Goal: Transaction & Acquisition: Book appointment/travel/reservation

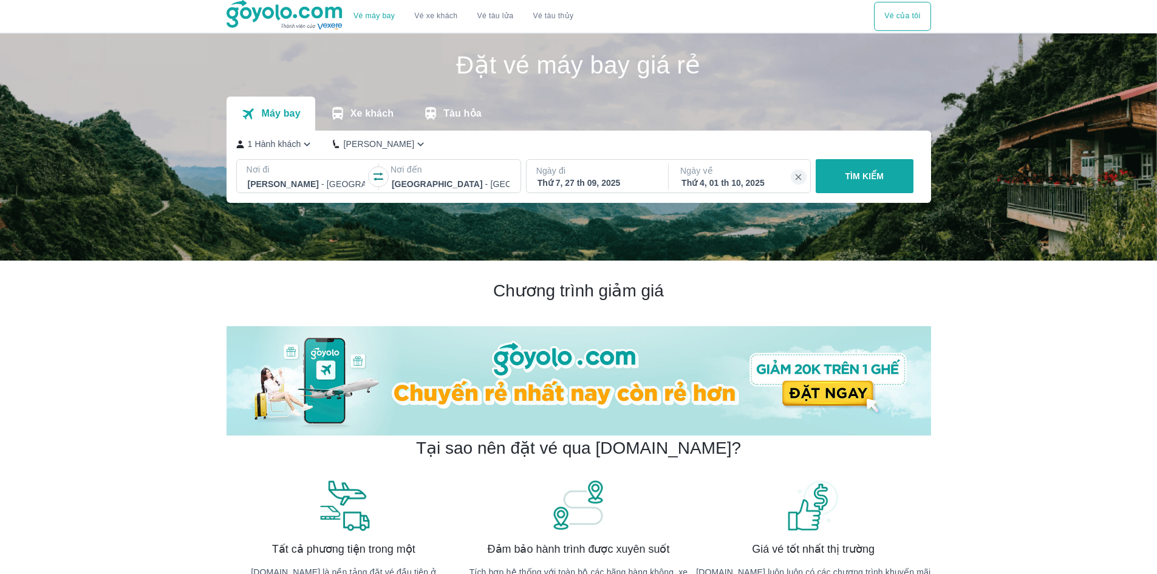
click at [910, 179] on button "TÌM KIẾM" at bounding box center [865, 176] width 98 height 34
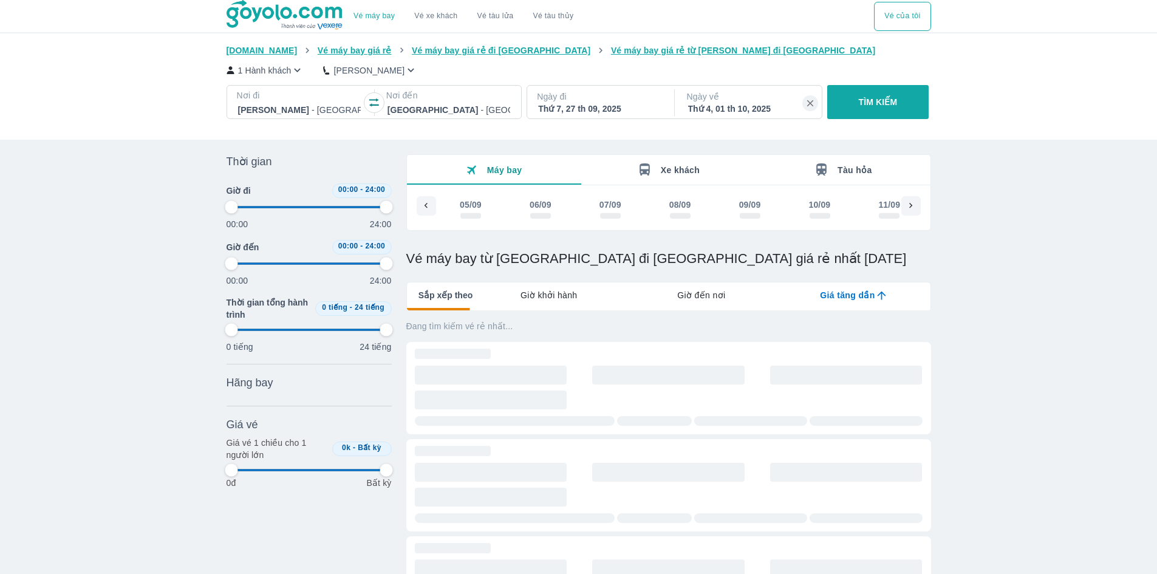
scroll to position [0, 1235]
type input "97.9166666666667"
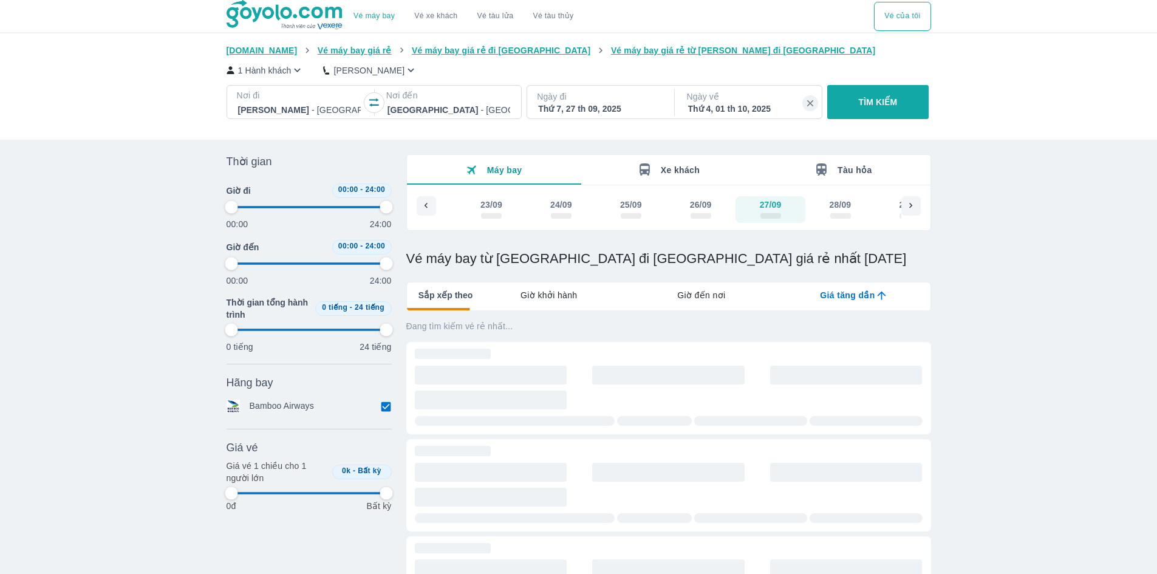
type input "97.9166666666667"
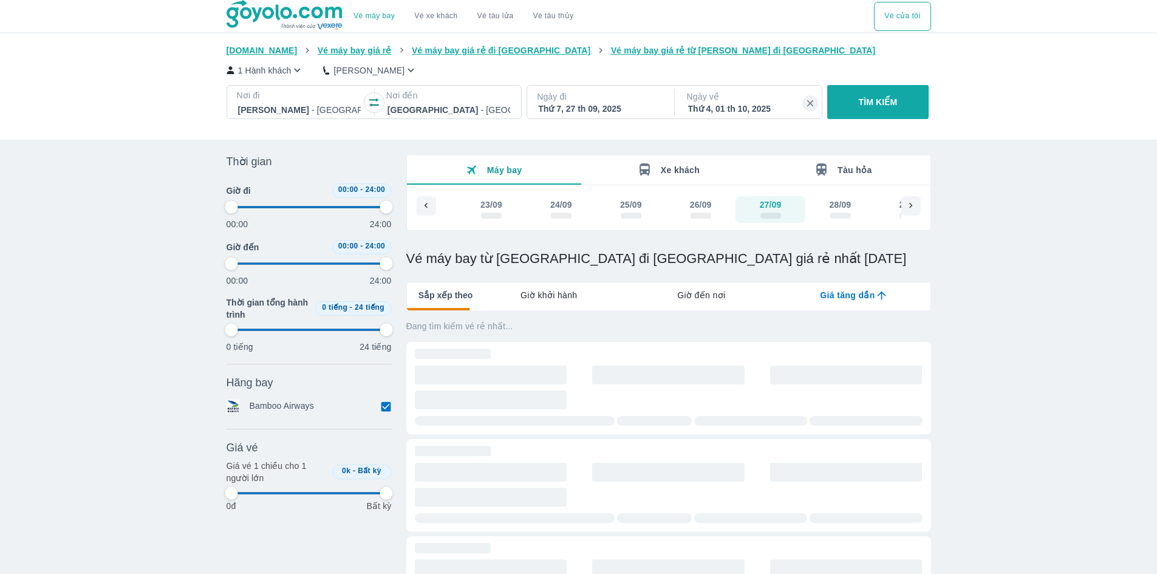
type input "97.9166666666667"
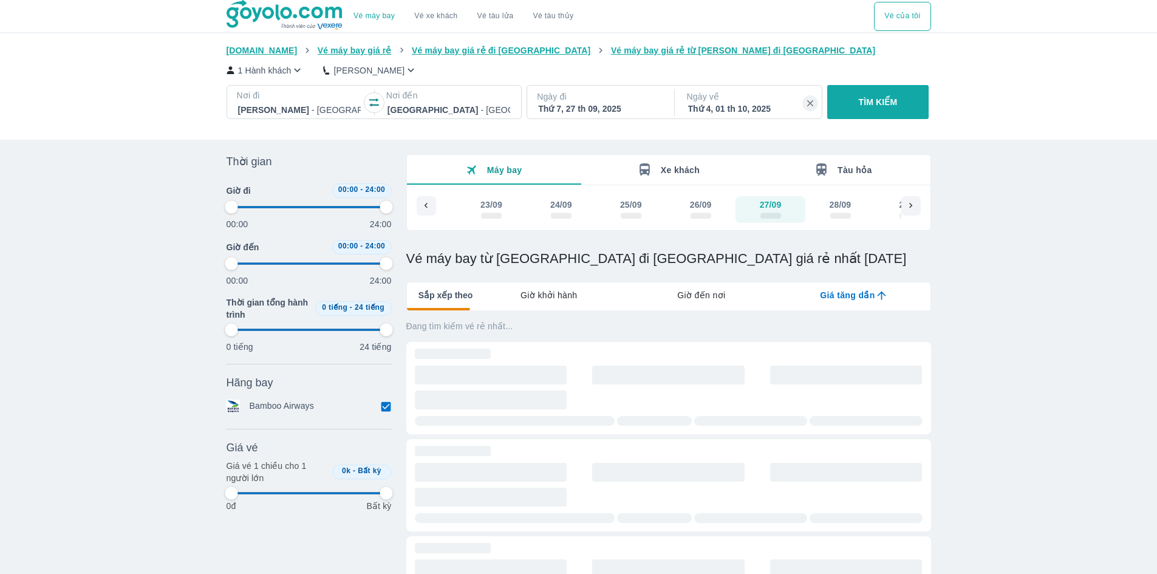
type input "97.9166666666667"
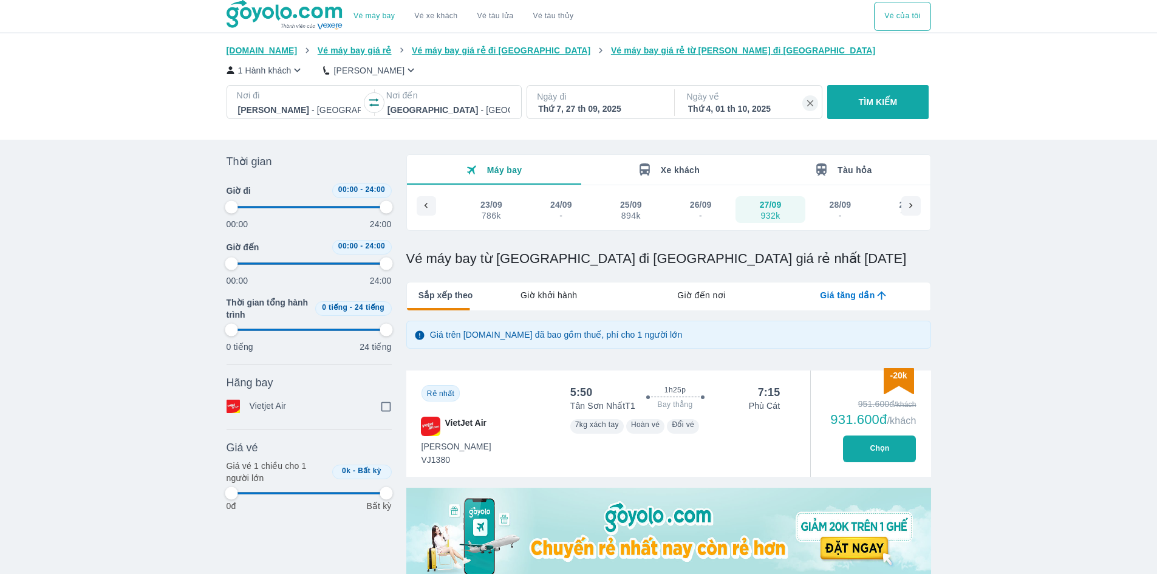
type input "97.9166666666667"
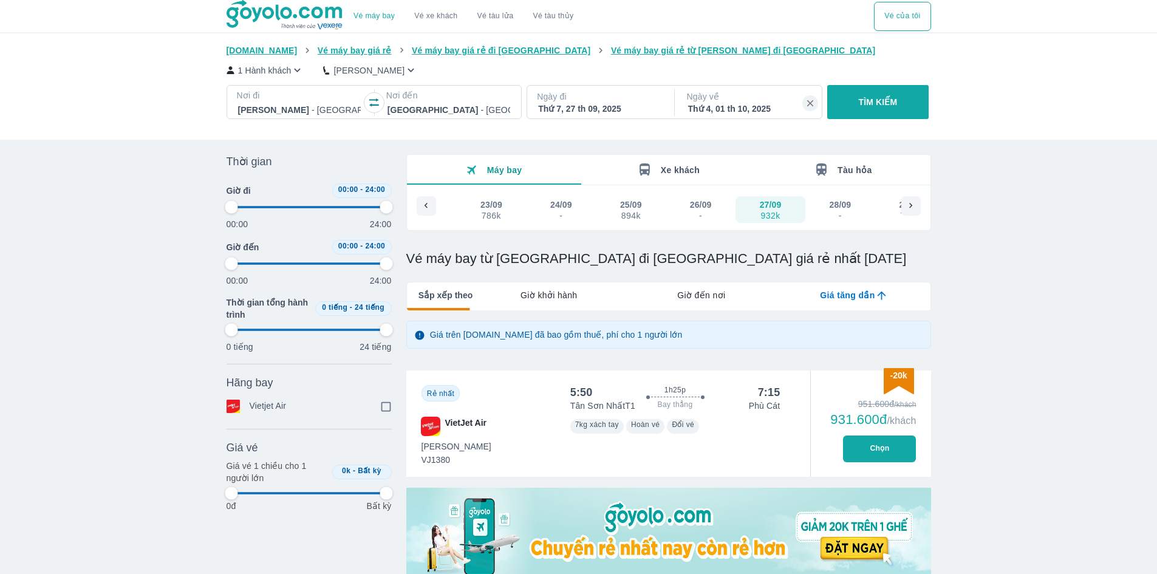
type input "97.9166666666667"
checkbox input "true"
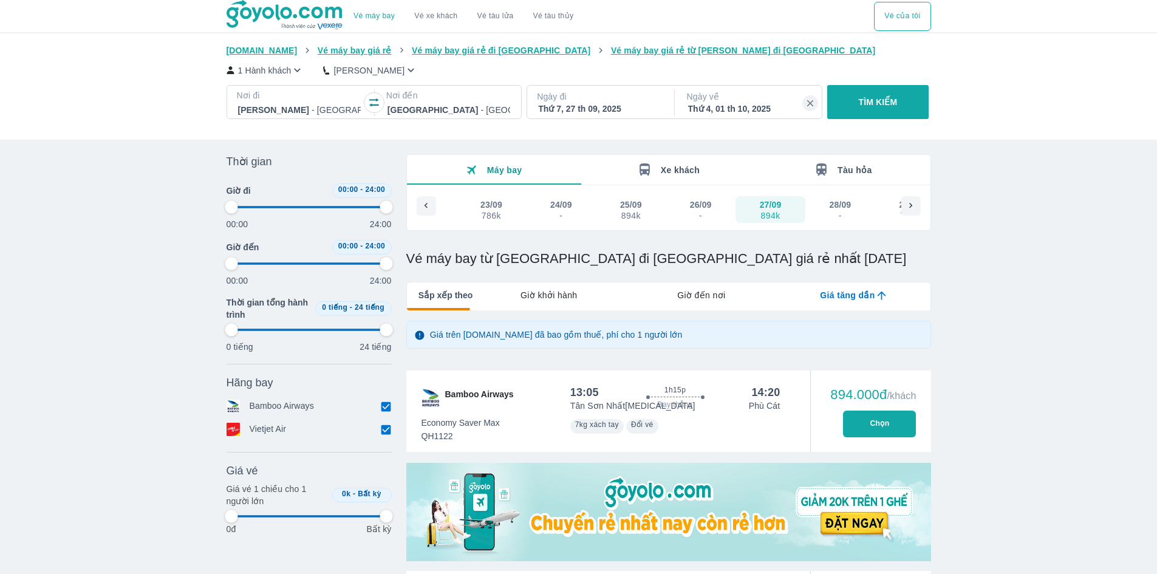
type input "97.9166666666667"
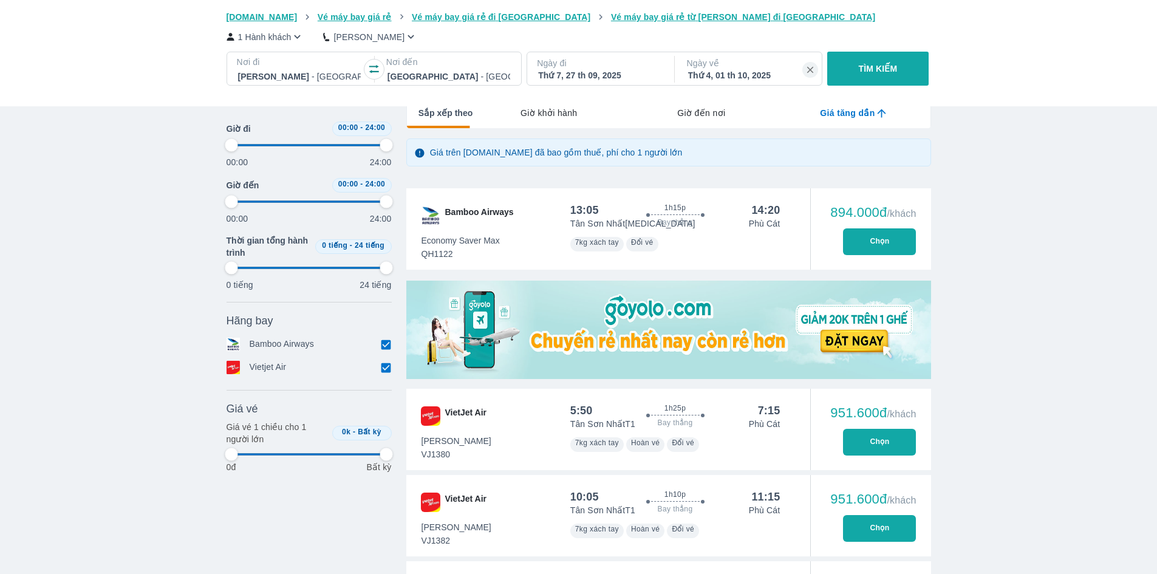
type input "97.9166666666667"
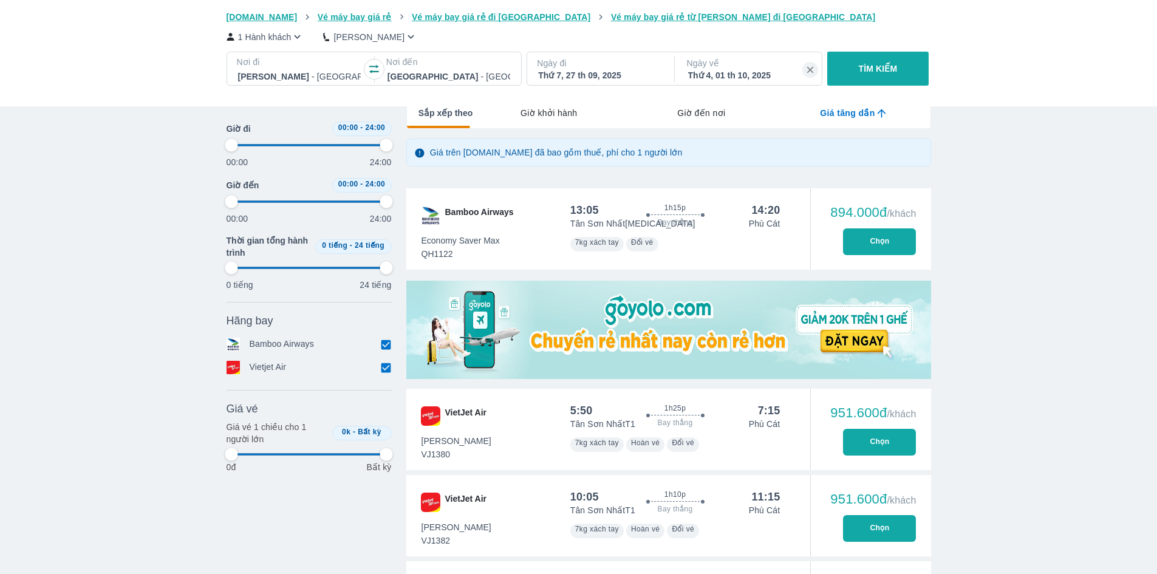
type input "97.9166666666667"
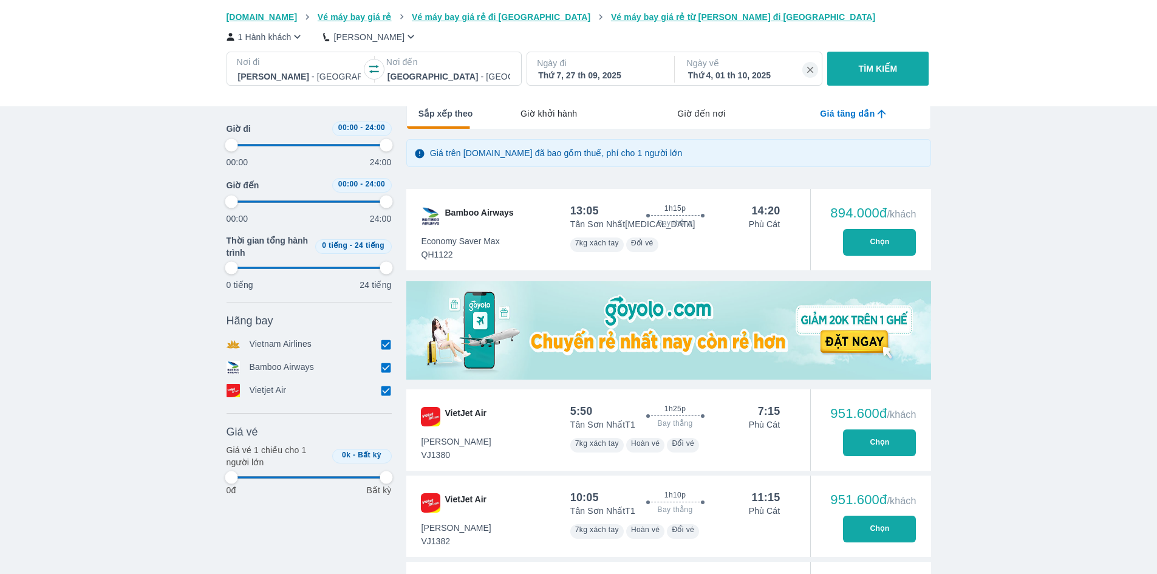
scroll to position [91, 0]
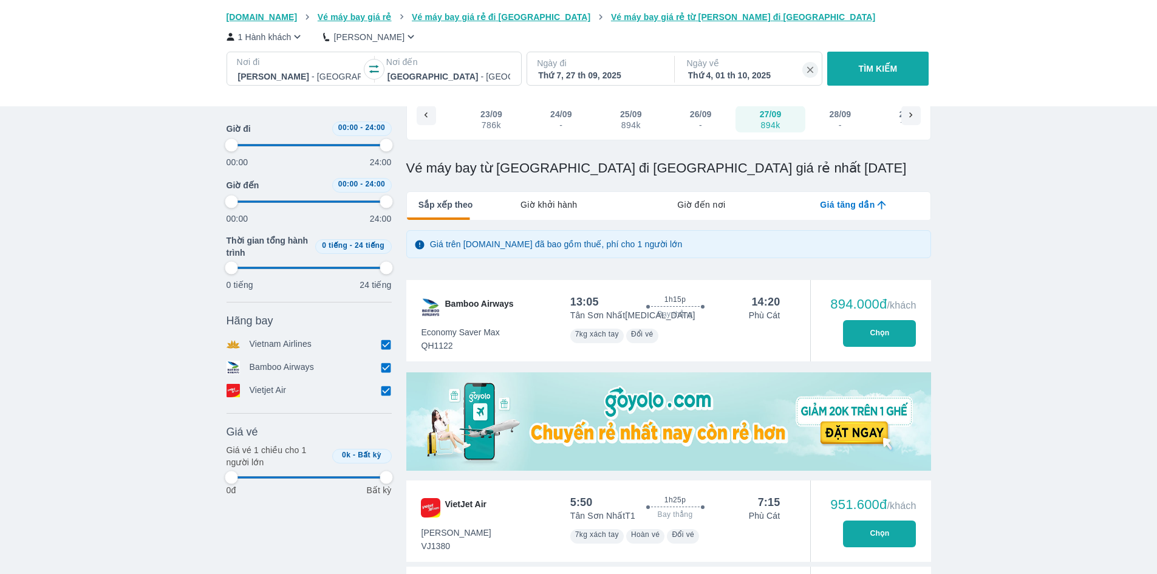
type input "97.9166666666667"
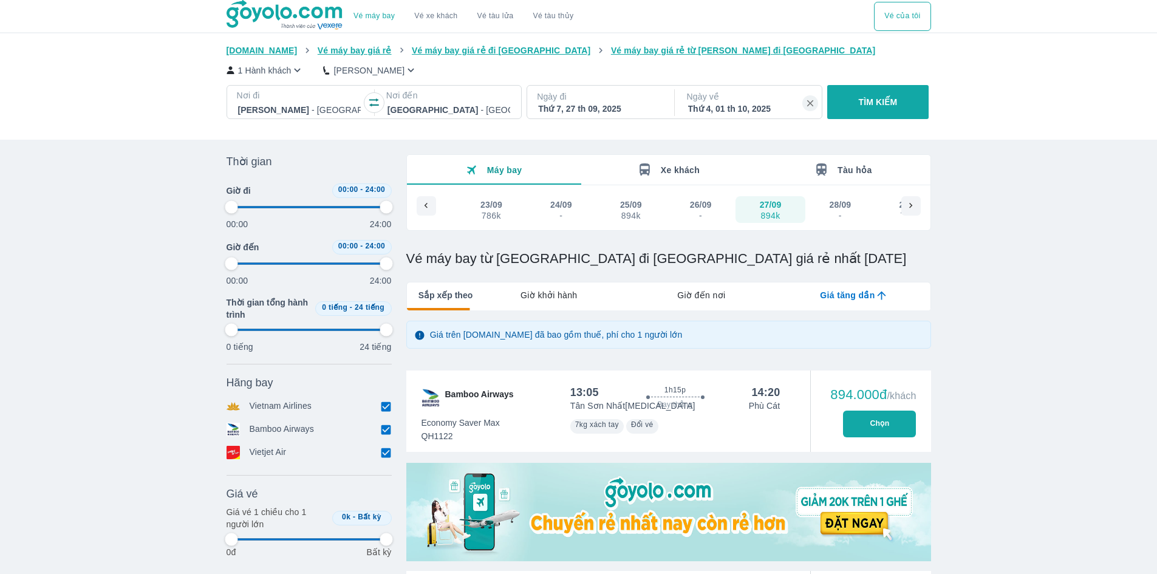
type input "97.9166666666667"
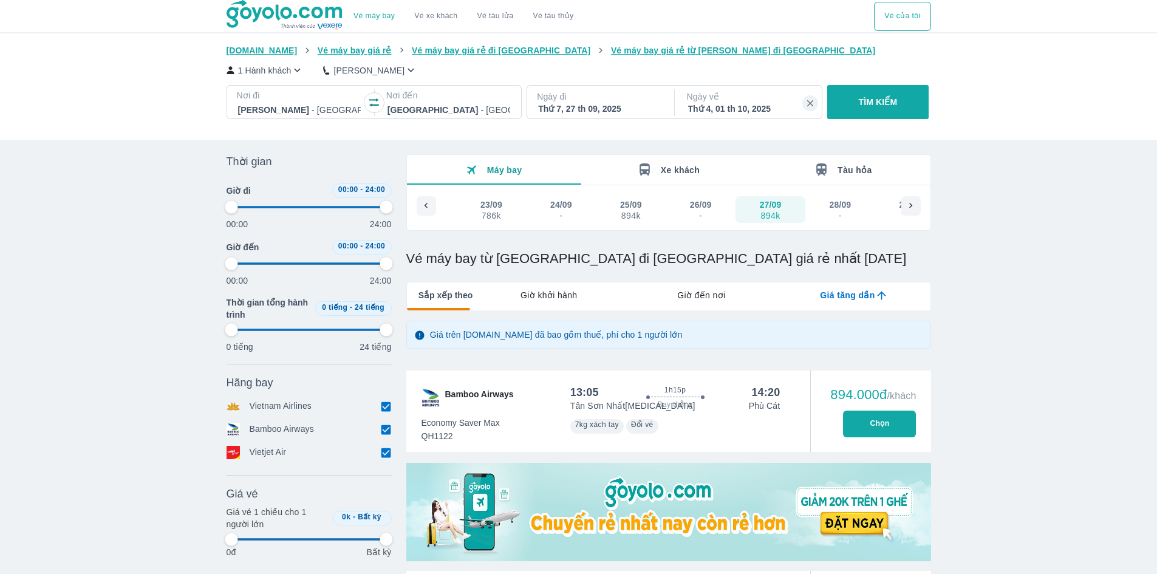
type input "97.9166666666667"
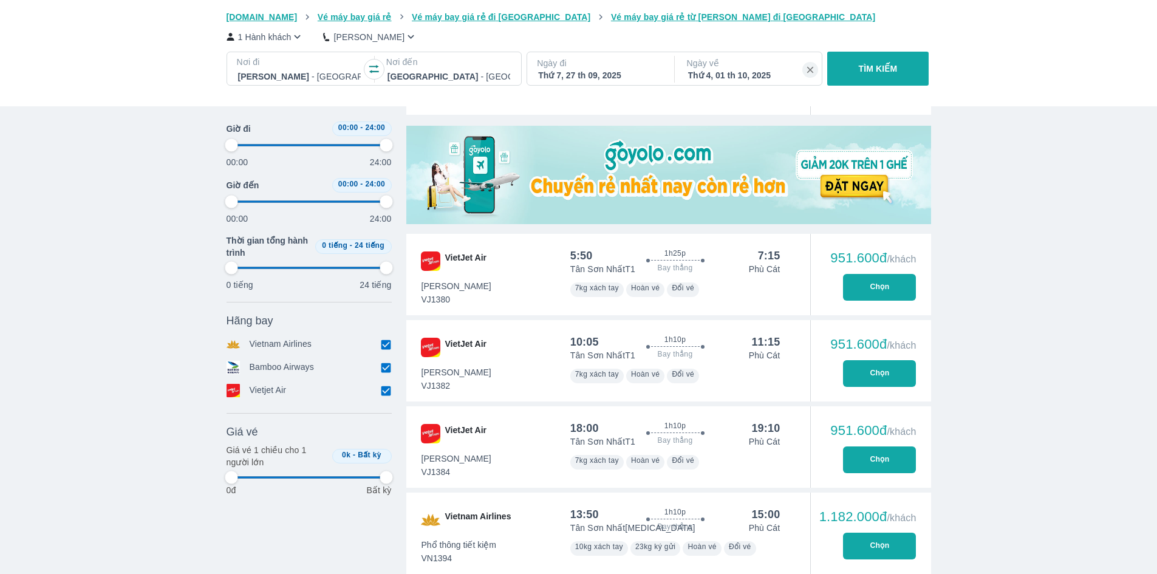
scroll to position [425, 0]
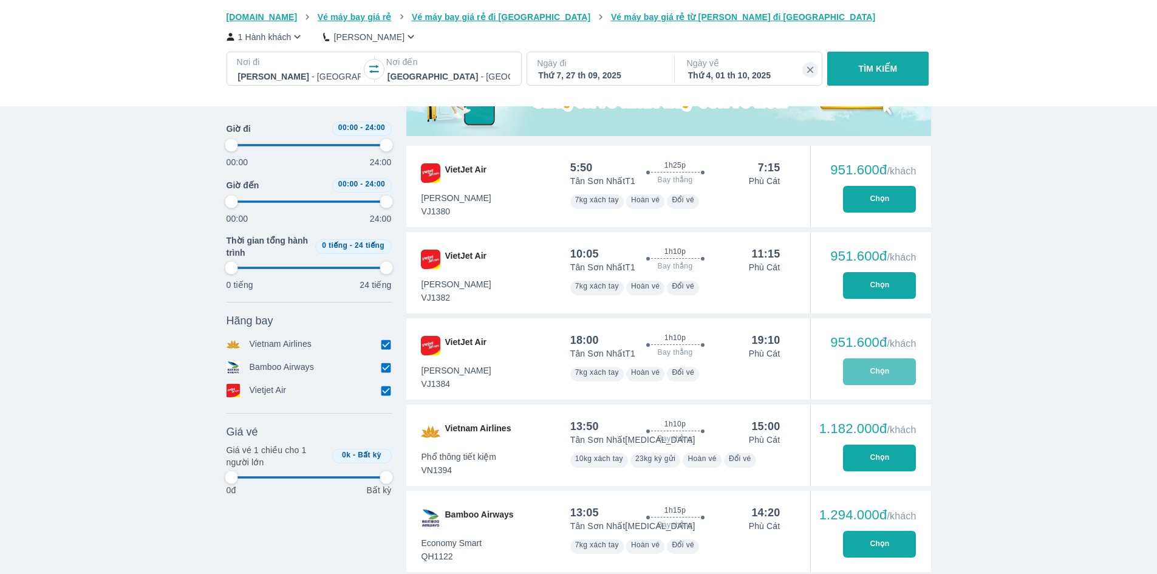
click at [858, 371] on button "Chọn" at bounding box center [879, 371] width 73 height 27
type input "97.9166666666667"
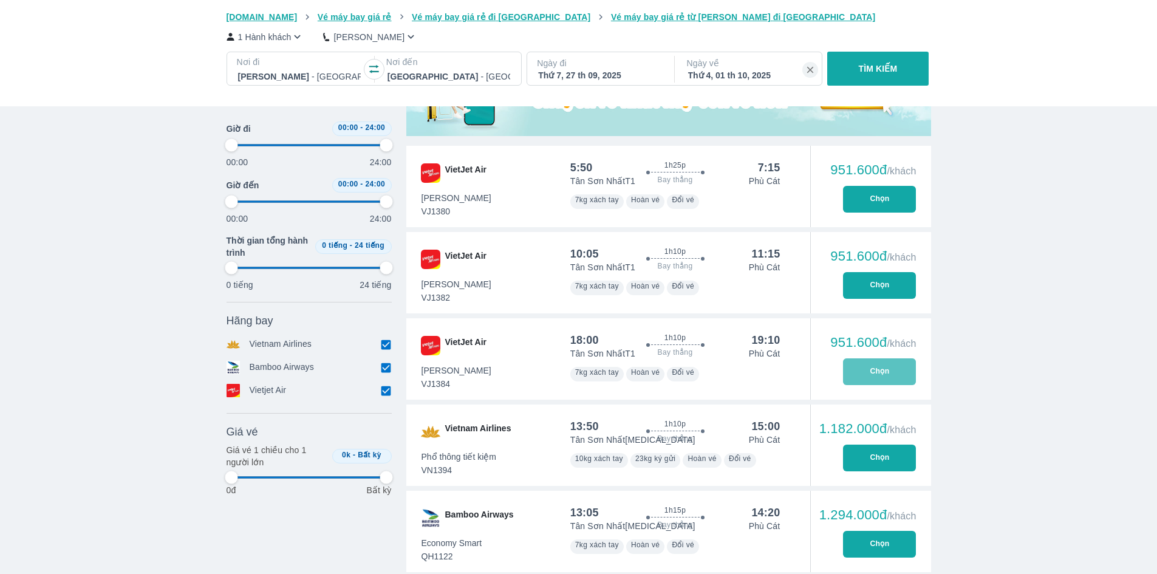
type input "97.9166666666667"
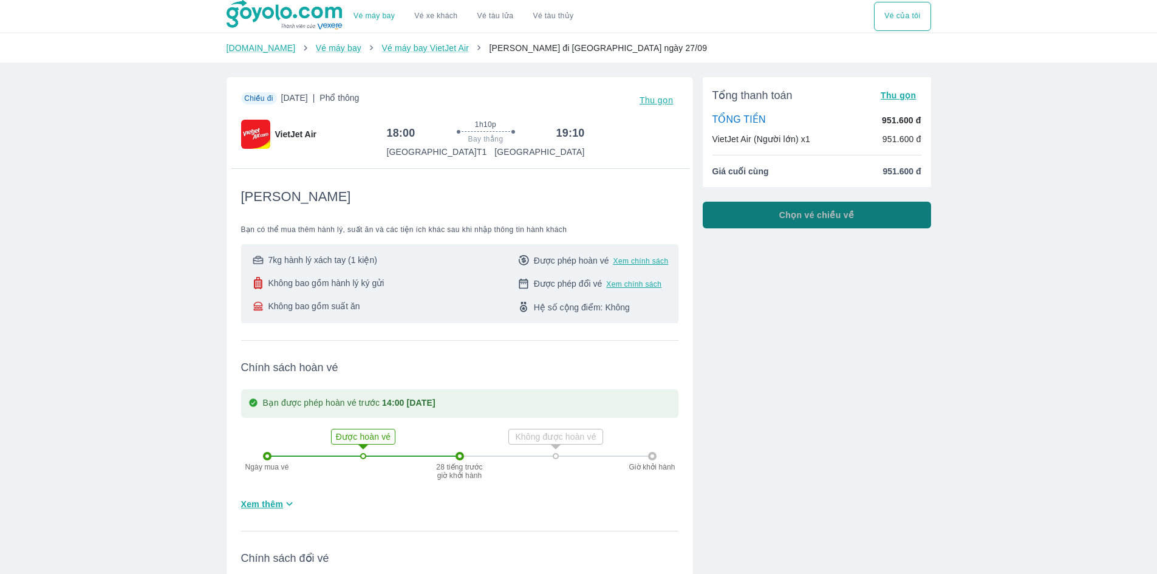
click at [833, 211] on span "Chọn vé chiều về" at bounding box center [816, 215] width 75 height 12
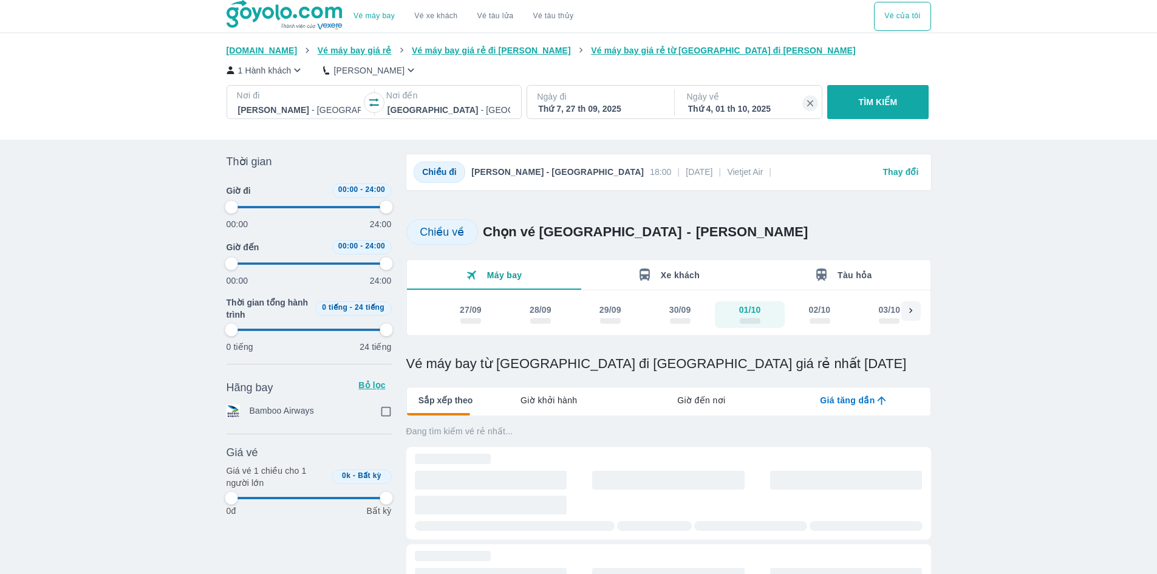
type input "97.9166666666667"
checkbox input "true"
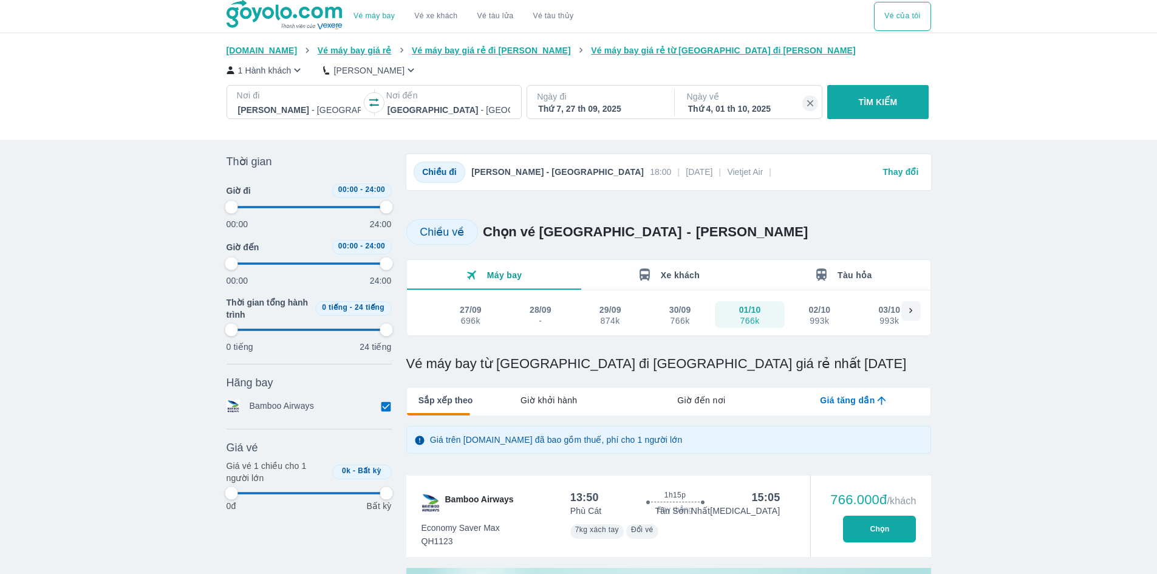
type input "97.9166666666667"
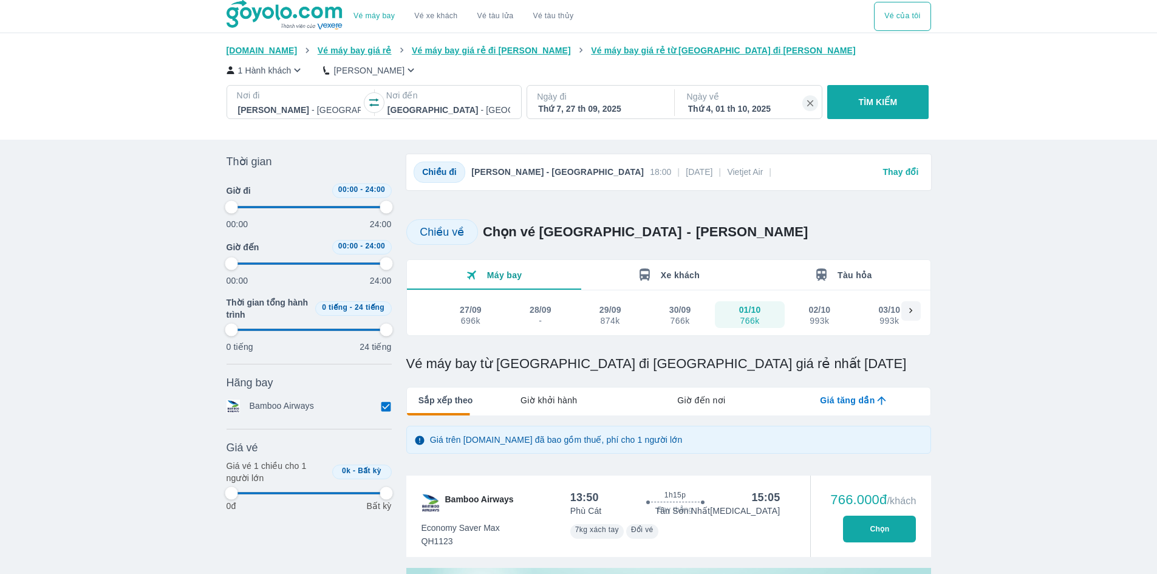
type input "97.9166666666667"
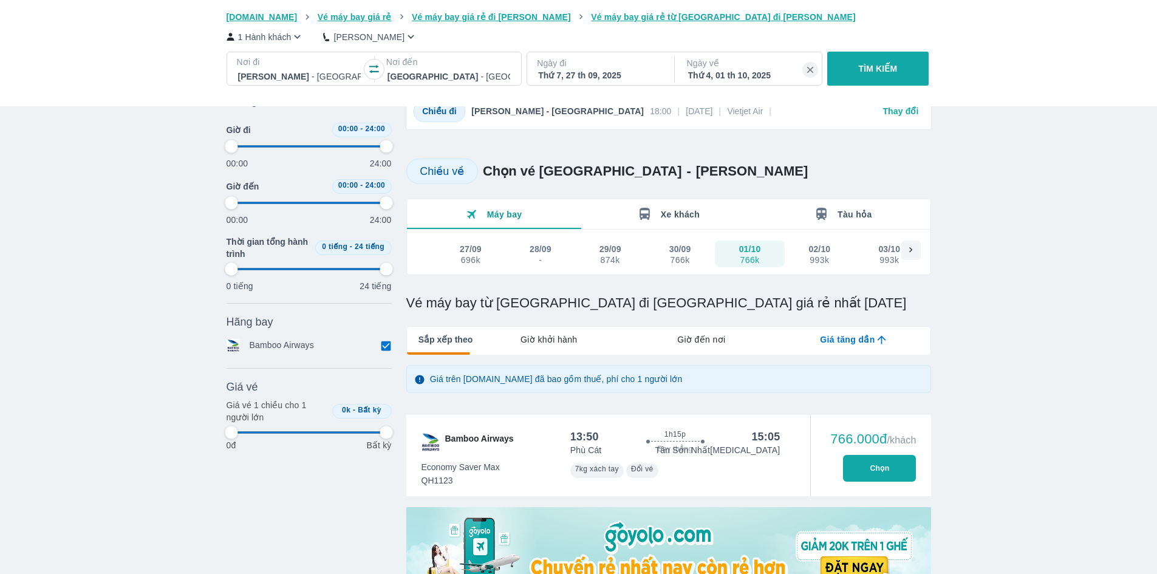
type input "97.9166666666667"
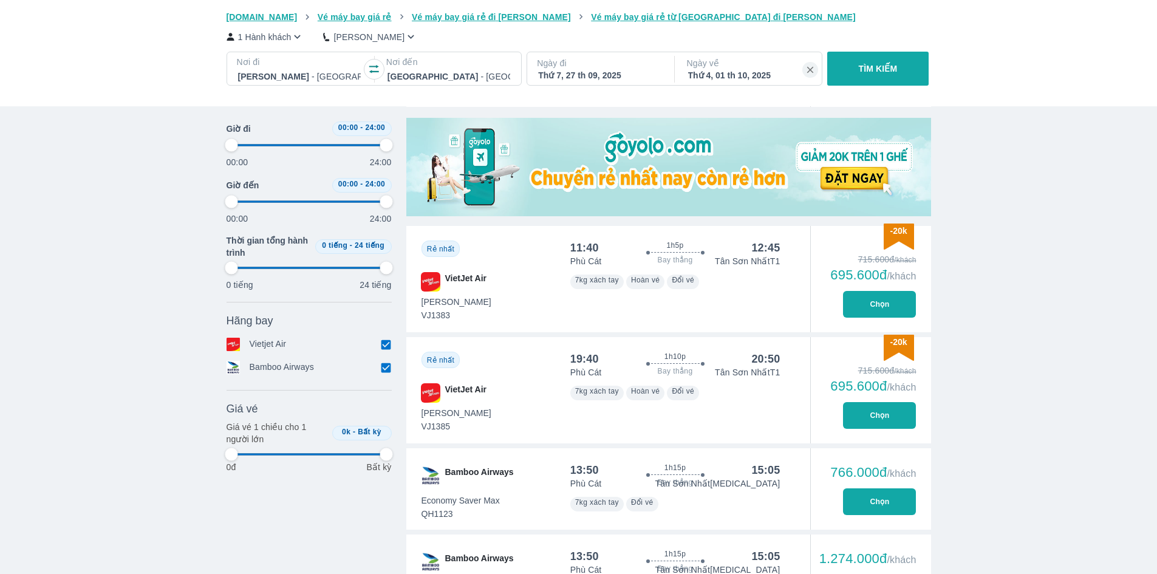
scroll to position [547, 0]
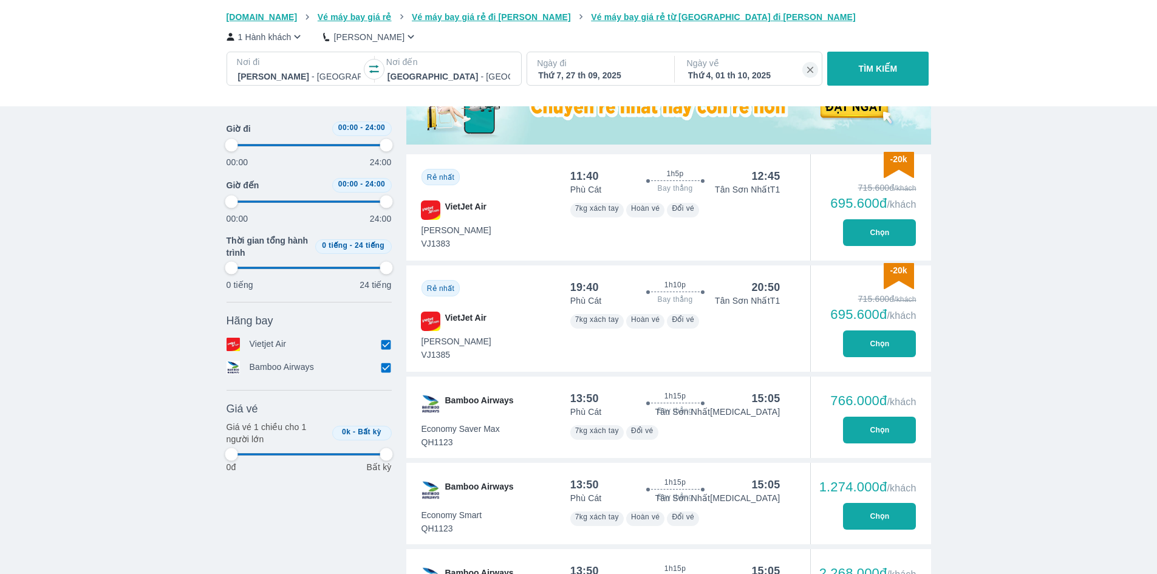
type input "97.9166666666667"
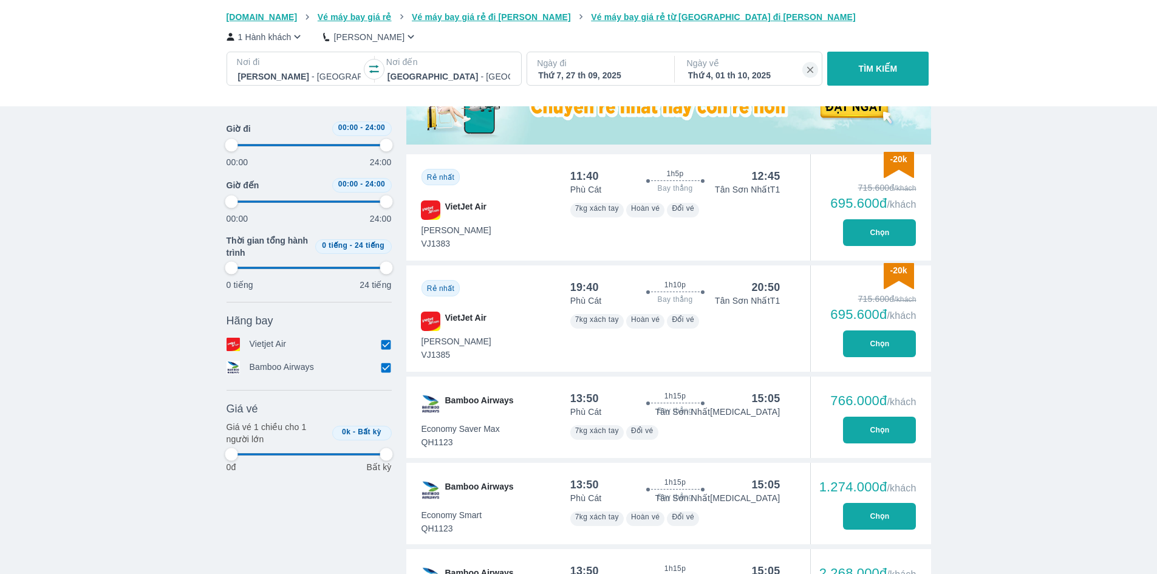
type input "97.9166666666667"
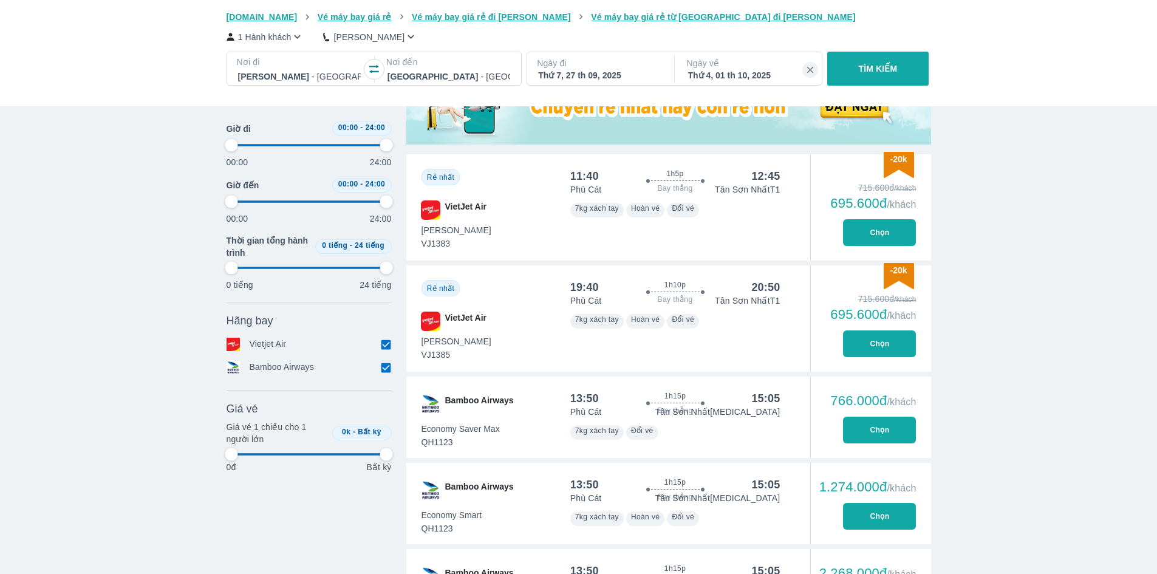
type input "97.9166666666667"
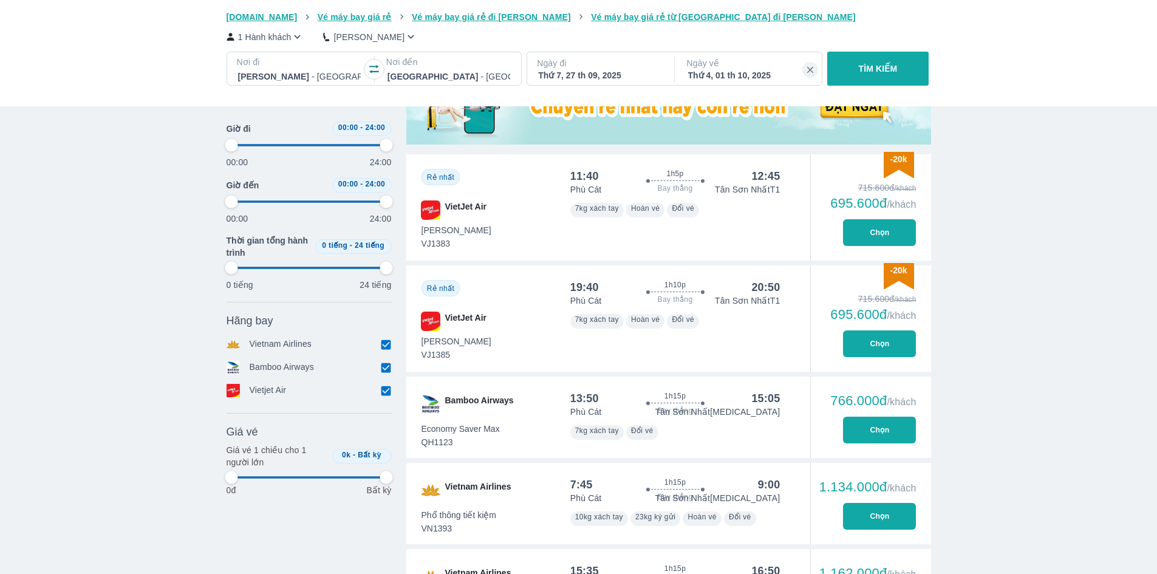
click at [880, 348] on button "Chọn" at bounding box center [879, 343] width 73 height 27
type input "97.9166666666667"
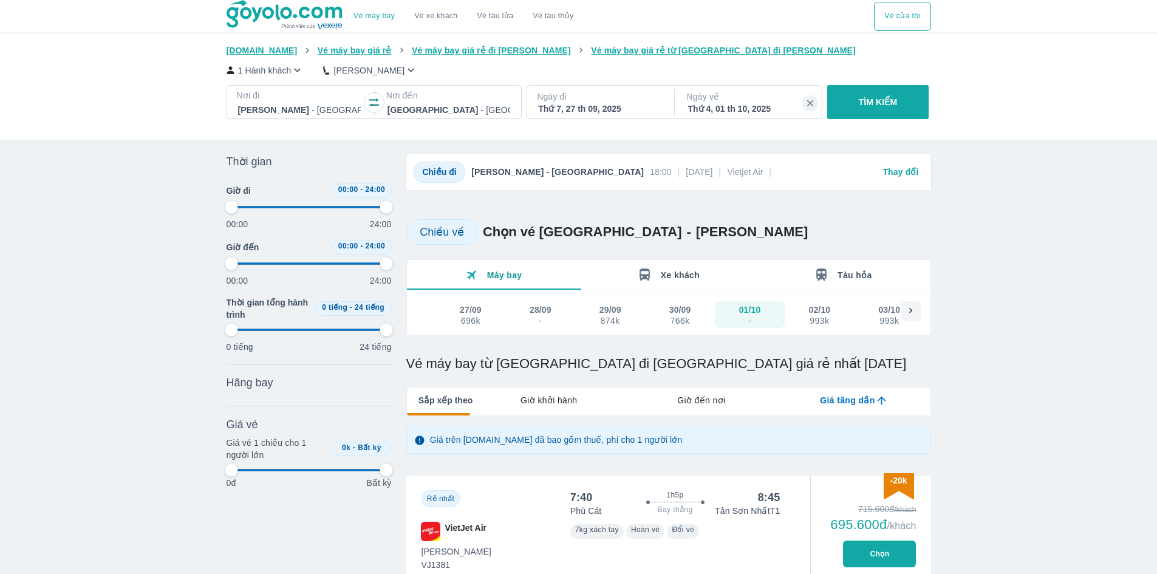
scroll to position [1, 0]
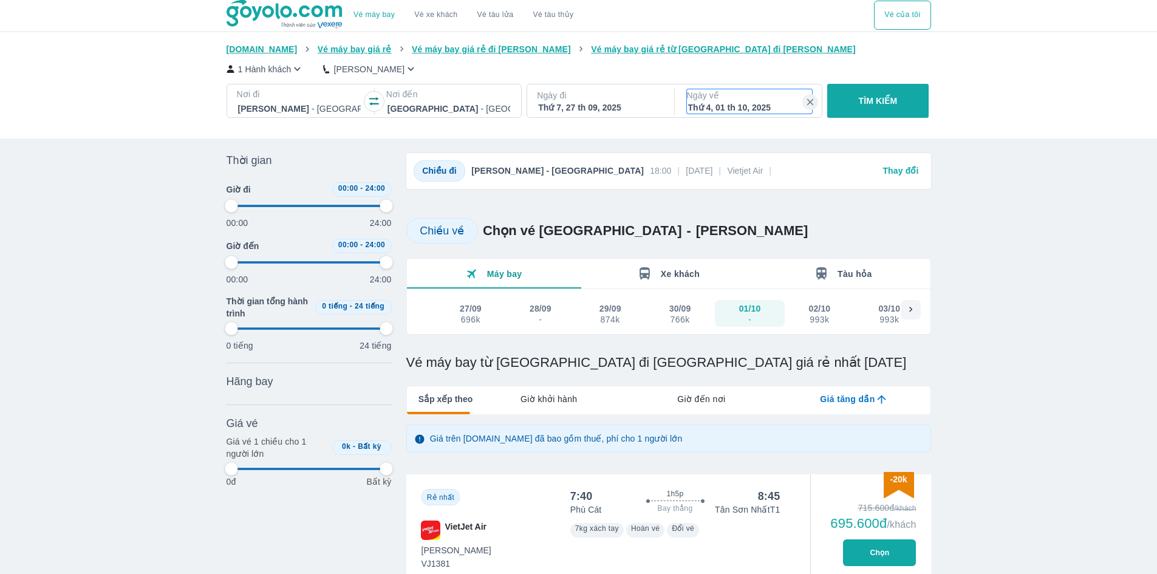
click at [743, 100] on p "Ngày về" at bounding box center [749, 95] width 125 height 12
type input "97.9166666666667"
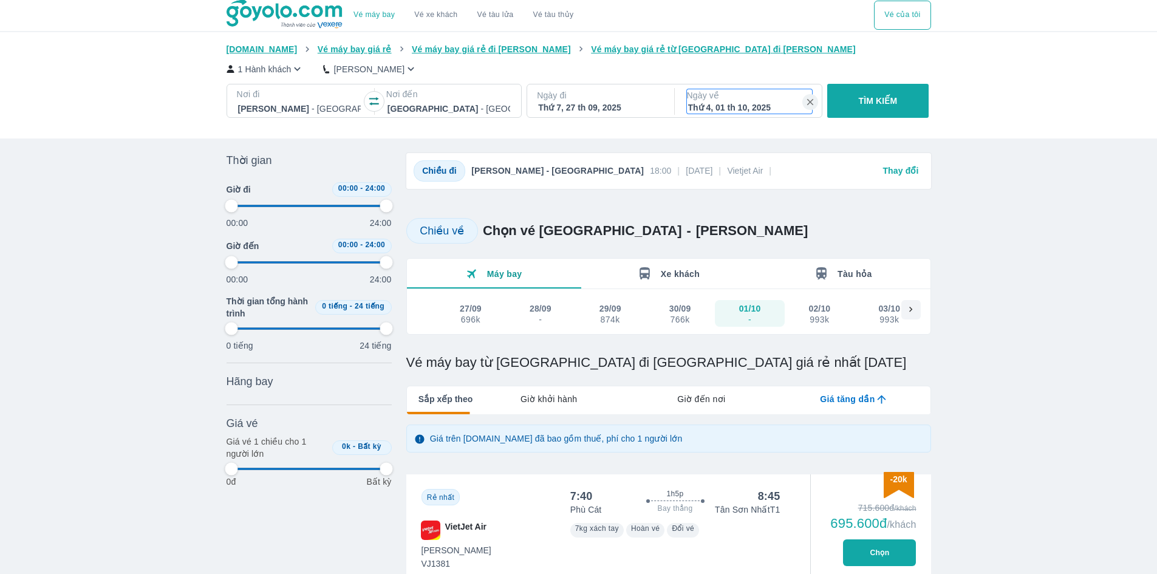
type input "97.9166666666667"
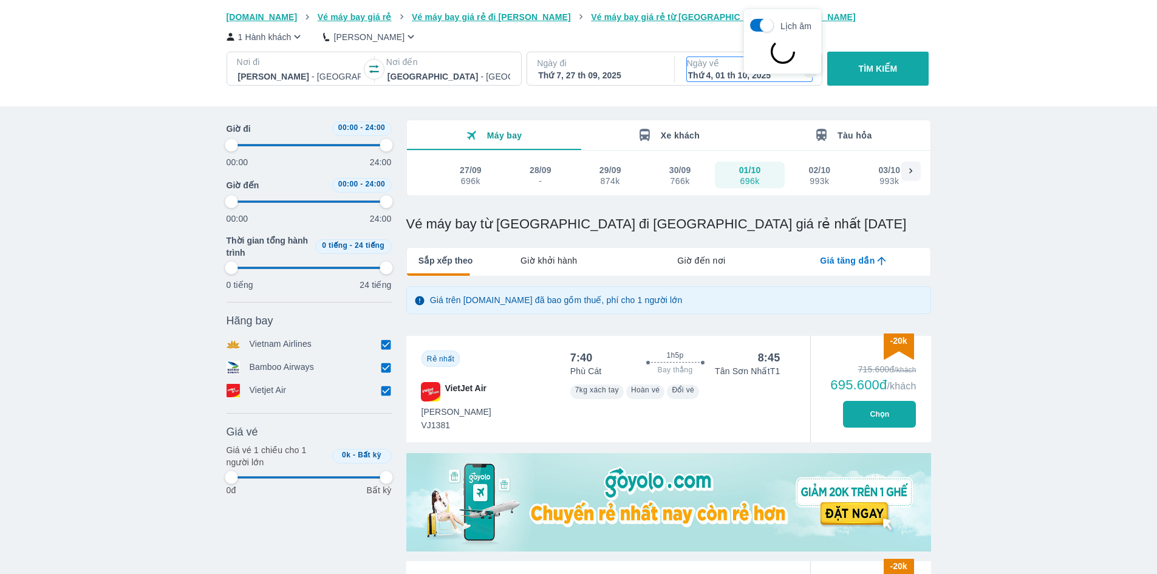
type input "97.9166666666667"
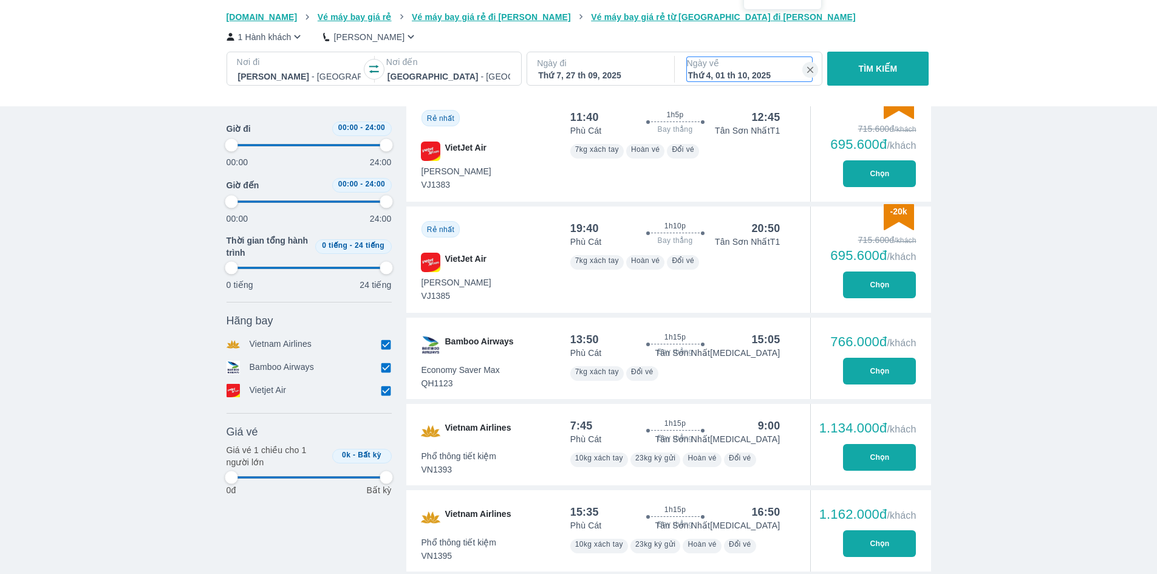
type input "97.9166666666667"
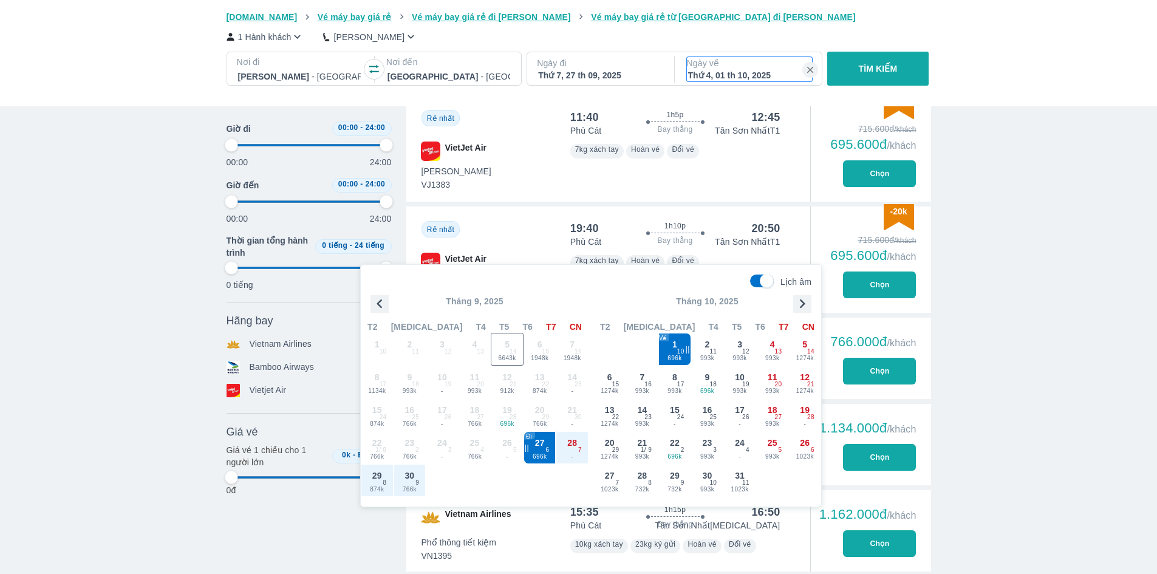
scroll to position [813, 0]
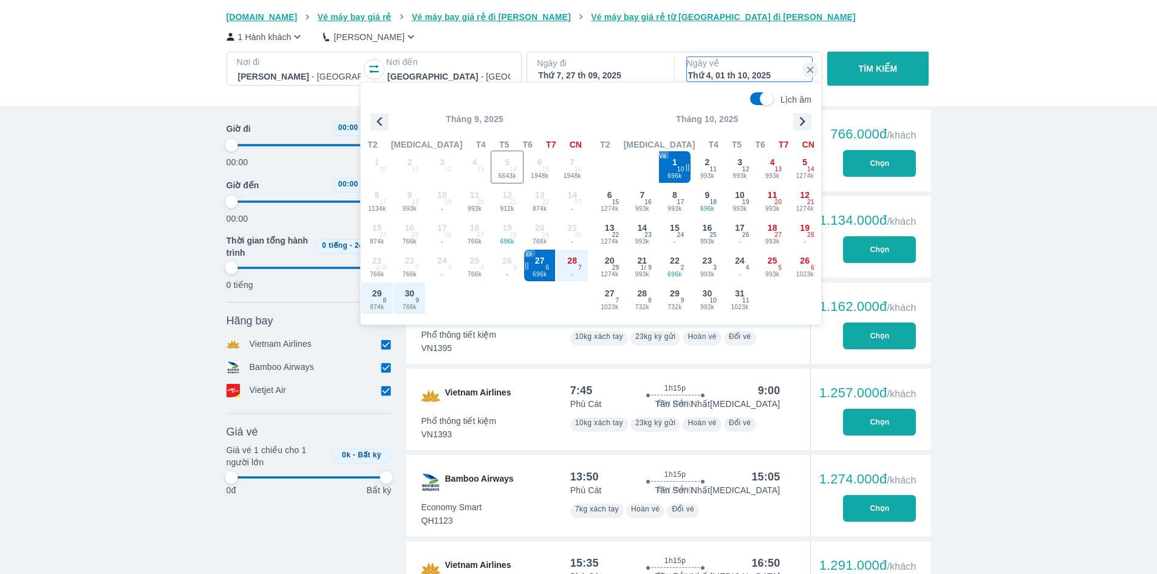
click at [569, 269] on div "28 - 7" at bounding box center [572, 266] width 32 height 32
type input "97.9166666666667"
checkbox input "false"
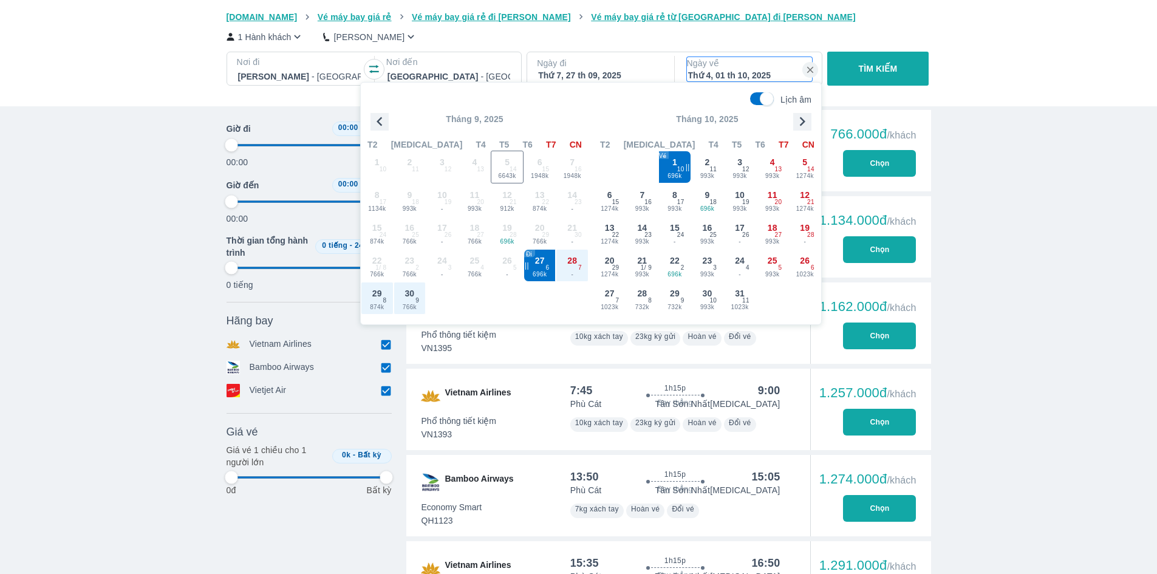
checkbox input "false"
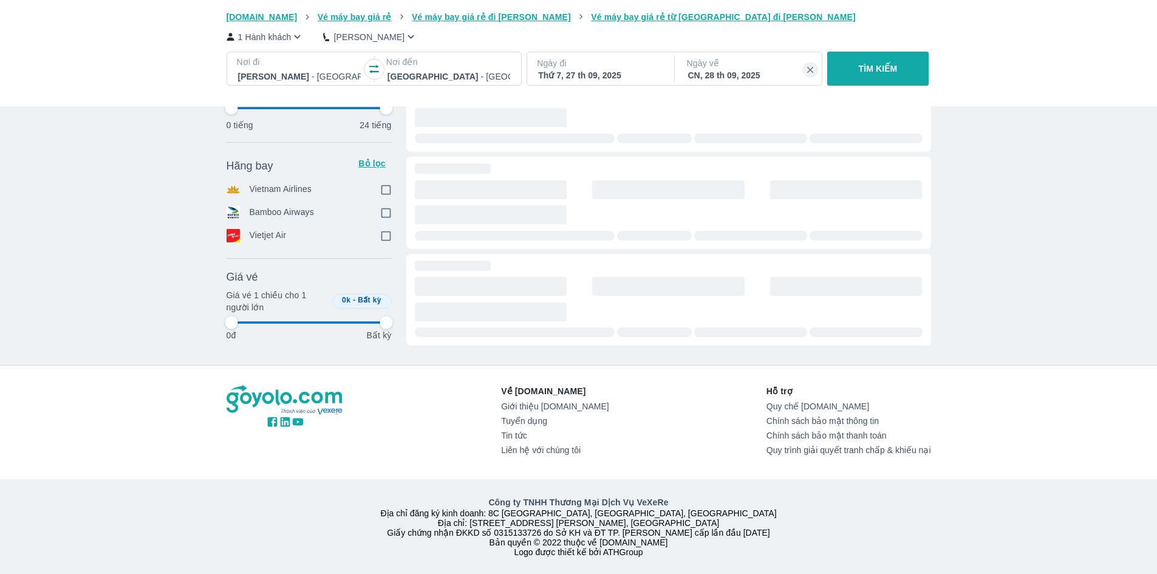
scroll to position [405, 0]
click at [710, 77] on div "CN, 28 th 09, 2025" at bounding box center [749, 75] width 123 height 12
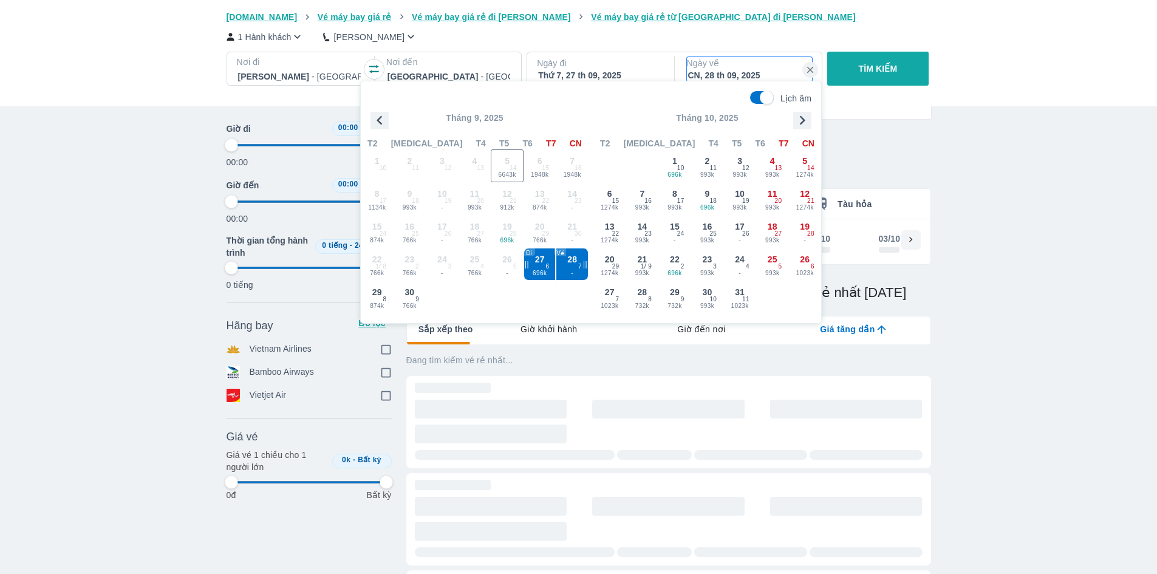
scroll to position [70, 0]
click at [678, 168] on span "10" at bounding box center [680, 170] width 7 height 10
type input "97.9166666666667"
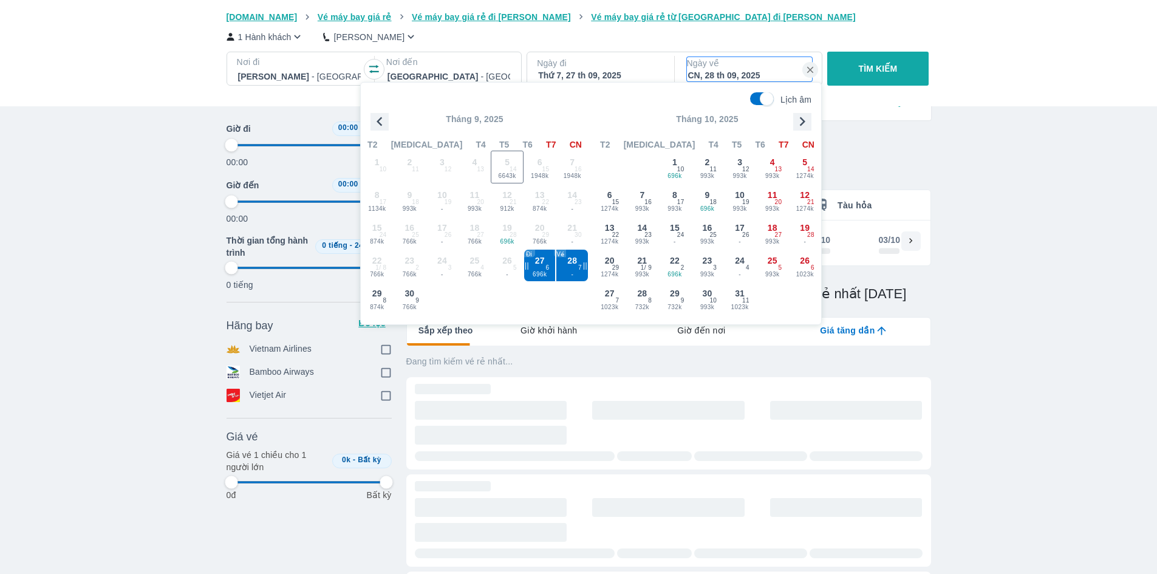
checkbox input "true"
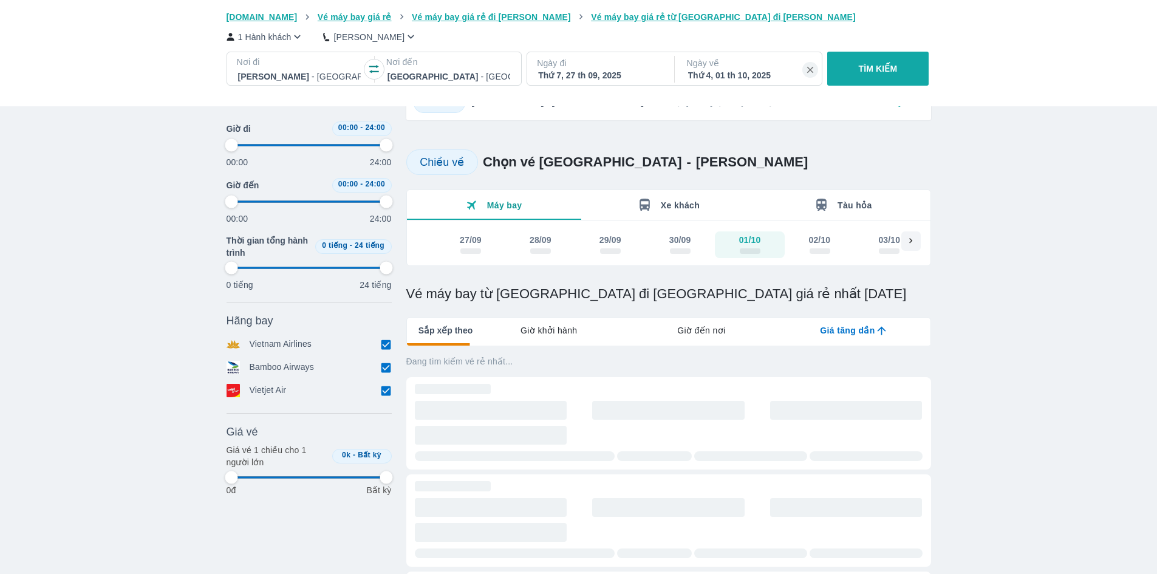
type input "97.9166666666667"
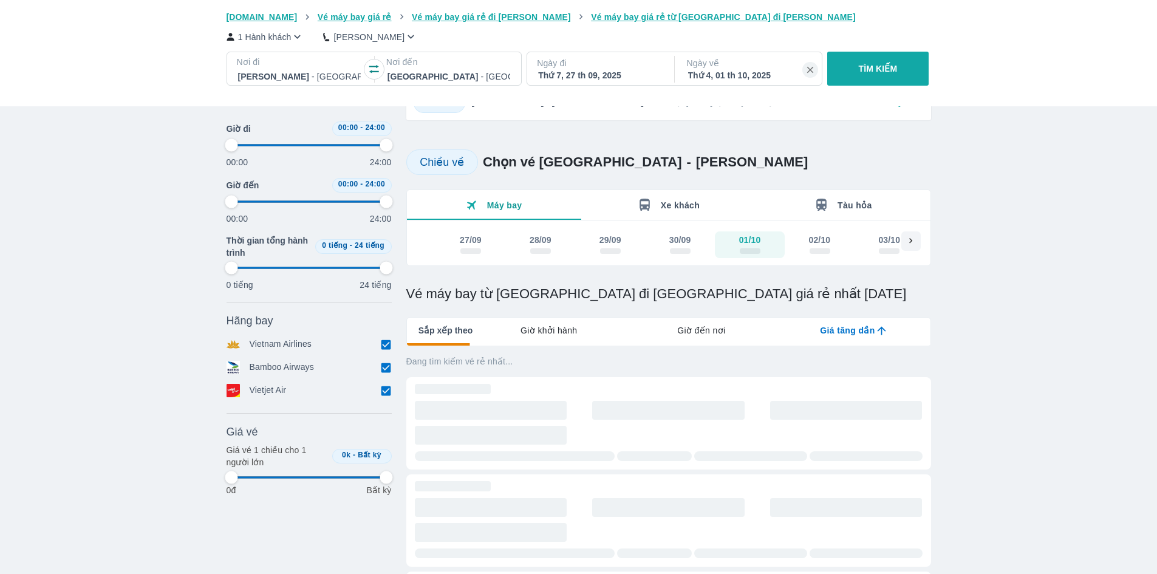
type input "97.9166666666667"
checkbox input "false"
type input "97.9166666666667"
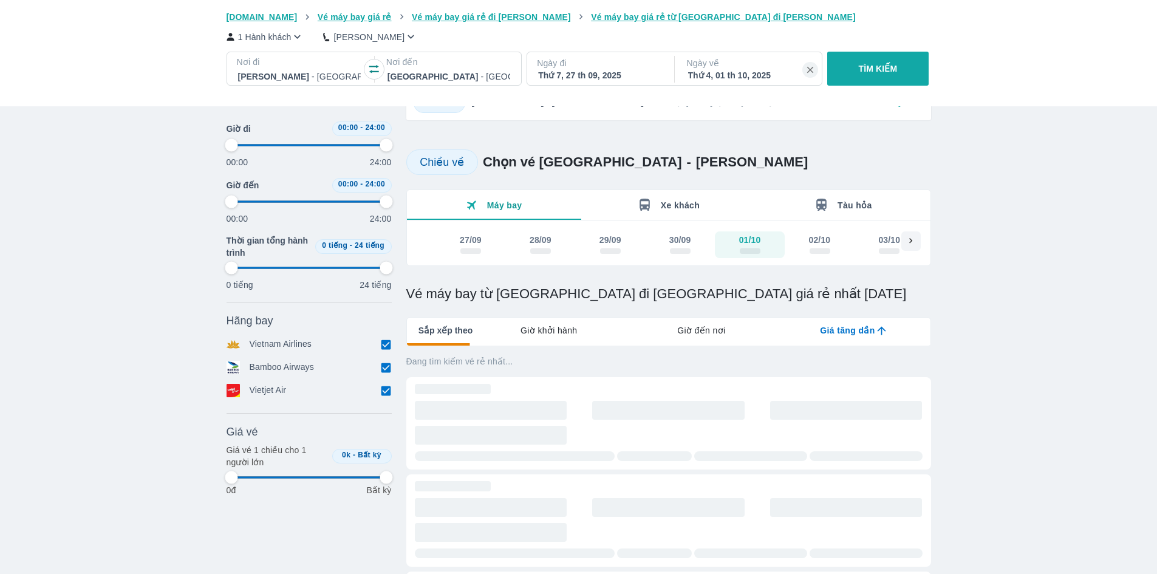
type input "97.9166666666667"
checkbox input "true"
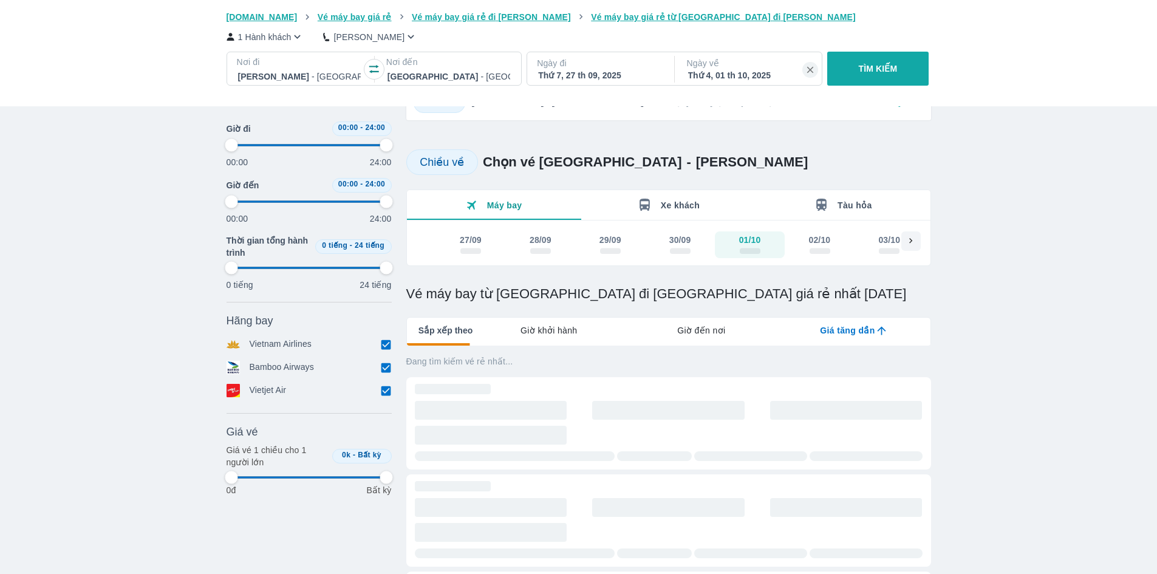
type input "97.9166666666667"
click at [606, 73] on div "Thứ 7, 27 th 09, 2025" at bounding box center [599, 75] width 123 height 12
type input "97.9166666666667"
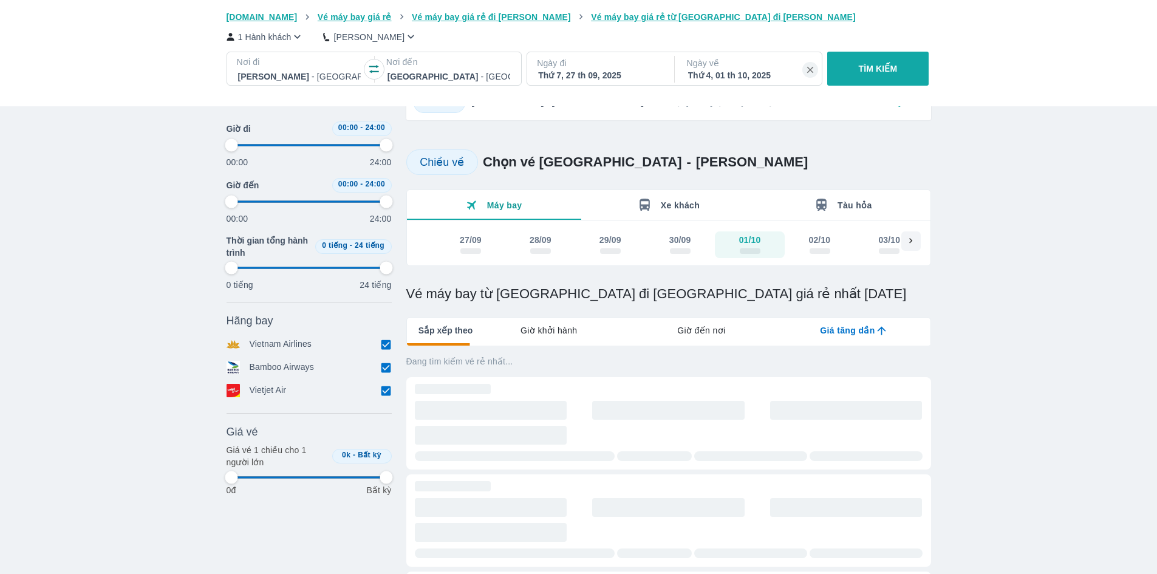
type input "97.9166666666667"
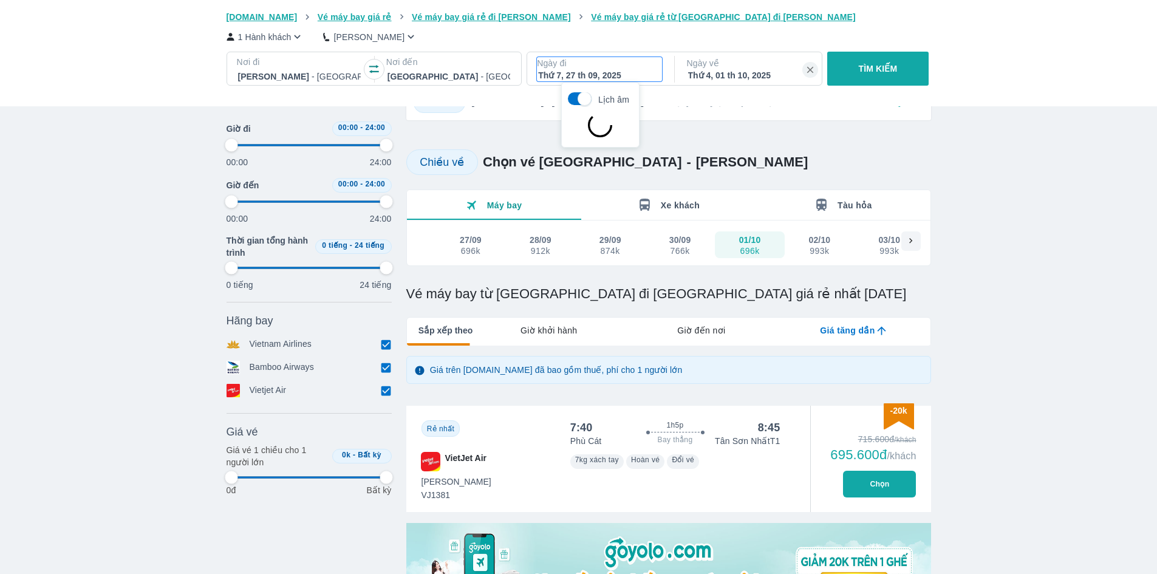
type input "97.9166666666667"
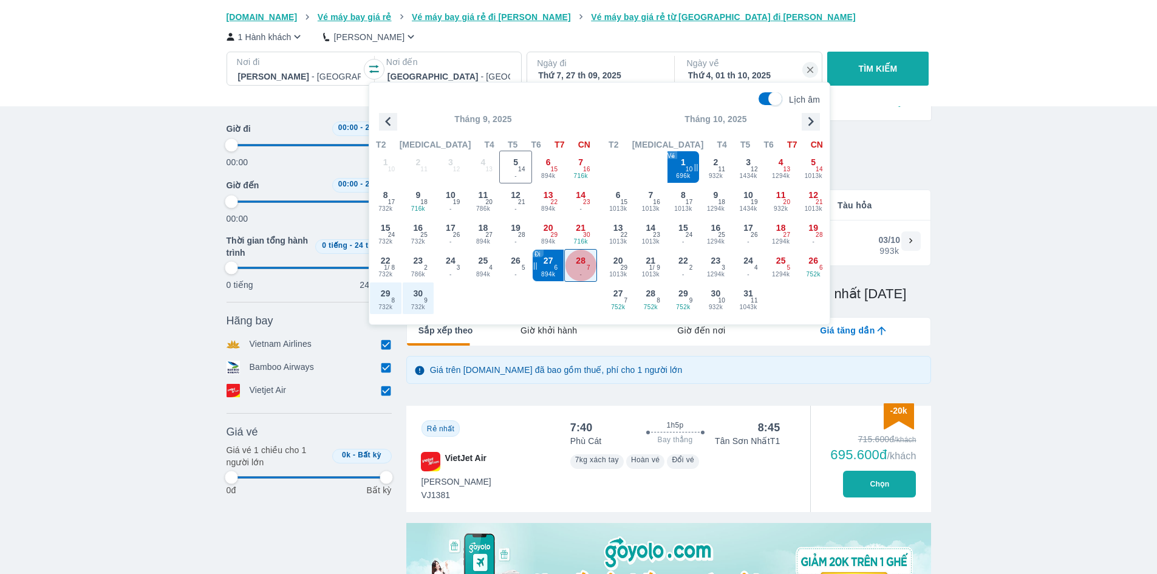
click at [584, 260] on span "28" at bounding box center [581, 260] width 10 height 12
type input "97.9166666666667"
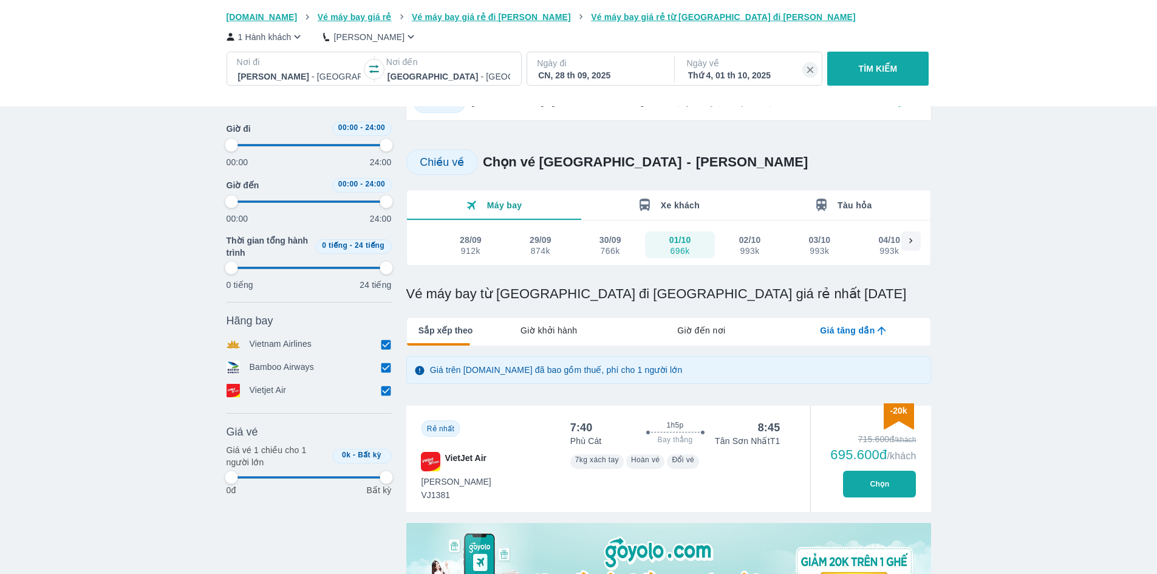
type input "97.9166666666667"
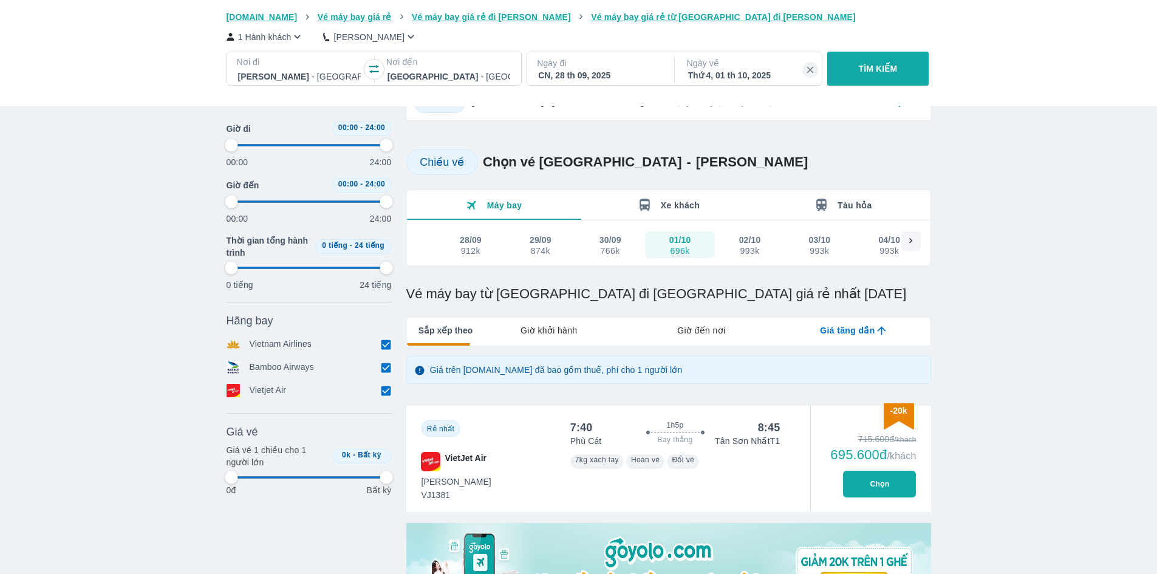
type input "97.9166666666667"
click at [874, 69] on p "TÌM KIẾM" at bounding box center [878, 69] width 39 height 12
type input "97.9166666666667"
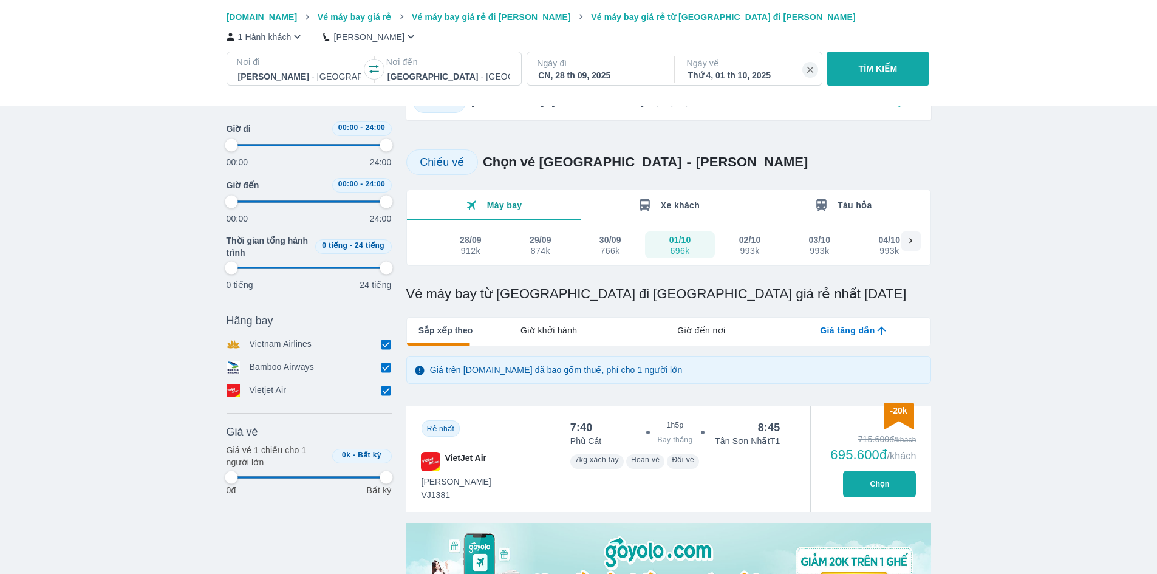
type input "97.9166666666667"
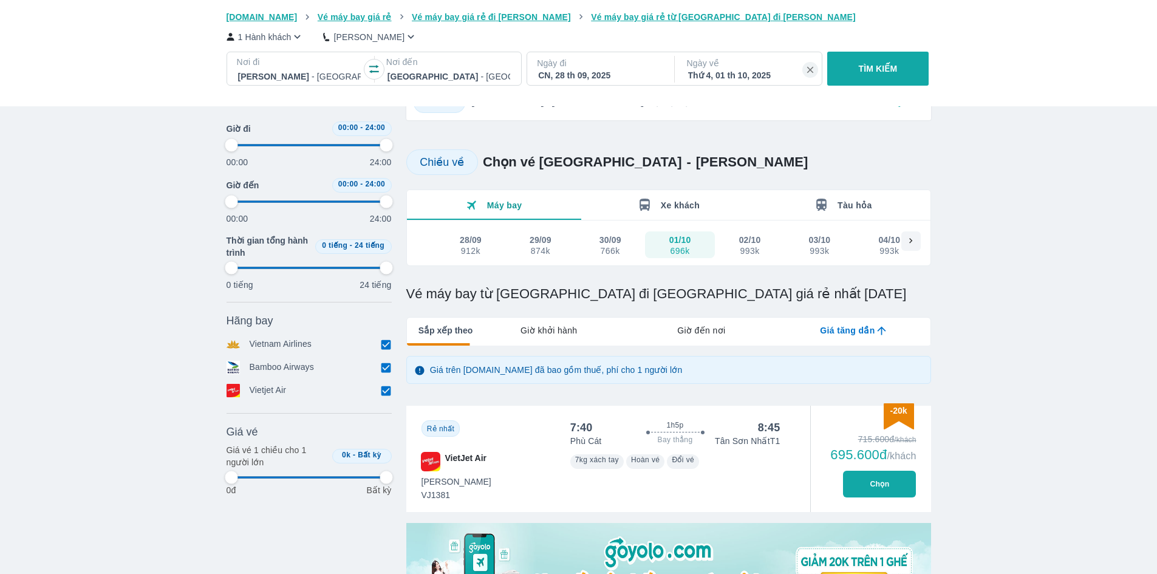
type input "97.9166666666667"
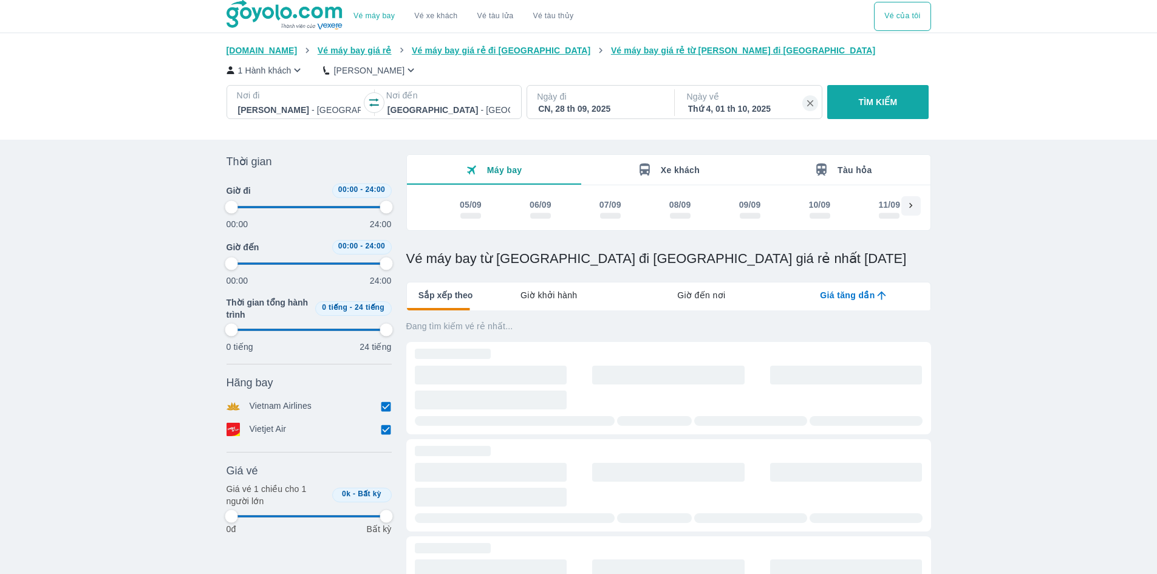
type input "97.9166666666667"
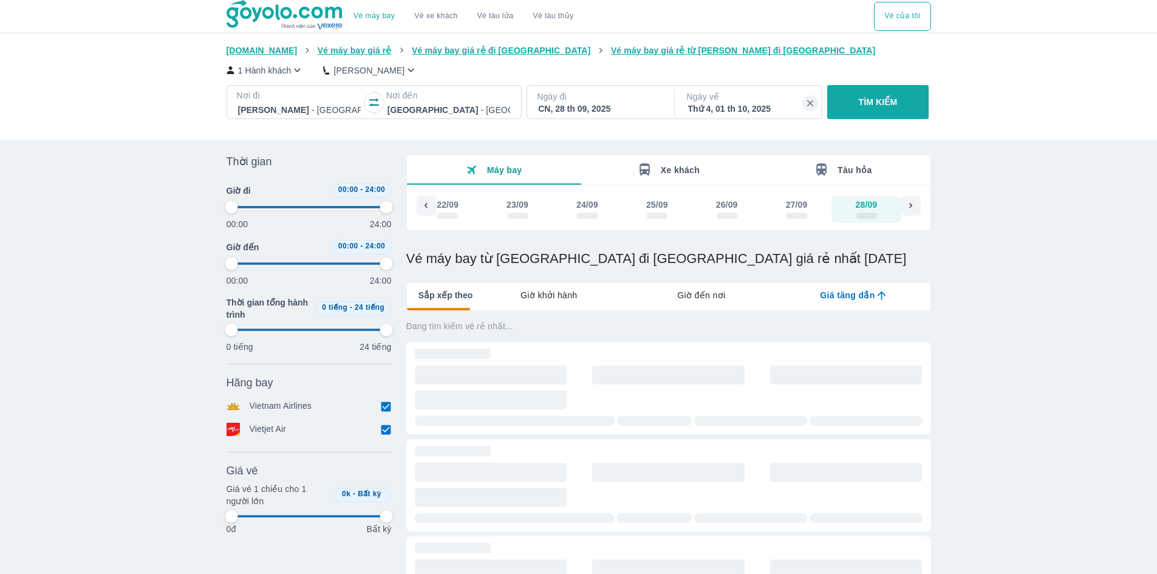
type input "97.9166666666667"
checkbox input "false"
type input "97.9166666666667"
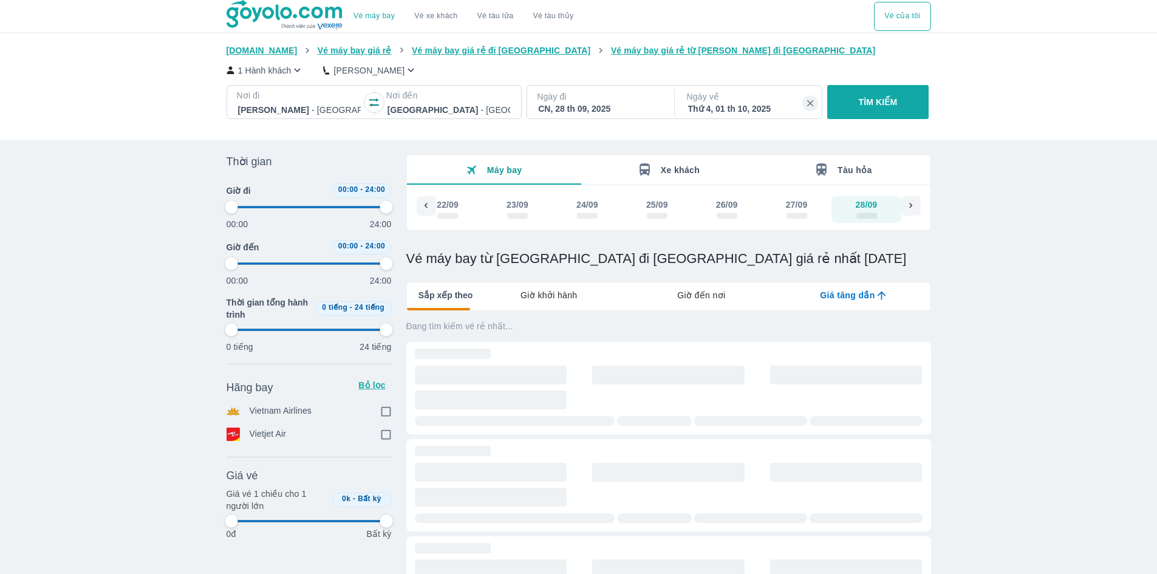
type input "97.9166666666667"
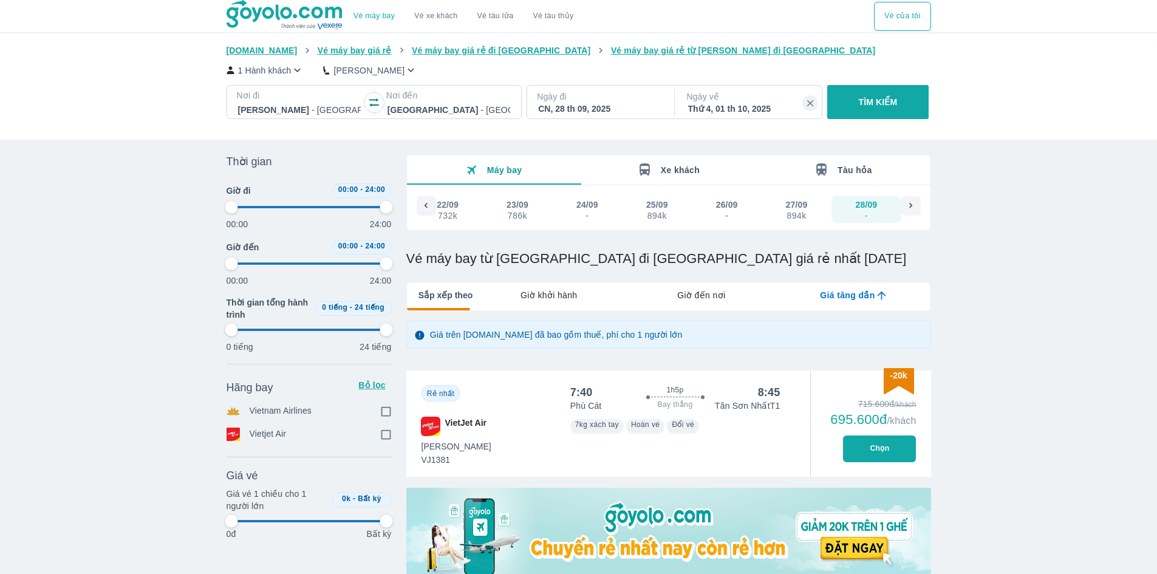
type input "97.9166666666667"
checkbox input "true"
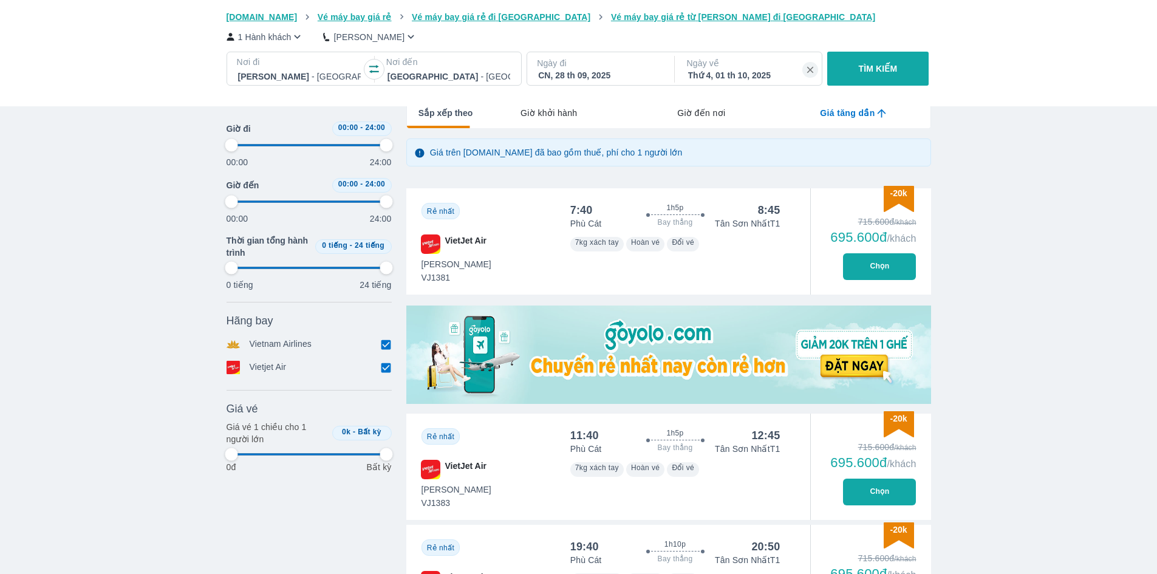
type input "97.9166666666667"
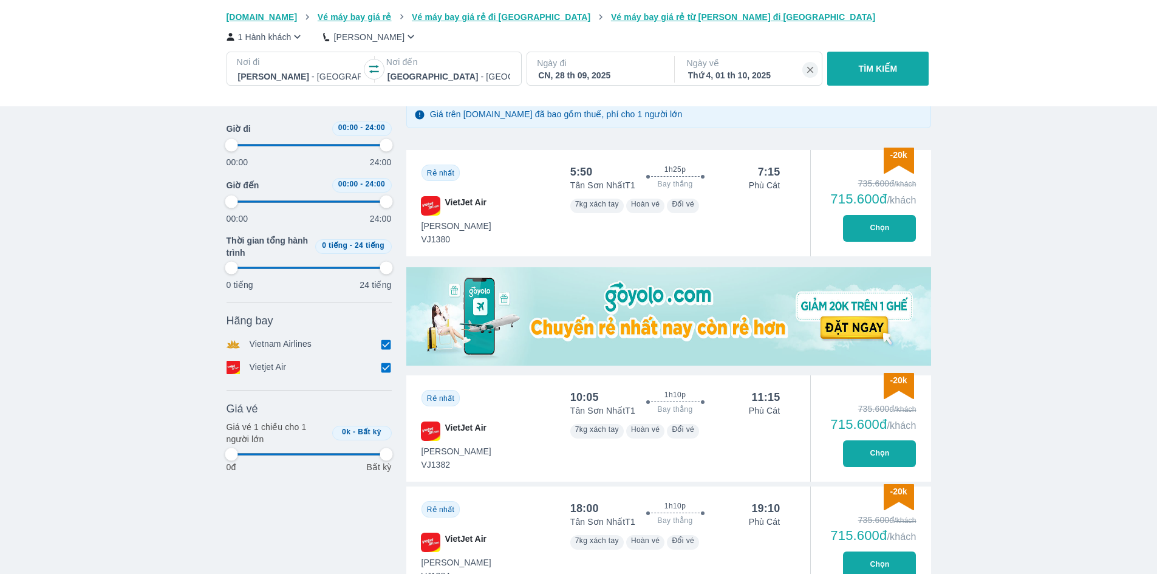
scroll to position [304, 0]
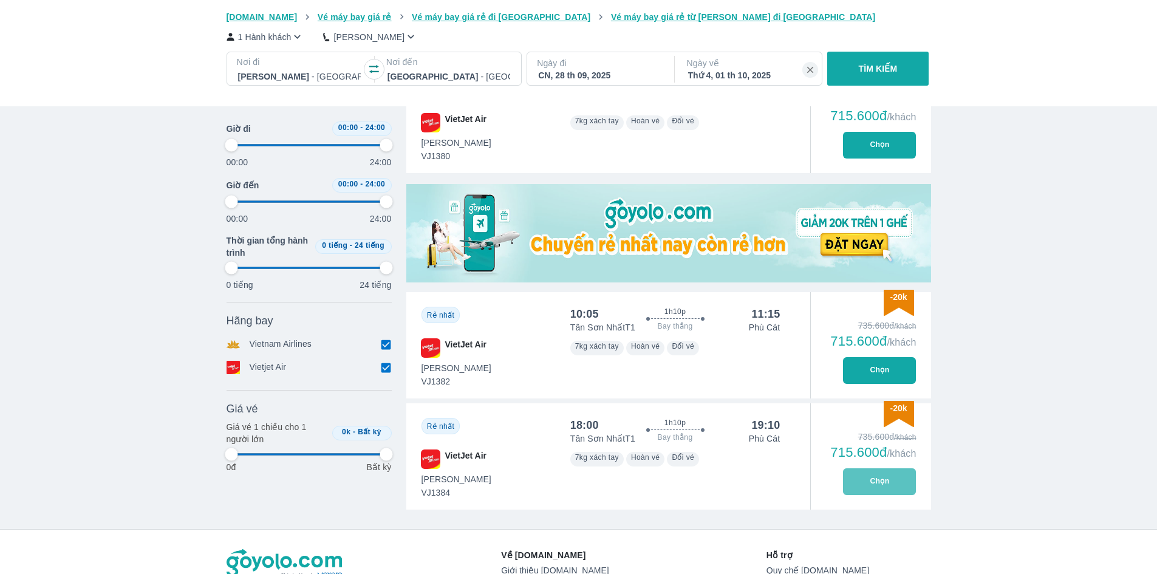
click at [865, 479] on button "Chọn" at bounding box center [879, 481] width 73 height 27
type input "97.9166666666667"
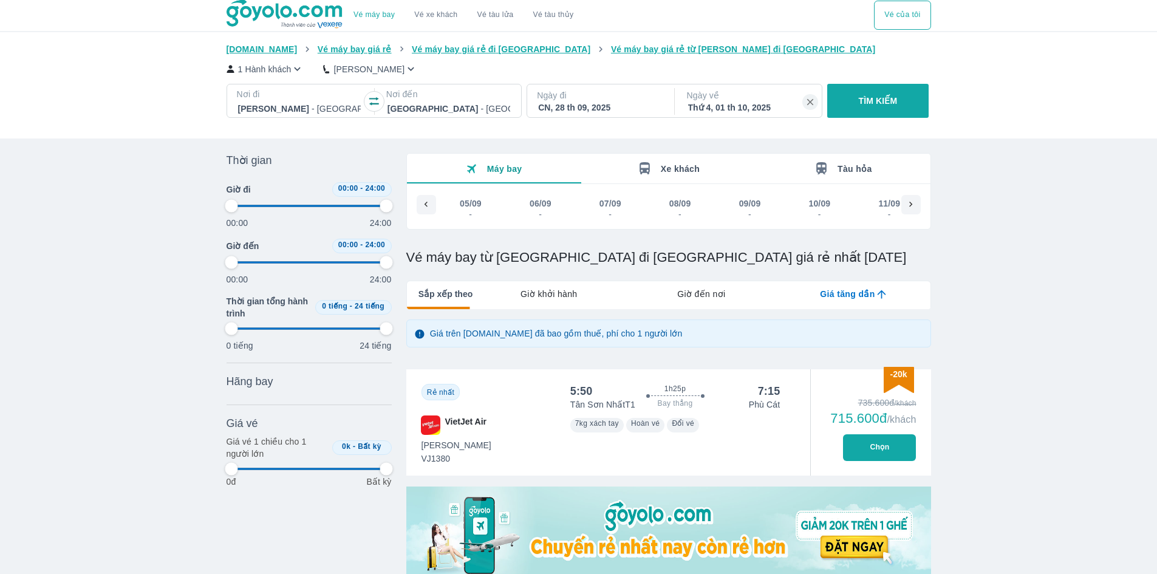
scroll to position [0, 1311]
type input "97.9166666666667"
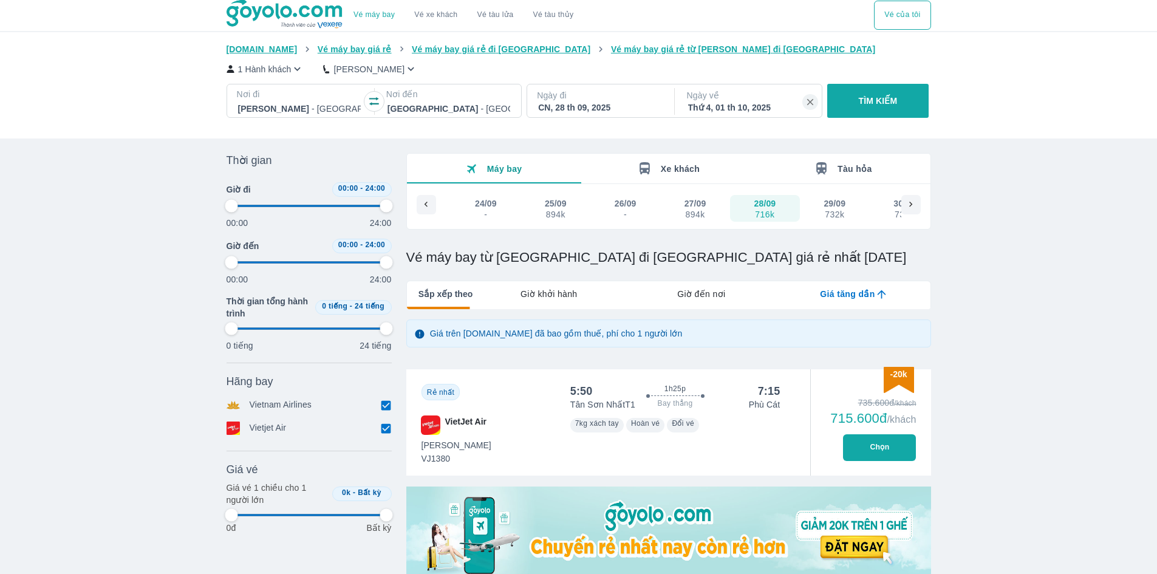
type input "97.9166666666667"
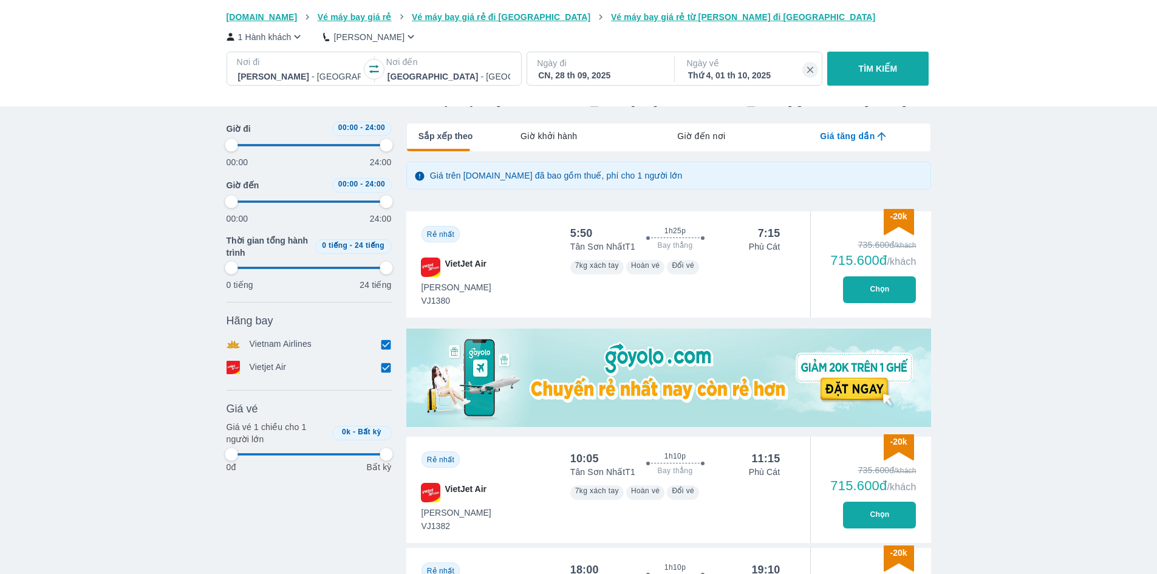
type input "97.9166666666667"
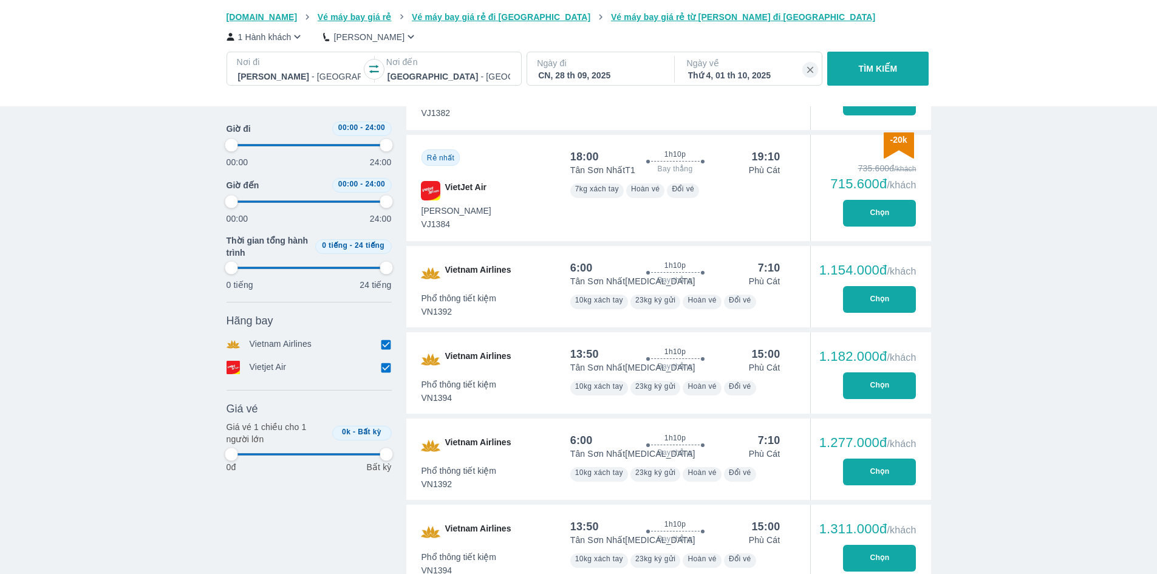
type input "97.9166666666667"
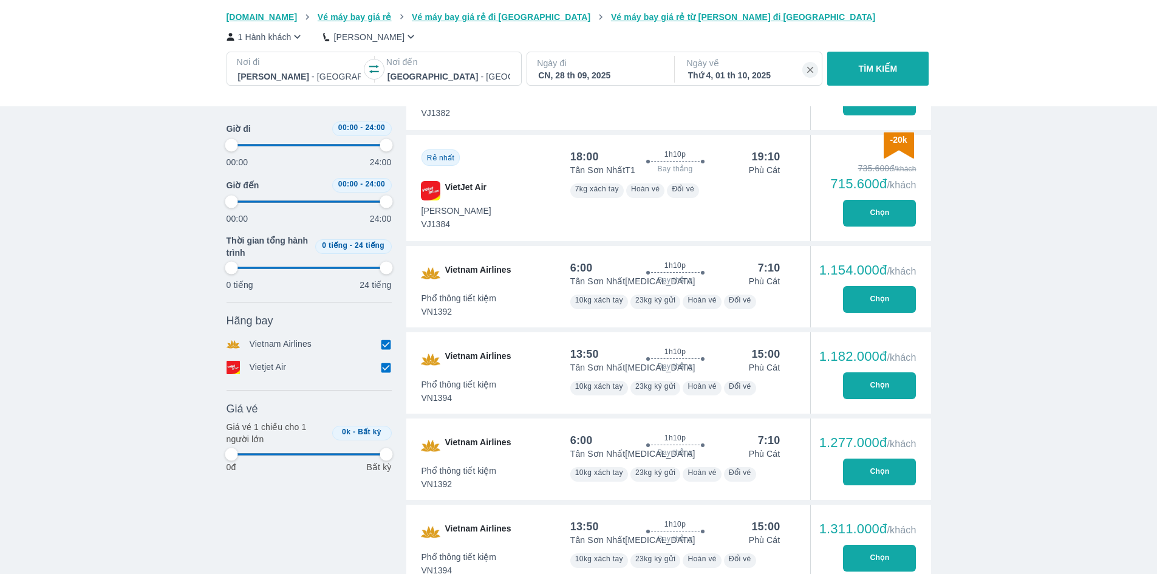
type input "97.9166666666667"
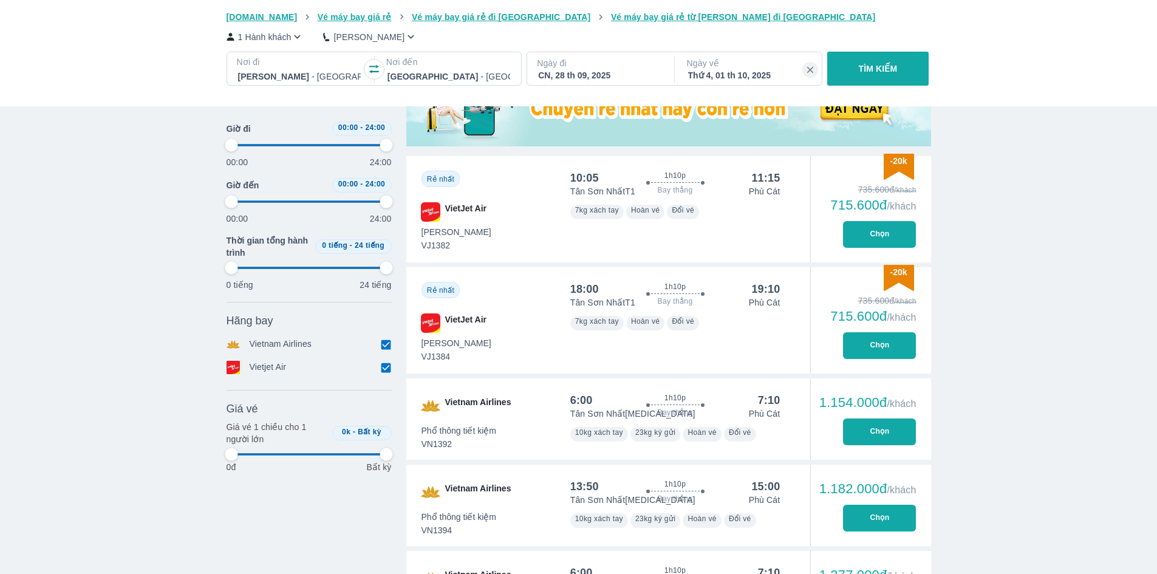
scroll to position [405, 0]
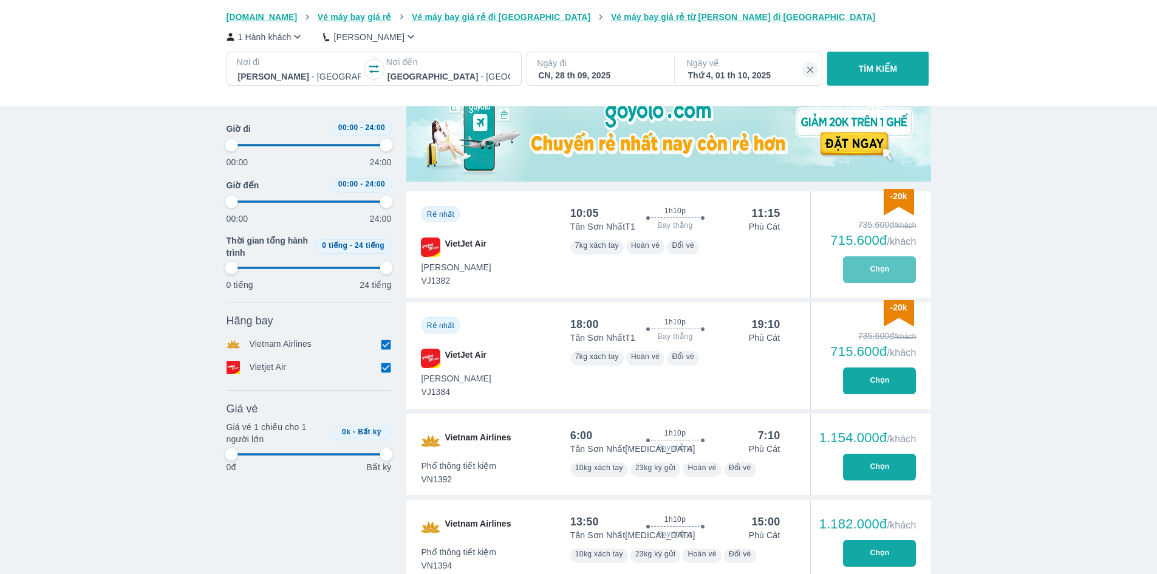
click at [866, 272] on button "Chọn" at bounding box center [879, 269] width 73 height 27
type input "97.9166666666667"
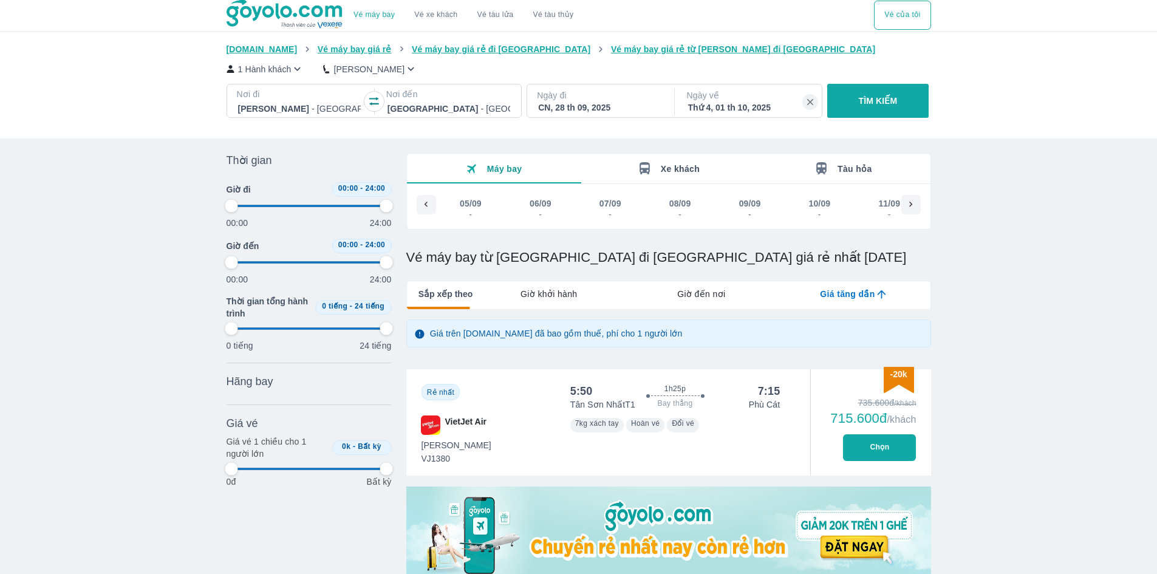
scroll to position [0, 1311]
type input "97.9166666666667"
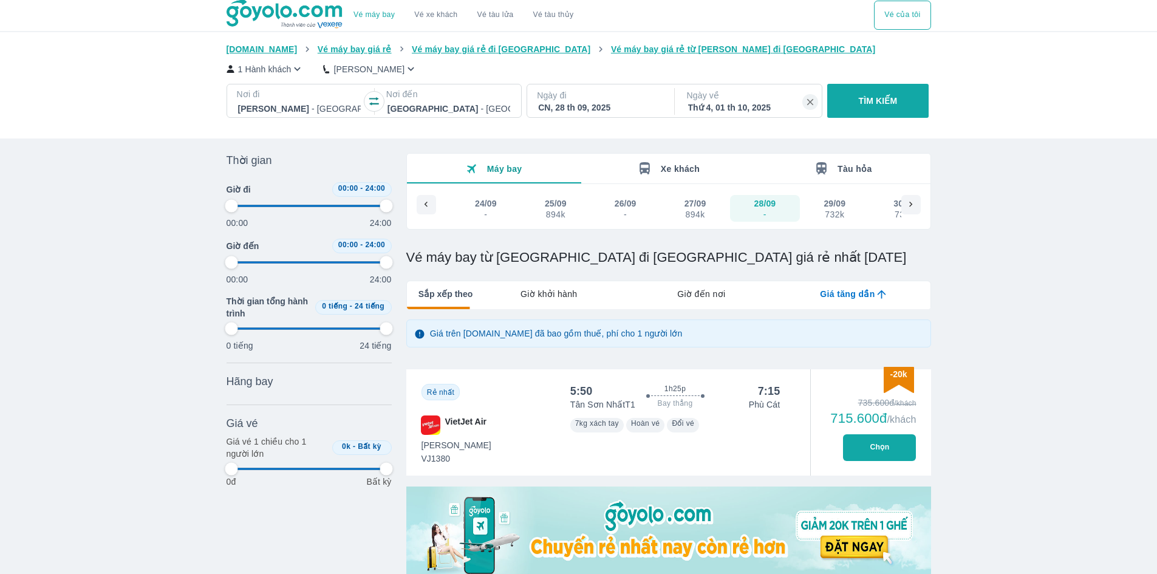
type input "97.9166666666667"
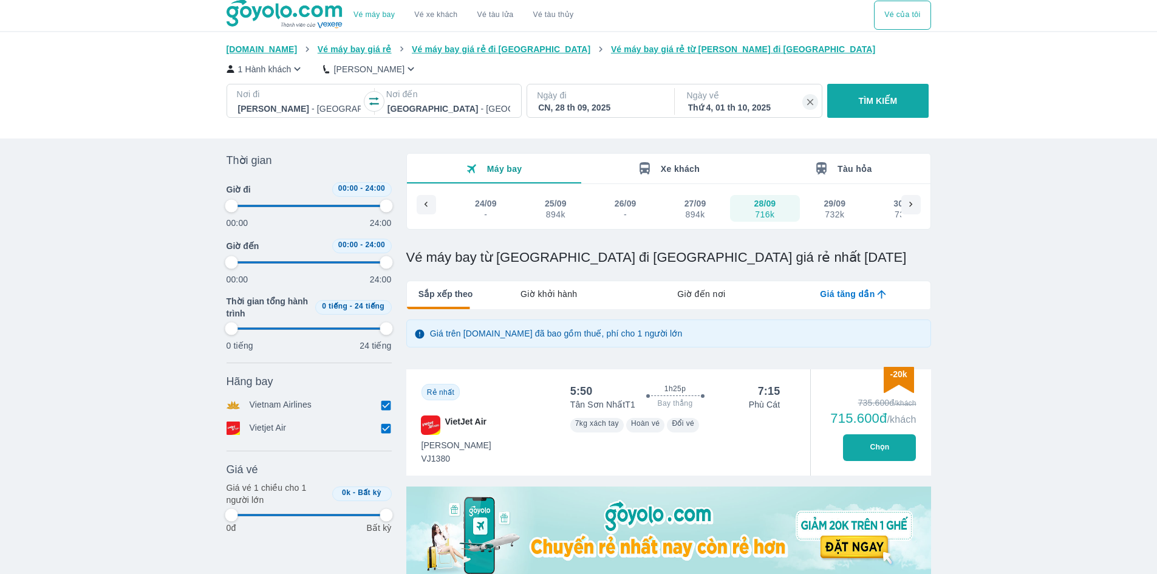
scroll to position [0, 0]
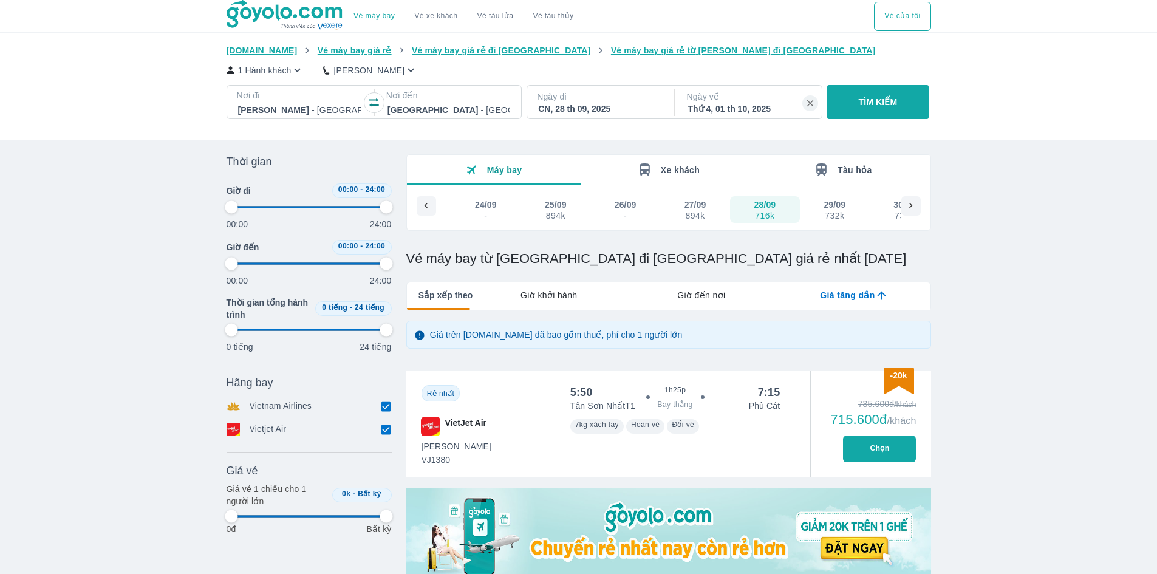
type input "97.9166666666667"
click at [870, 448] on button "Chọn" at bounding box center [879, 449] width 73 height 27
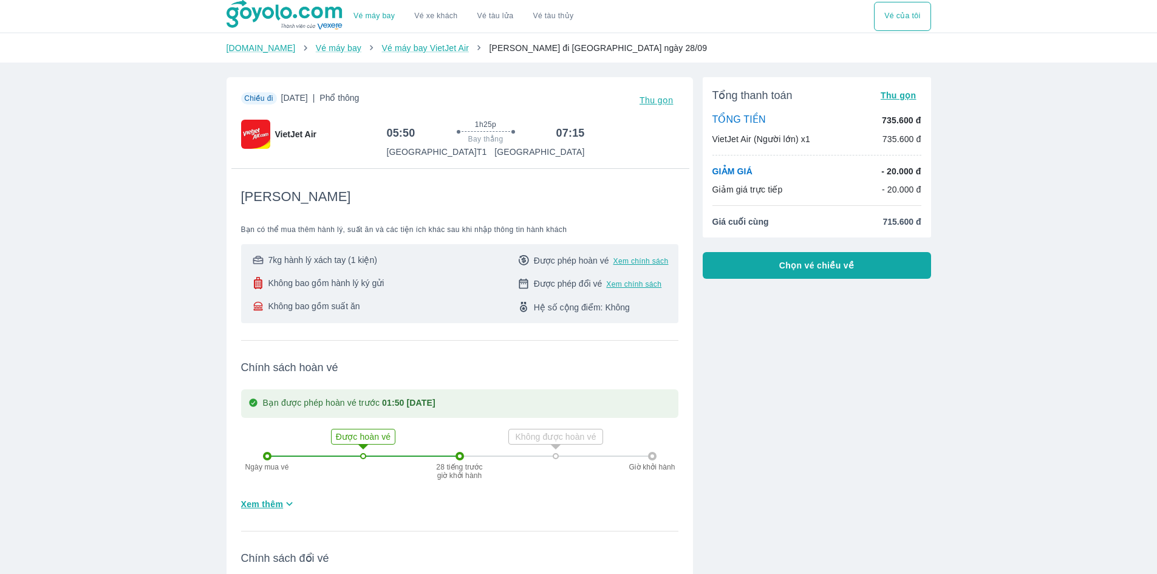
click at [839, 262] on span "Chọn vé chiều về" at bounding box center [816, 265] width 75 height 12
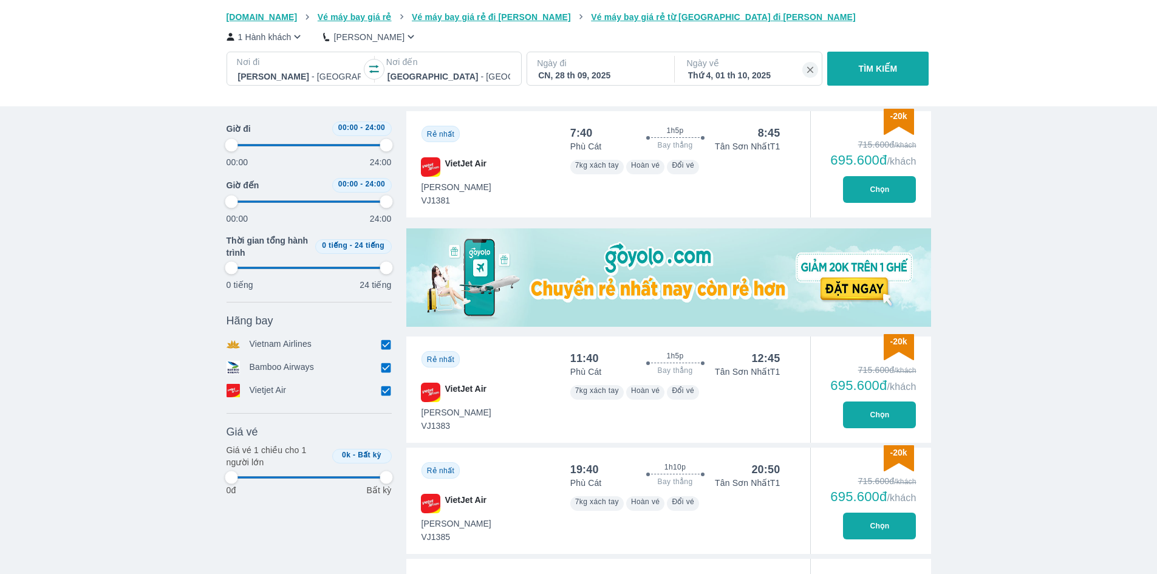
click at [881, 522] on button "Chọn" at bounding box center [879, 526] width 73 height 27
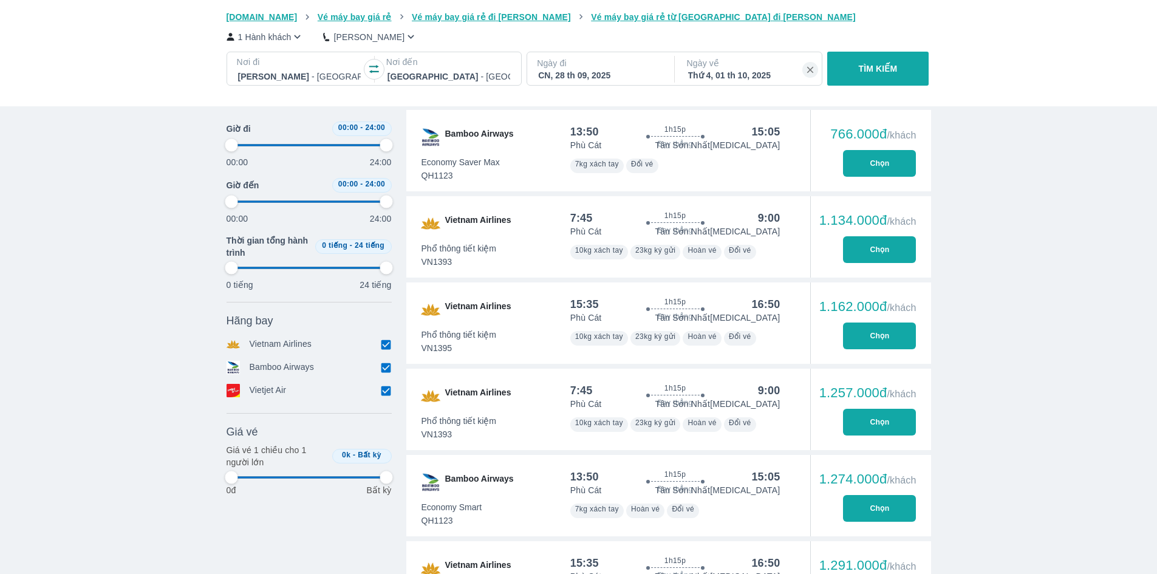
click at [590, 68] on p "Ngày đi" at bounding box center [599, 63] width 125 height 12
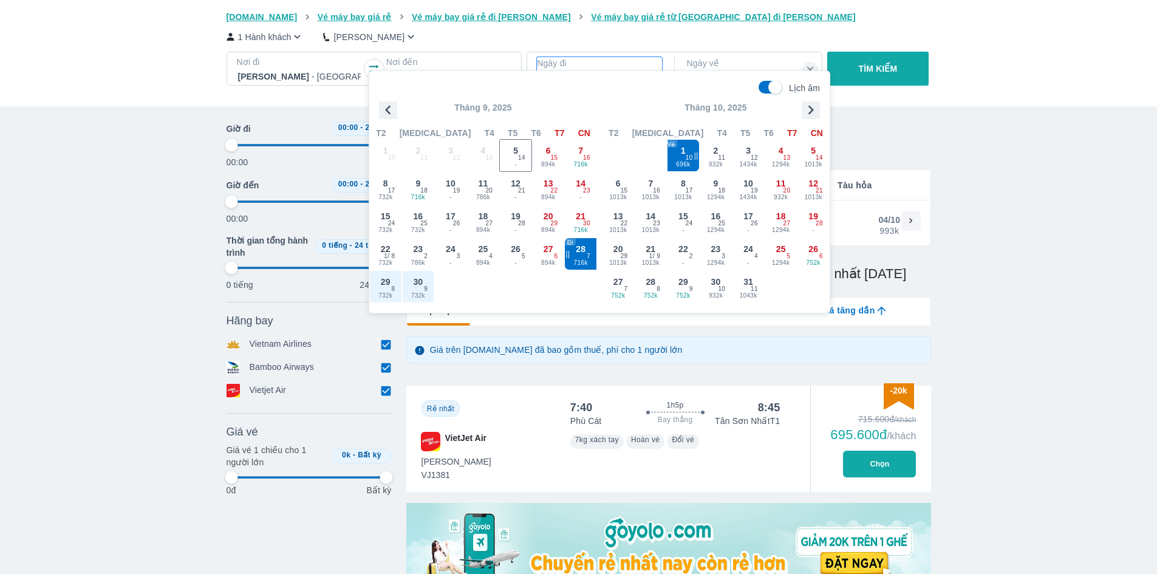
scroll to position [70, 0]
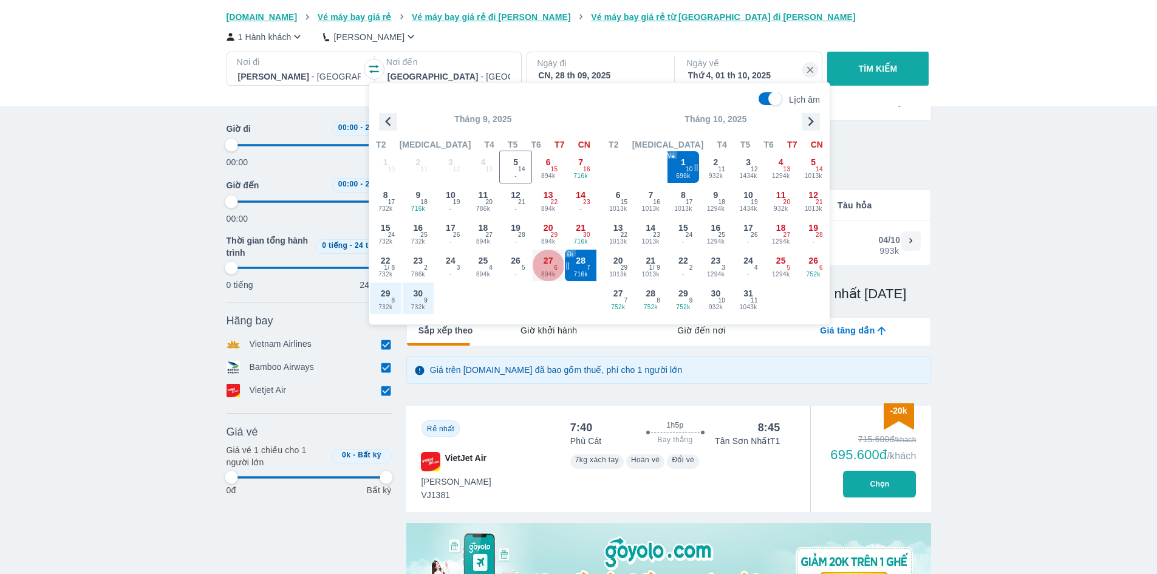
click at [553, 271] on span "894k" at bounding box center [549, 275] width 32 height 10
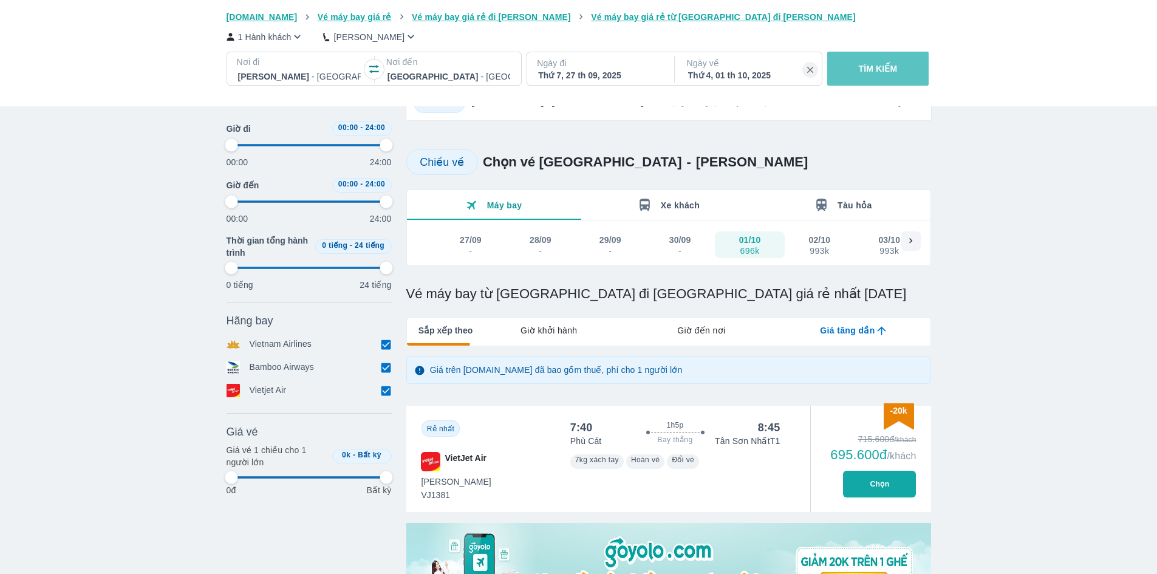
click at [861, 78] on button "TÌM KIẾM" at bounding box center [877, 69] width 101 height 34
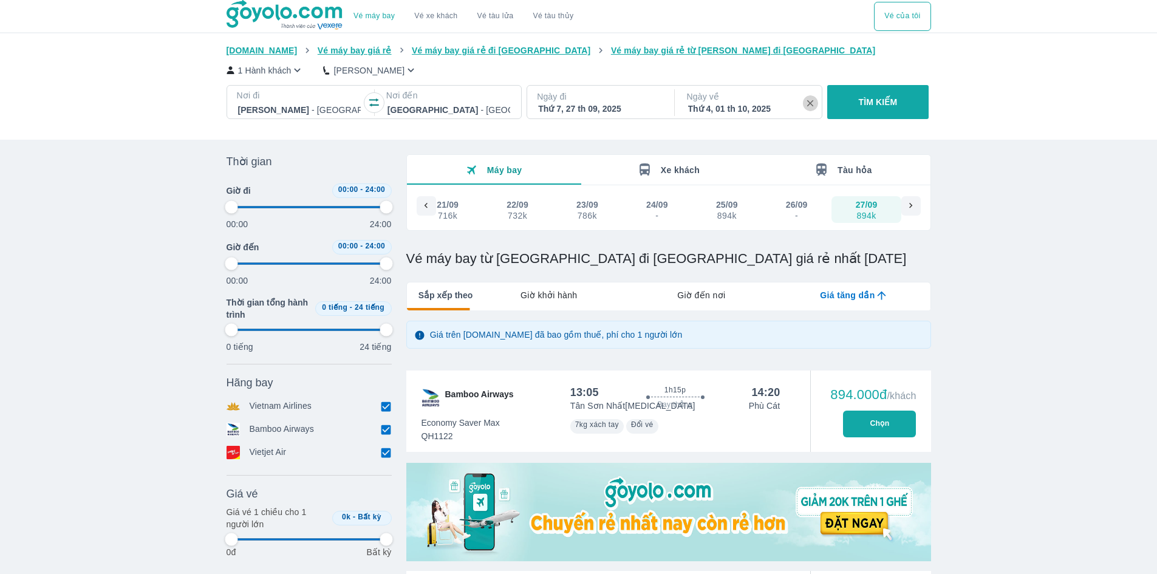
click at [811, 102] on icon "button" at bounding box center [810, 103] width 11 height 11
click at [861, 98] on p "TÌM KIẾM" at bounding box center [878, 102] width 39 height 12
click at [890, 97] on button "TÌM KIẾM" at bounding box center [877, 102] width 101 height 34
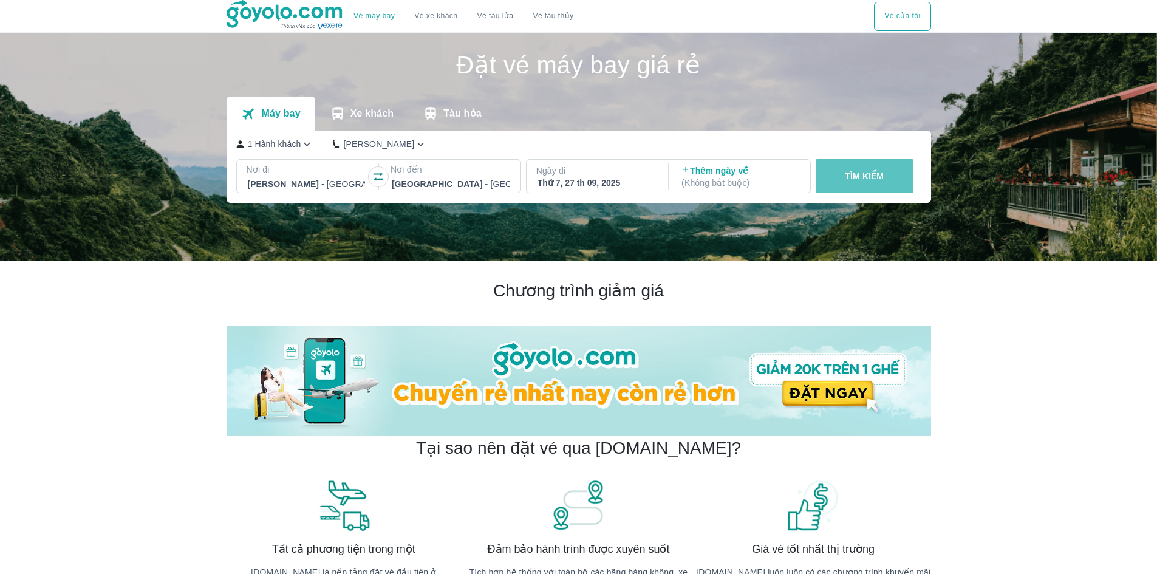
click at [857, 171] on p "TÌM KIẾM" at bounding box center [864, 176] width 39 height 12
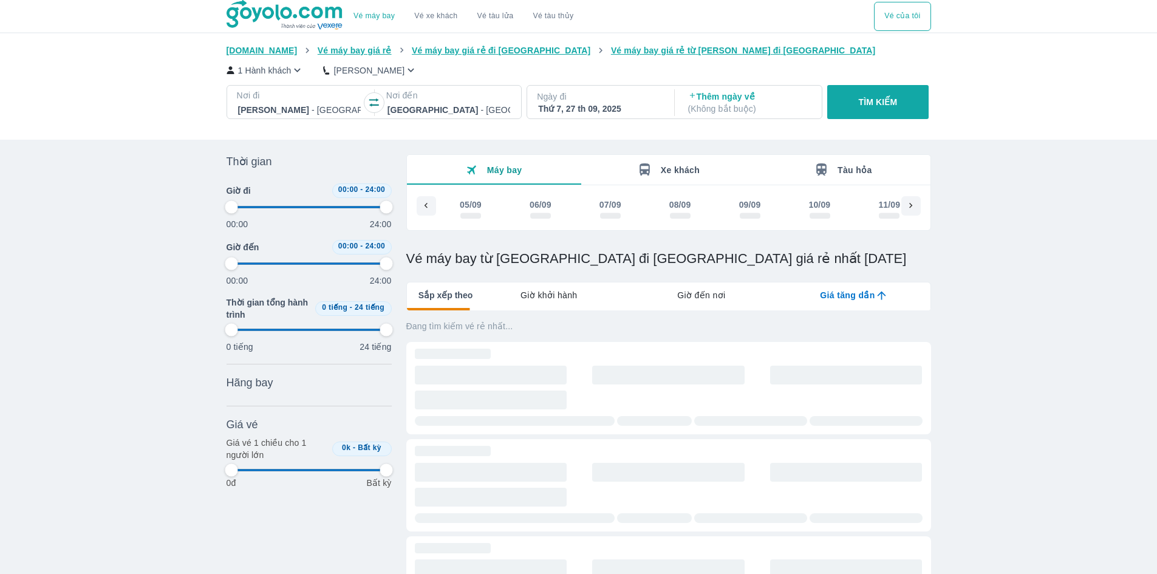
scroll to position [0, 1235]
type input "97.9166666666667"
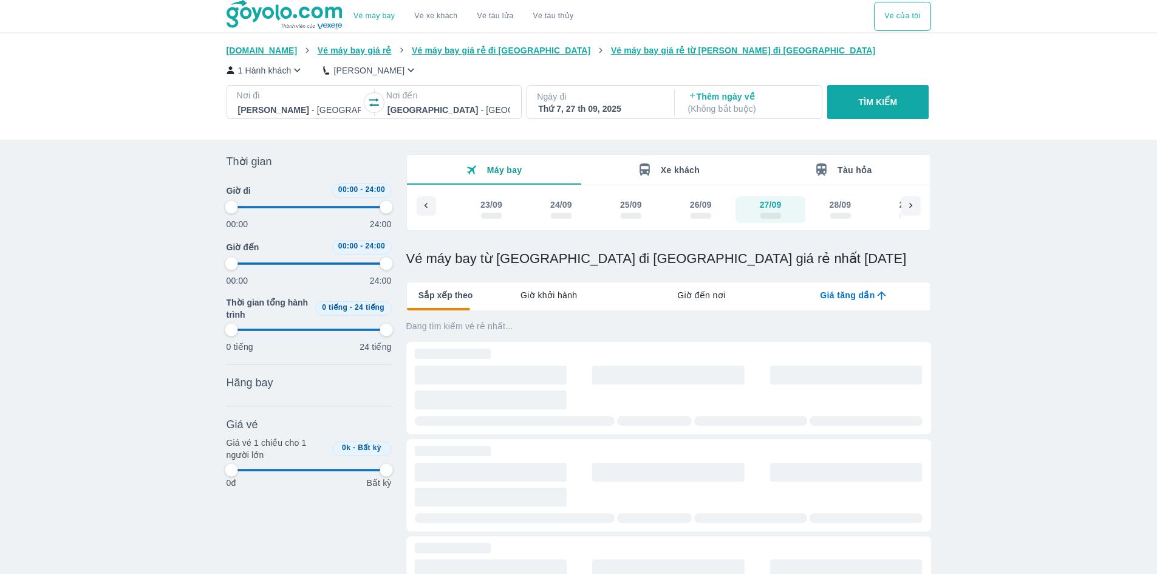
type input "97.9166666666667"
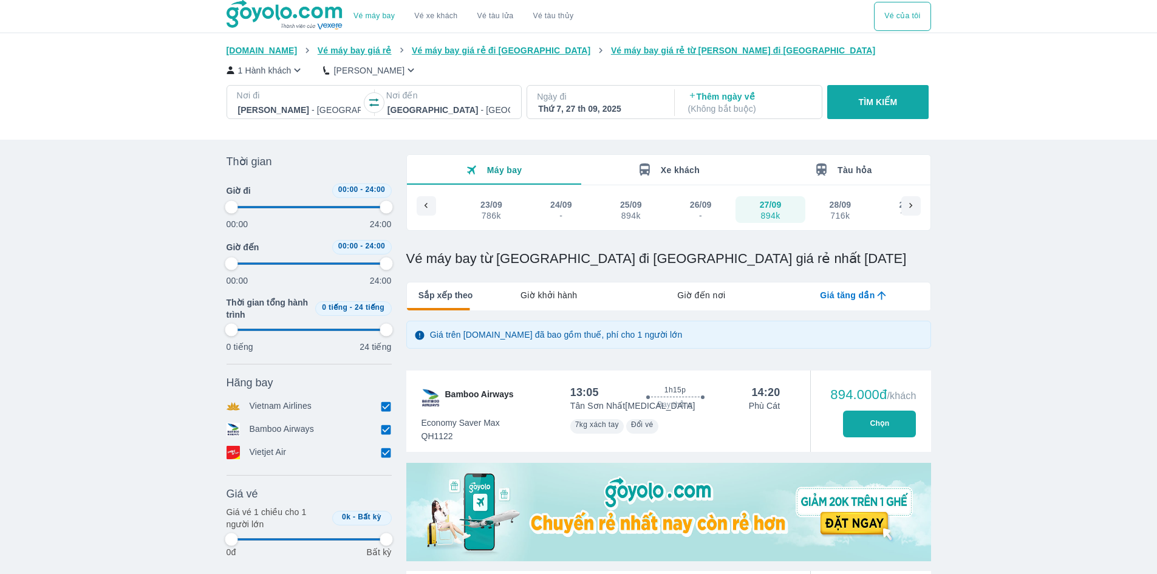
type input "97.9166666666667"
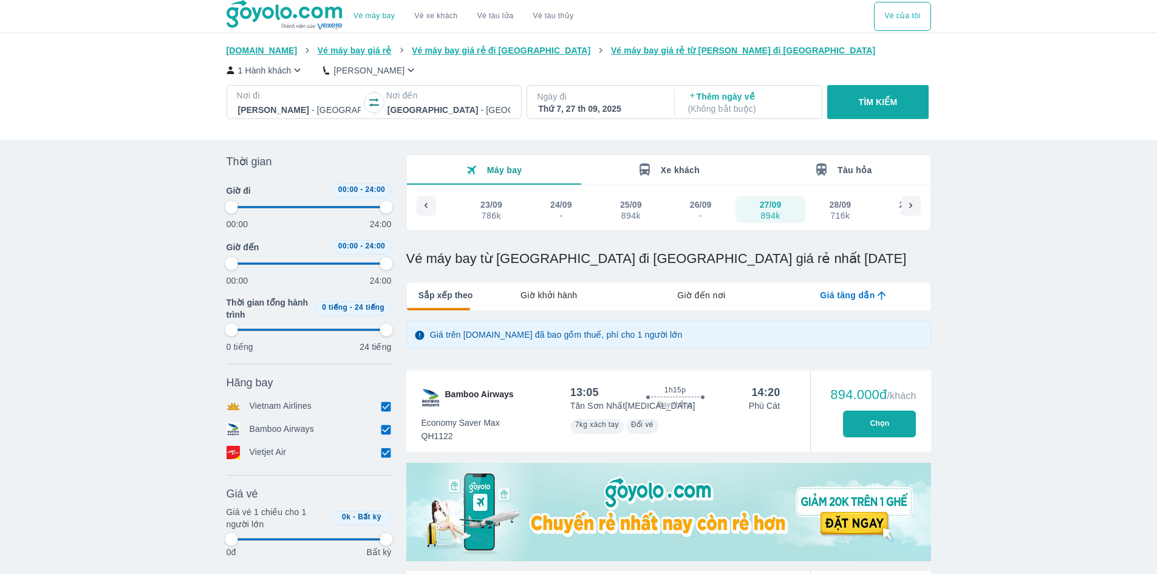
type input "97.9166666666667"
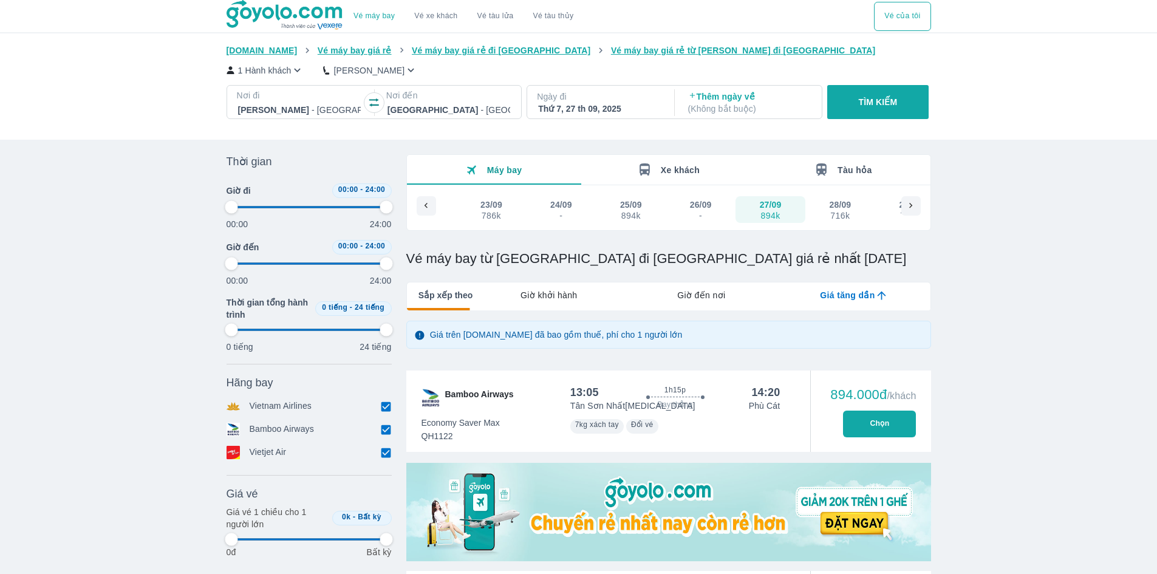
type input "97.9166666666667"
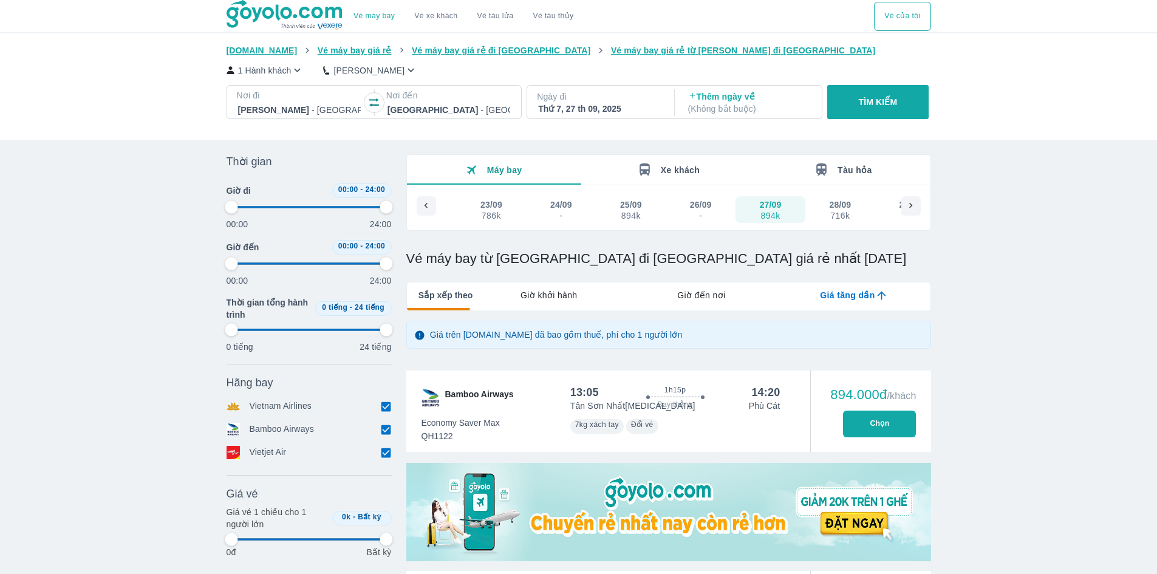
type input "97.9166666666667"
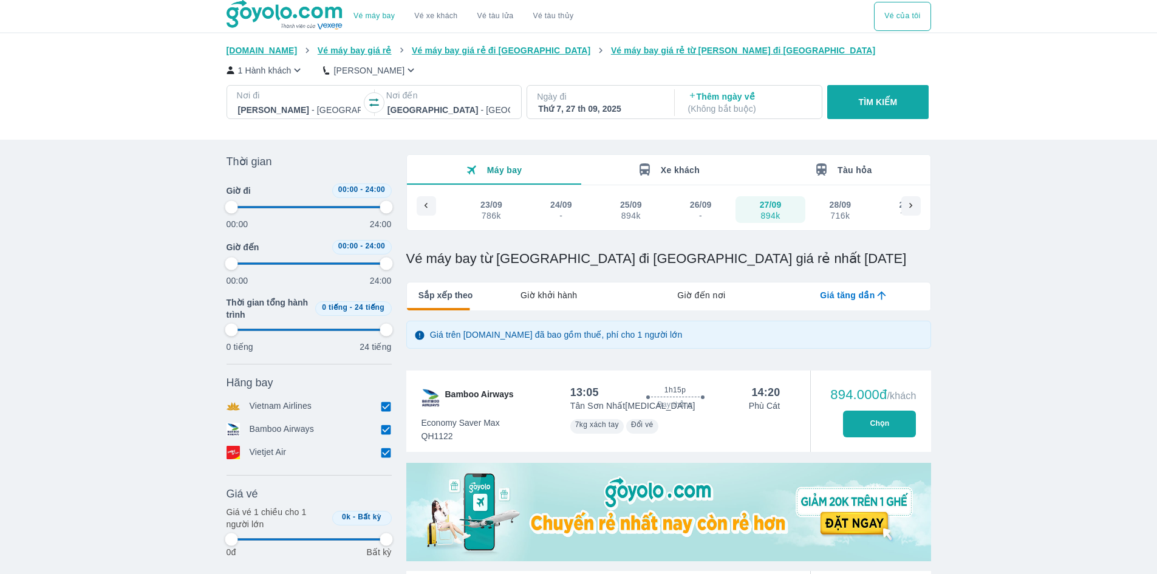
type input "97.9166666666667"
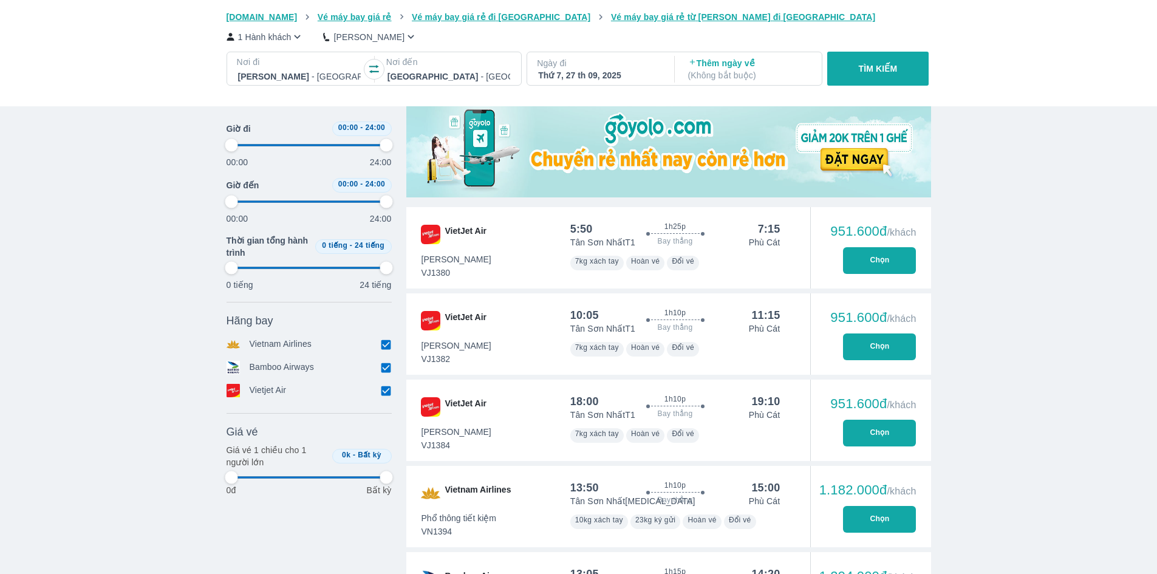
scroll to position [364, 0]
type input "97.9166666666667"
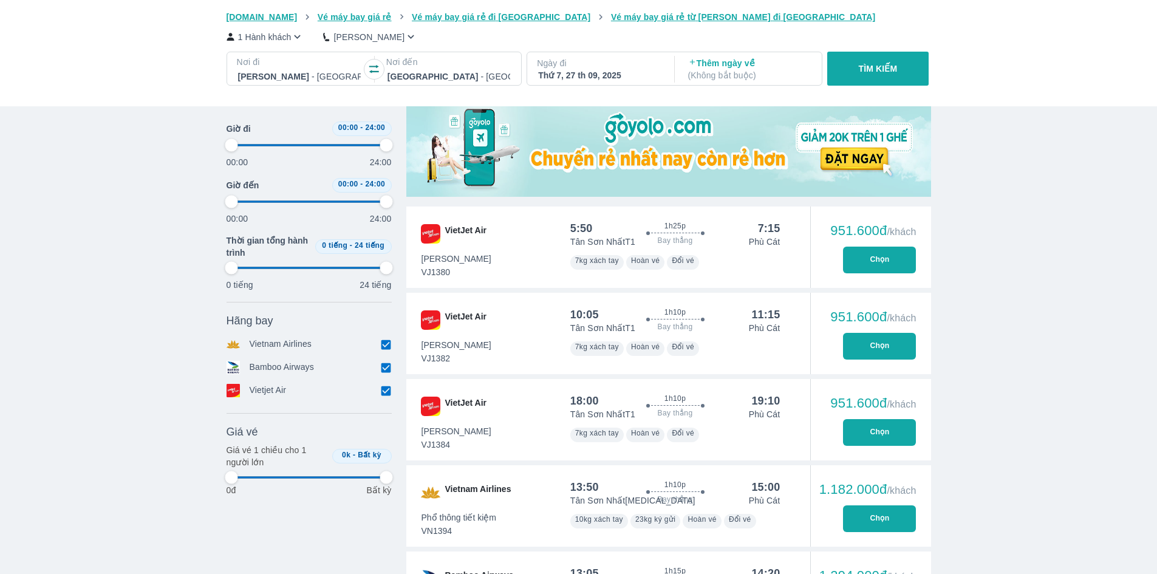
type input "97.9166666666667"
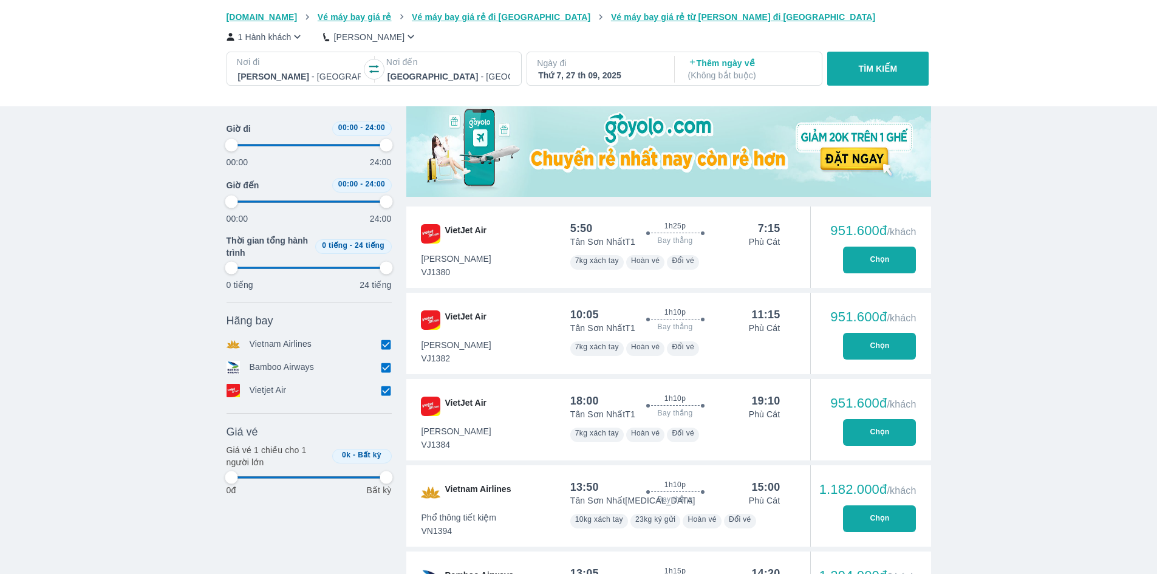
type input "97.9166666666667"
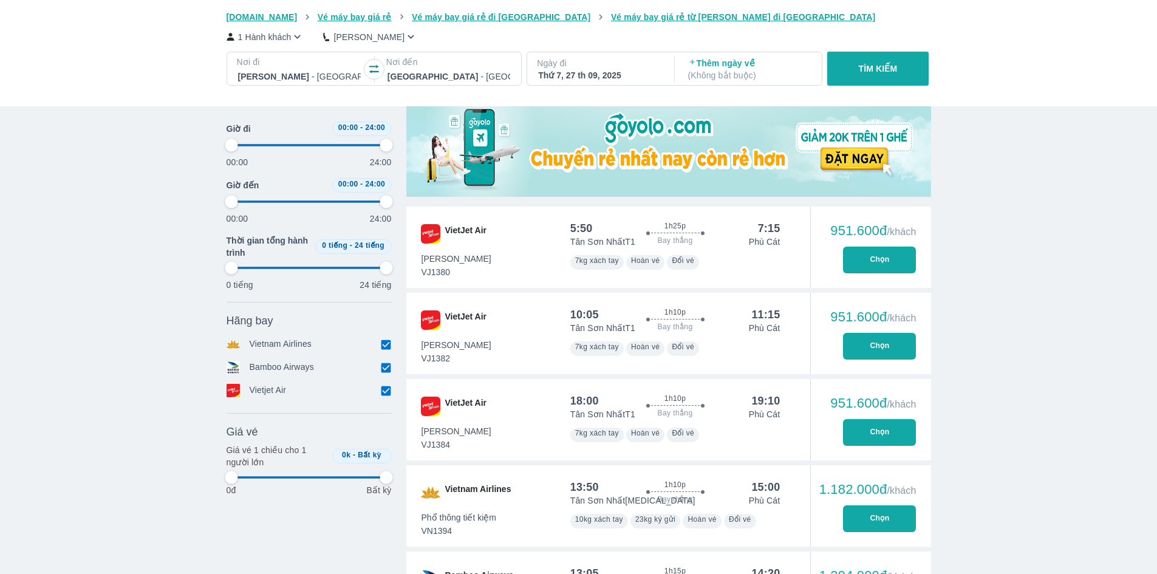
type input "97.9166666666667"
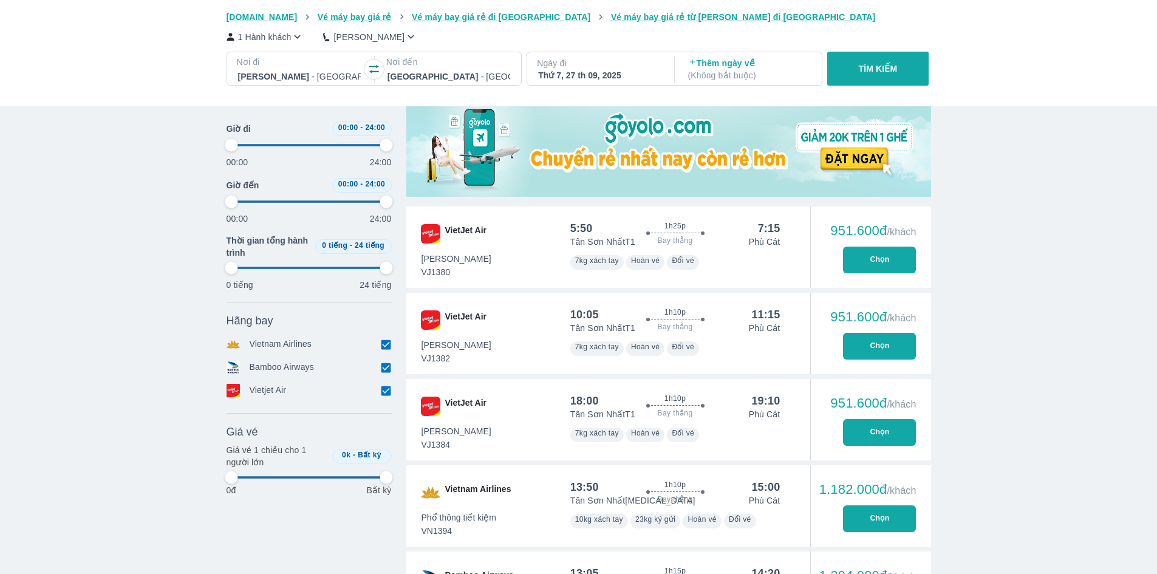
type input "97.9166666666667"
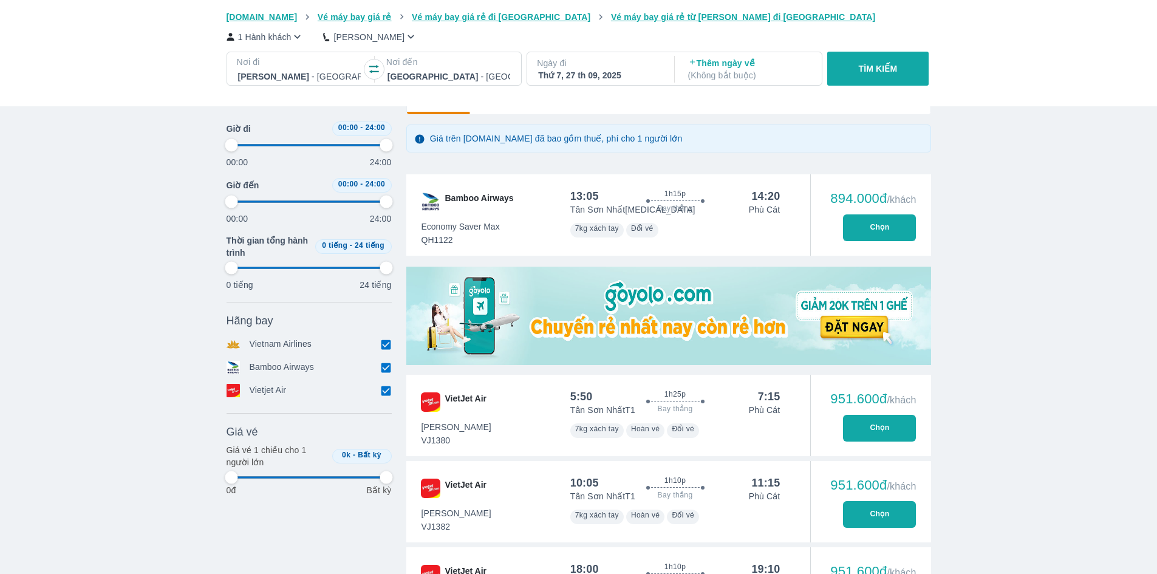
scroll to position [182, 0]
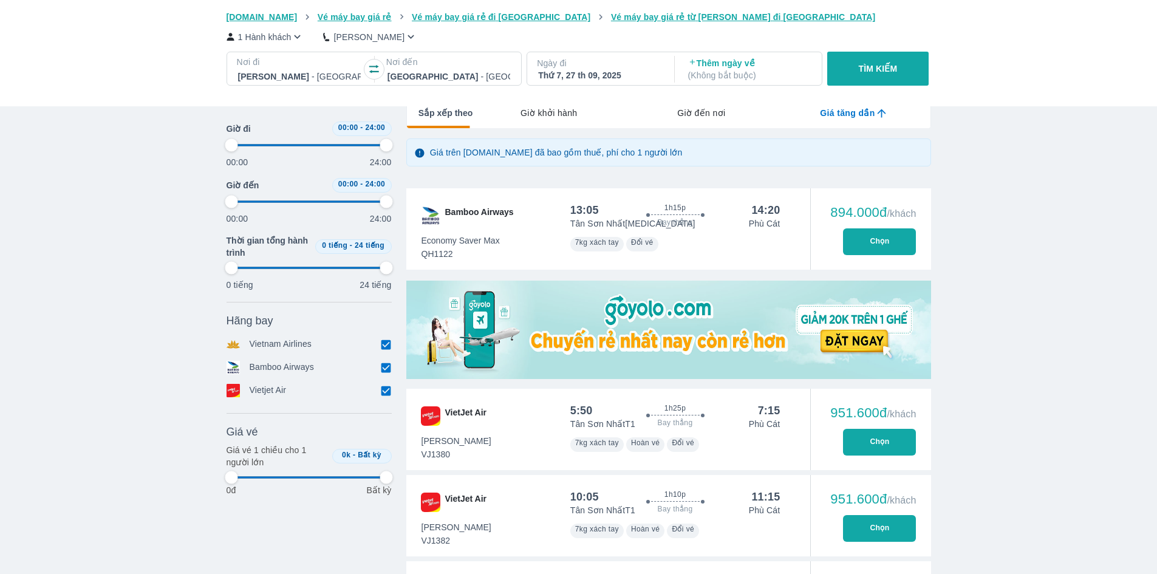
type input "97.9166666666667"
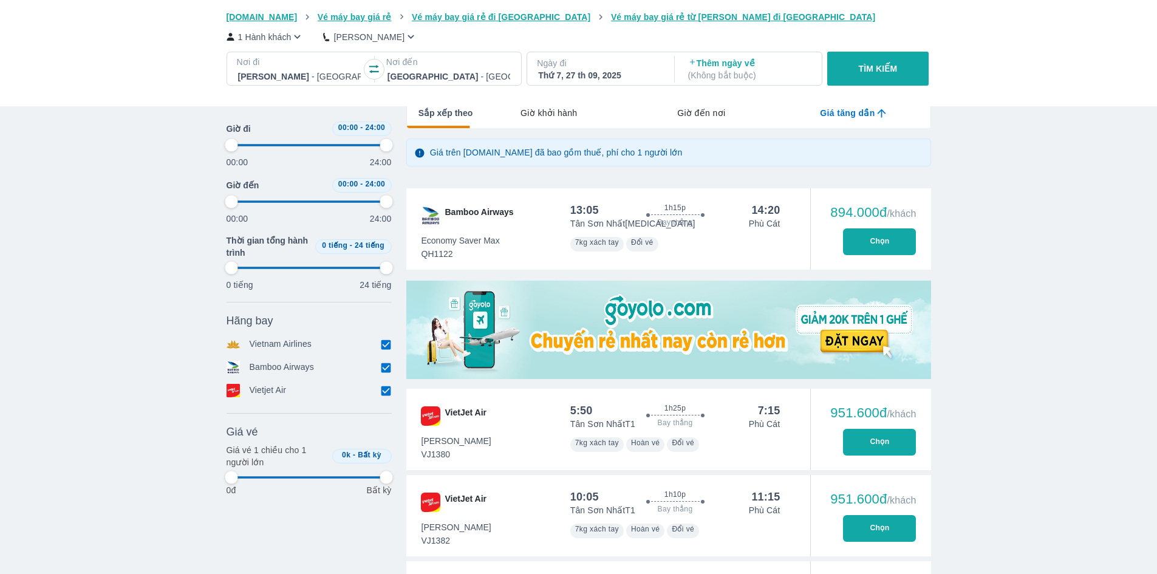
type input "97.9166666666667"
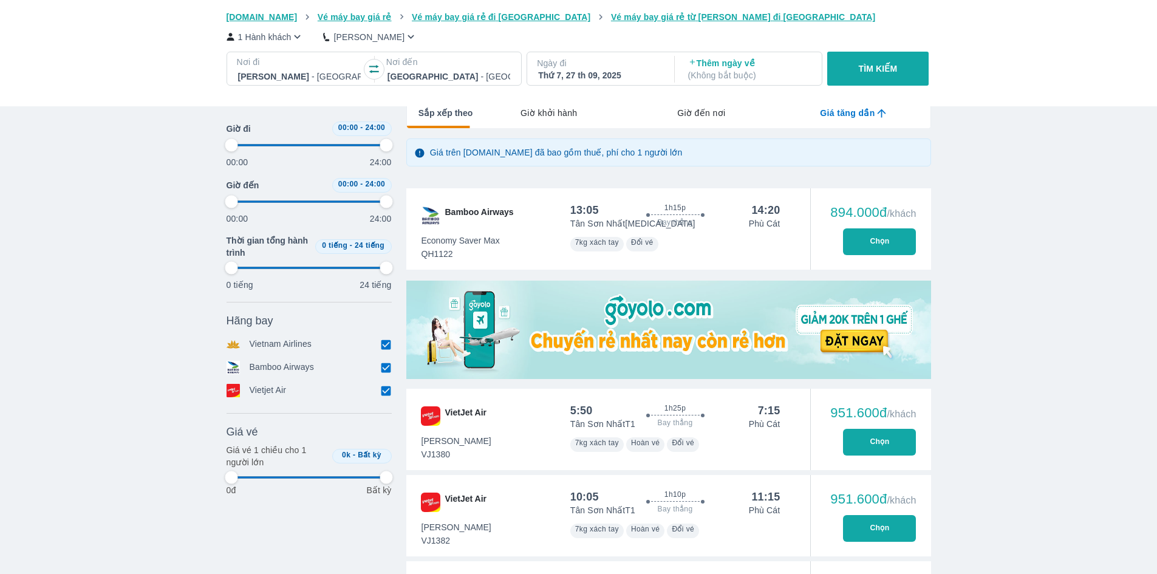
type input "97.9166666666667"
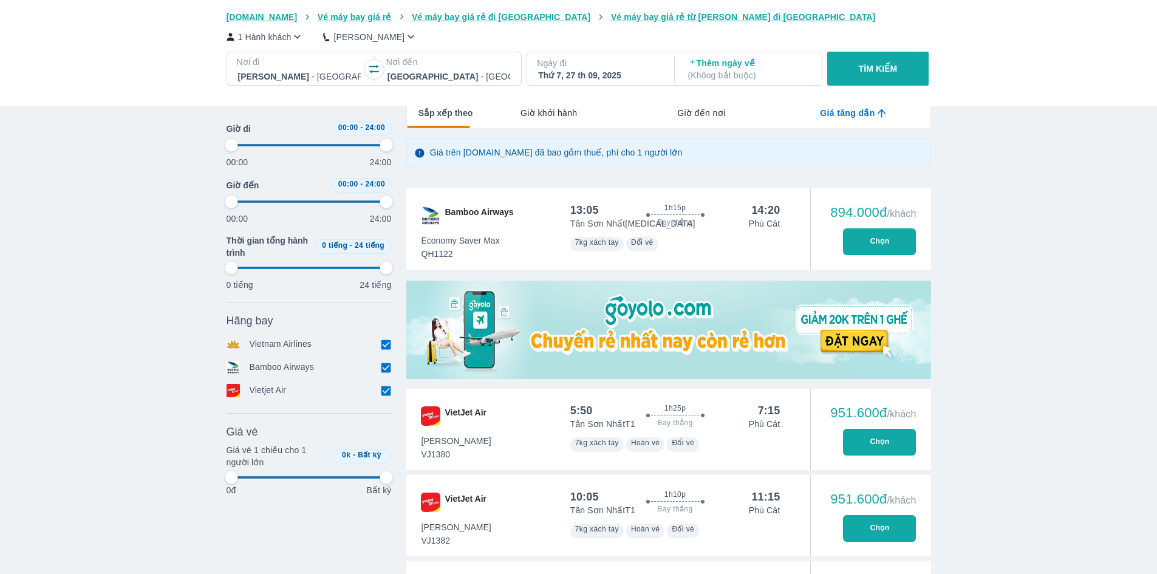
type input "97.9166666666667"
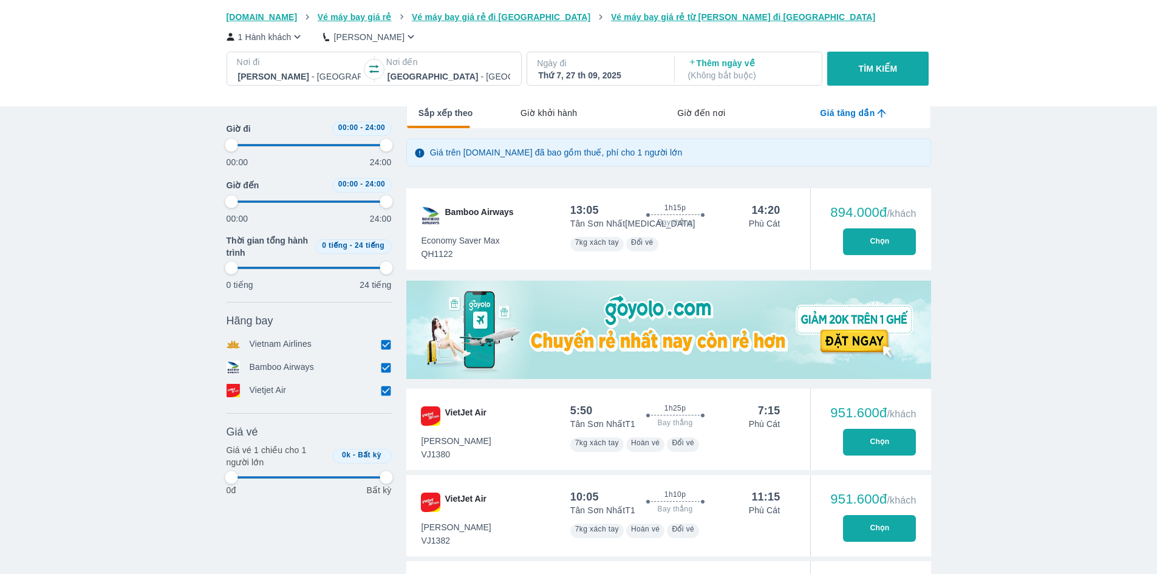
type input "97.9166666666667"
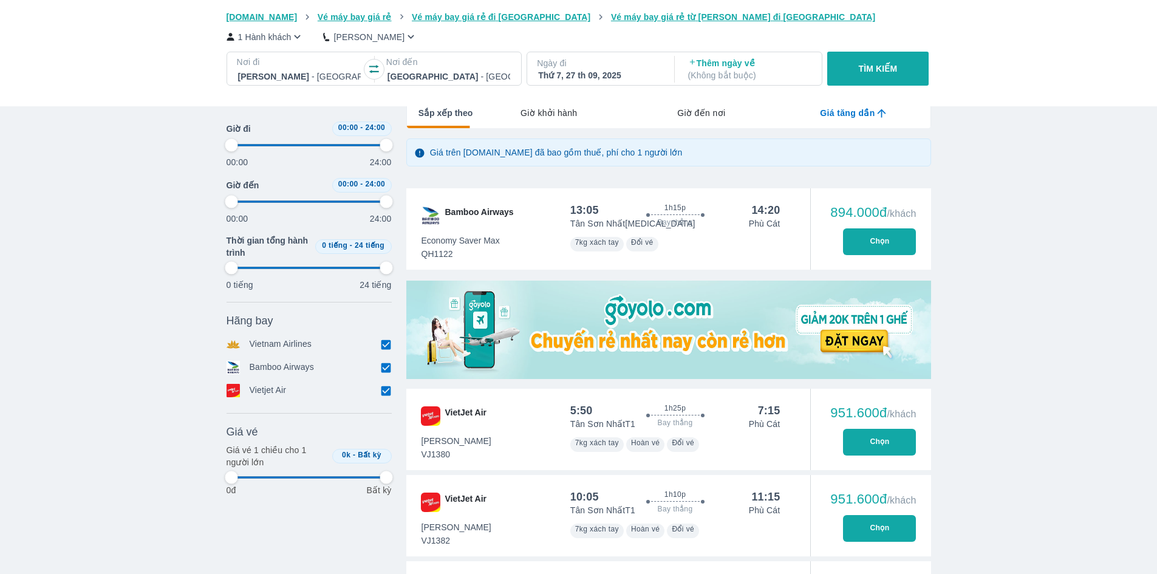
type input "97.9166666666667"
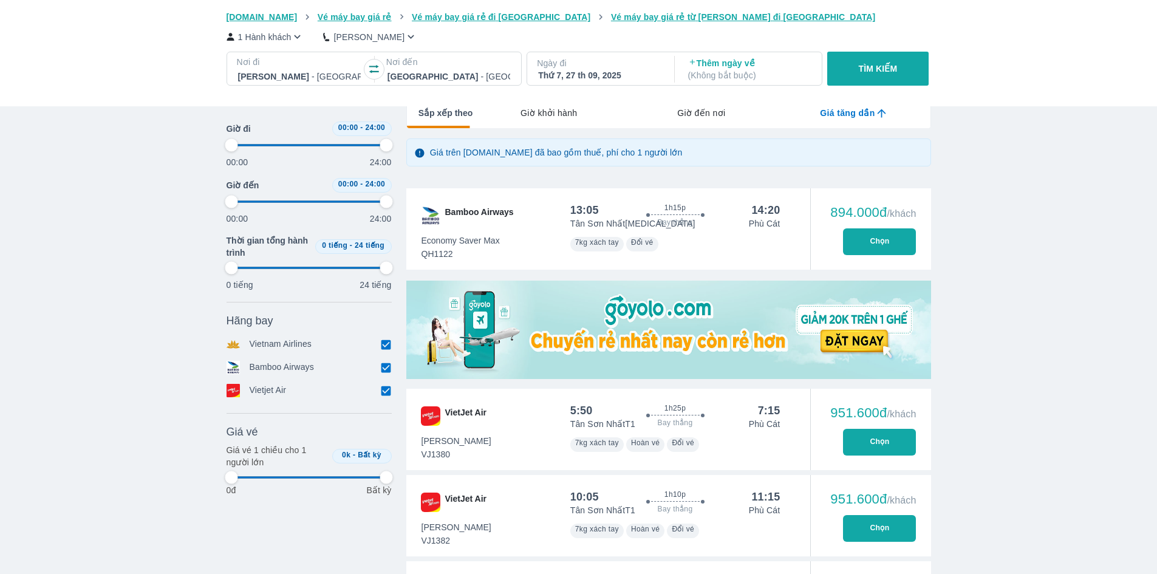
type input "97.9166666666667"
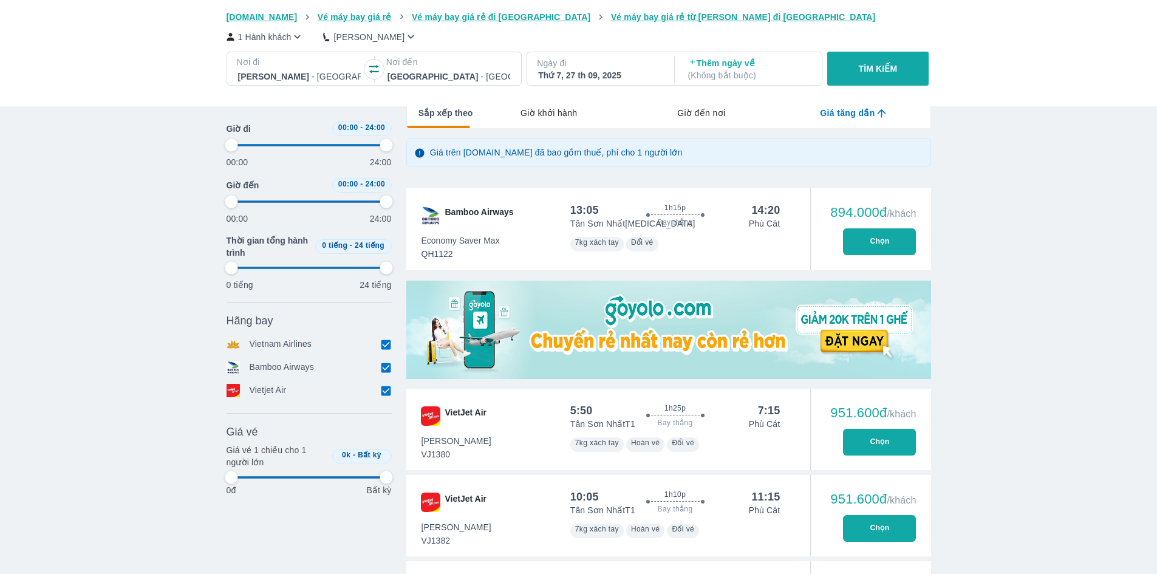
type input "97.9166666666667"
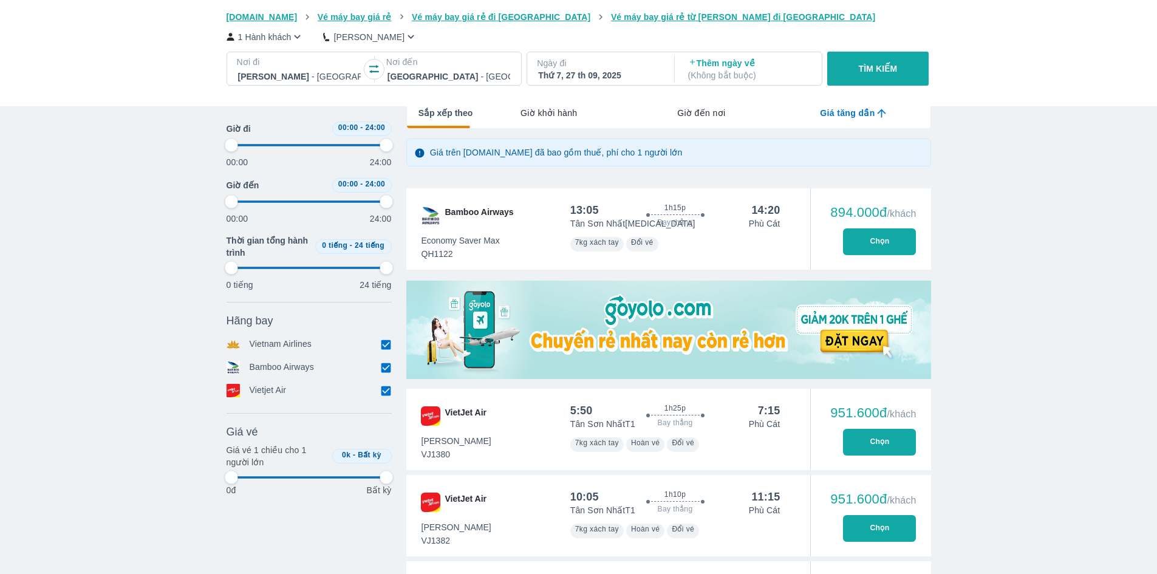
type input "97.9166666666667"
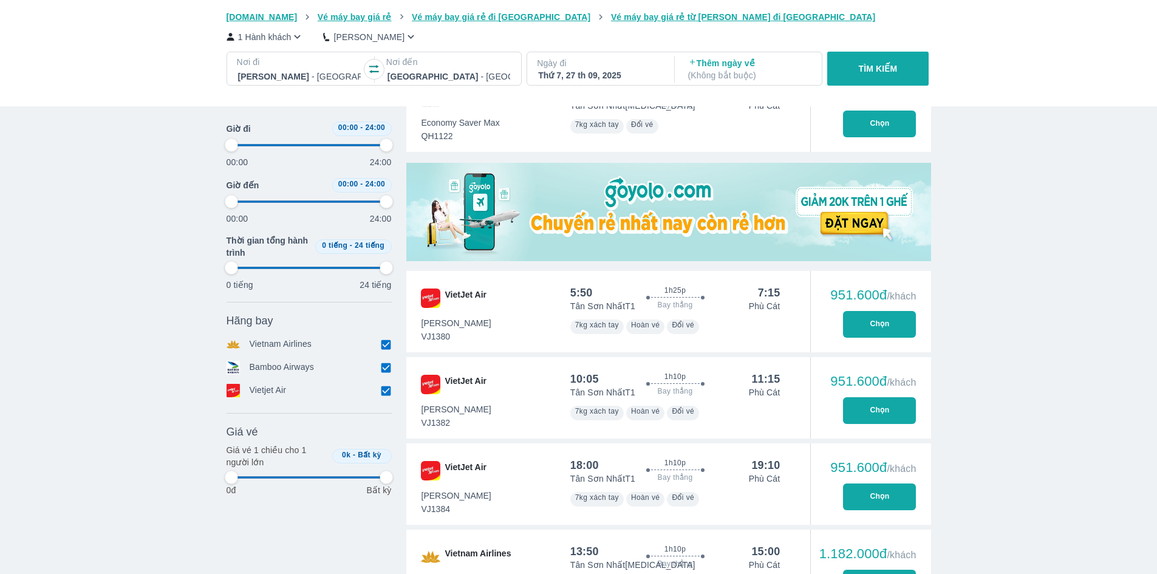
scroll to position [304, 0]
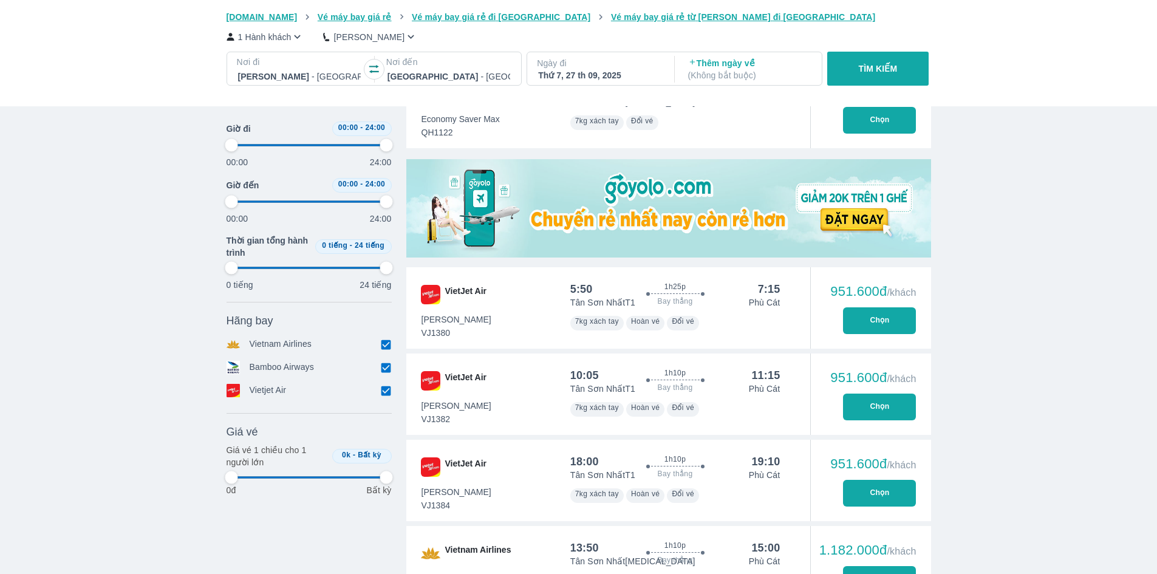
type input "97.9166666666667"
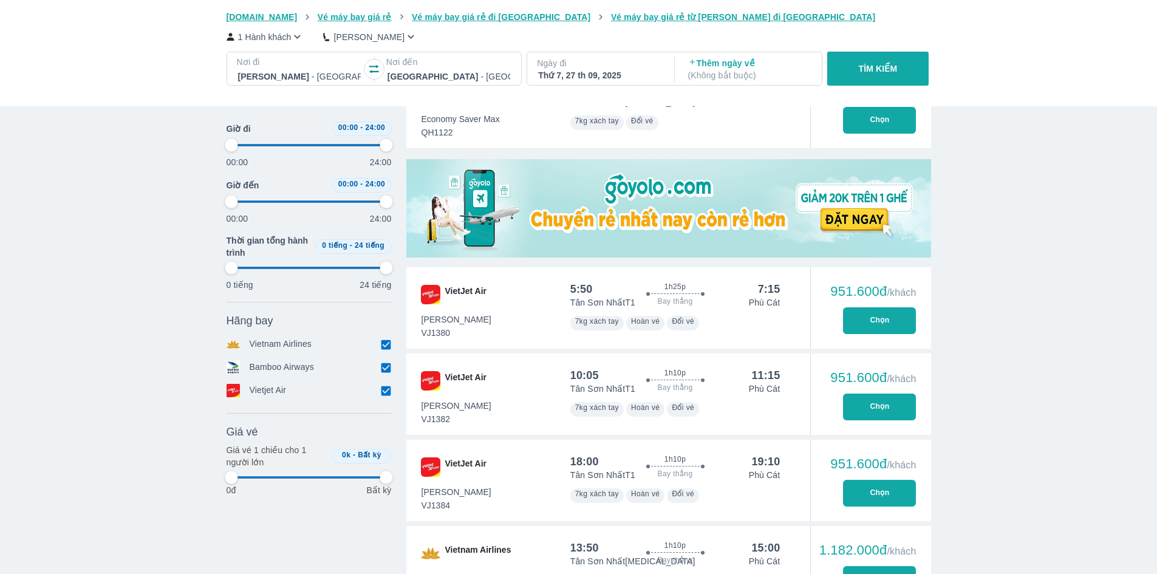
type input "97.9166666666667"
click at [864, 493] on button "Chọn" at bounding box center [879, 493] width 73 height 27
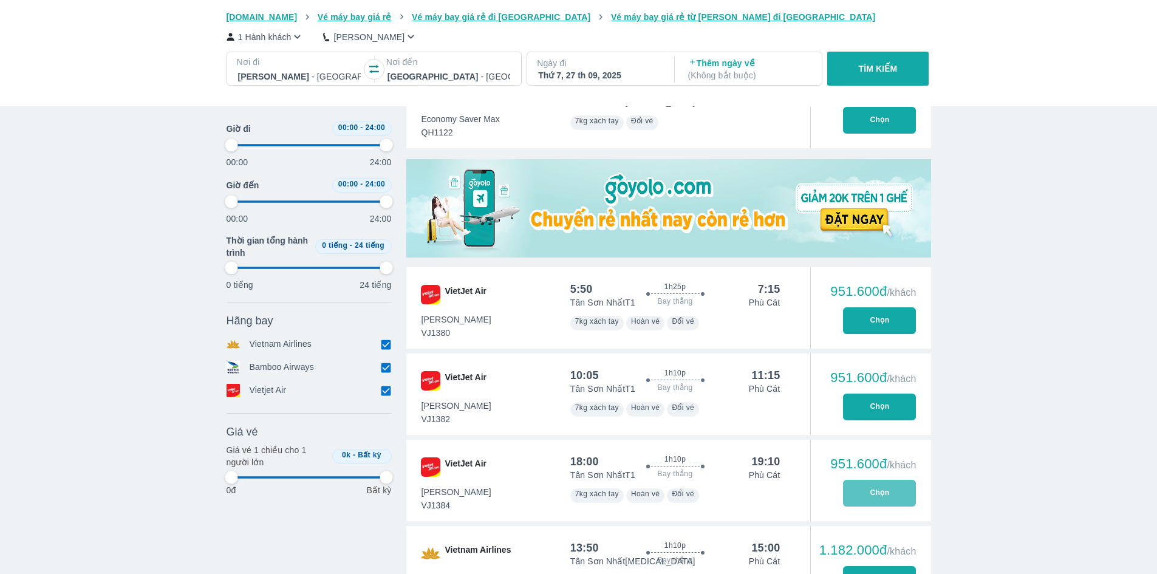
type input "97.9166666666667"
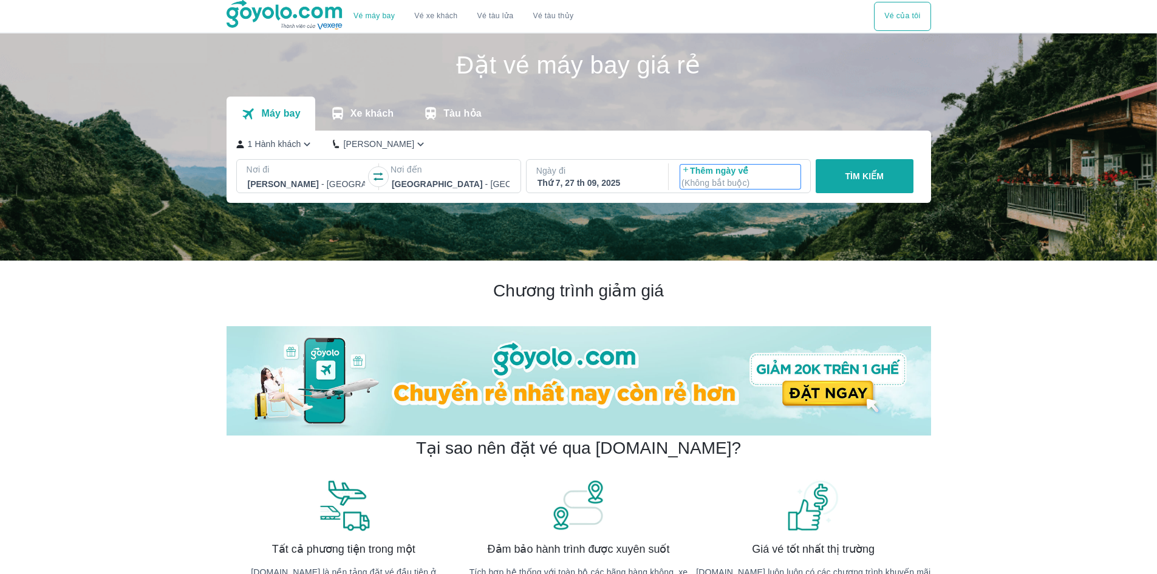
click at [714, 184] on p "( Không bắt buộc )" at bounding box center [740, 183] width 118 height 12
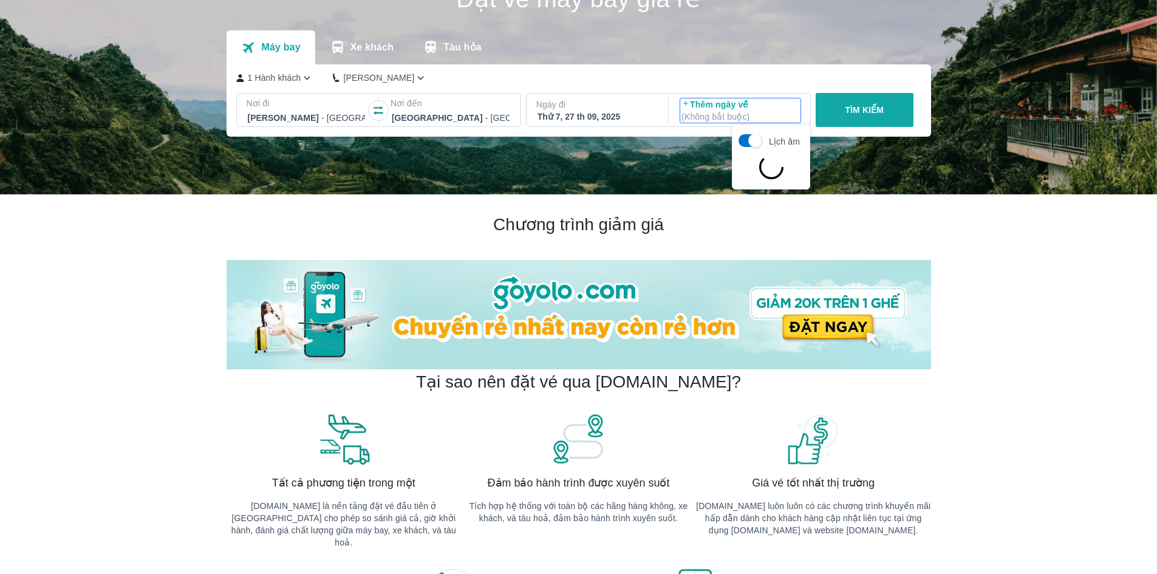
scroll to position [70, 0]
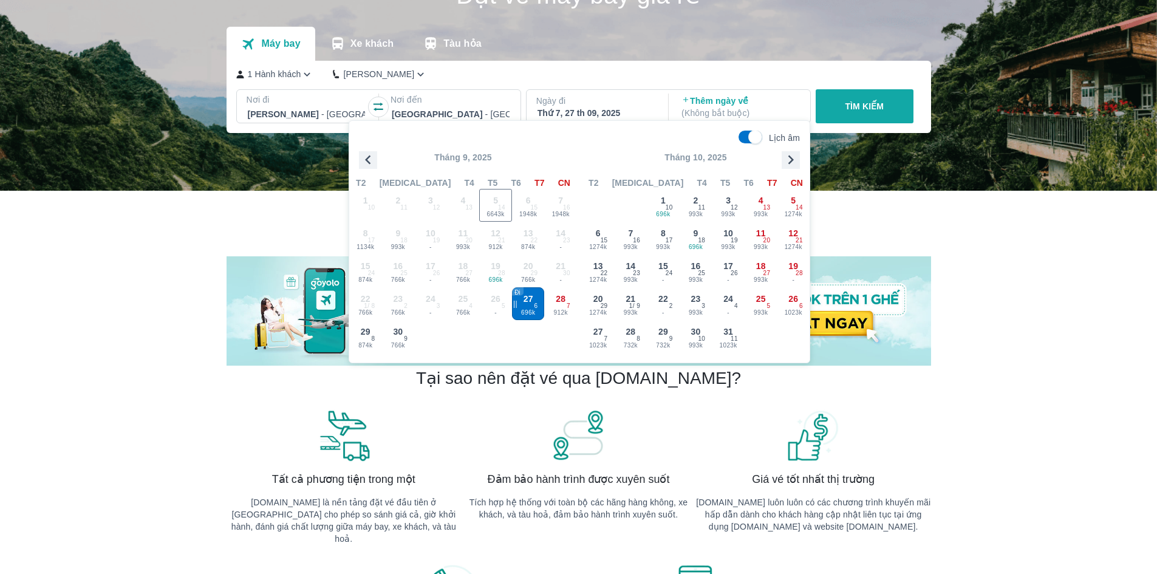
click at [524, 304] on span "27" at bounding box center [529, 299] width 10 height 12
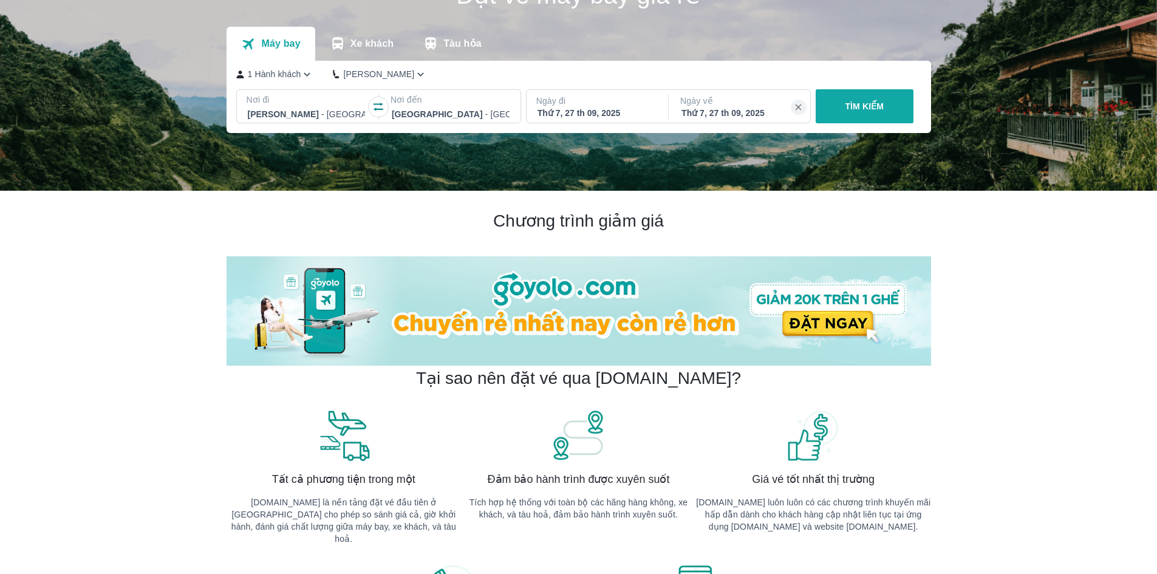
click at [840, 112] on button "TÌM KIẾM" at bounding box center [865, 106] width 98 height 34
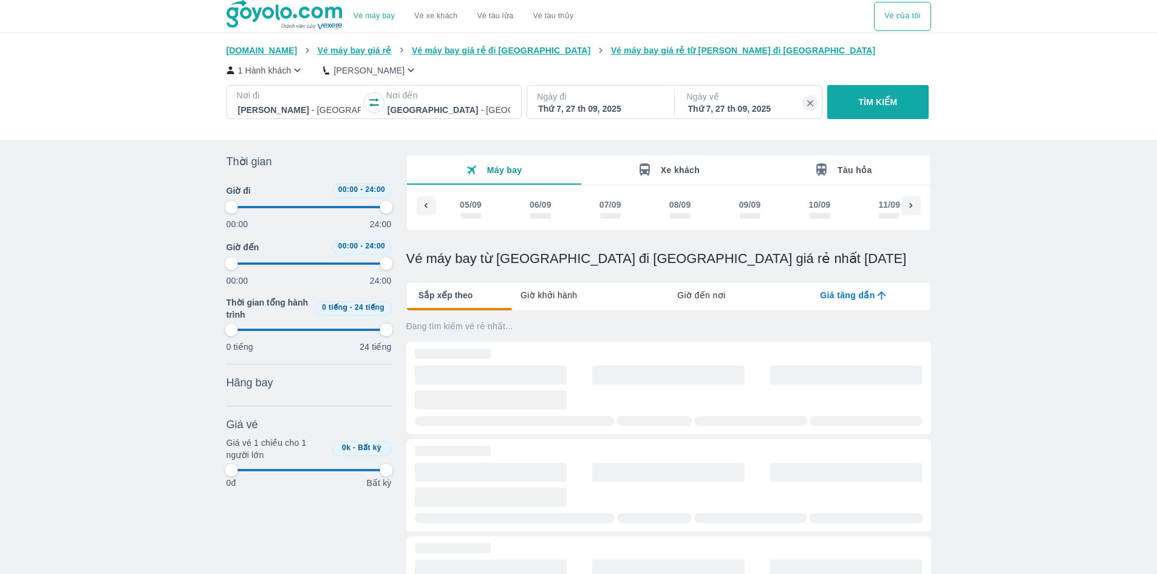
scroll to position [0, 1235]
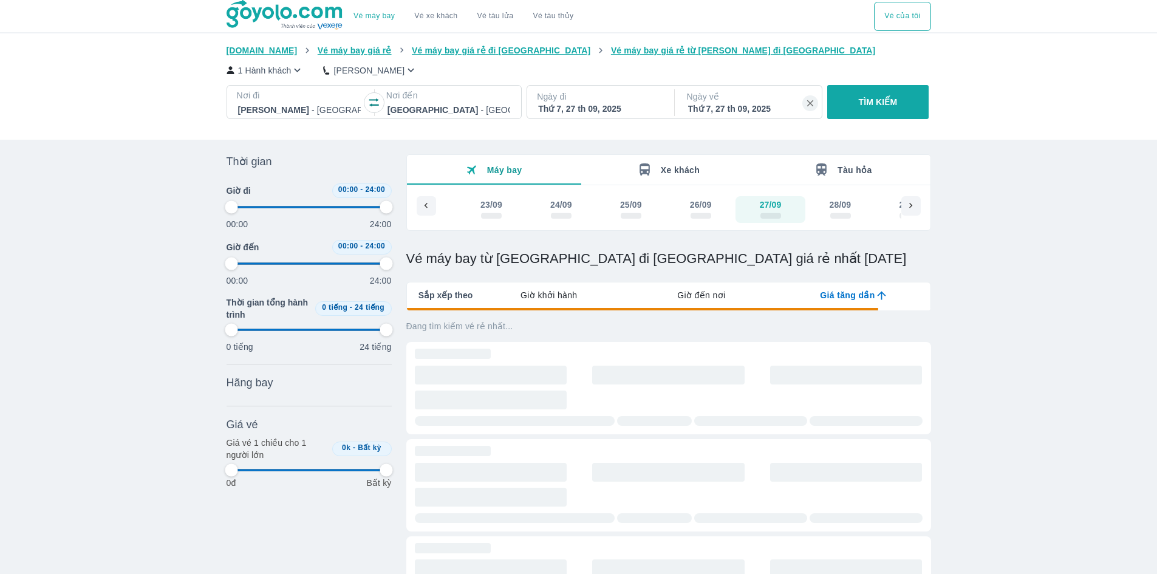
type input "97.9166666666667"
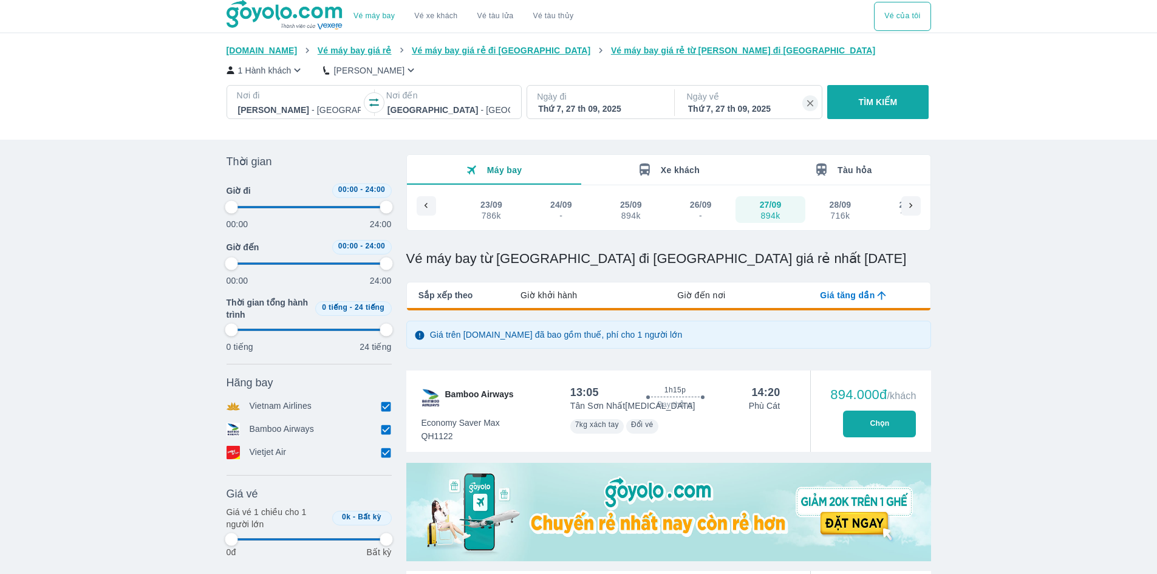
type input "97.9166666666667"
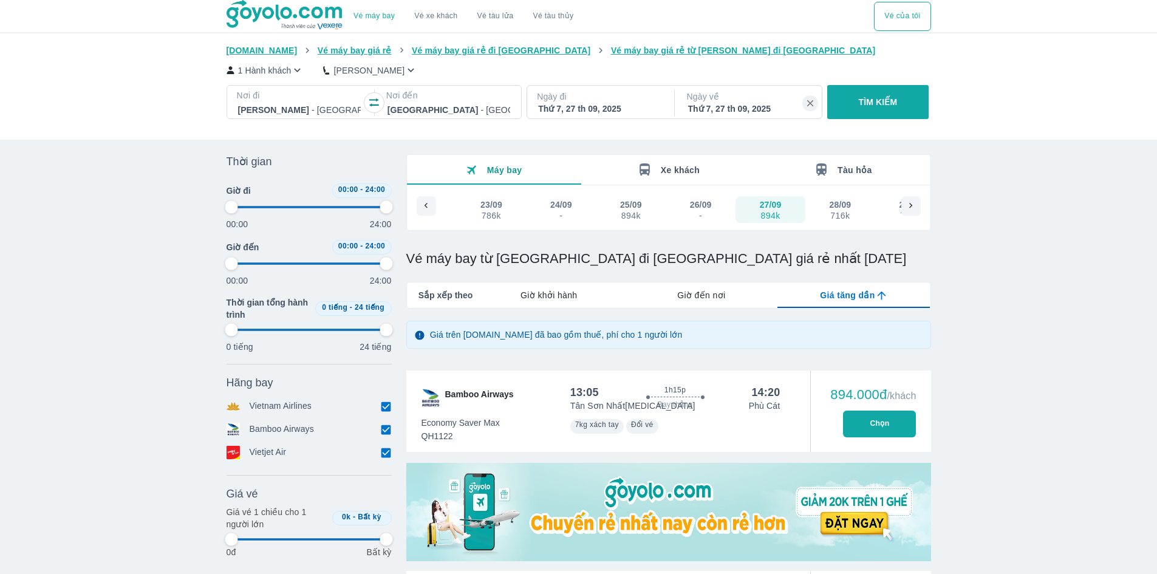
type input "97.9166666666667"
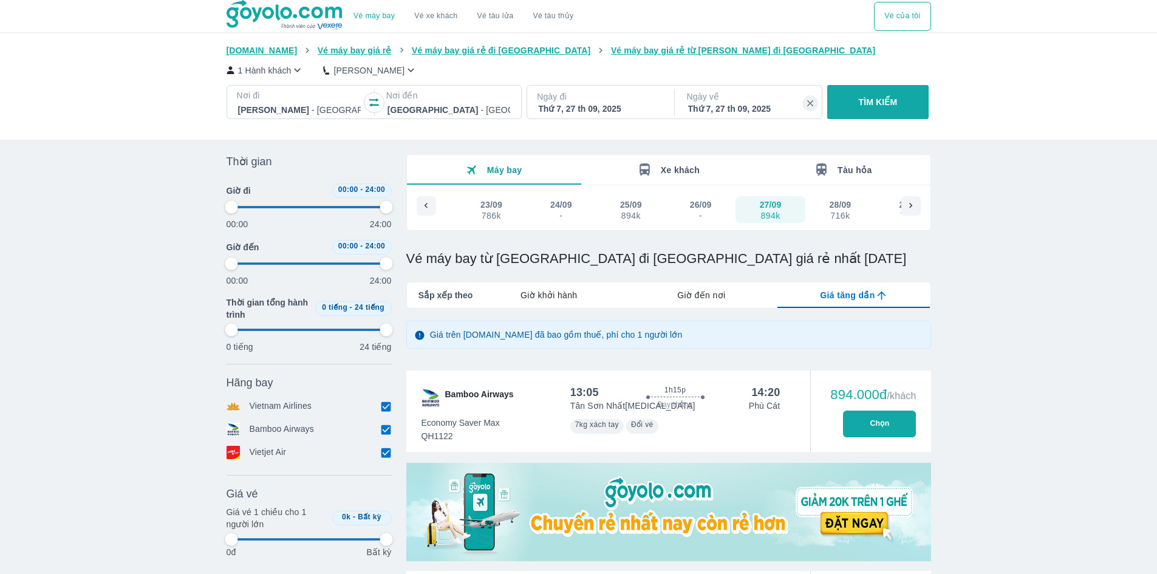
type input "97.9166666666667"
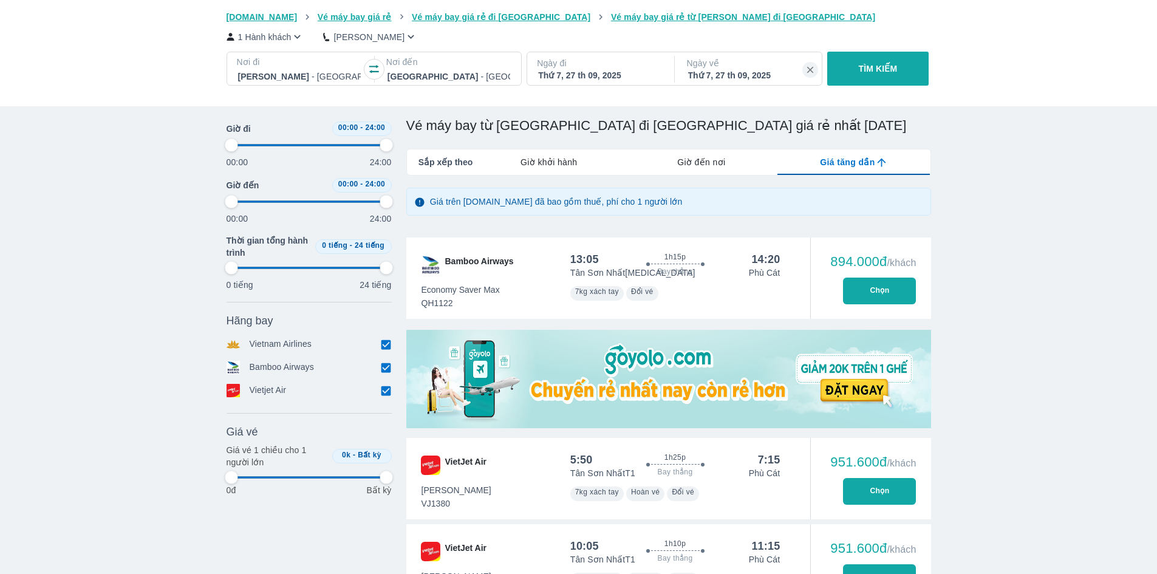
scroll to position [182, 0]
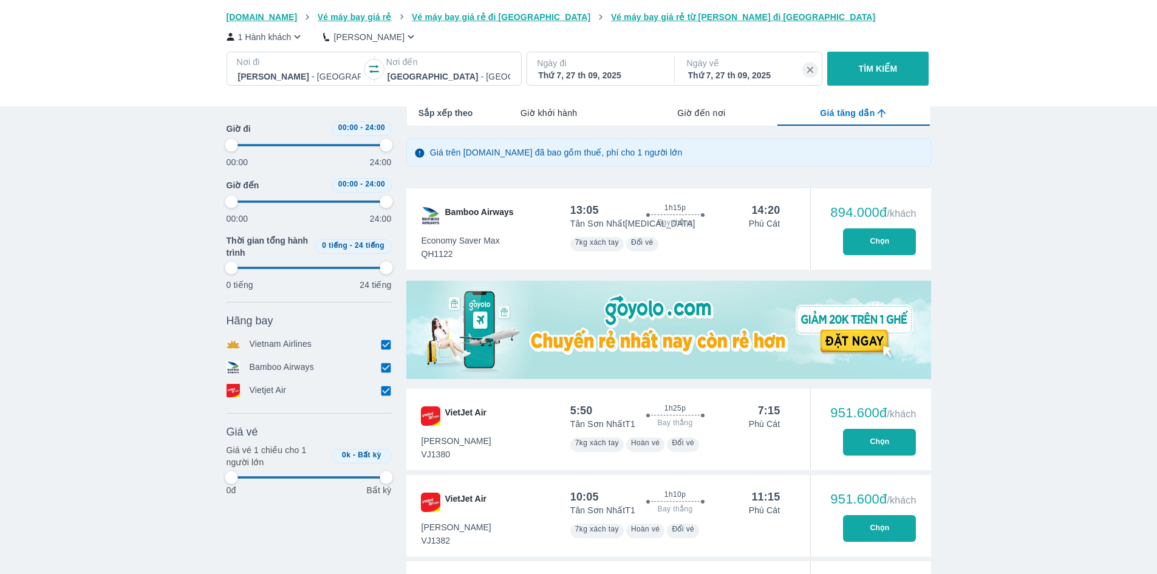
type input "97.9166666666667"
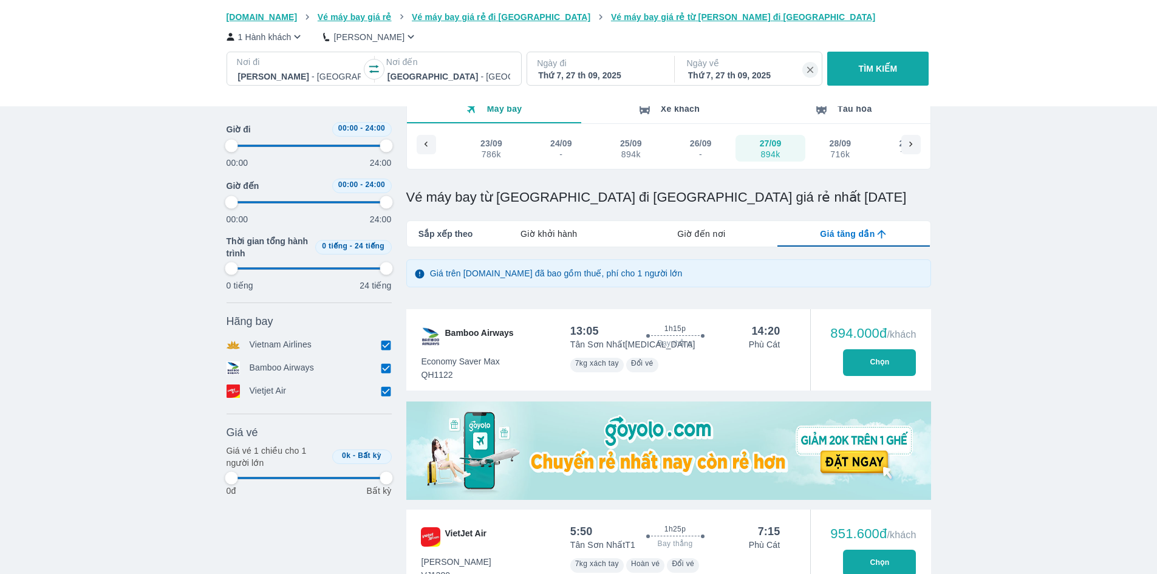
type input "97.9166666666667"
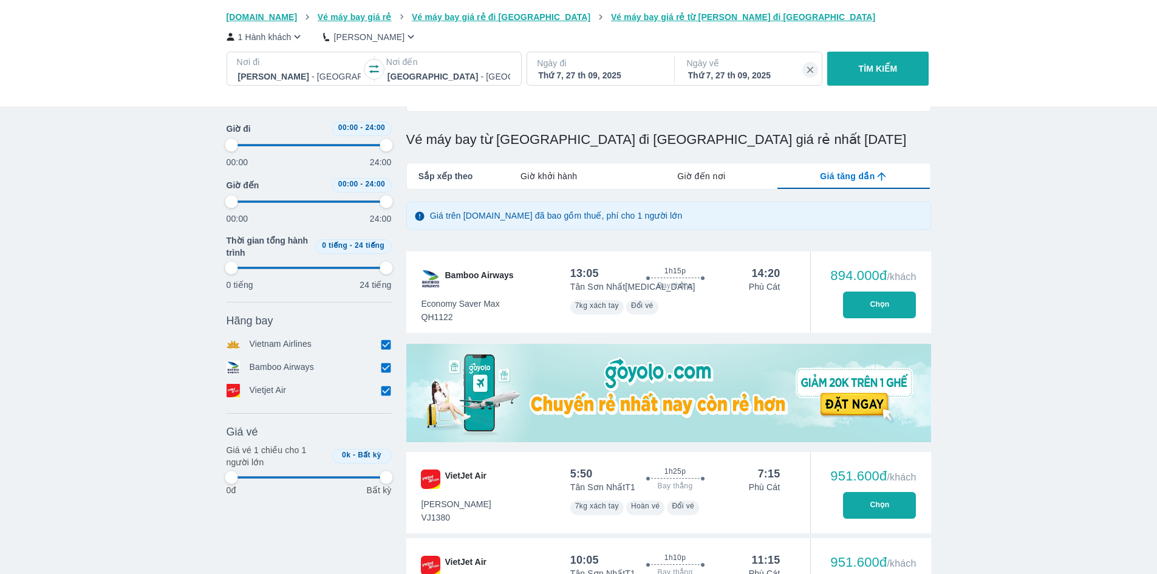
scroll to position [243, 0]
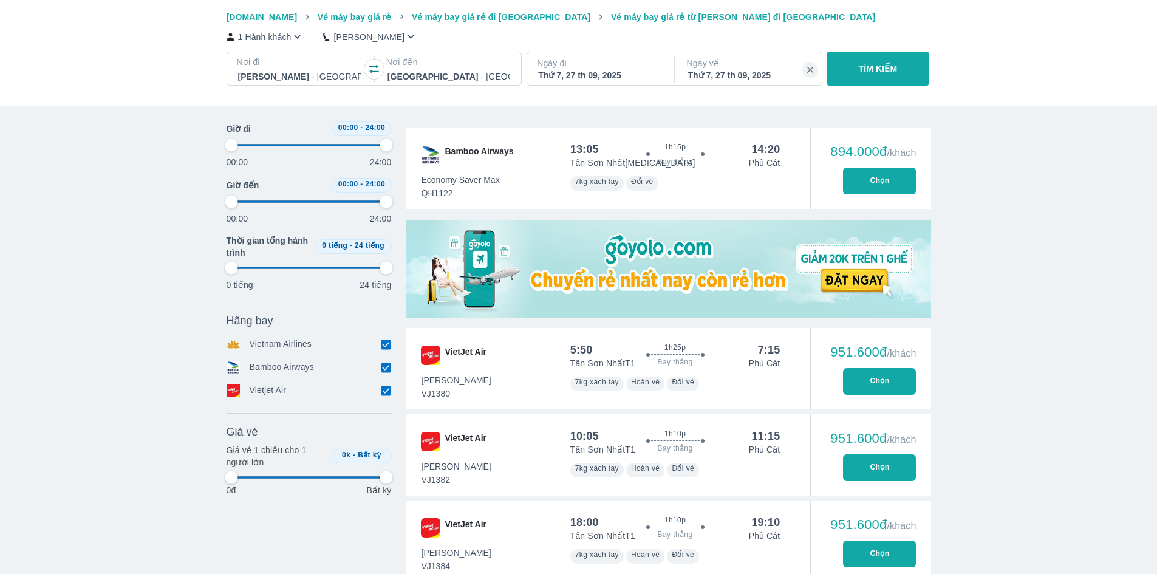
type input "97.9166666666667"
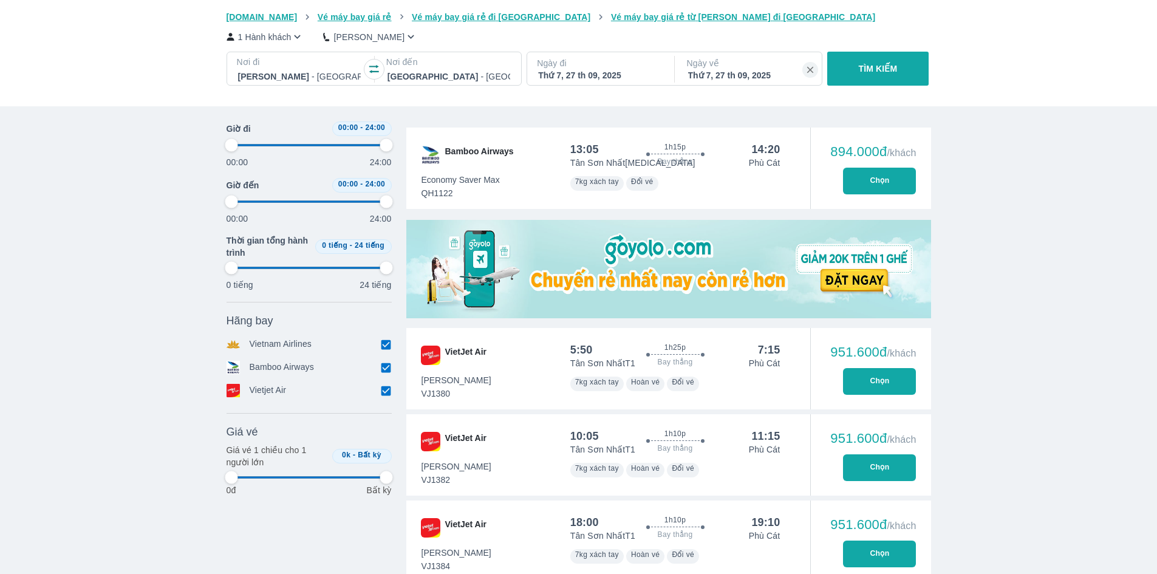
type input "97.9166666666667"
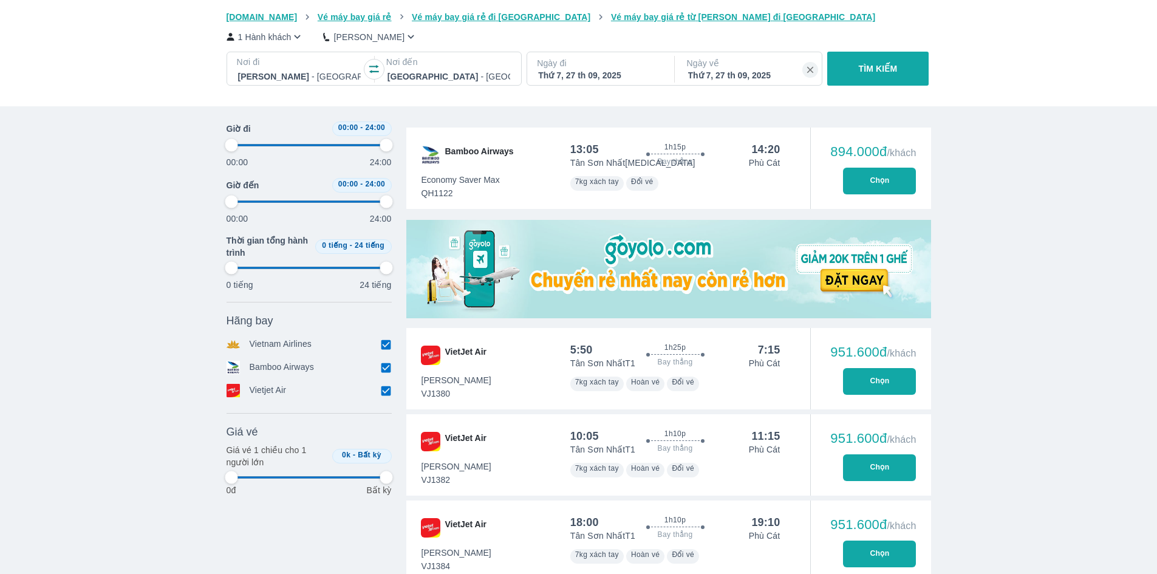
type input "97.9166666666667"
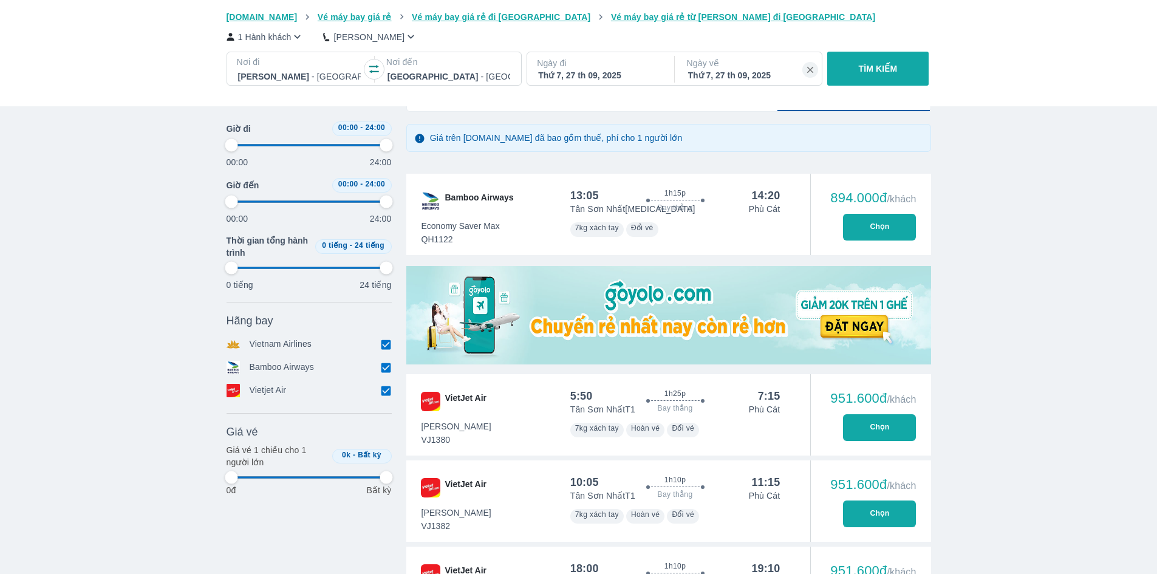
type input "97.9166666666667"
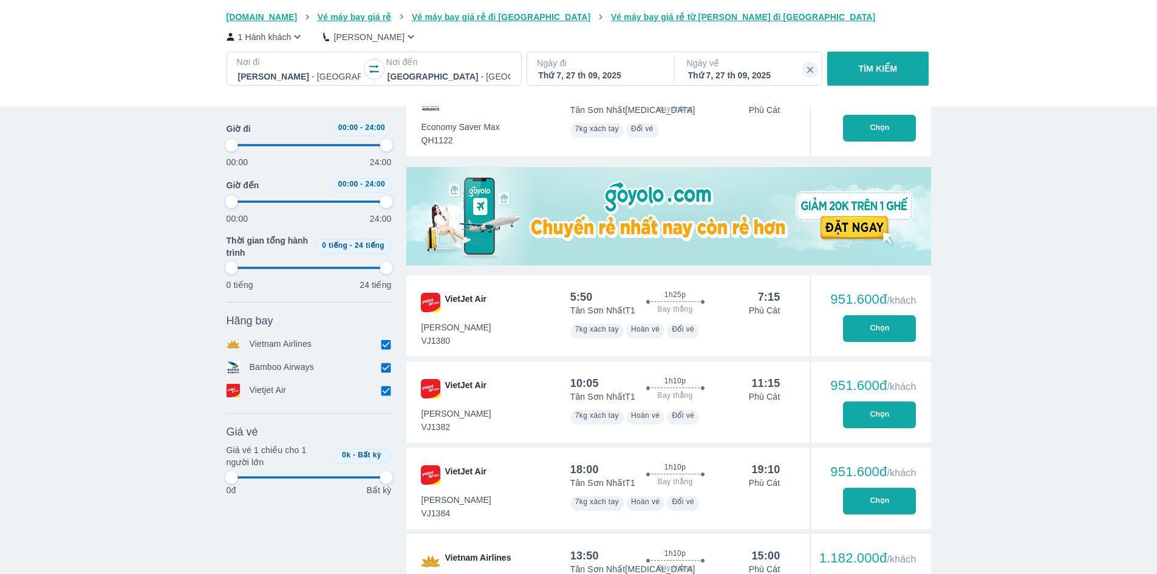
scroll to position [364, 0]
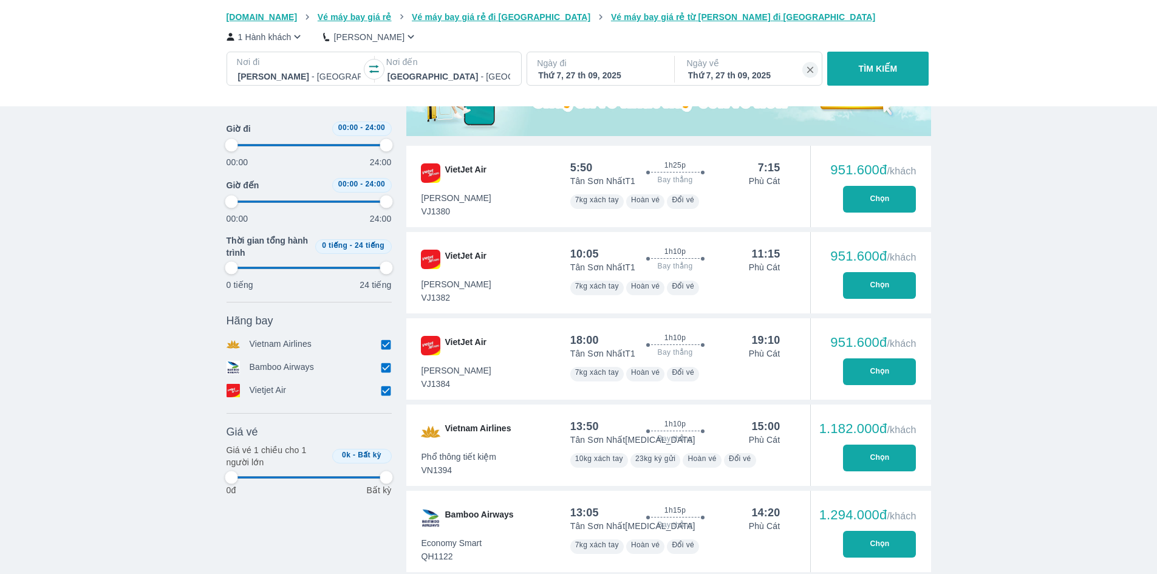
type input "97.9166666666667"
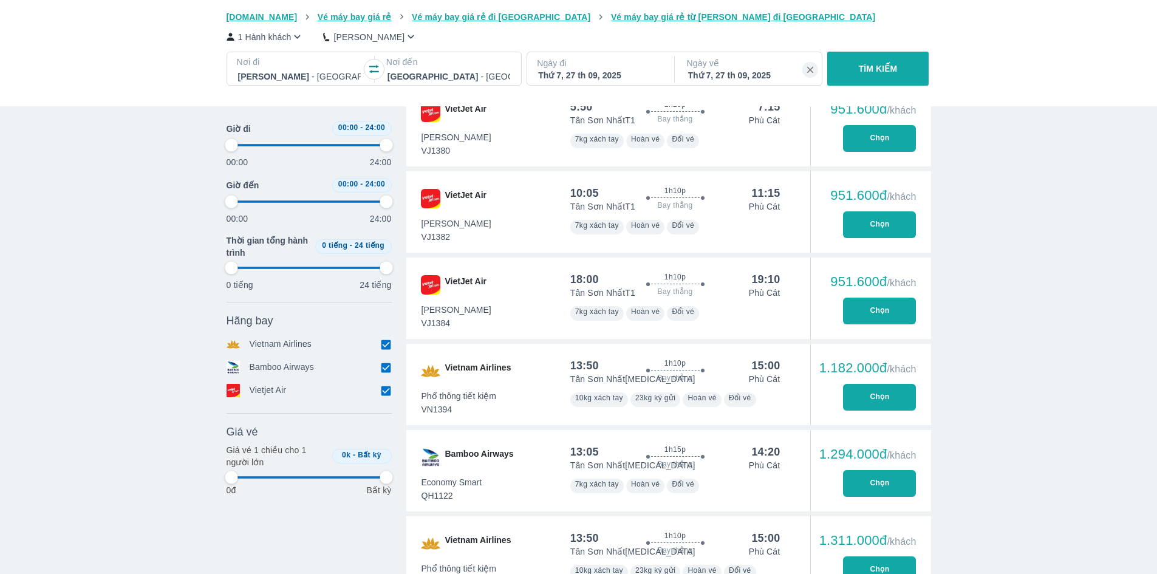
type input "97.9166666666667"
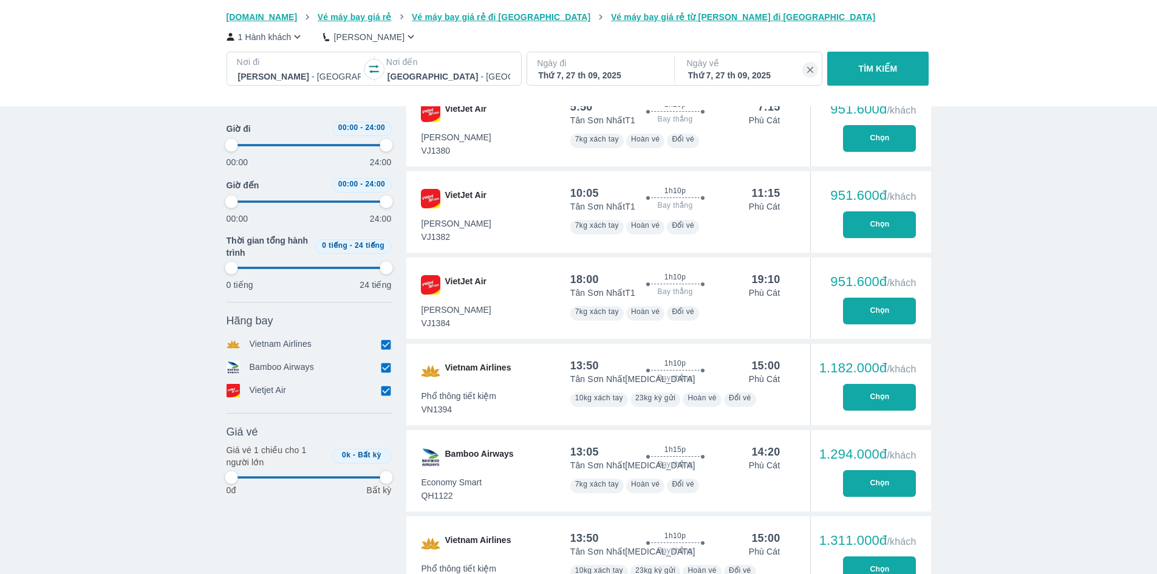
type input "97.9166666666667"
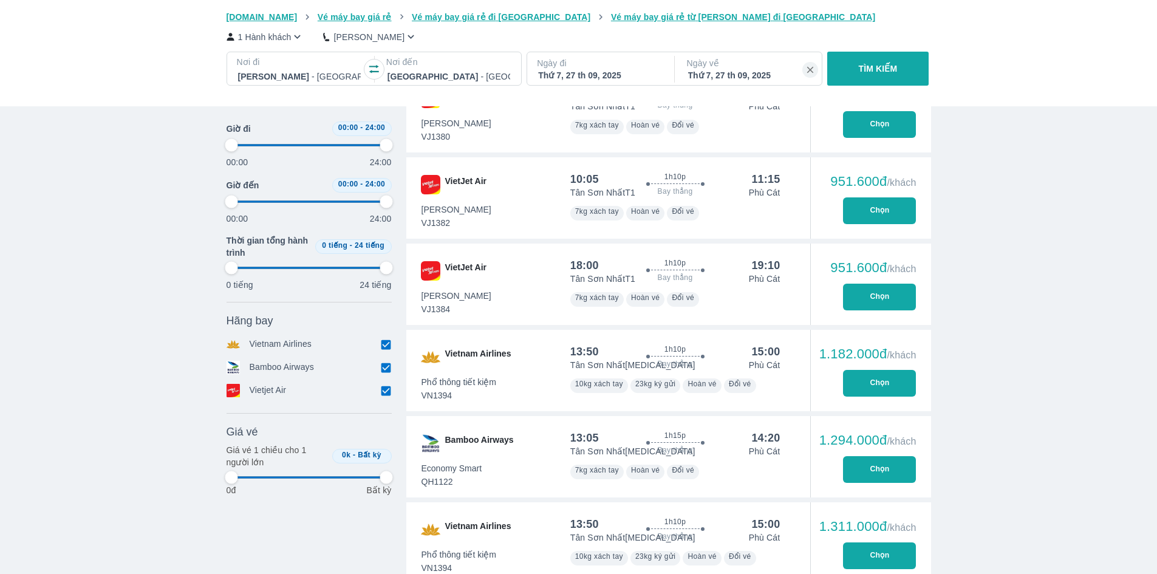
type input "97.9166666666667"
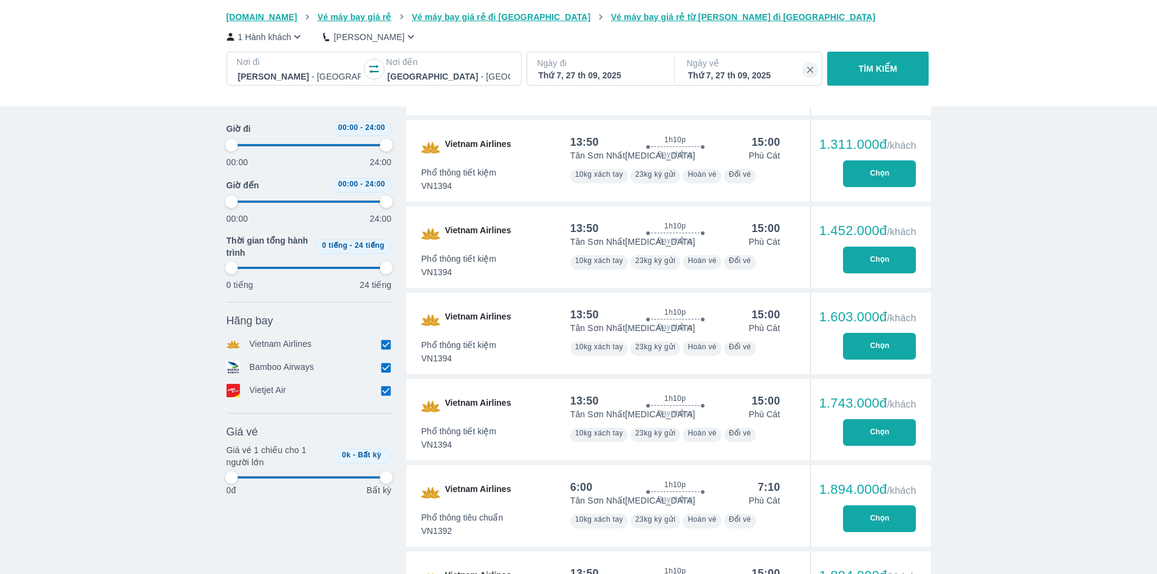
scroll to position [911, 0]
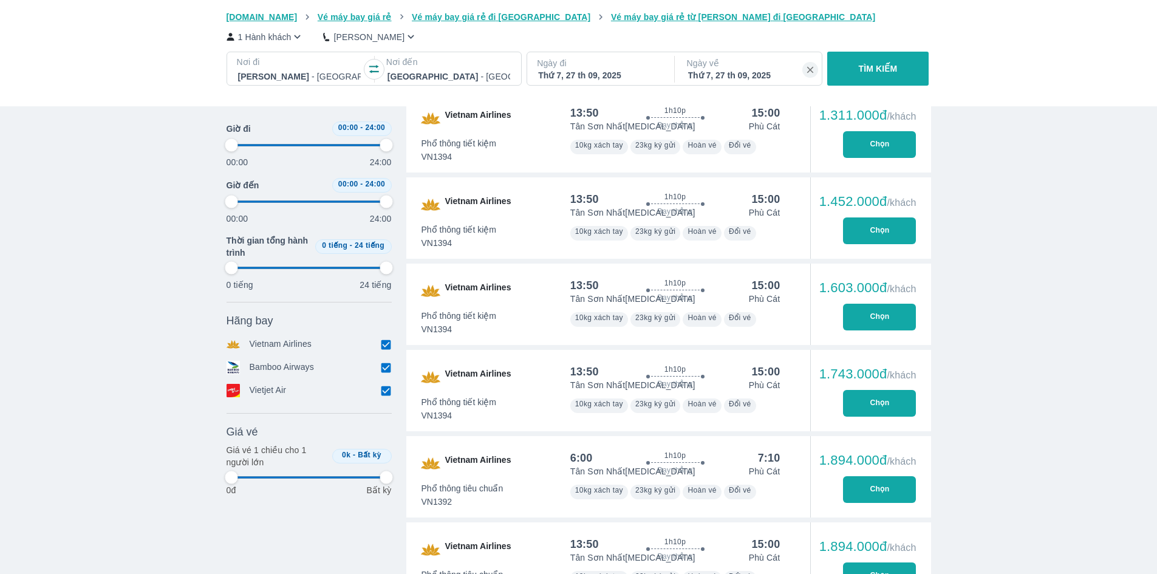
type input "97.9166666666667"
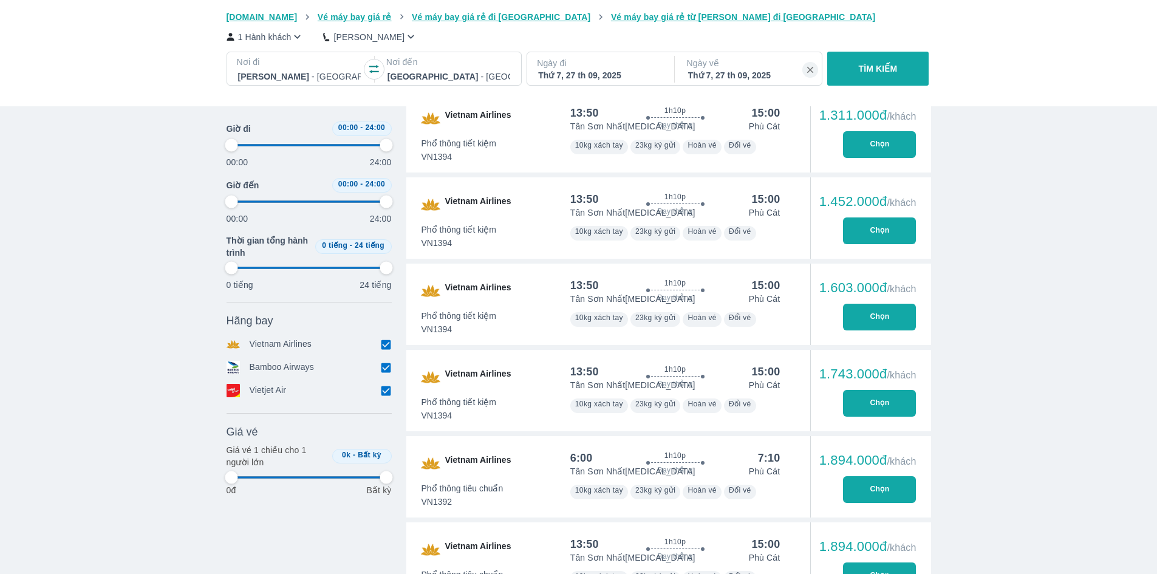
type input "97.9166666666667"
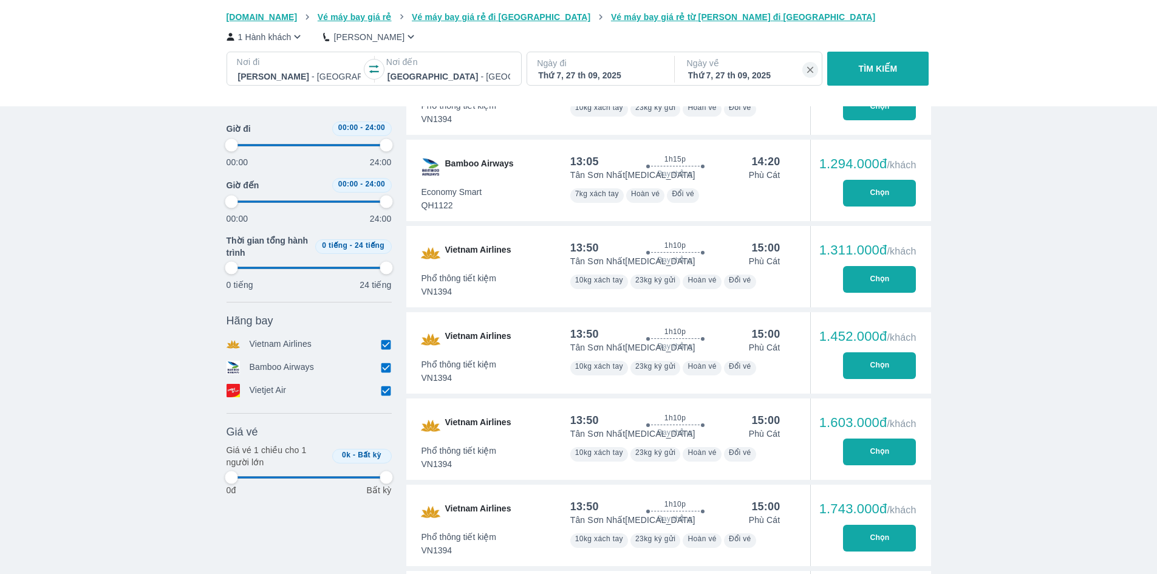
type input "97.9166666666667"
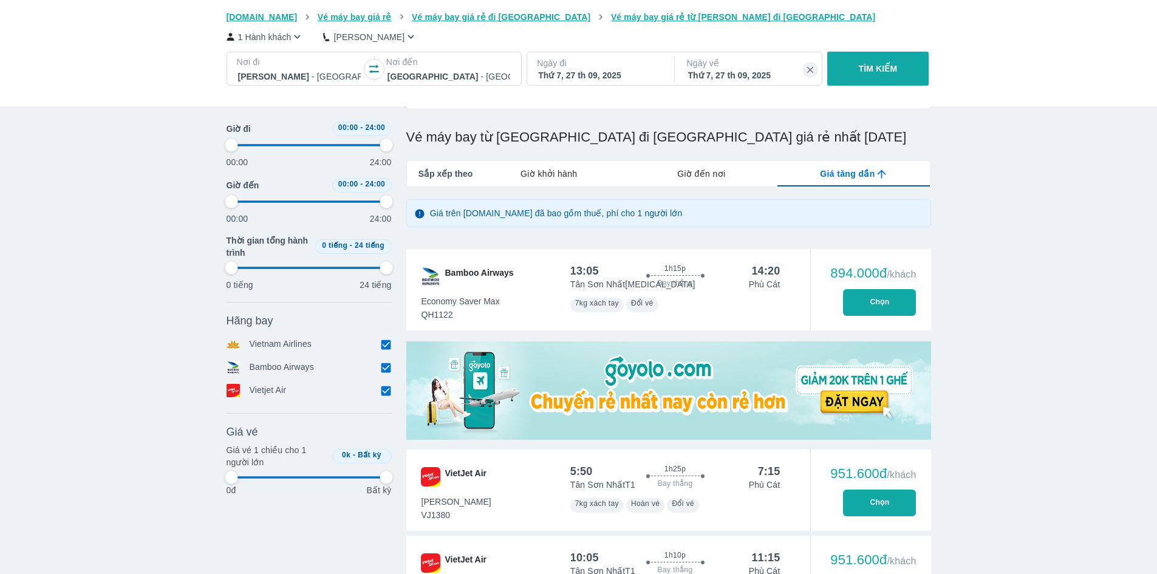
scroll to position [29, 0]
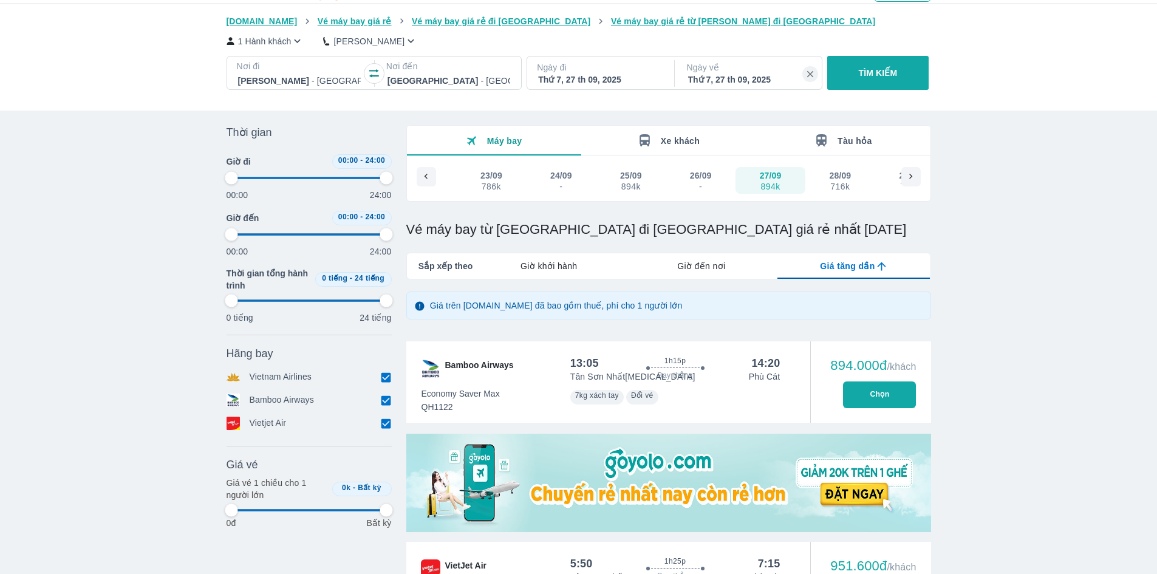
type input "97.9166666666667"
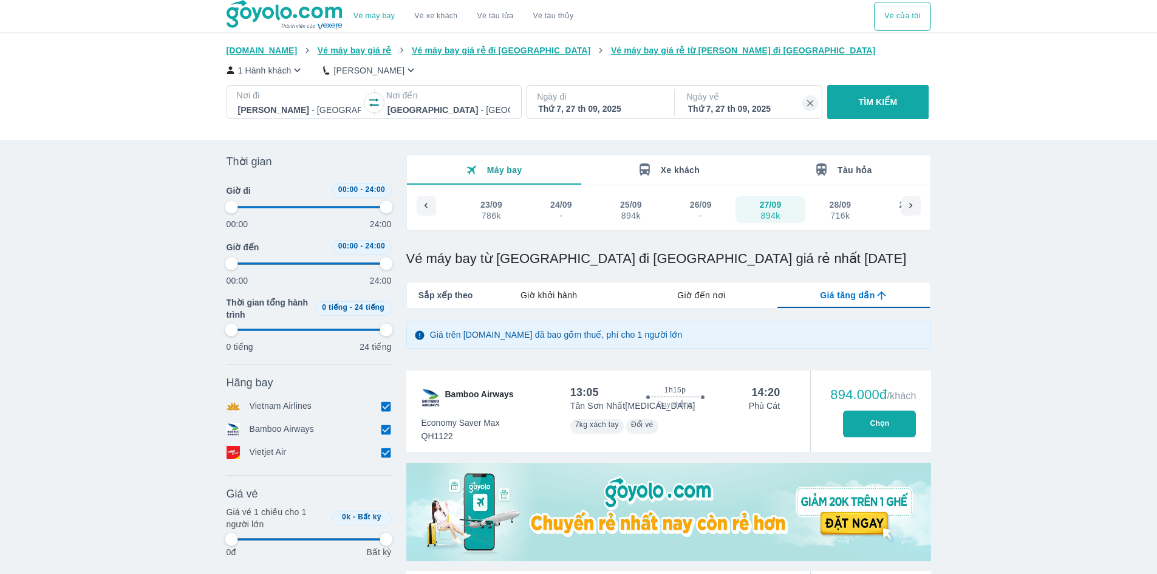
type input "97.9166666666667"
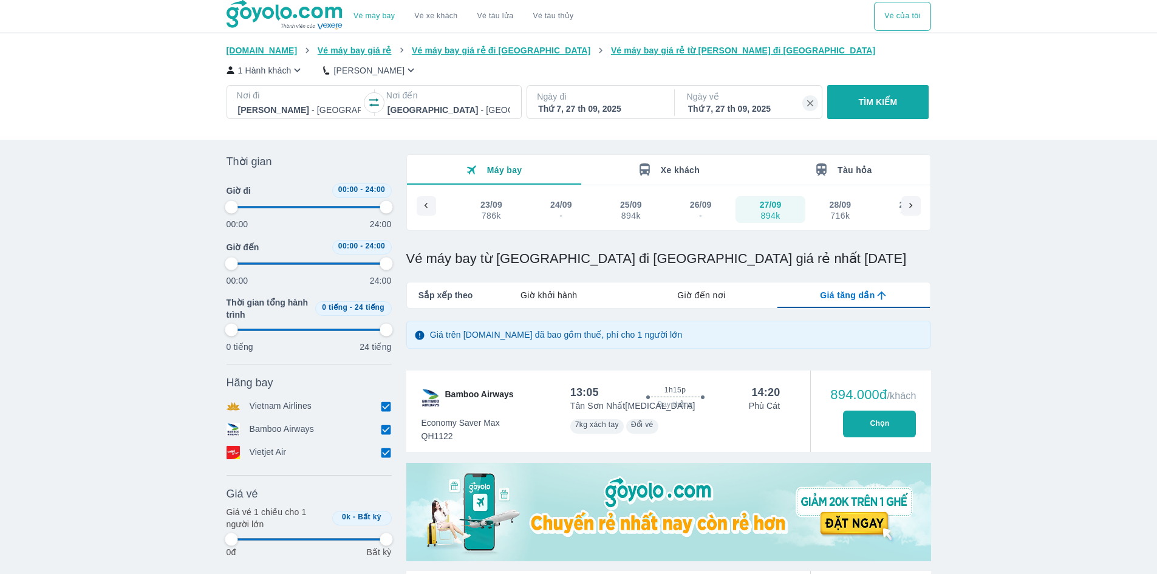
type input "97.9166666666667"
click at [590, 89] on div "Ngày đi Thứ 7, 27 th 09, 2025" at bounding box center [599, 103] width 145 height 34
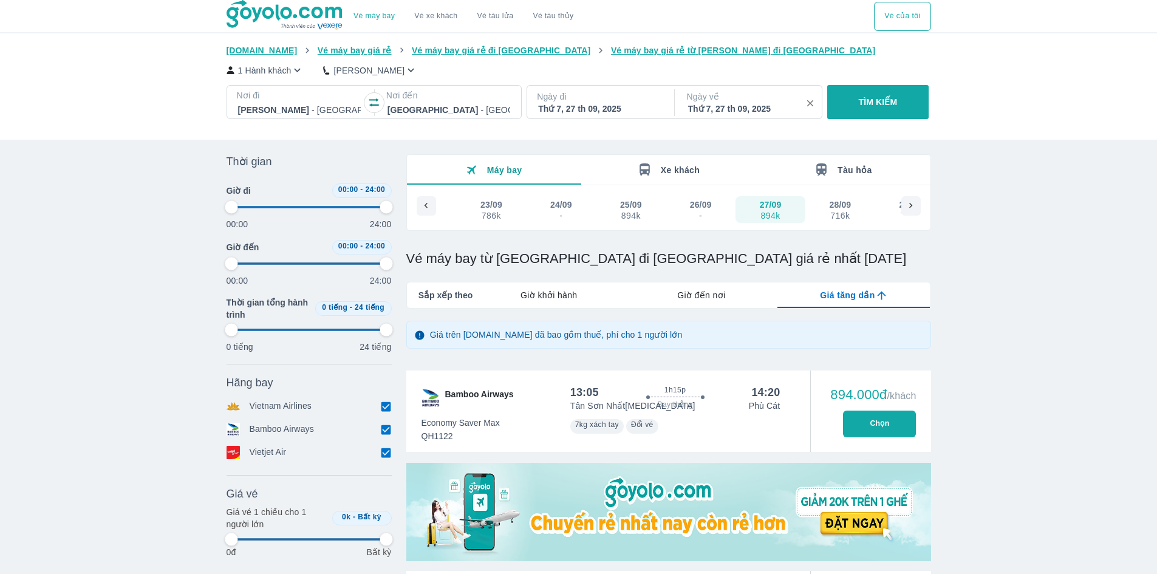
type input "97.9166666666667"
click at [816, 101] on button "button" at bounding box center [810, 103] width 16 height 16
type input "97.9166666666667"
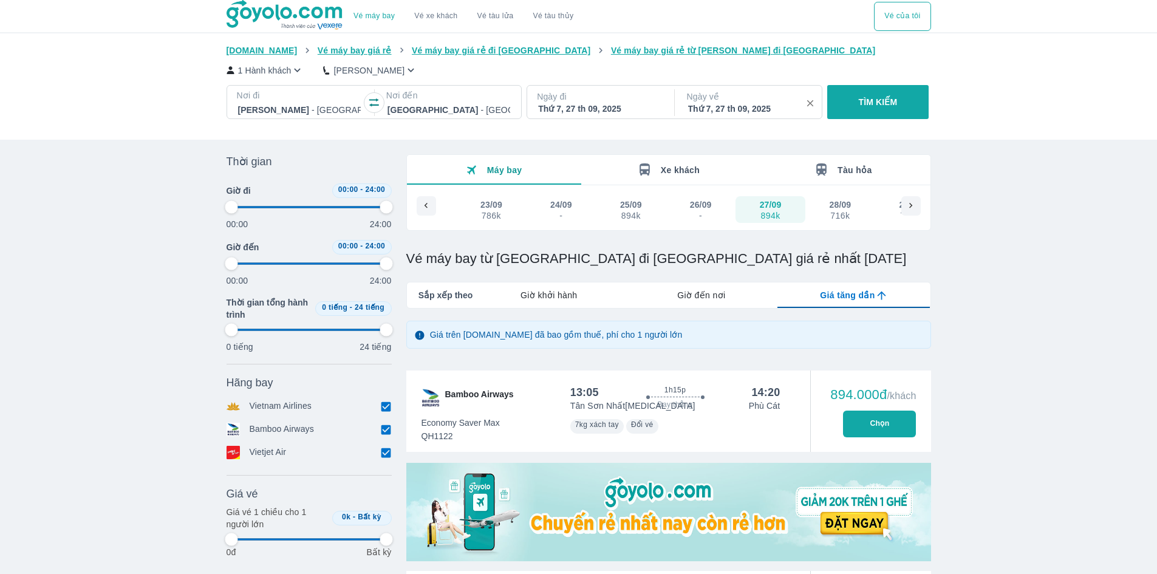
type input "97.9166666666667"
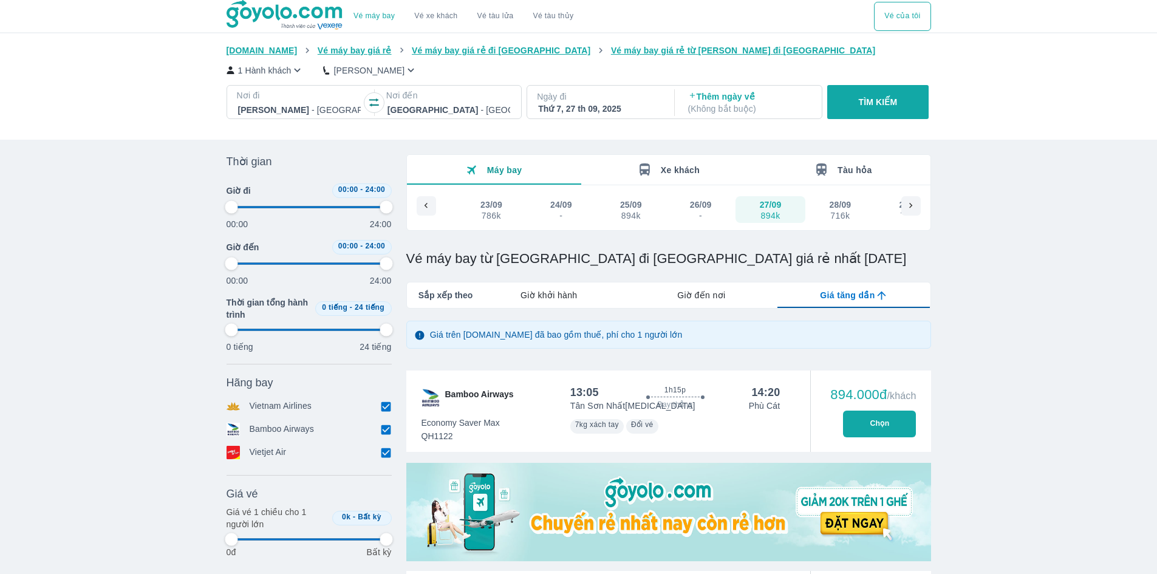
type input "97.9166666666667"
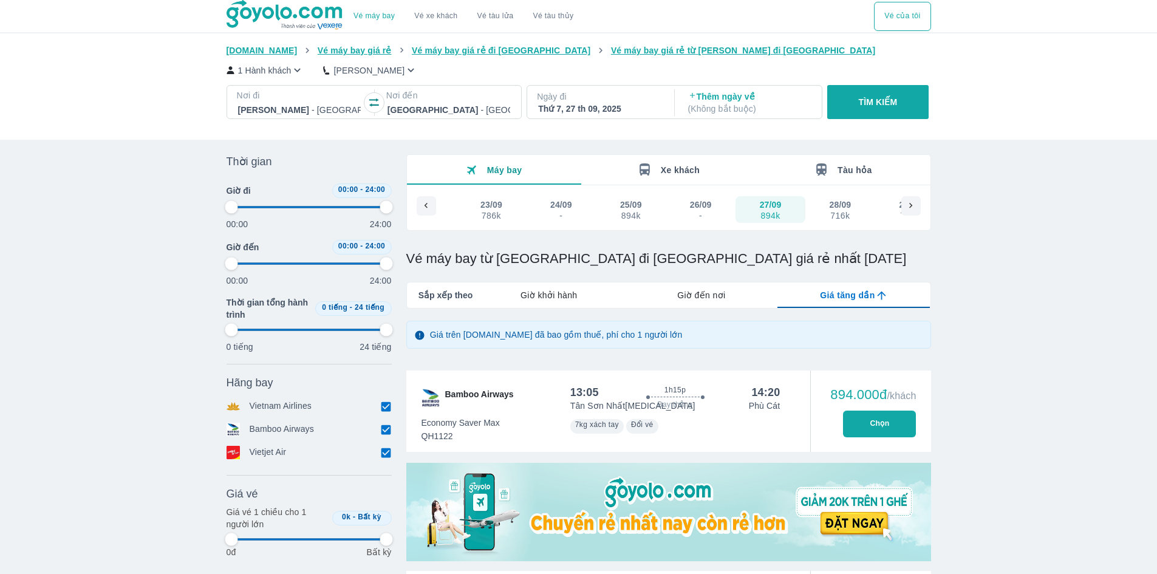
type input "97.9166666666667"
click at [881, 106] on p "TÌM KIẾM" at bounding box center [878, 102] width 39 height 12
type input "97.9166666666667"
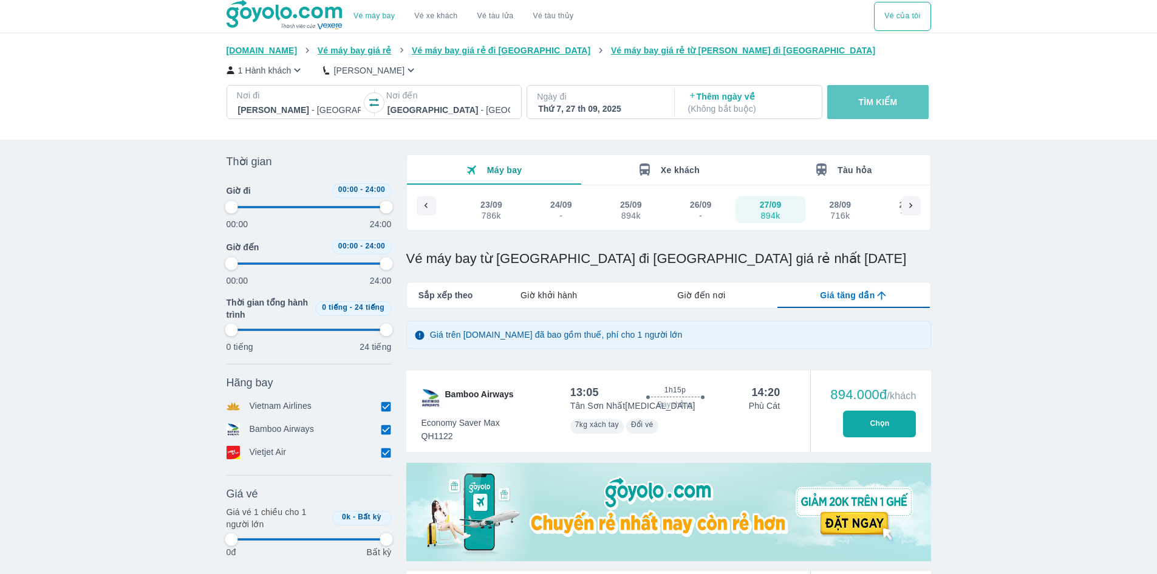
type input "97.9166666666667"
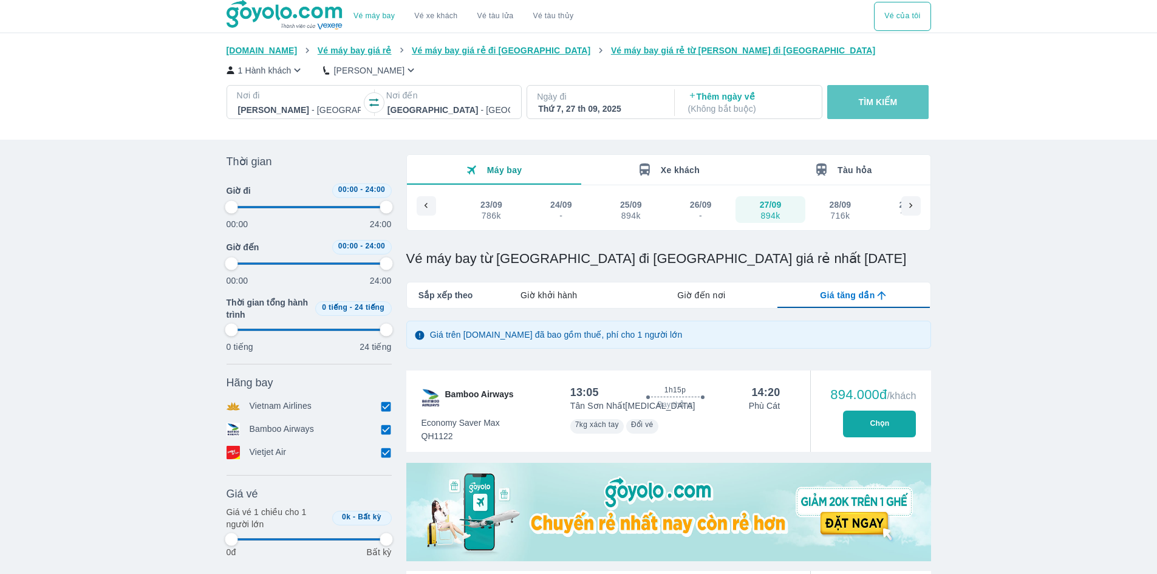
type input "97.9166666666667"
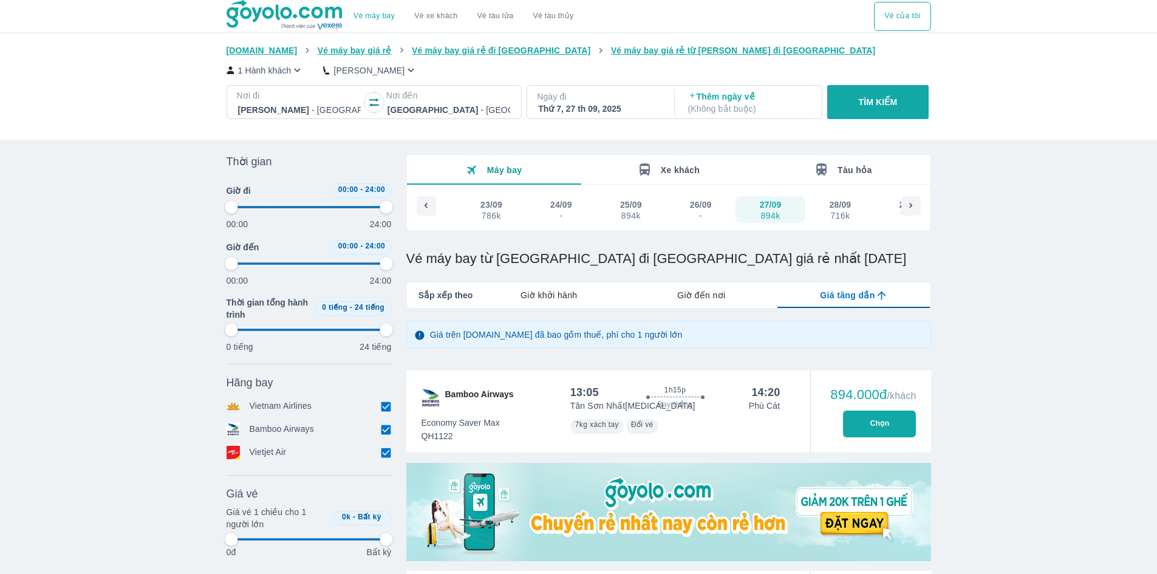
type input "97.9166666666667"
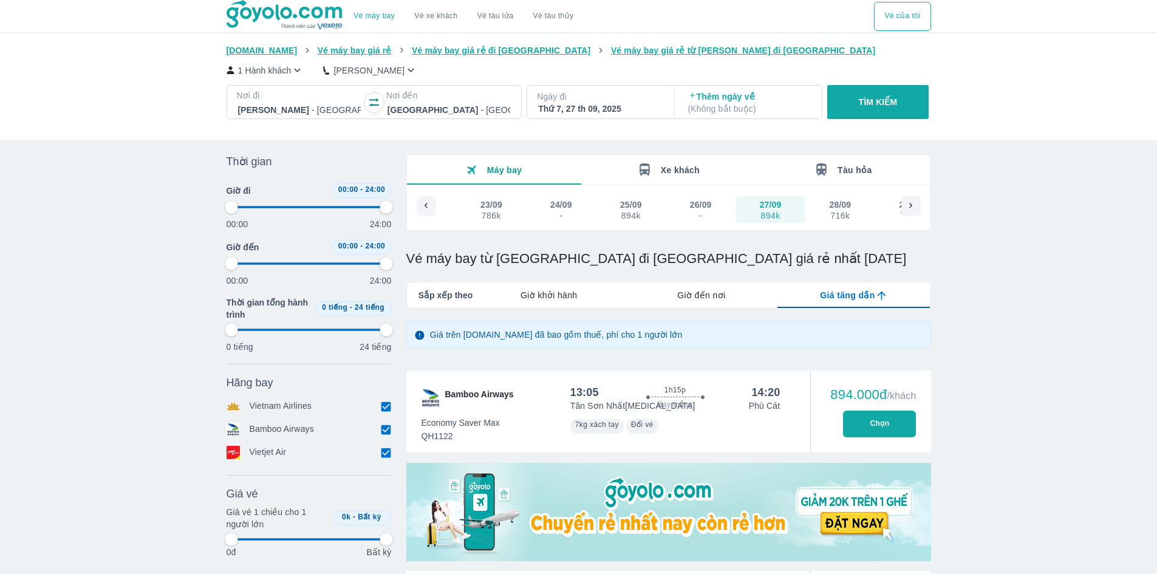
type input "97.9166666666667"
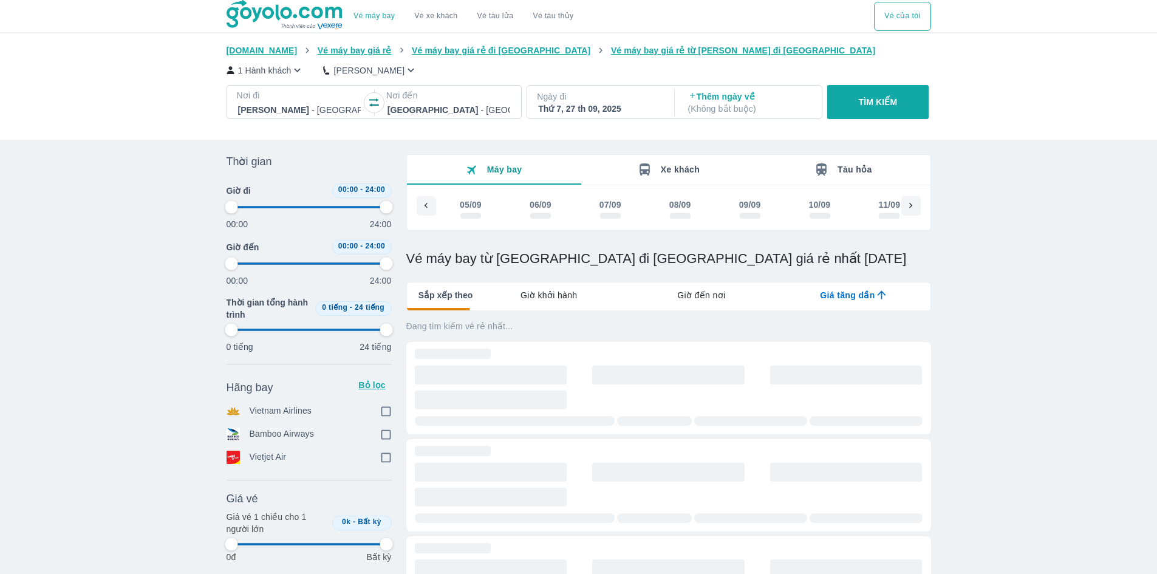
scroll to position [0, 1235]
type input "97.9166666666667"
checkbox input "true"
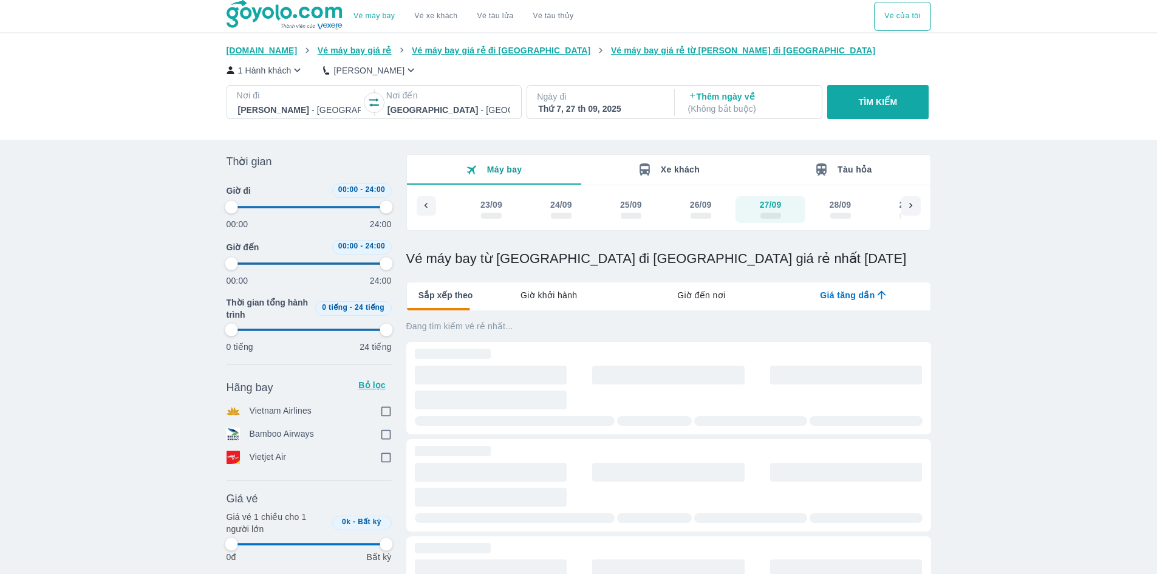
checkbox input "true"
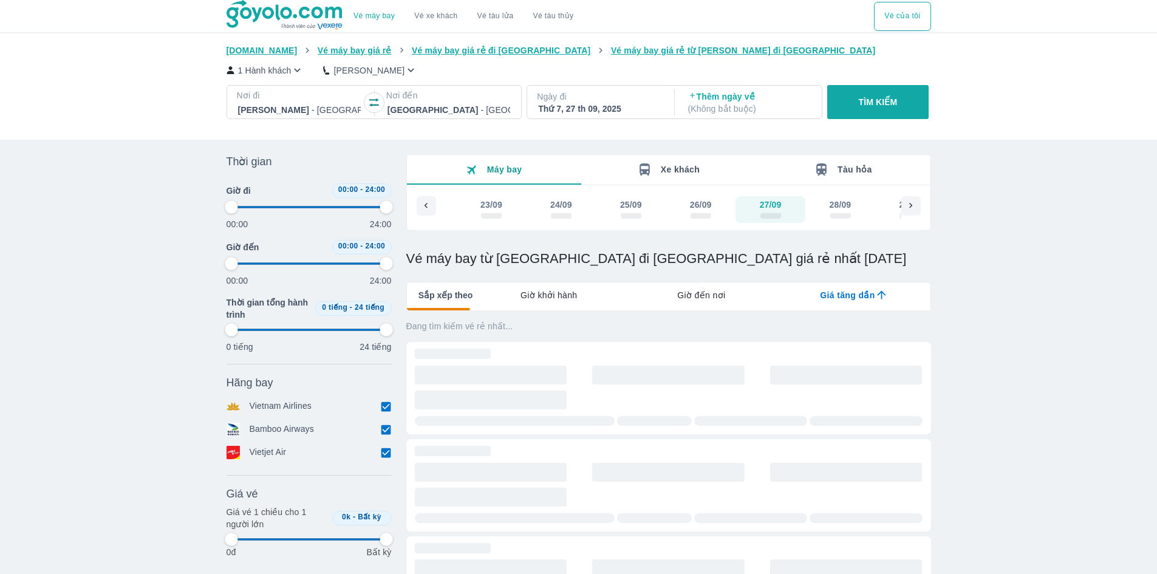
type input "97.9166666666667"
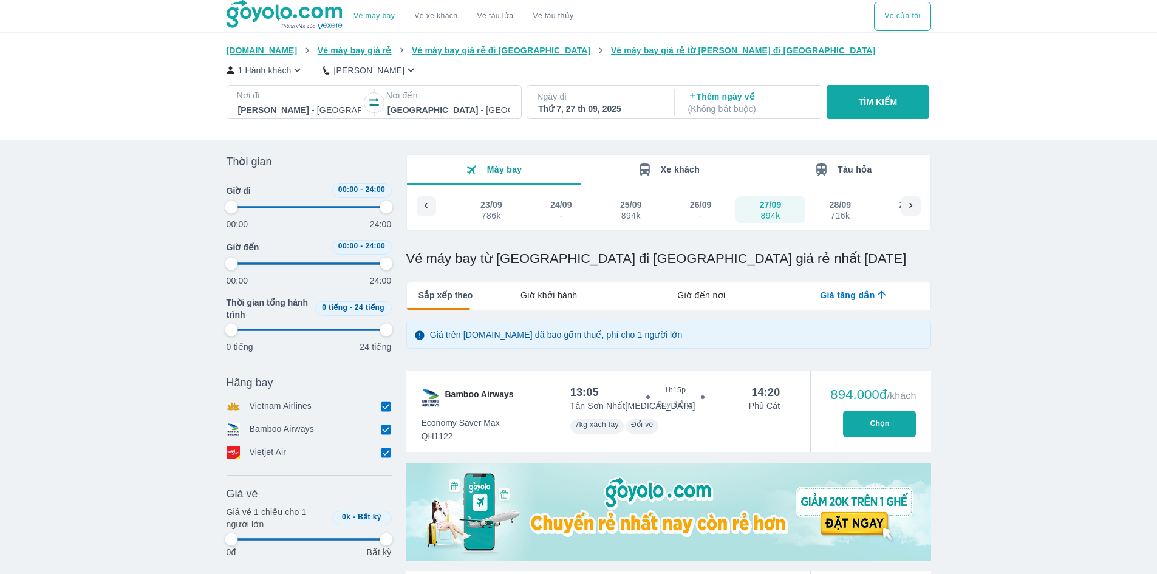
type input "97.9166666666667"
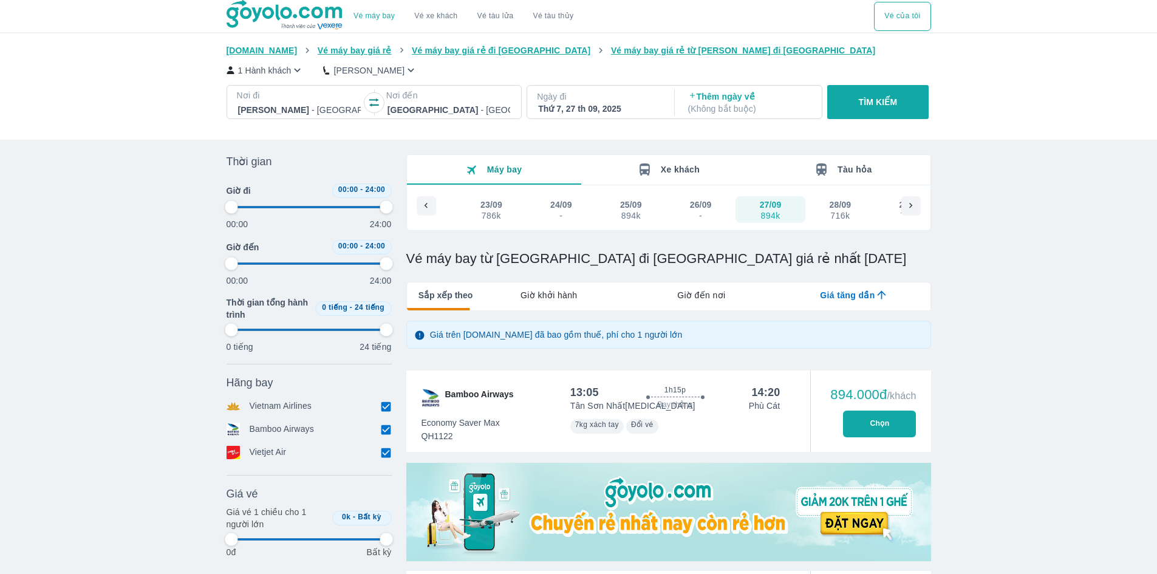
type input "97.9166666666667"
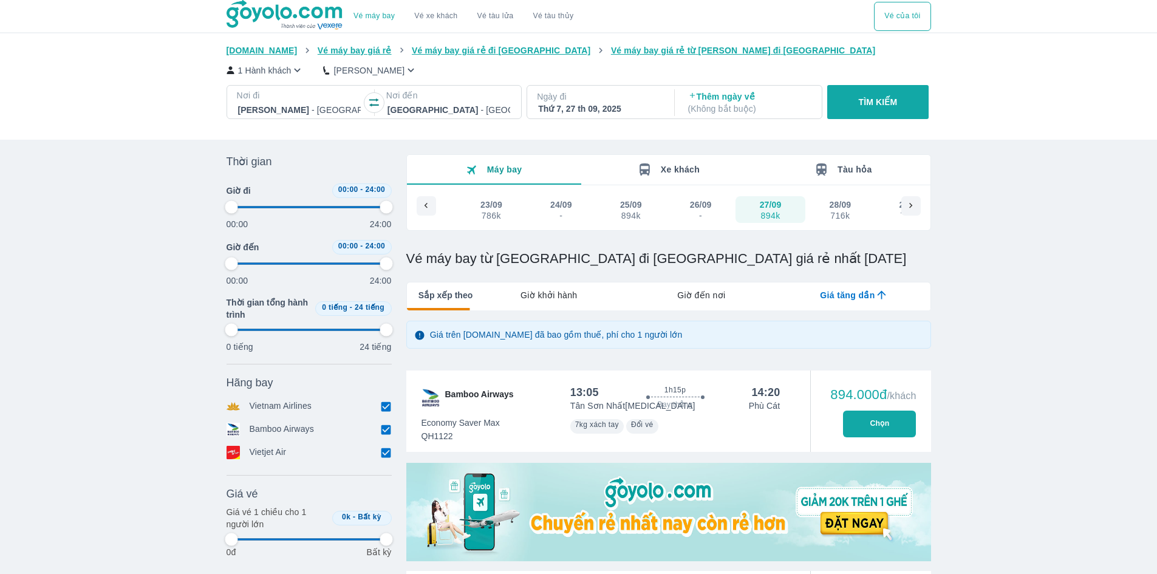
type input "97.9166666666667"
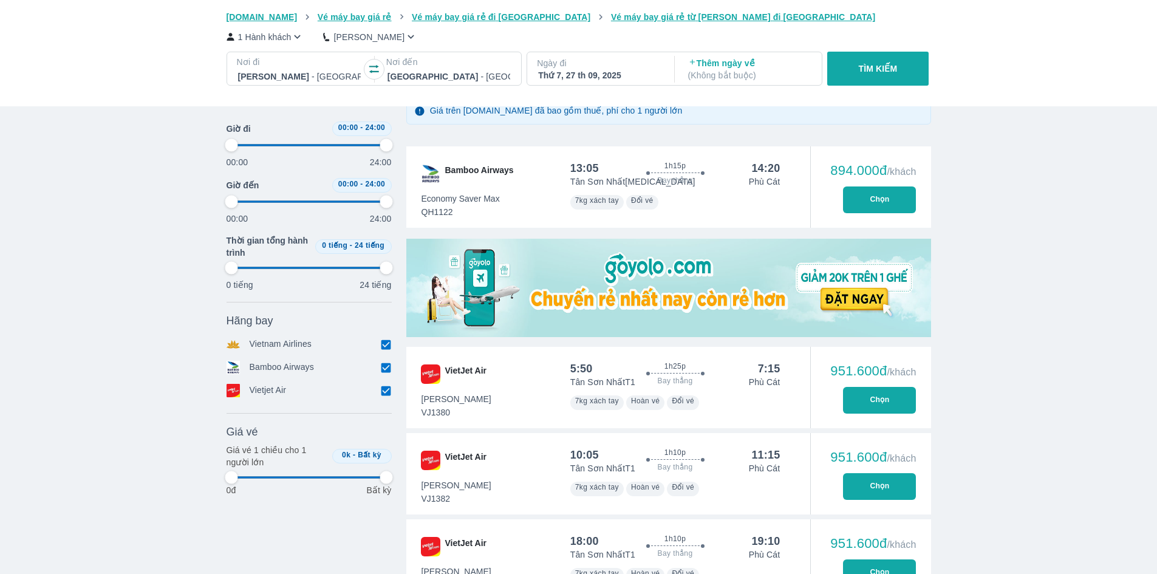
scroll to position [243, 0]
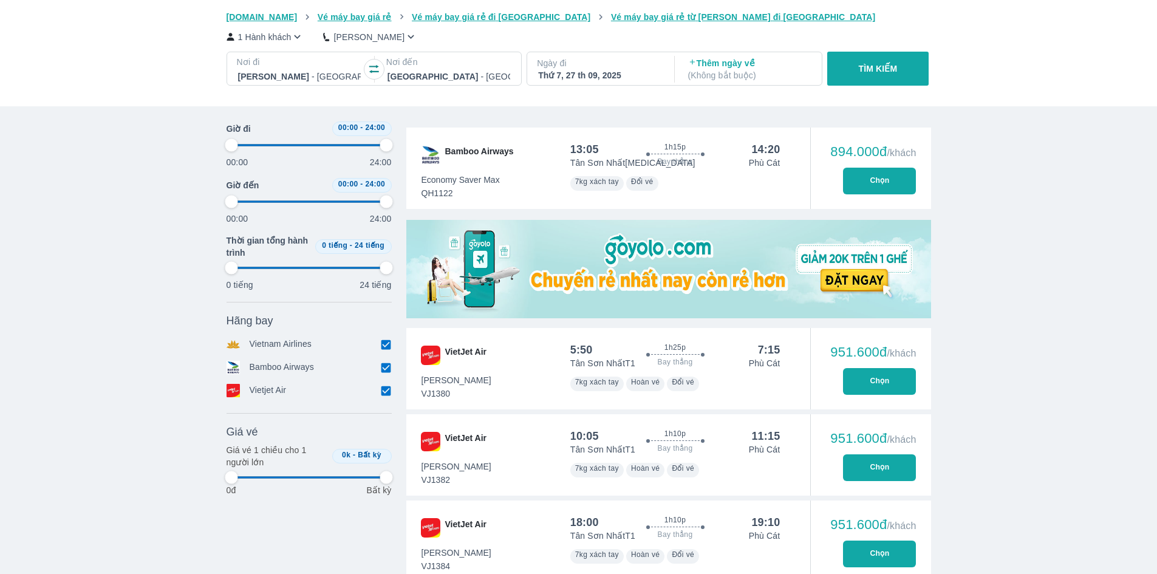
type input "97.9166666666667"
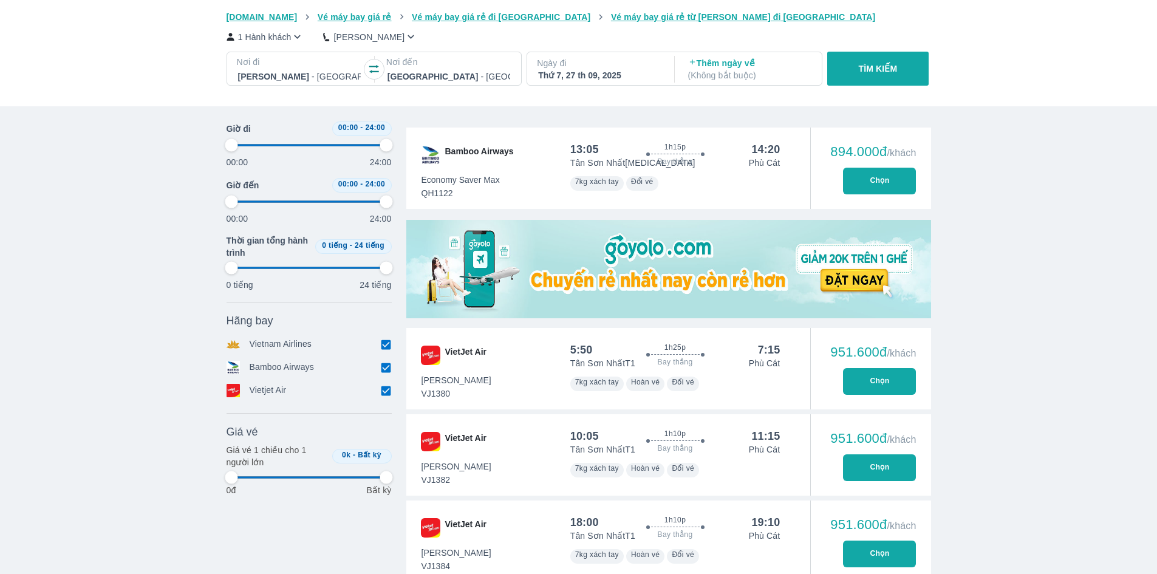
type input "97.9166666666667"
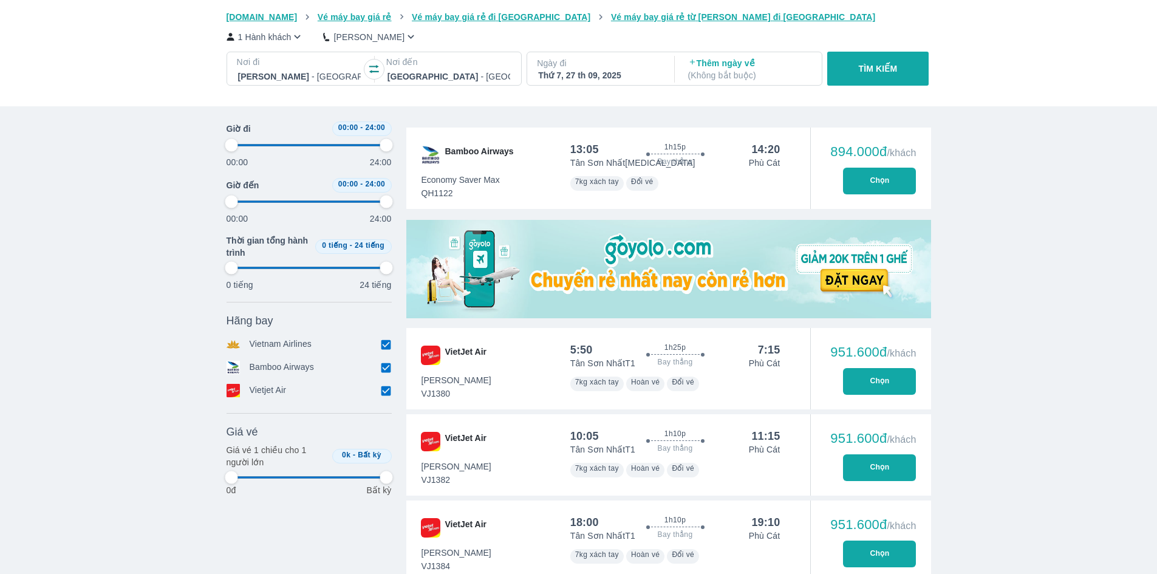
type input "97.9166666666667"
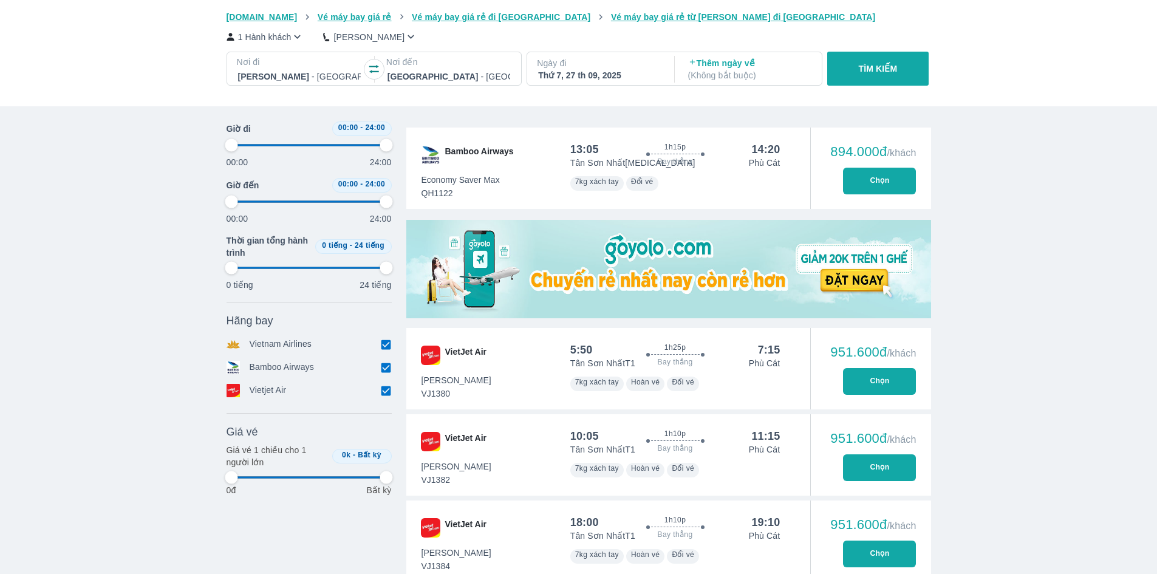
type input "97.9166666666667"
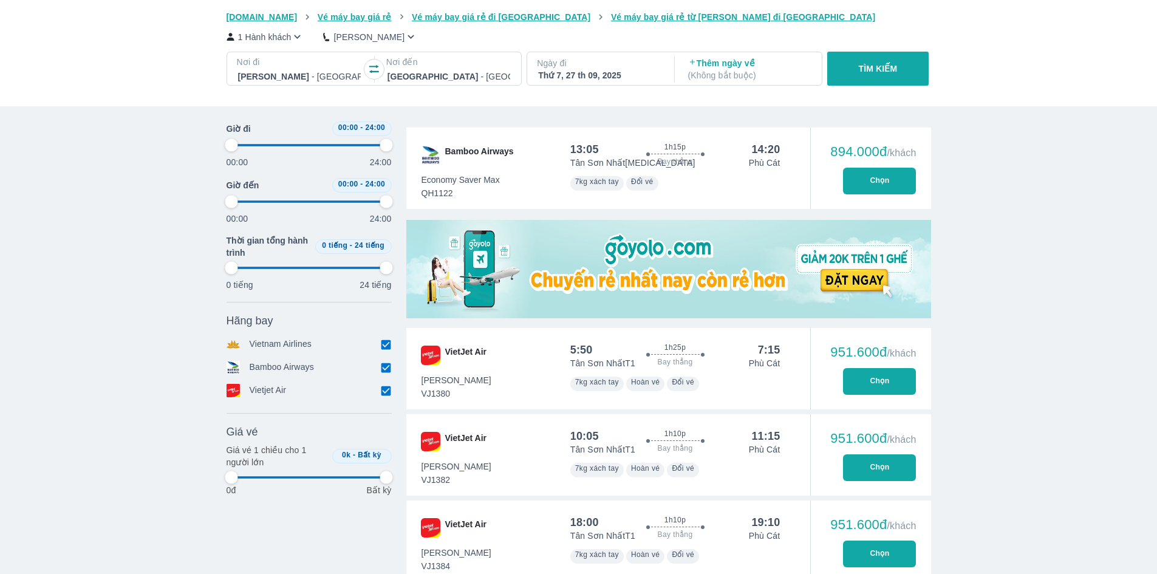
type input "97.9166666666667"
click at [368, 69] on icon "button" at bounding box center [374, 69] width 12 height 12
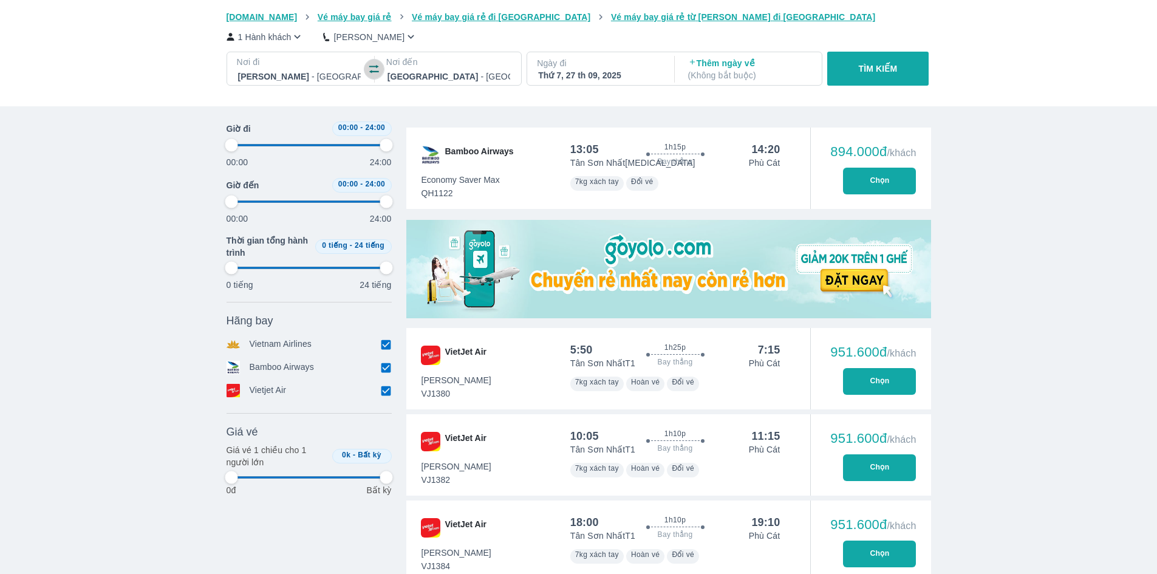
type input "97.9166666666667"
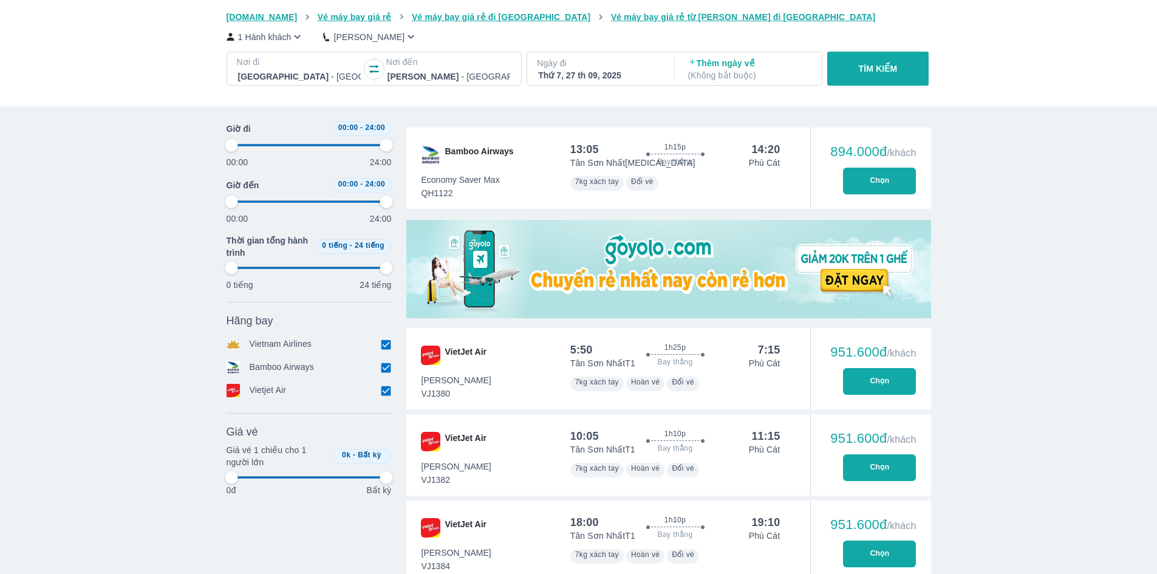
type input "97.9166666666667"
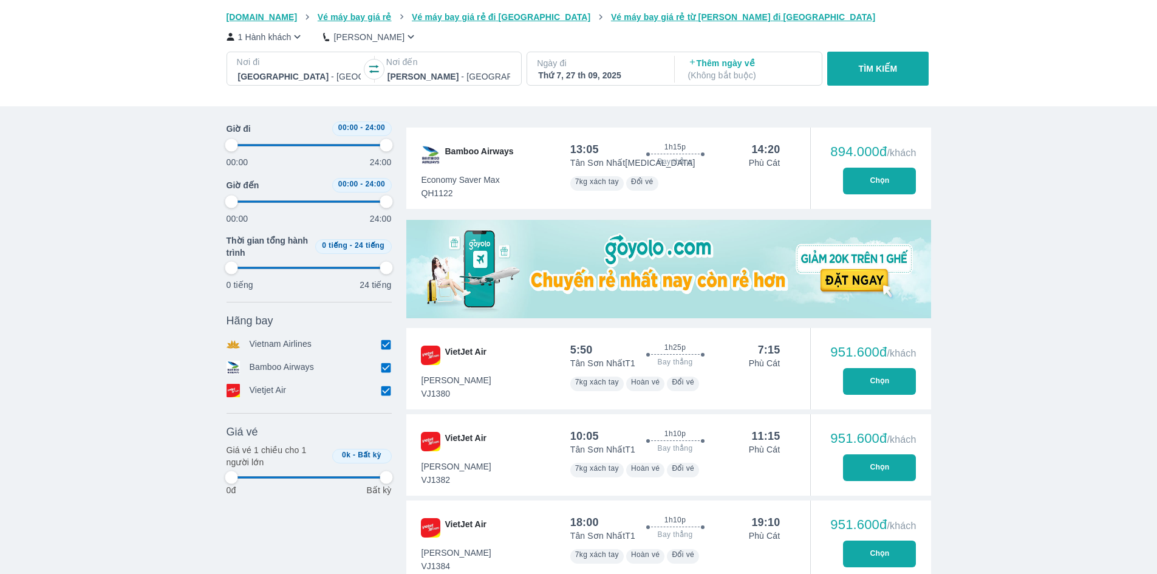
type input "97.9166666666667"
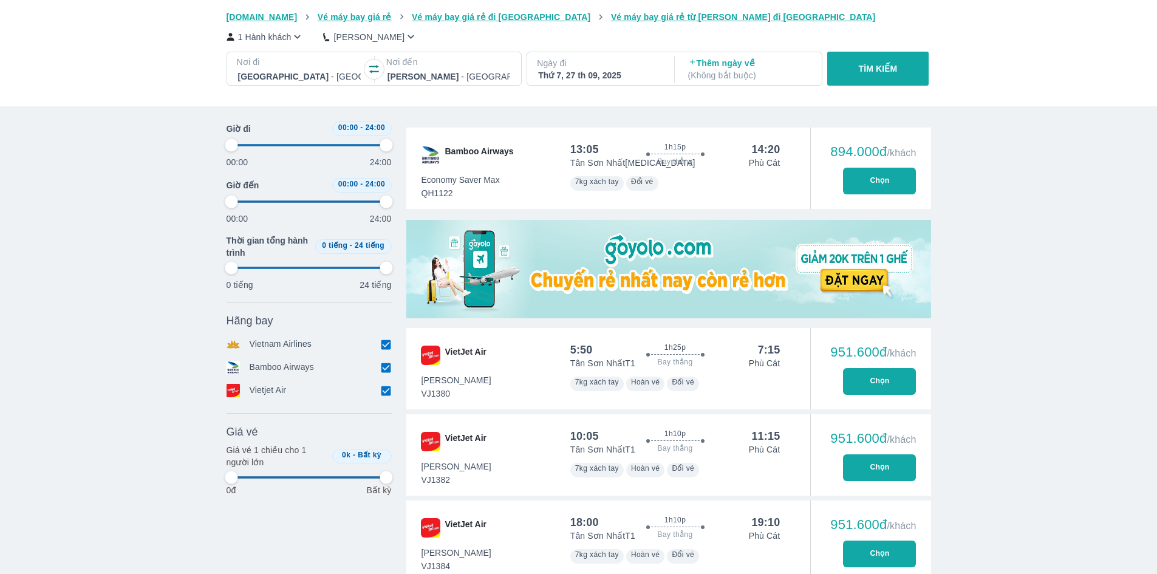
click at [609, 77] on div "Thứ 7, 27 th 09, 2025" at bounding box center [599, 75] width 123 height 12
type input "97.9166666666667"
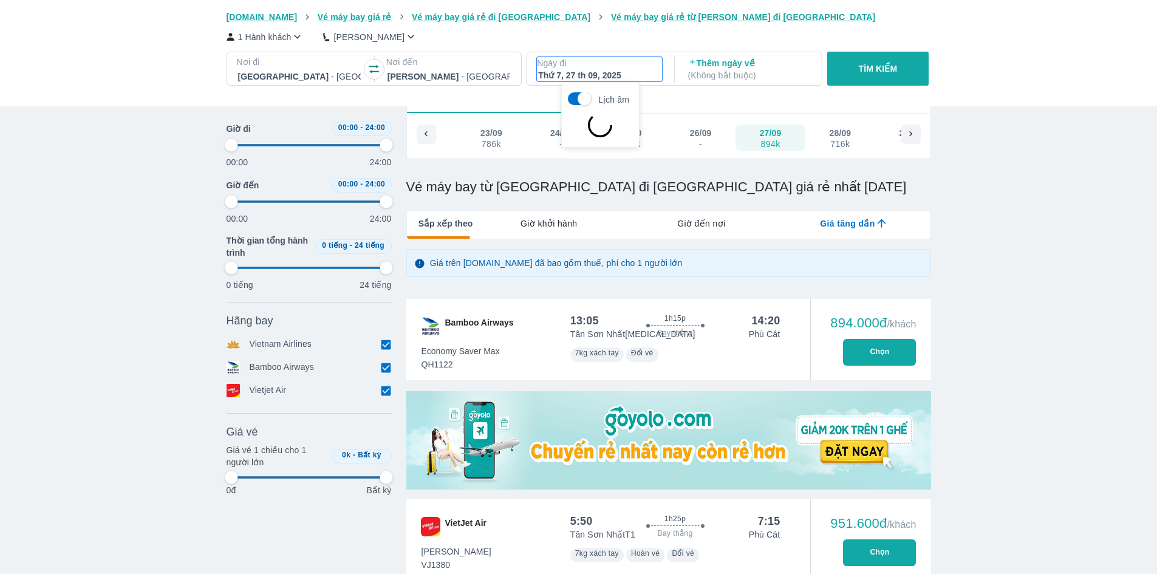
scroll to position [70, 0]
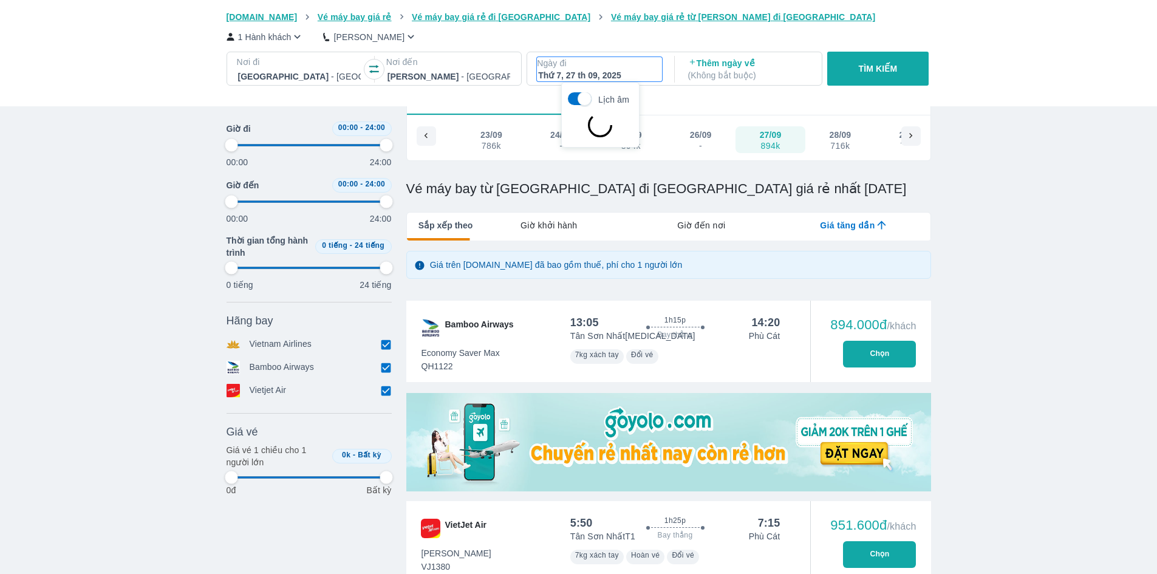
type input "97.9166666666667"
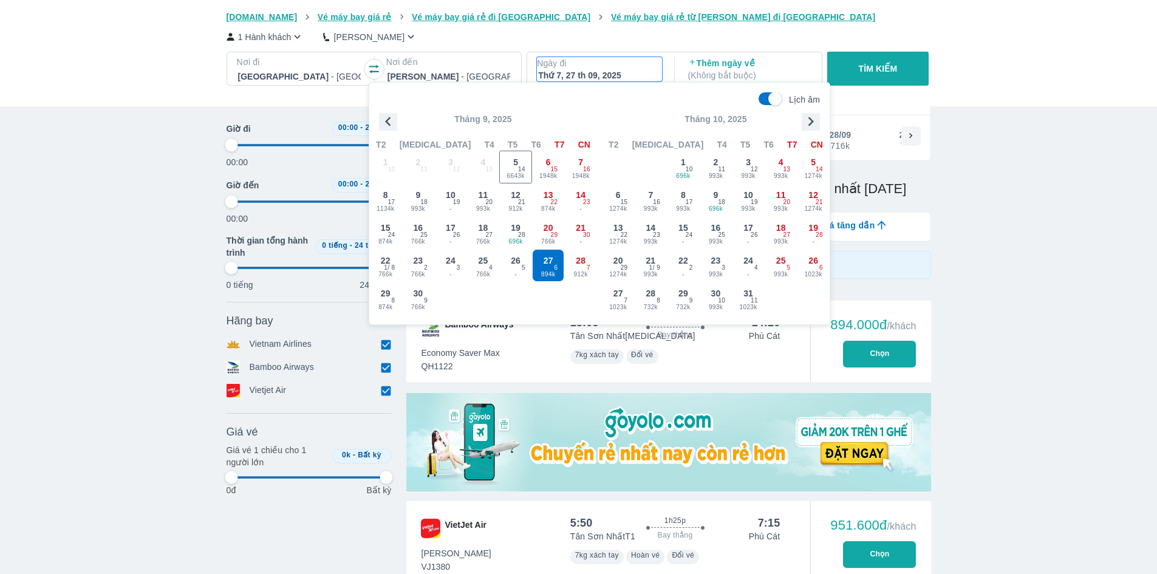
type input "97.9166666666667"
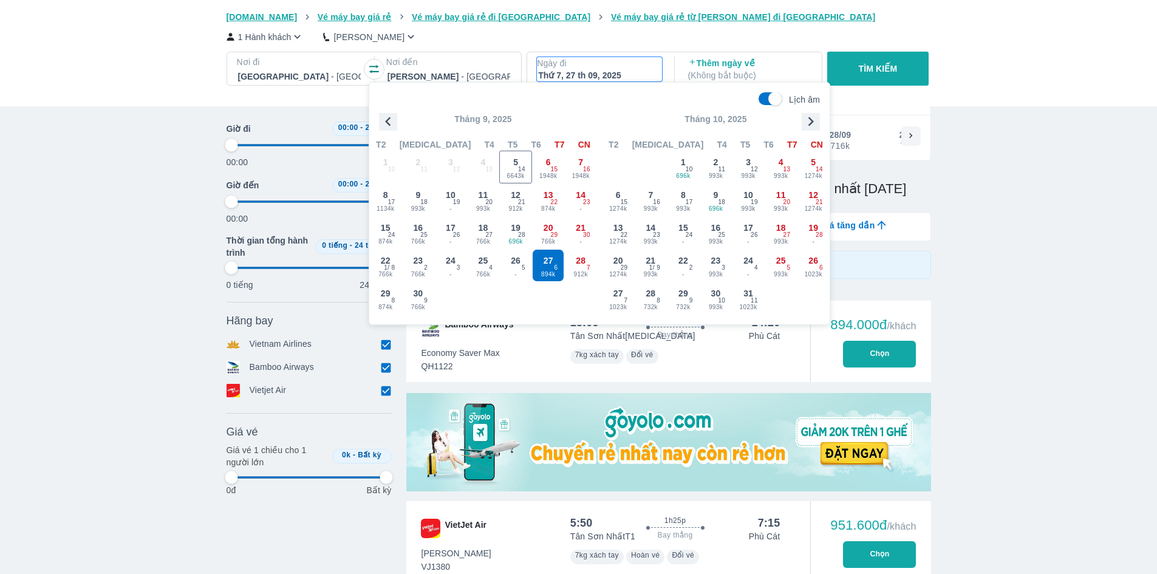
type input "97.9166666666667"
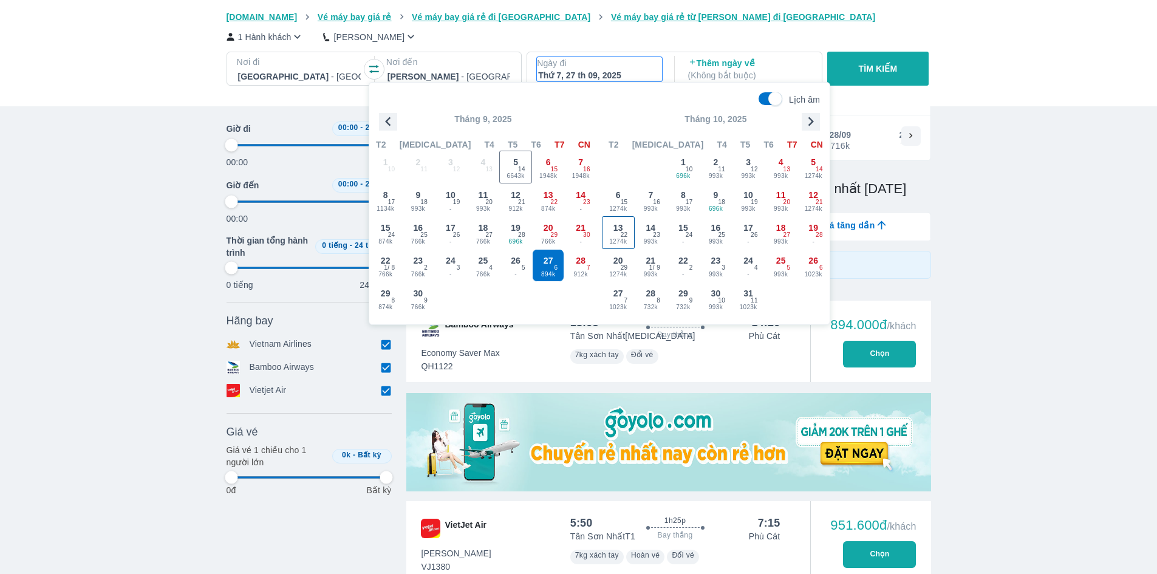
type input "97.9166666666667"
click at [415, 302] on span "766k" at bounding box center [419, 307] width 32 height 10
type input "97.9166666666667"
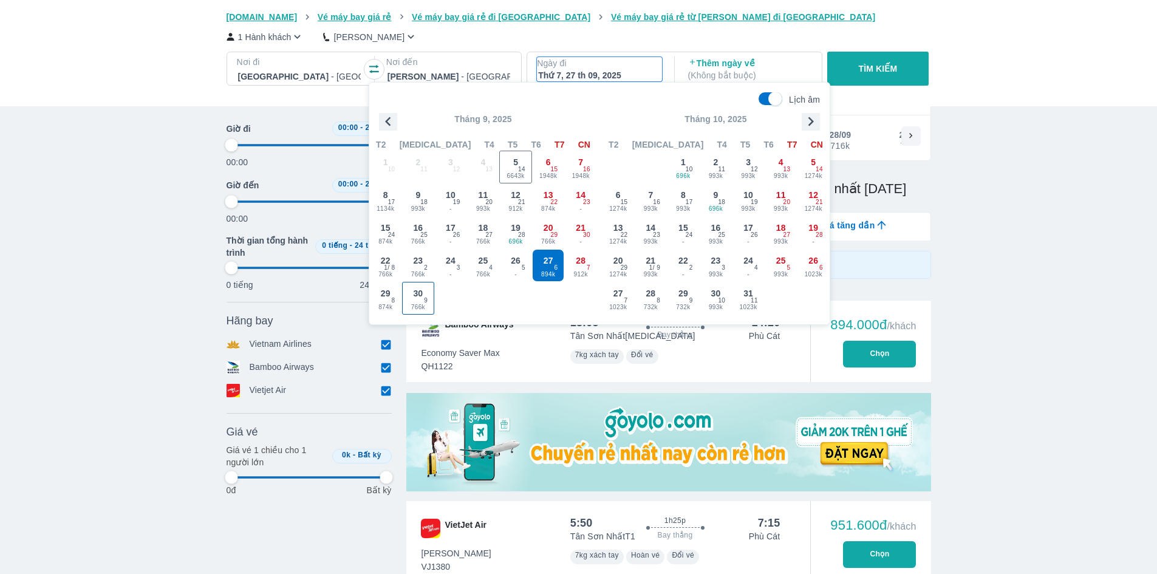
type input "97.9166666666667"
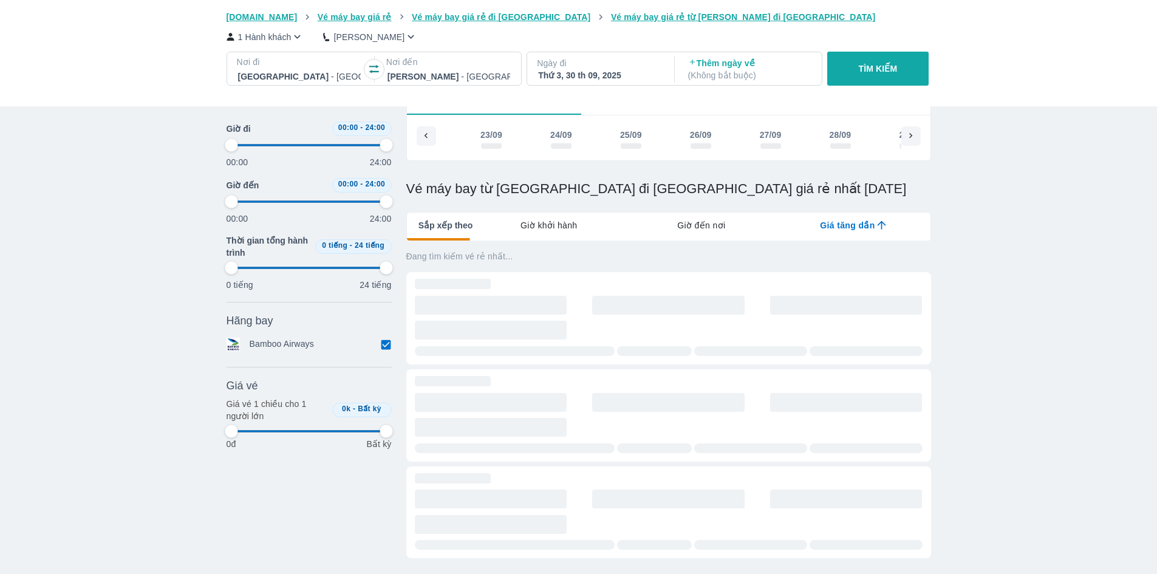
type input "97.9166666666667"
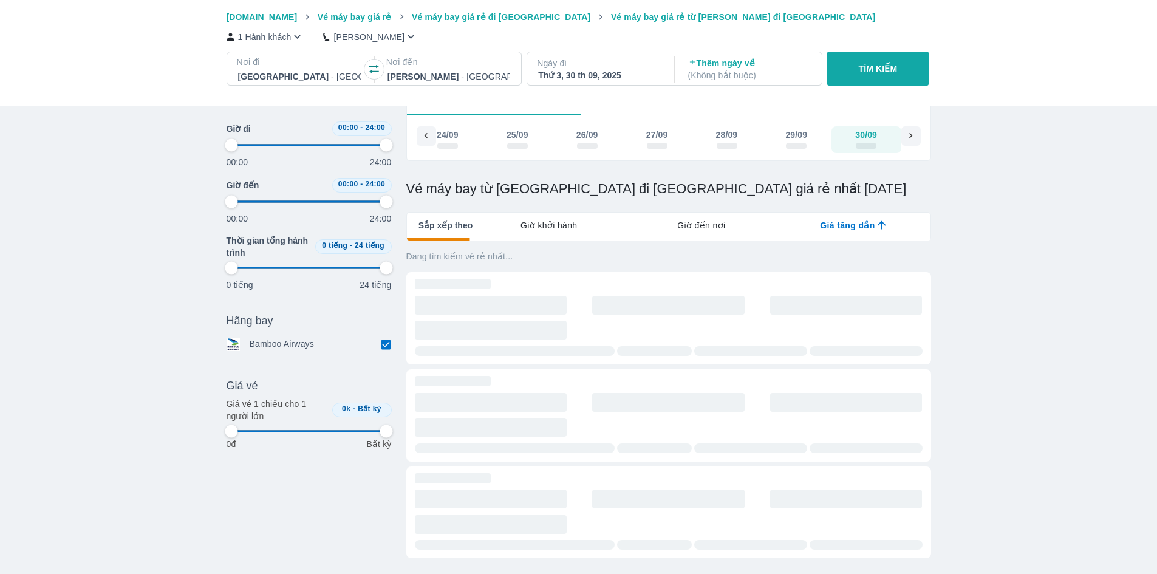
type input "97.9166666666667"
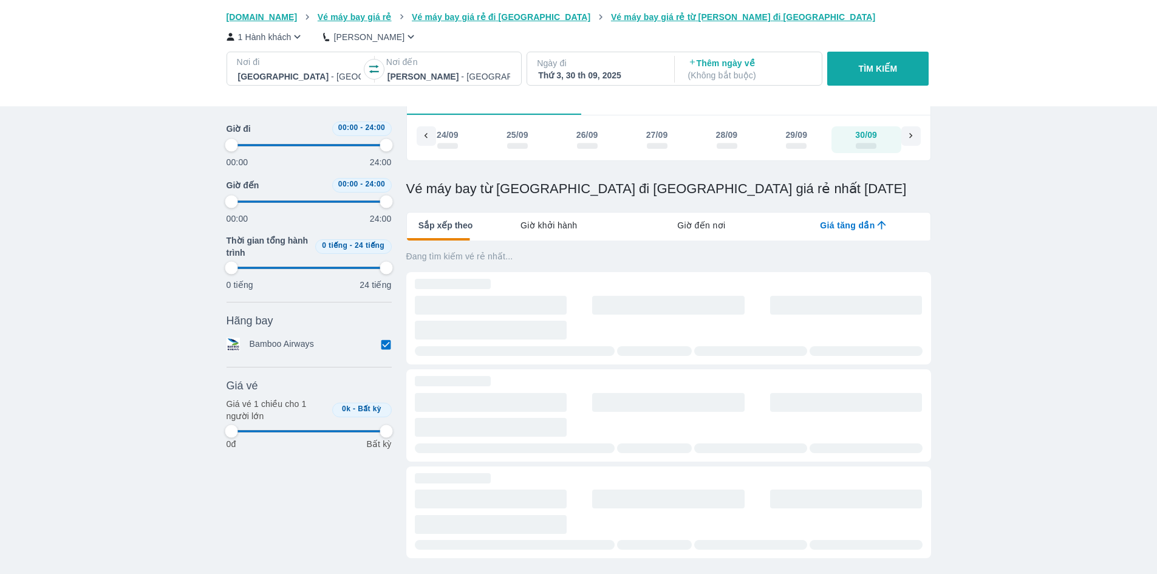
type input "97.9166666666667"
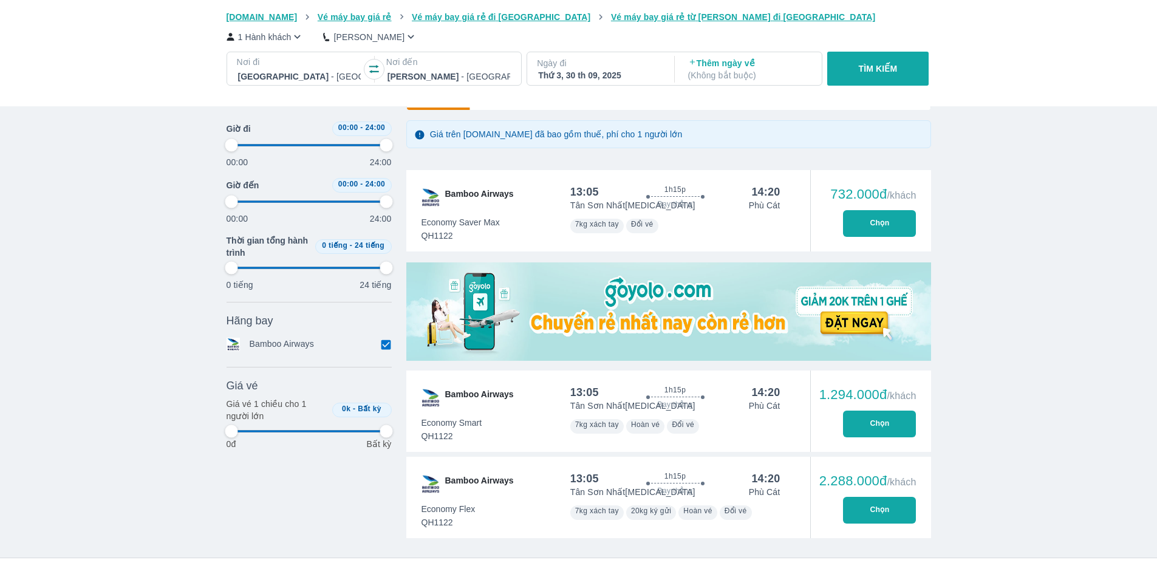
scroll to position [313, 0]
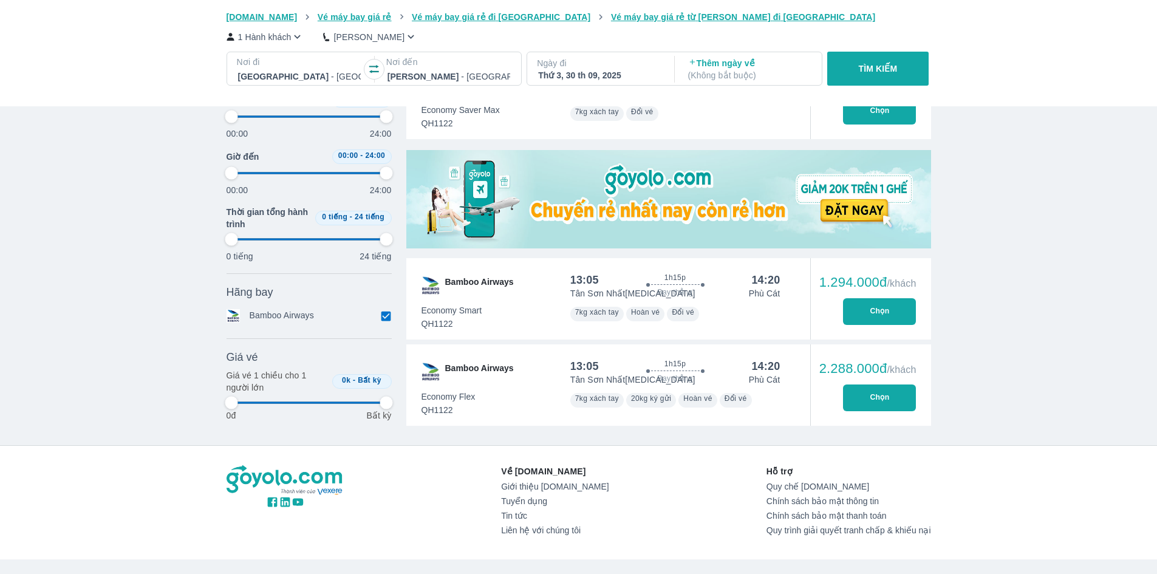
type input "97.9166666666667"
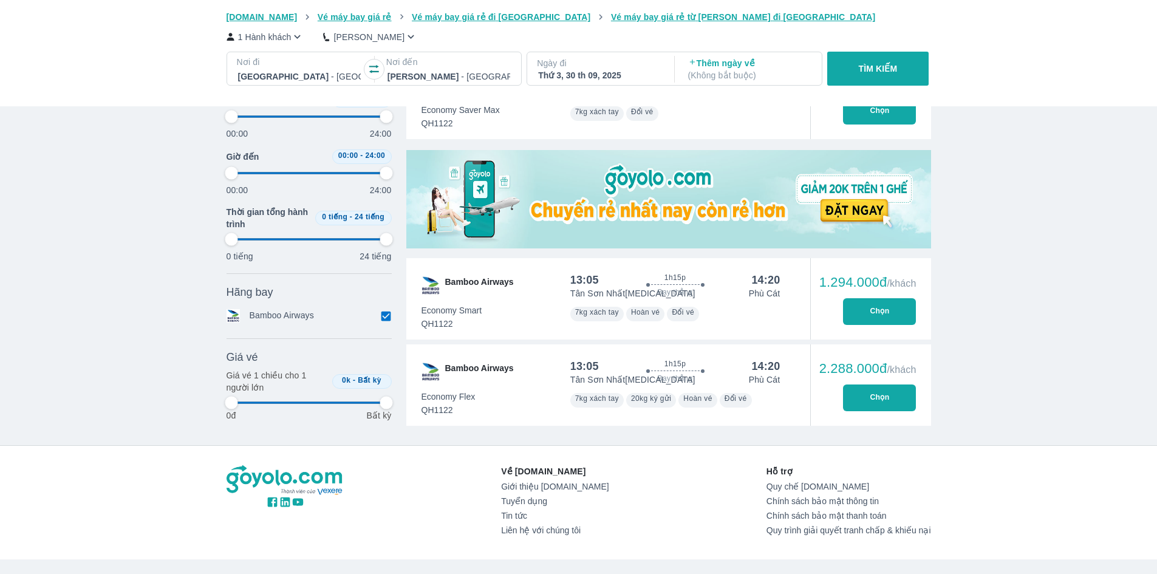
type input "97.9166666666667"
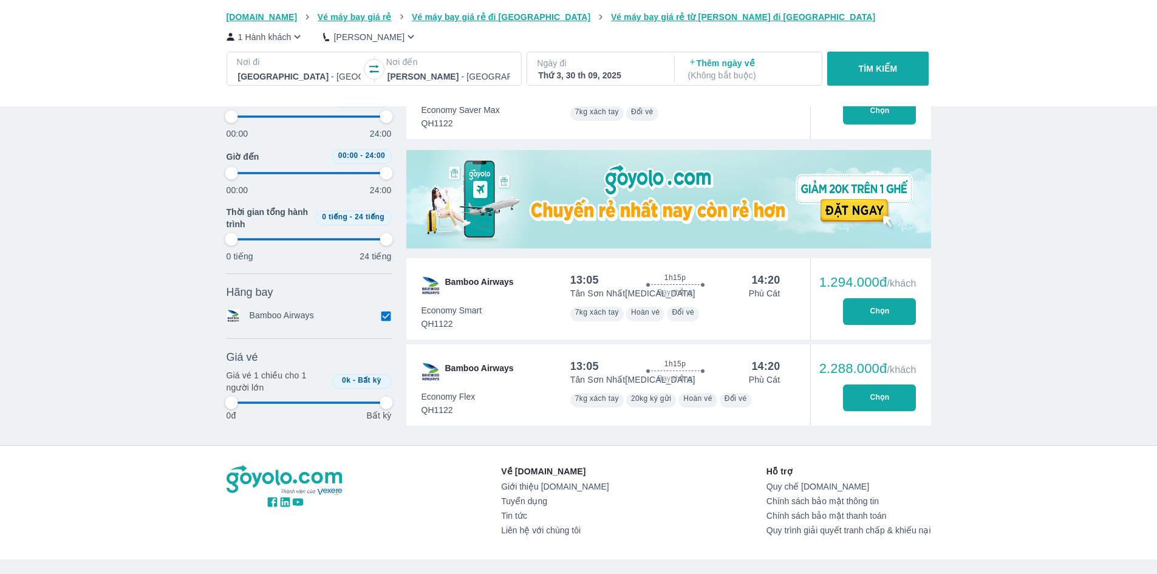
type input "97.9166666666667"
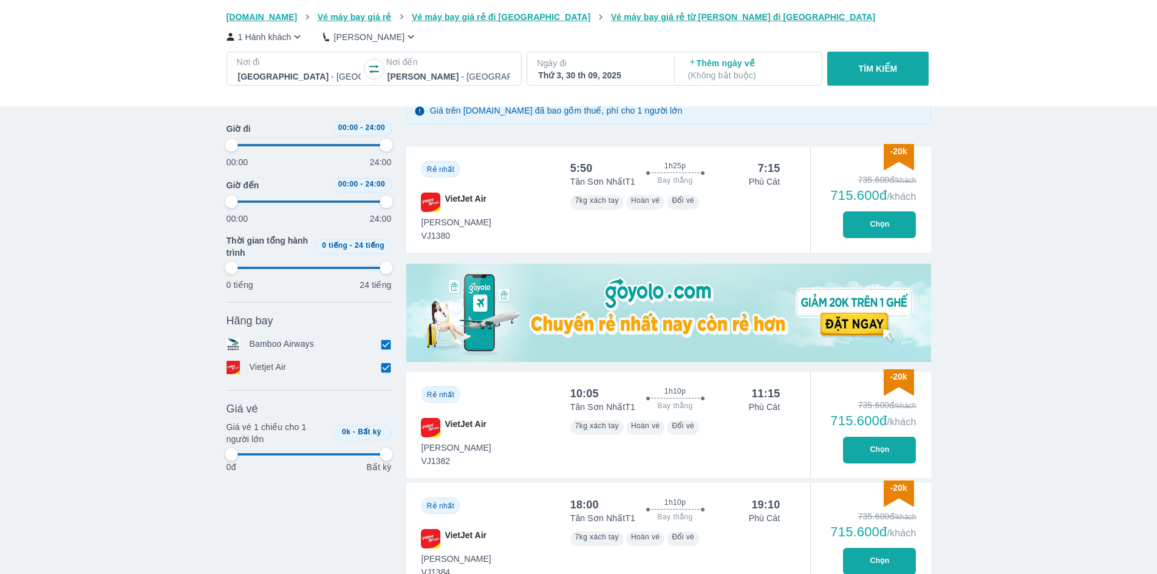
scroll to position [252, 0]
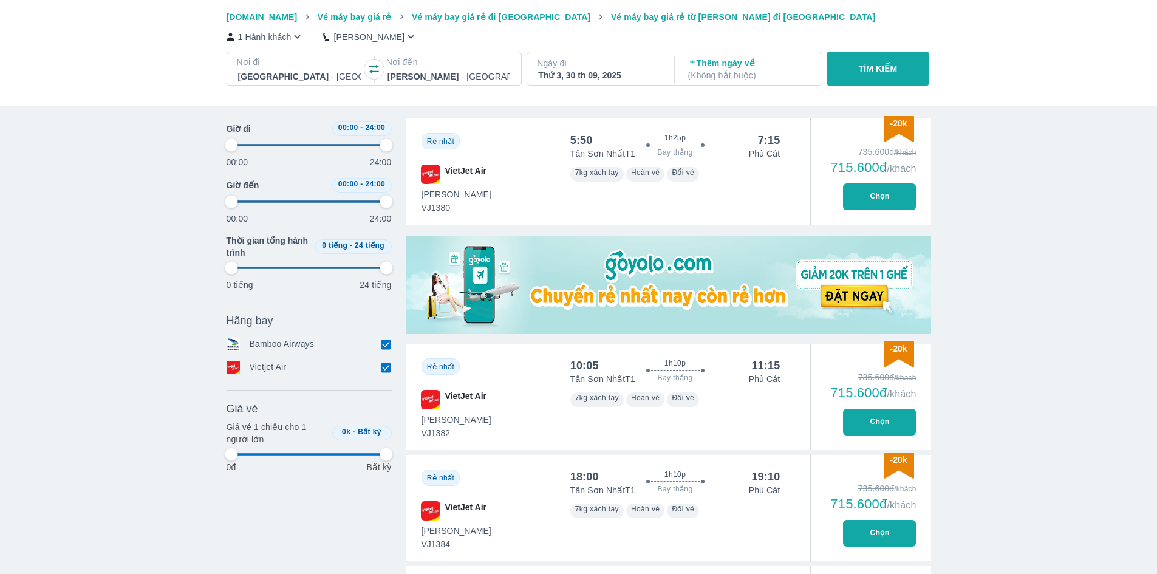
type input "97.9166666666667"
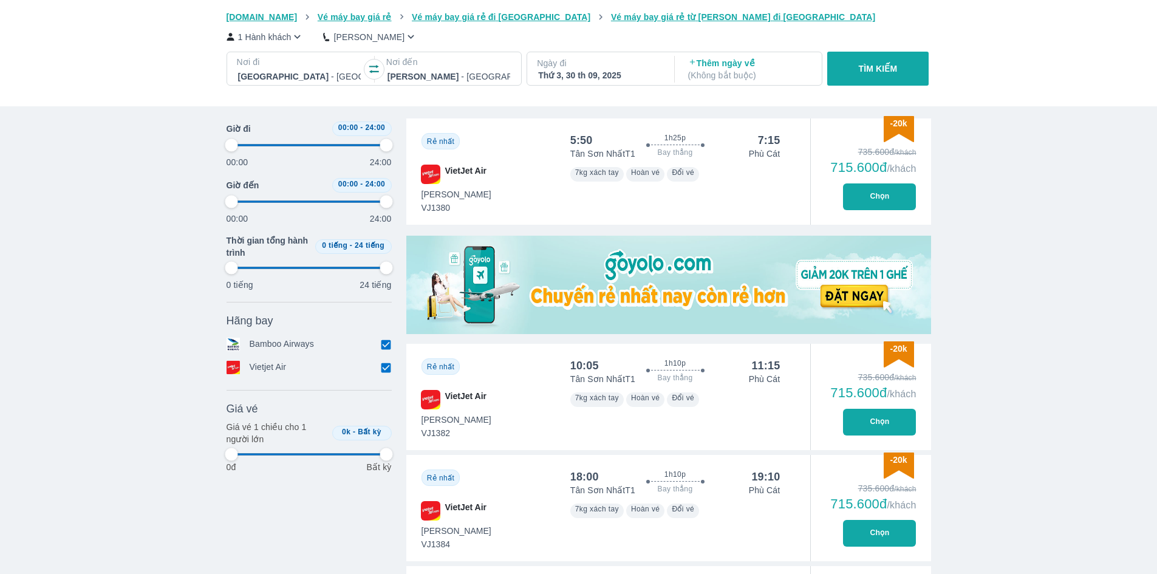
type input "97.9166666666667"
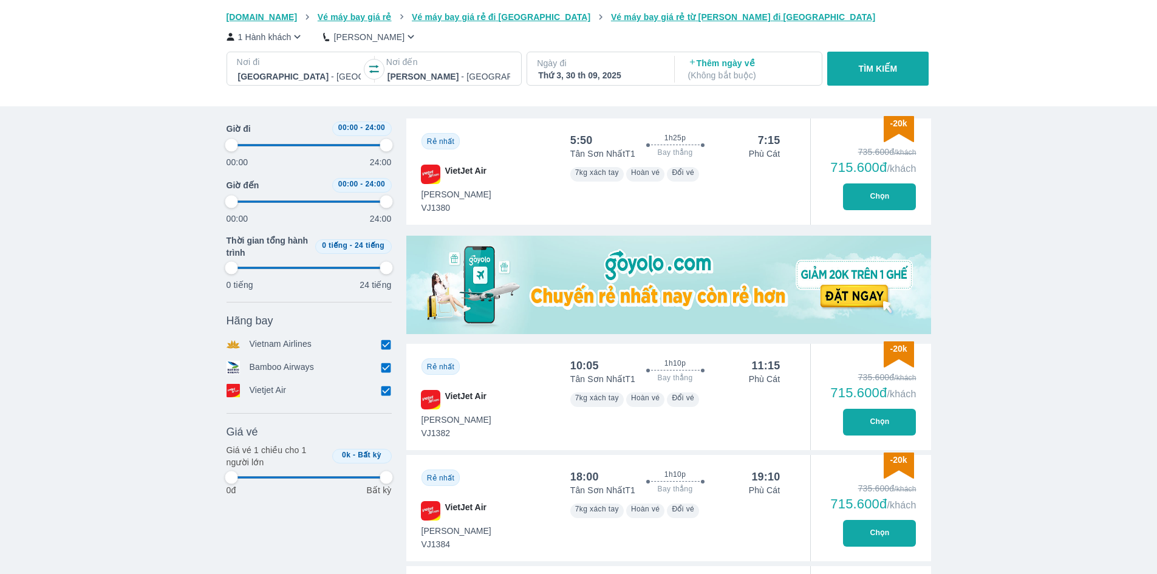
type input "97.9166666666667"
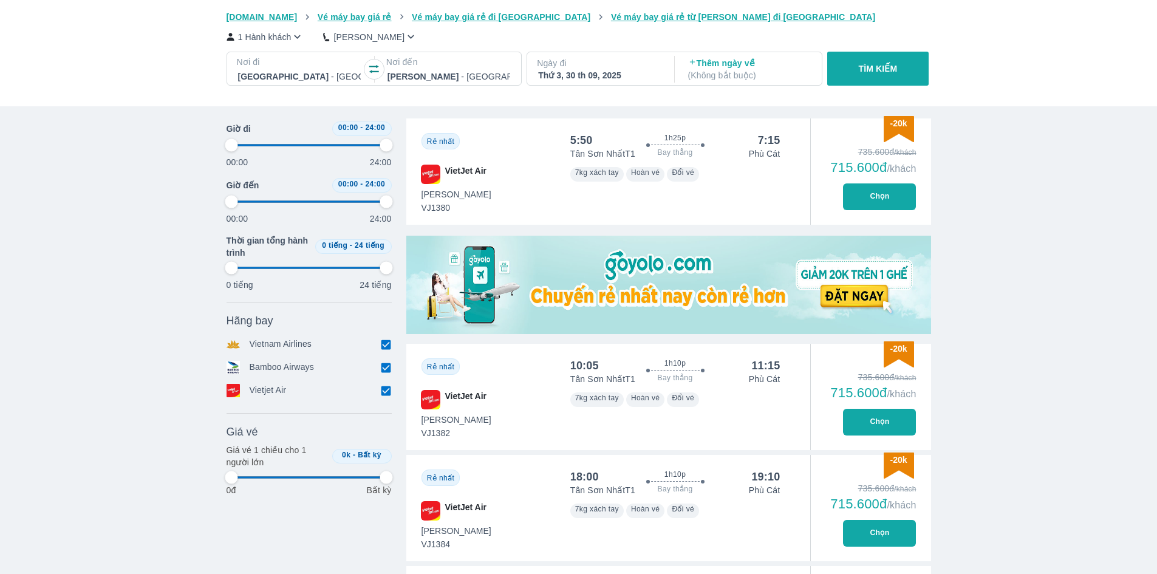
type input "97.9166666666667"
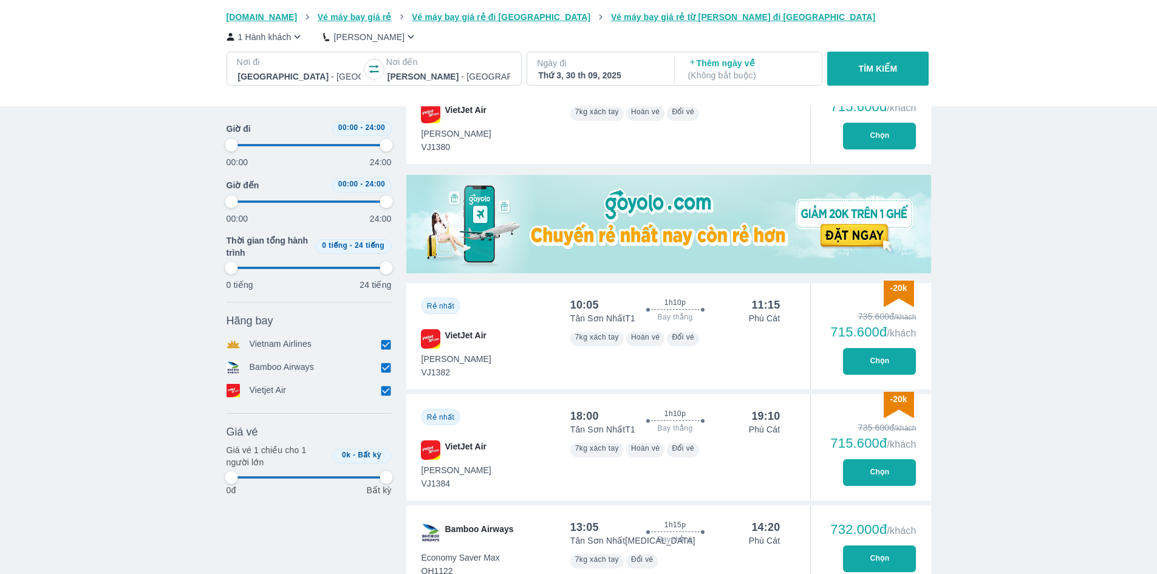
type input "97.9166666666667"
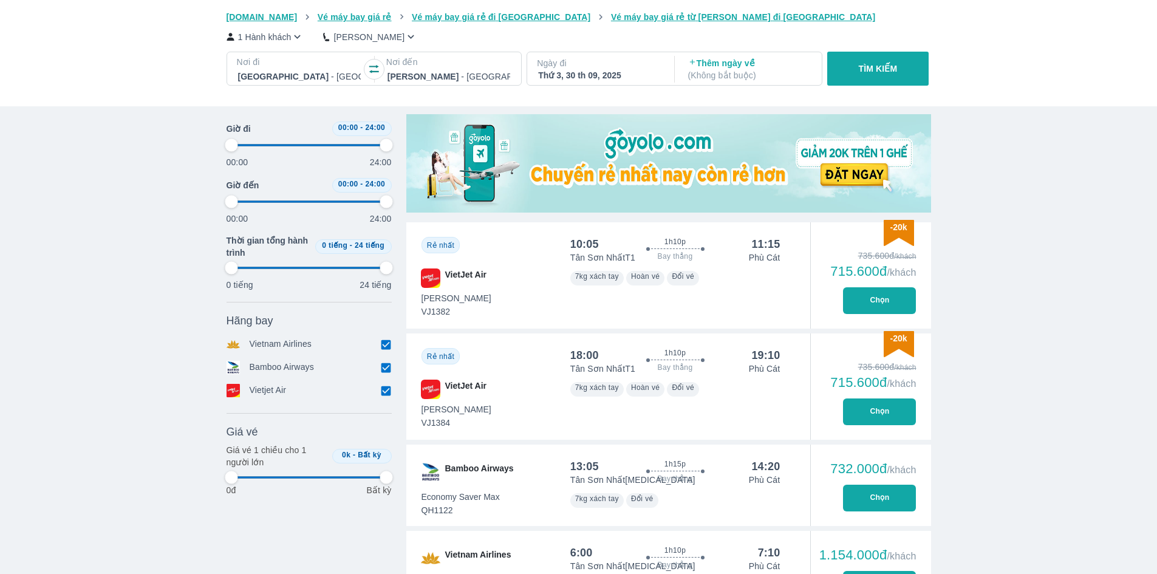
type input "97.9166666666667"
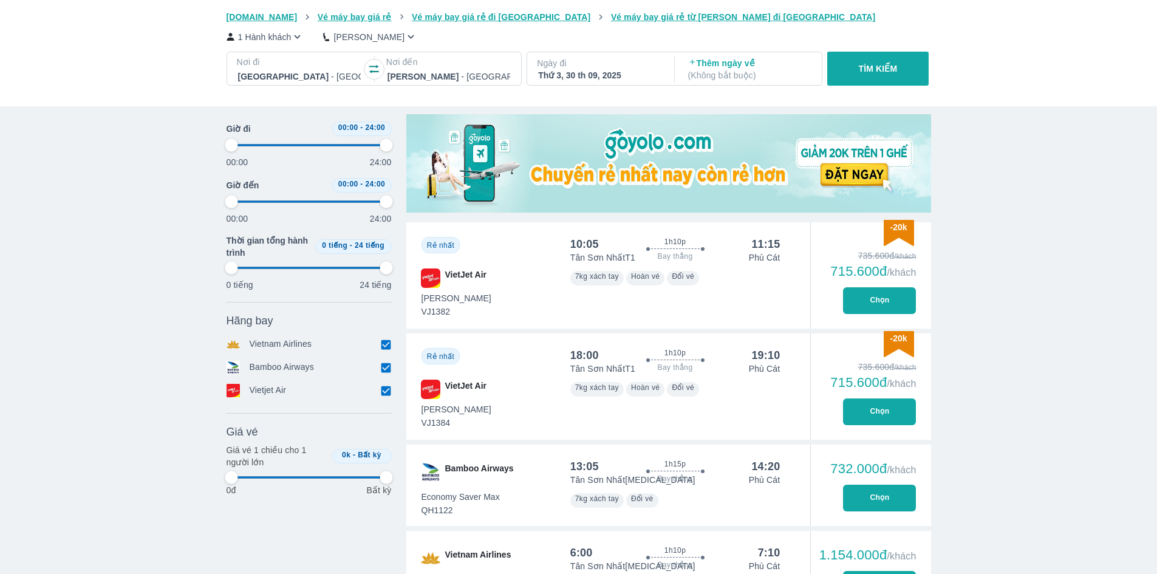
type input "97.9166666666667"
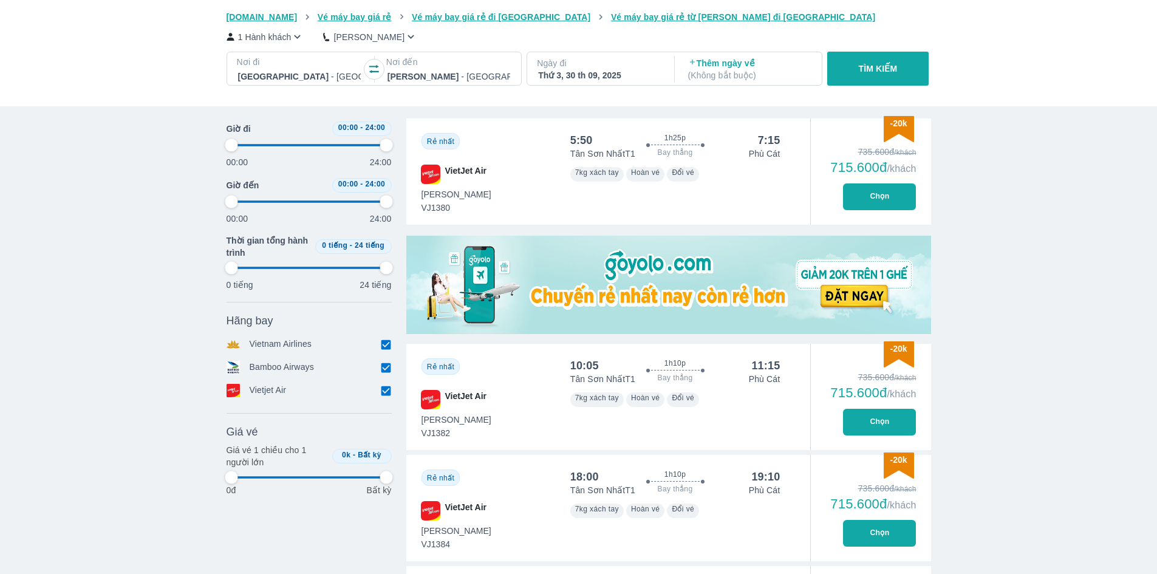
type input "97.9166666666667"
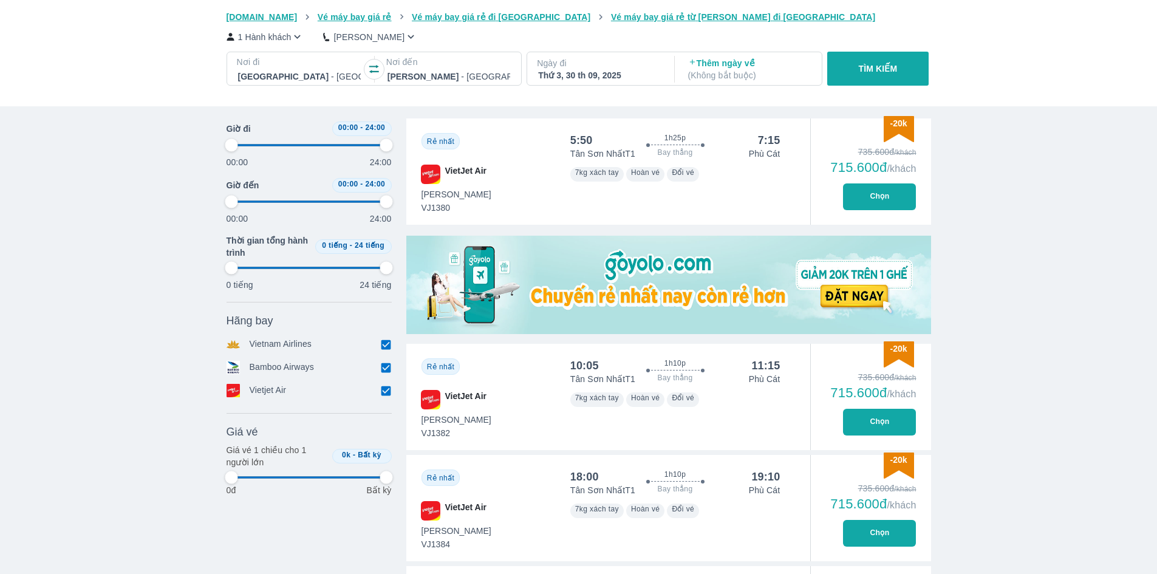
type input "97.9166666666667"
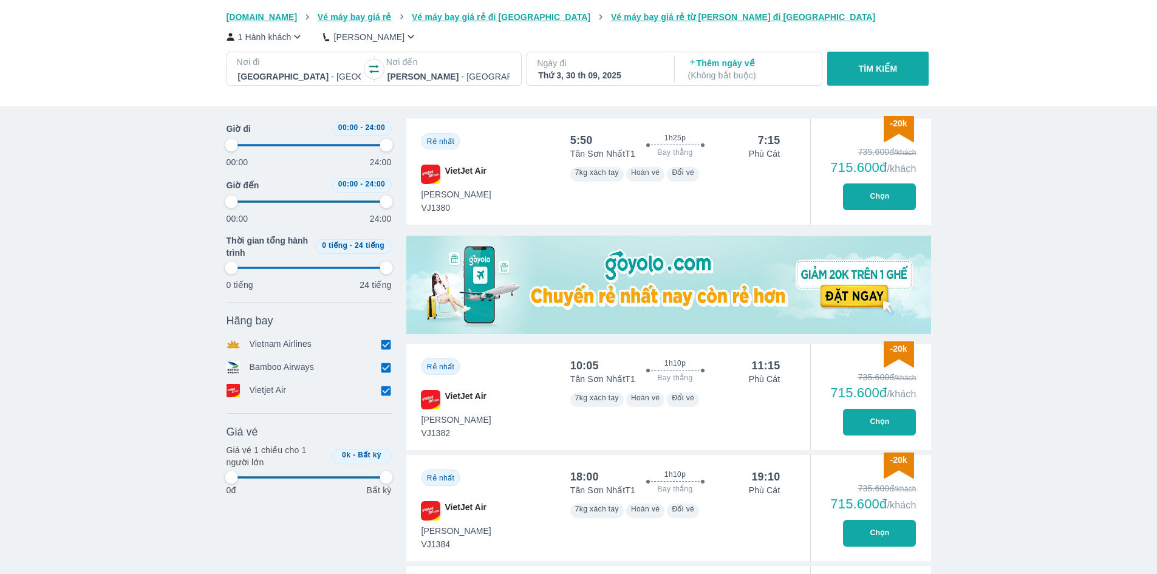
type input "97.9166666666667"
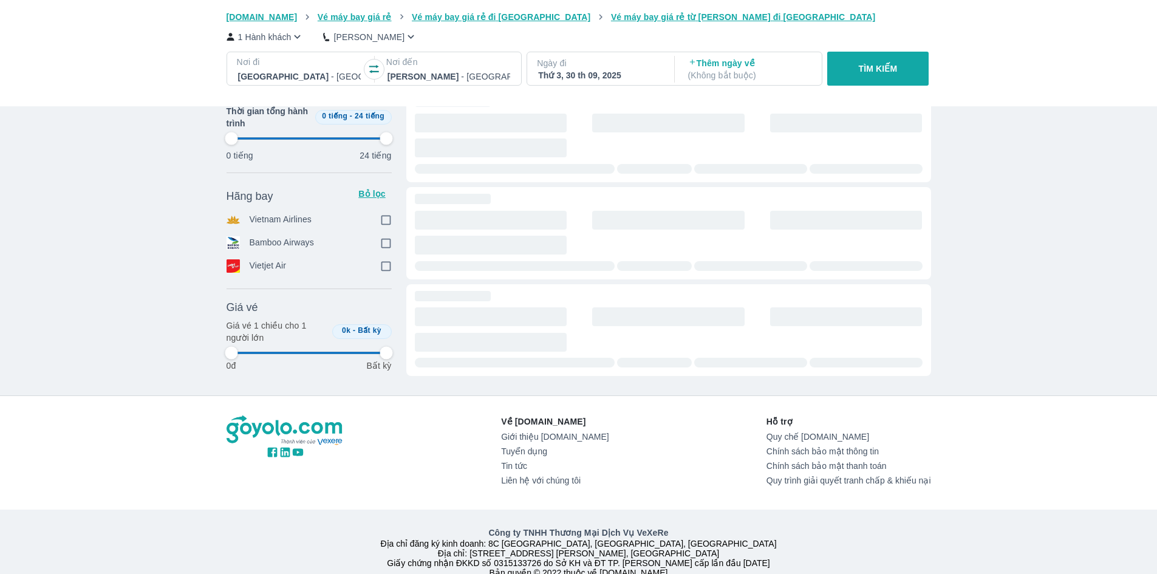
type input "97.9166666666667"
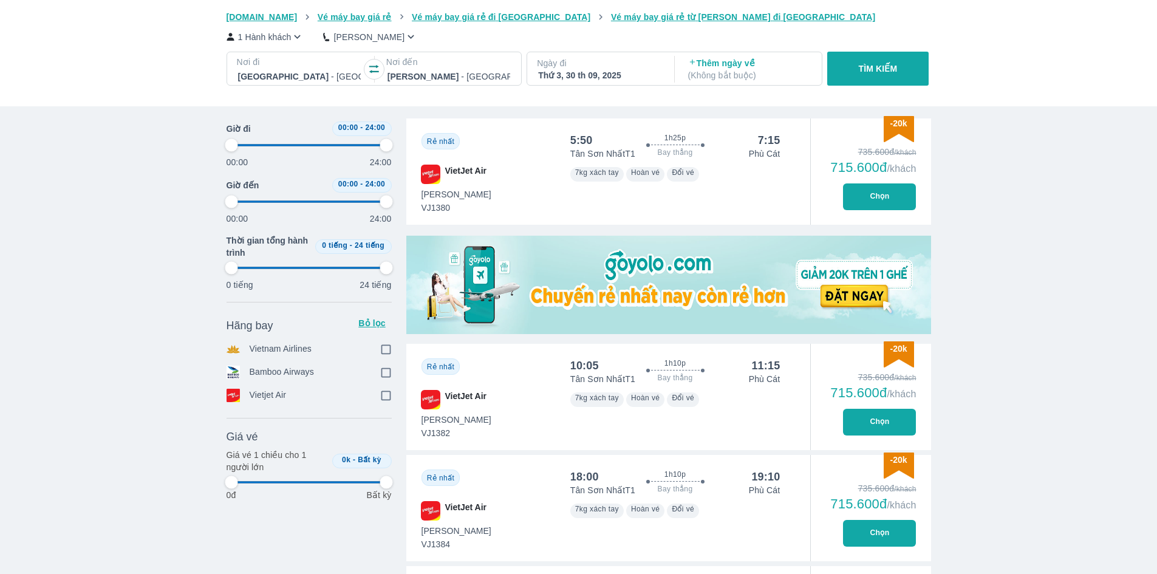
scroll to position [0, 1462]
type input "97.9166666666667"
checkbox input "true"
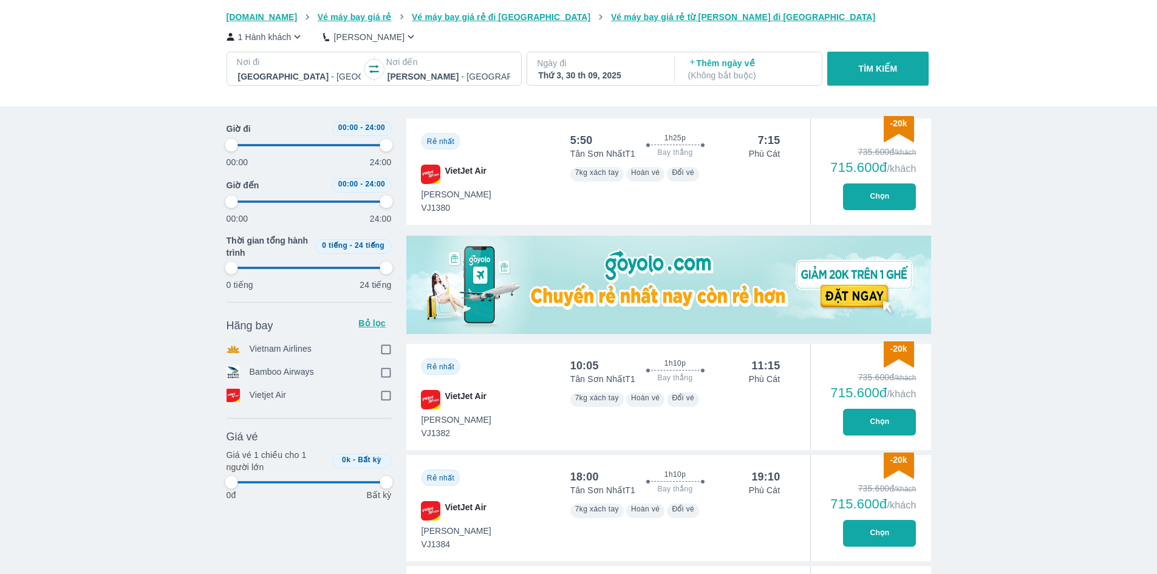
checkbox input "true"
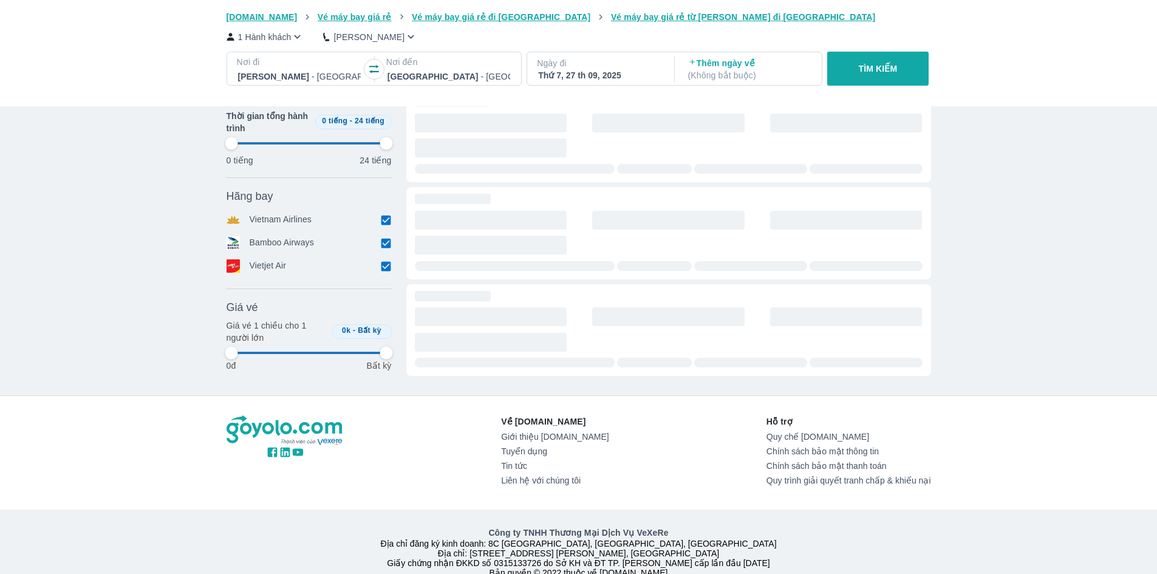
type input "97.9166666666667"
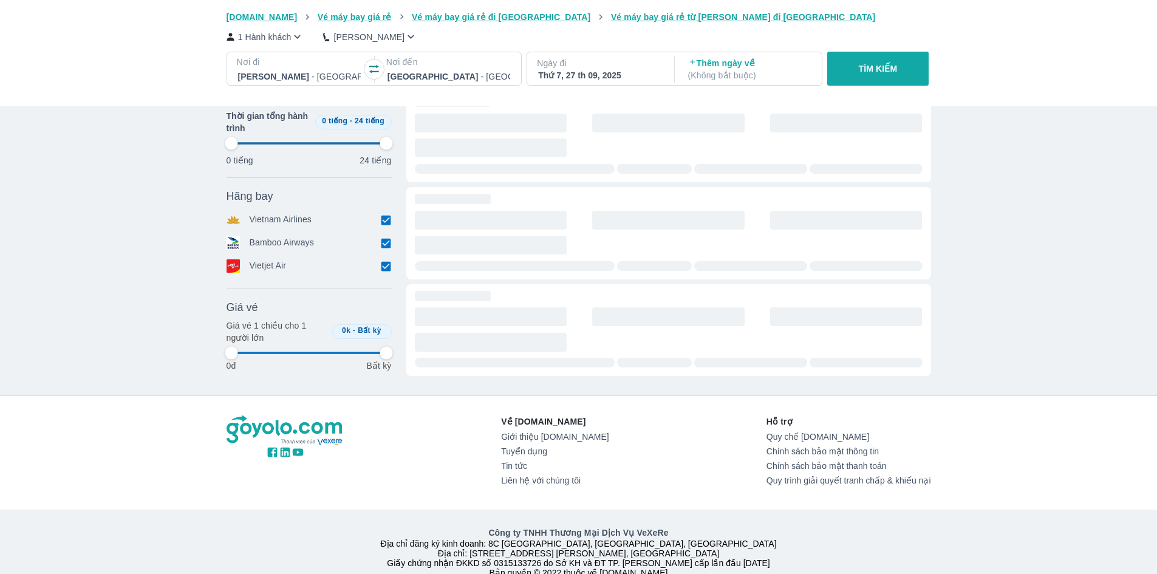
type input "97.9166666666667"
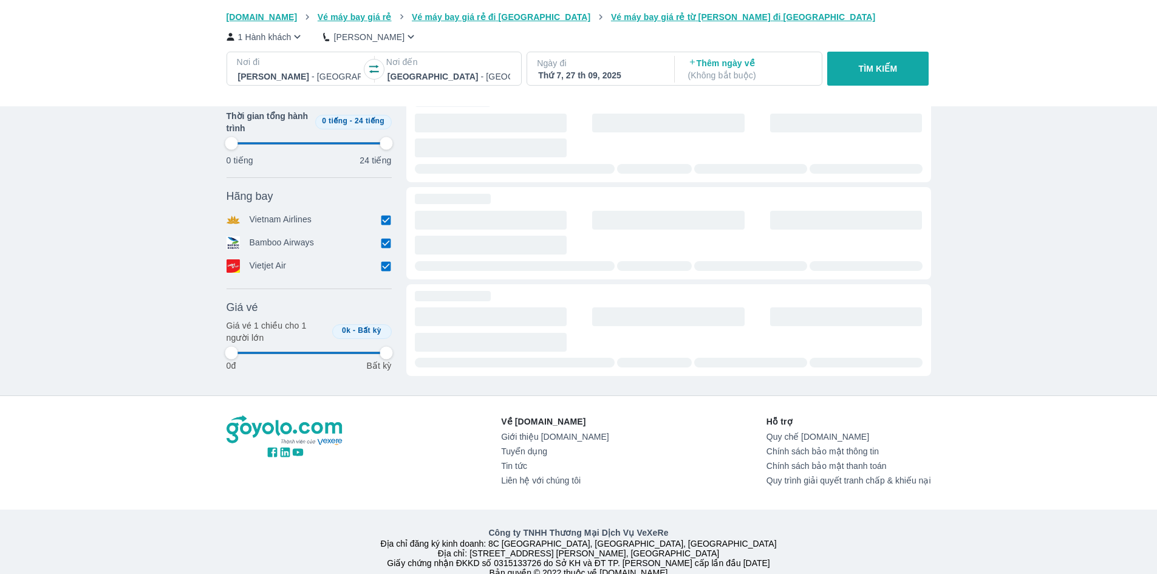
type input "97.9166666666667"
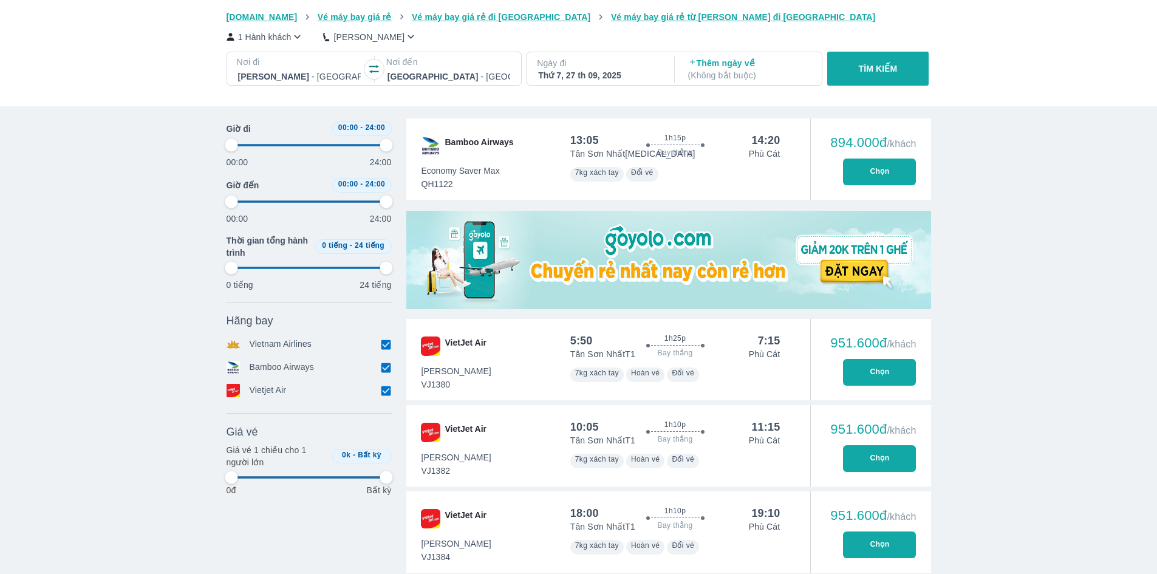
type input "97.9166666666667"
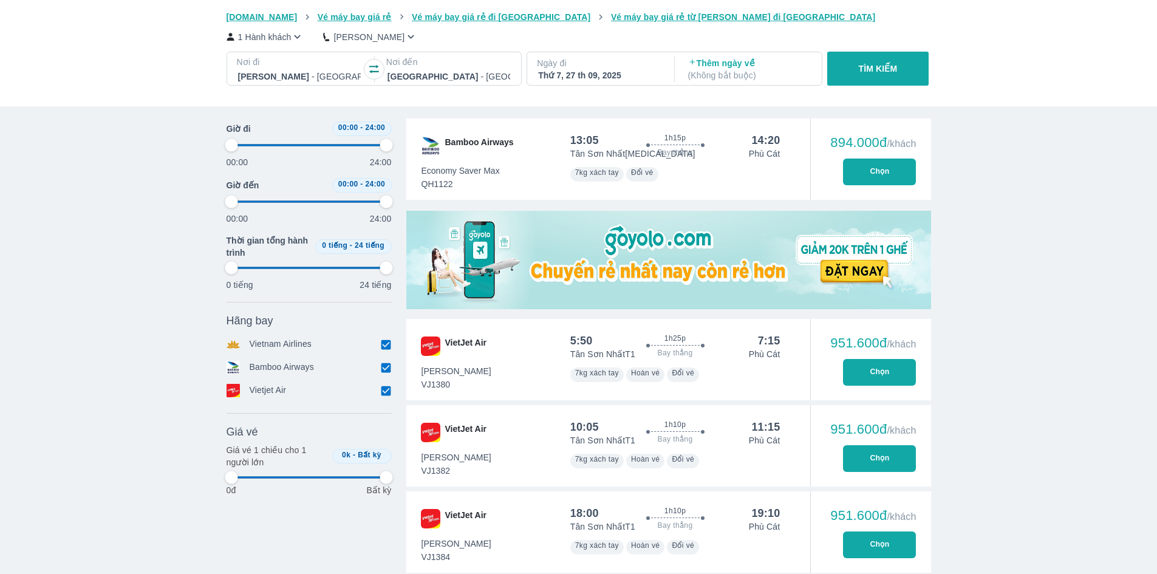
type input "97.9166666666667"
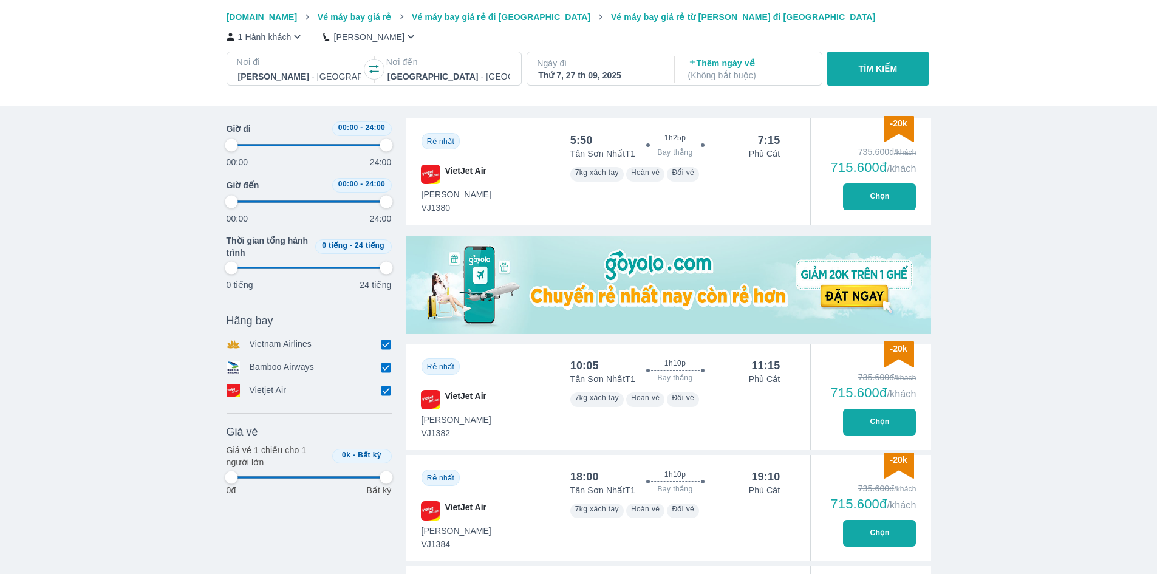
type input "97.9166666666667"
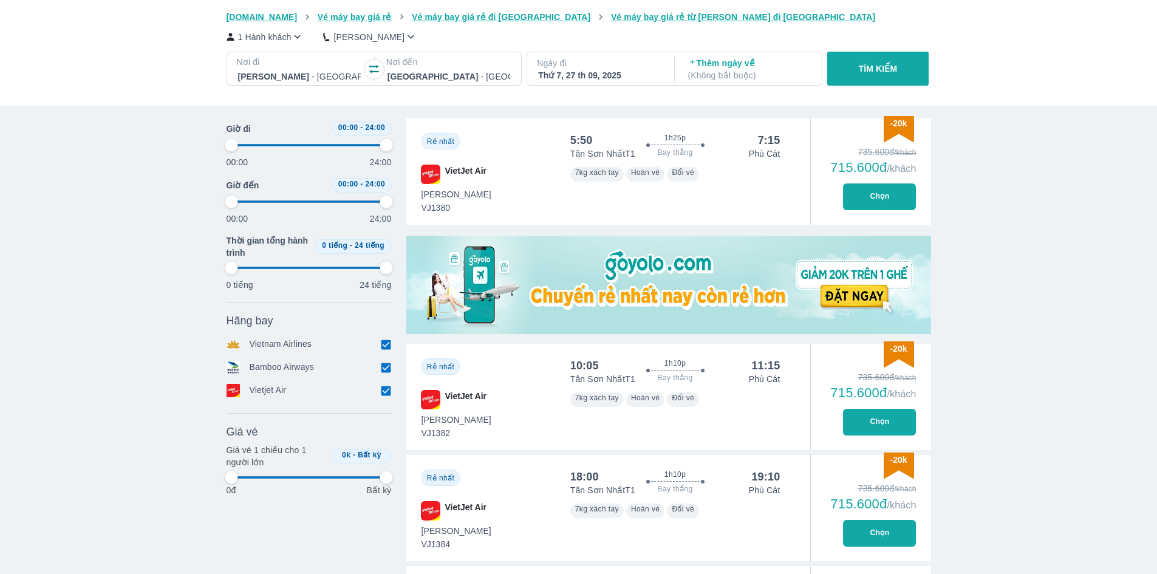
type input "97.9166666666667"
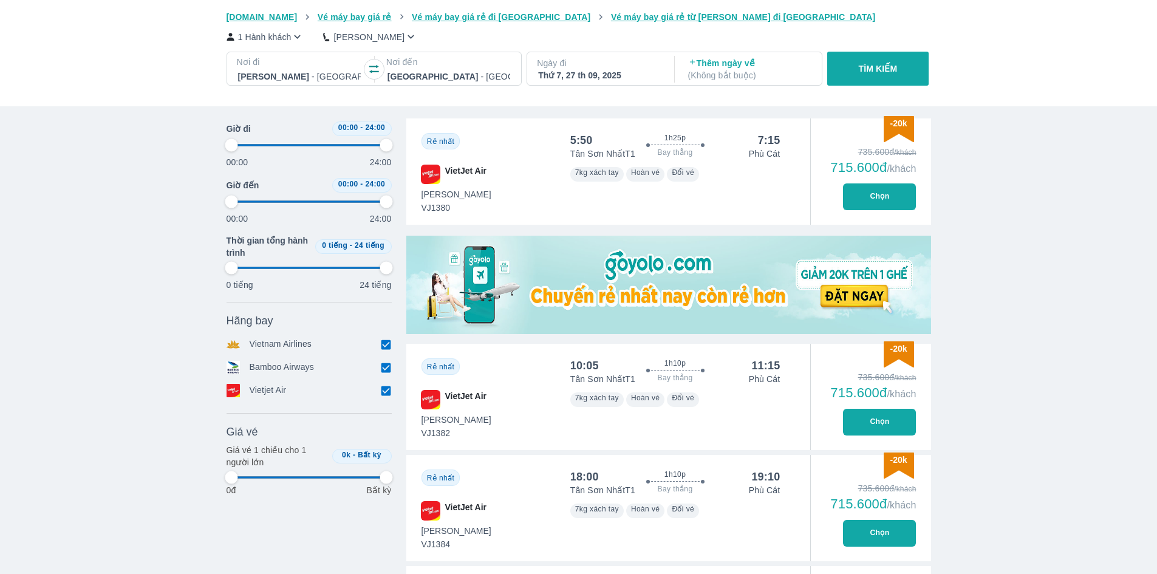
type input "97.9166666666667"
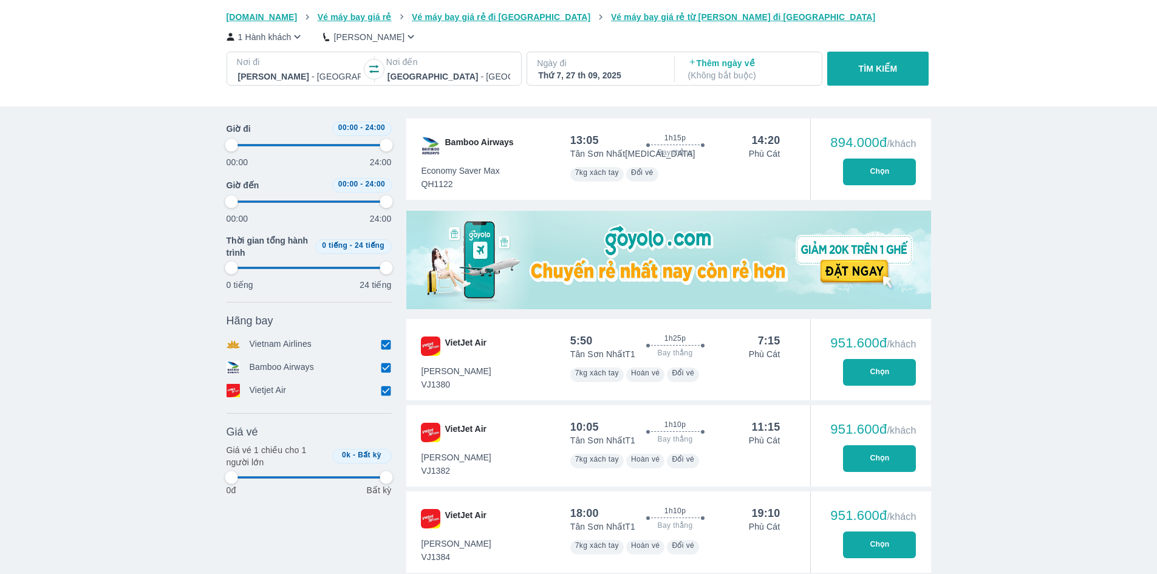
type input "97.9166666666667"
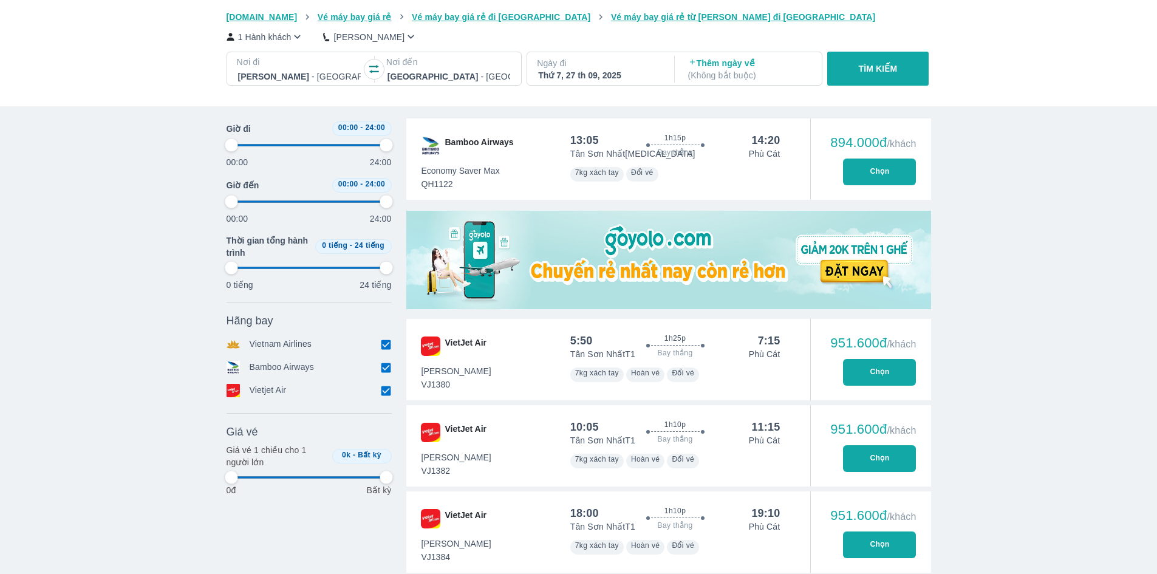
type input "97.9166666666667"
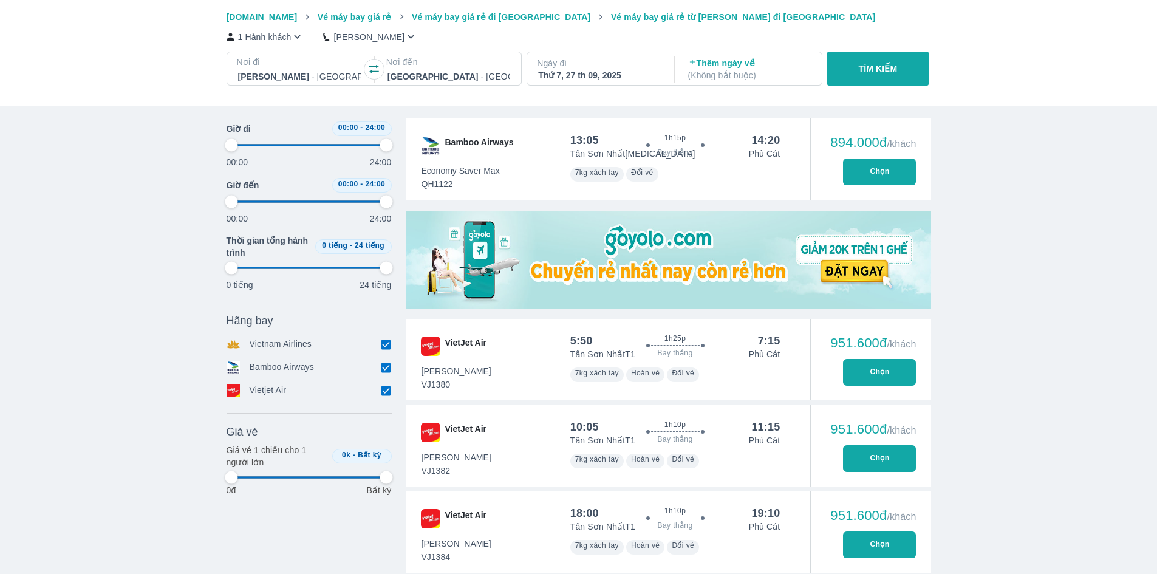
type input "97.9166666666667"
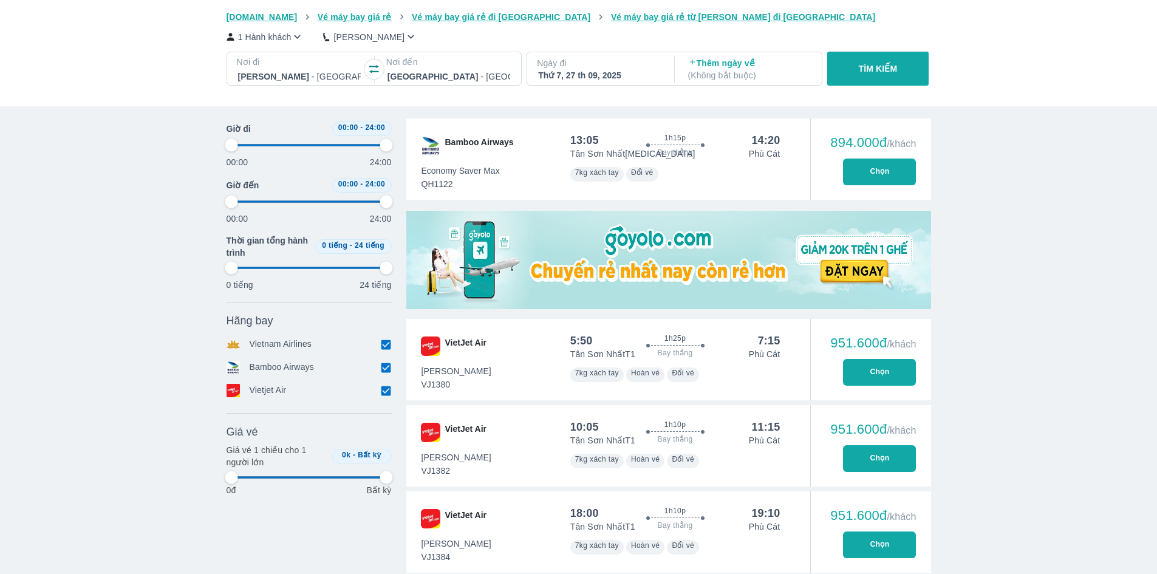
type input "97.9166666666667"
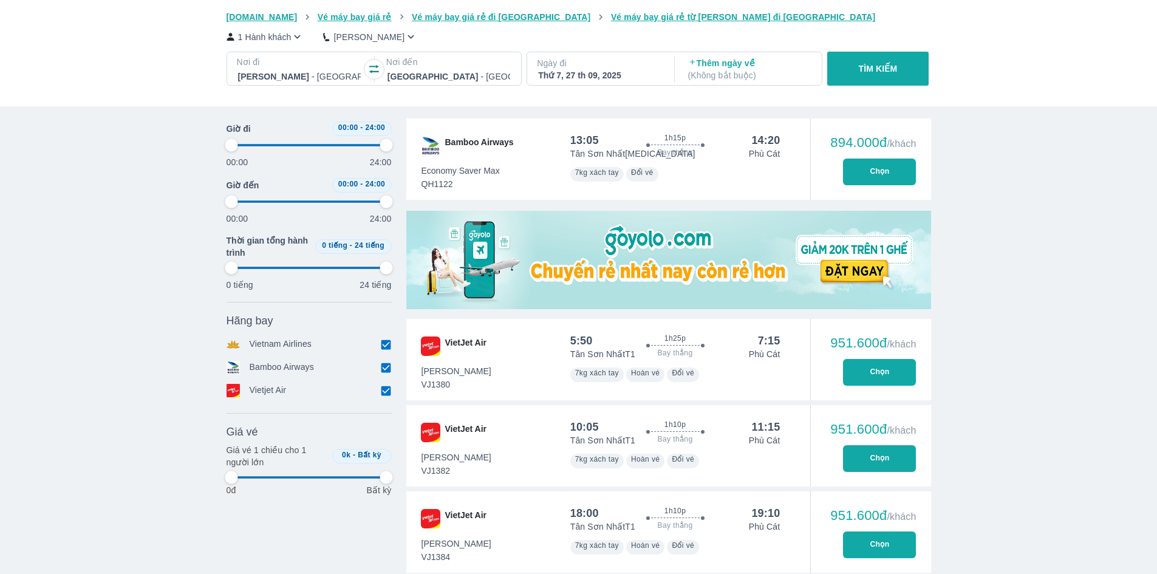
type input "97.9166666666667"
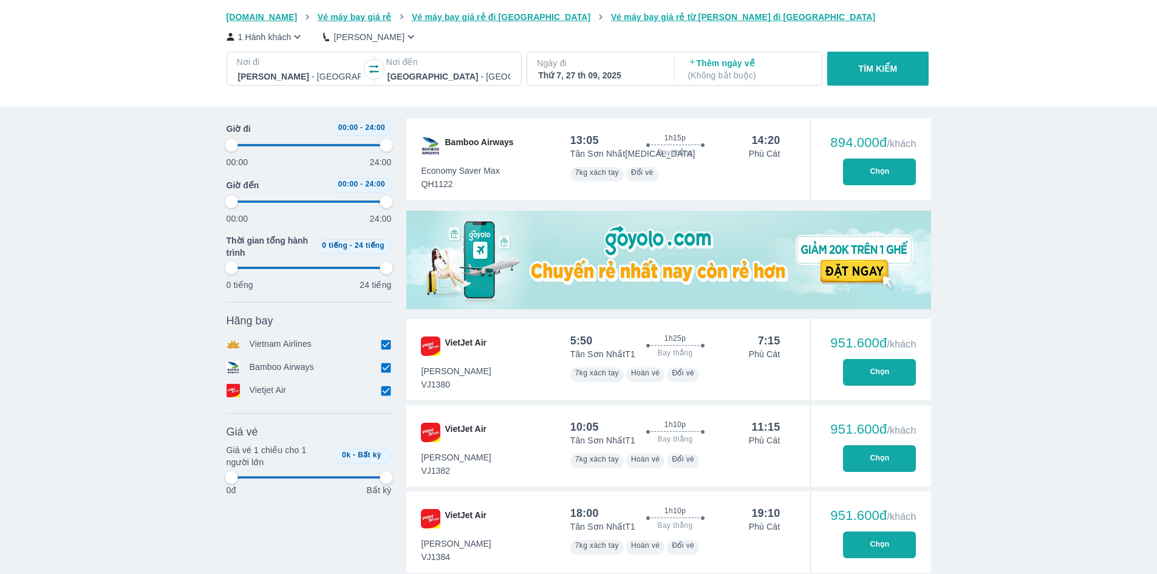
type input "97.9166666666667"
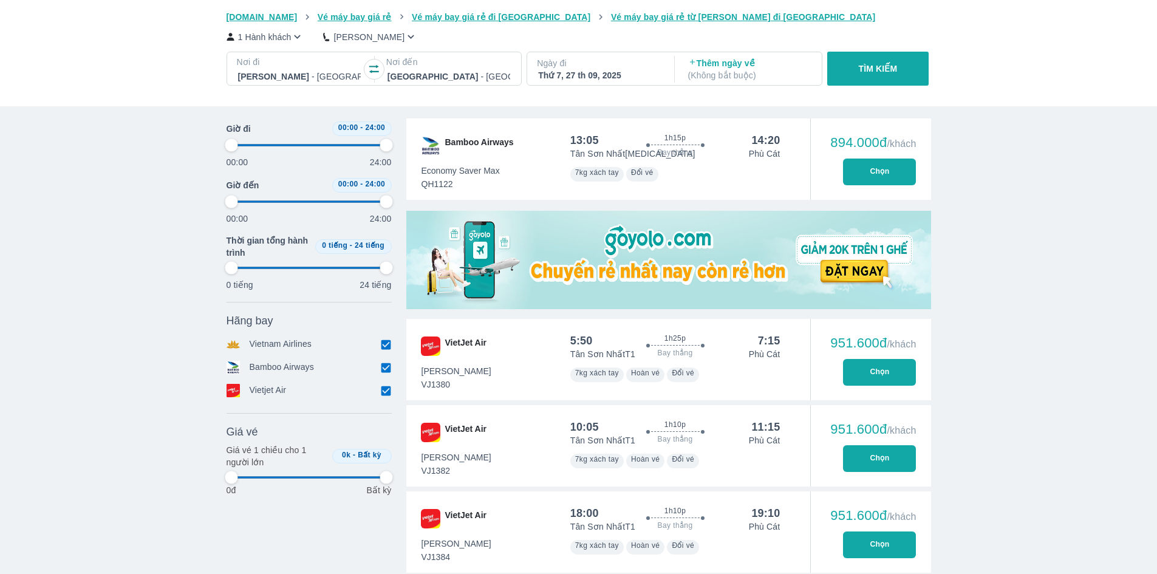
type input "97.9166666666667"
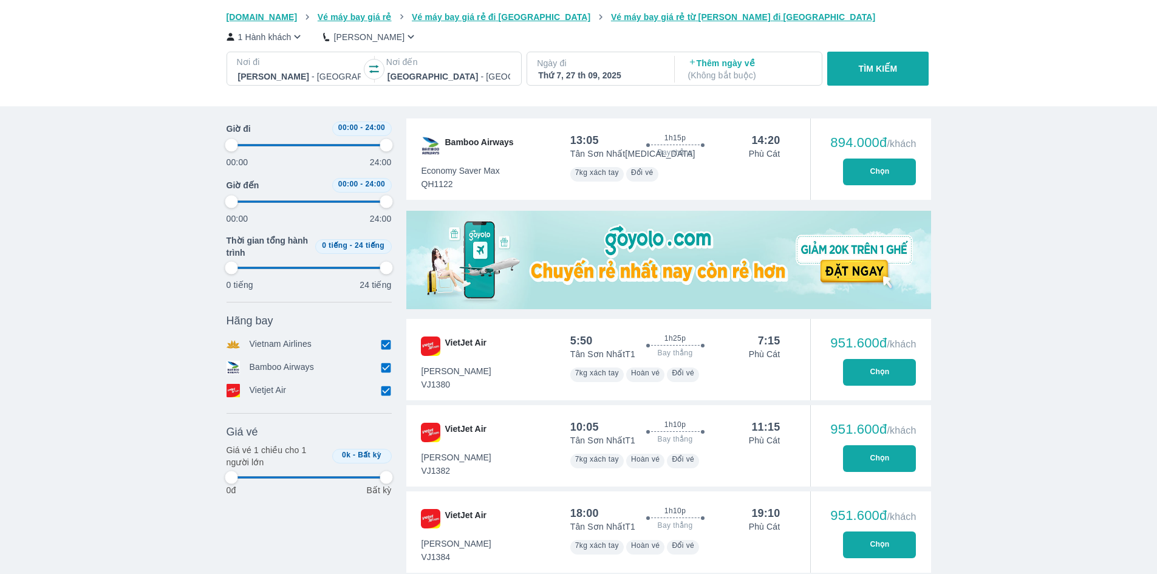
type input "97.9166666666667"
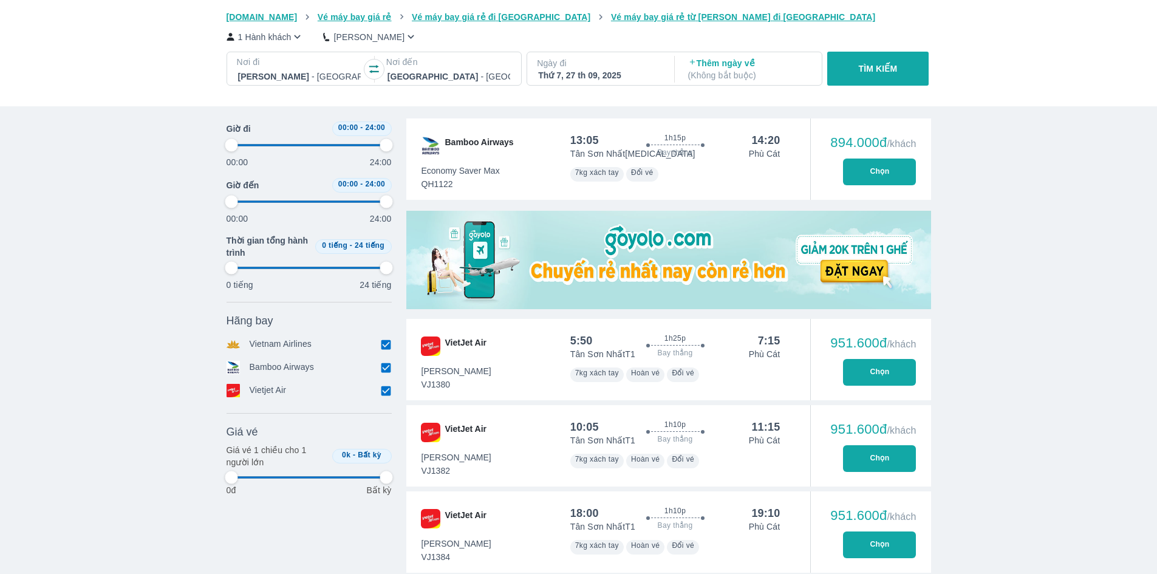
type input "97.9166666666667"
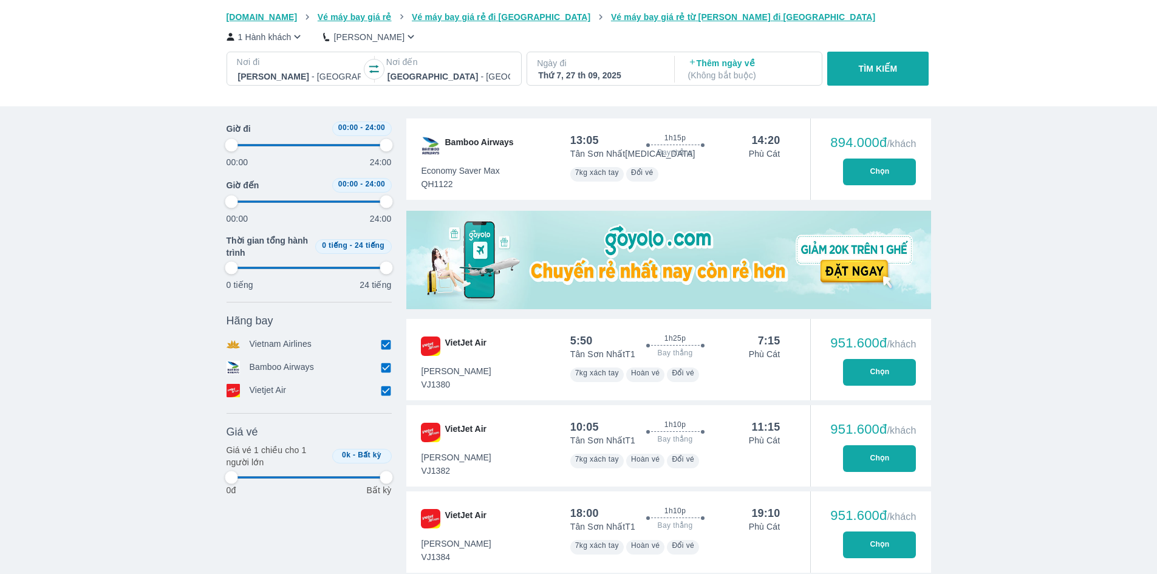
type input "97.9166666666667"
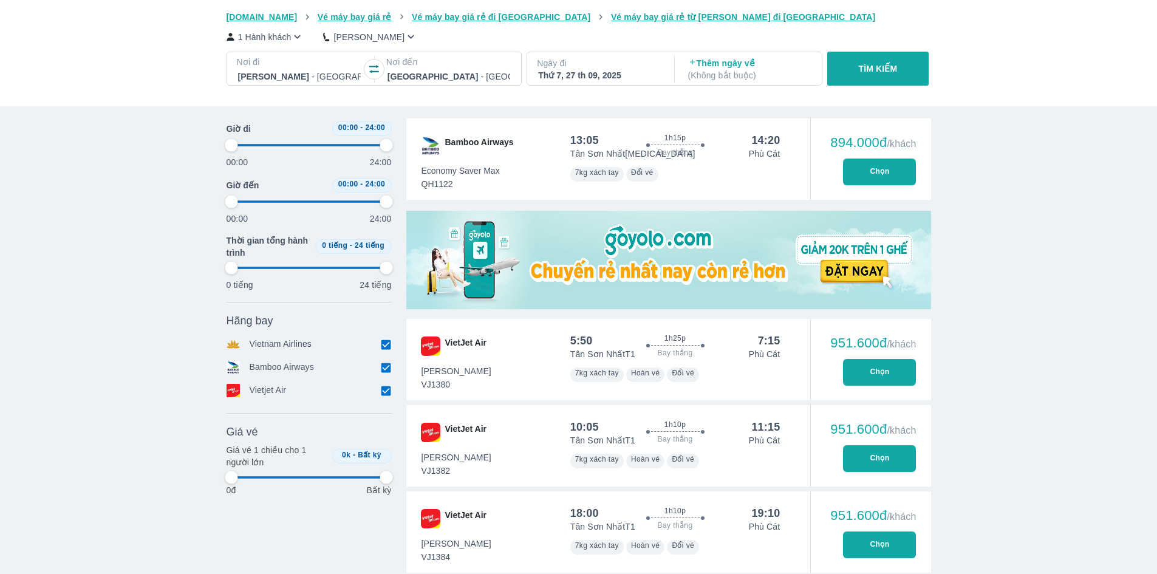
type input "97.9166666666667"
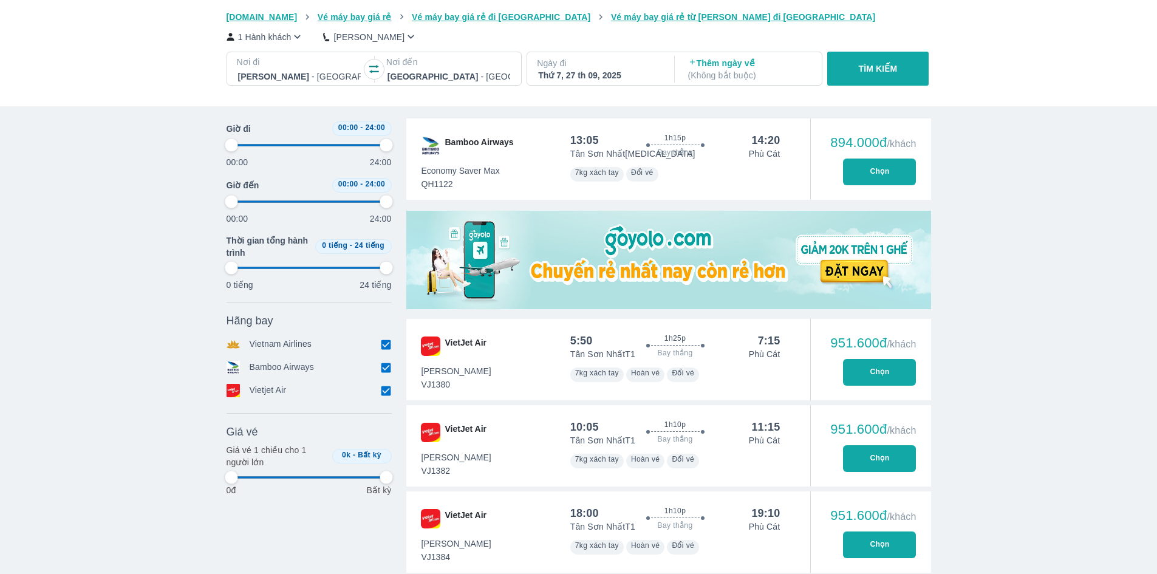
type input "97.9166666666667"
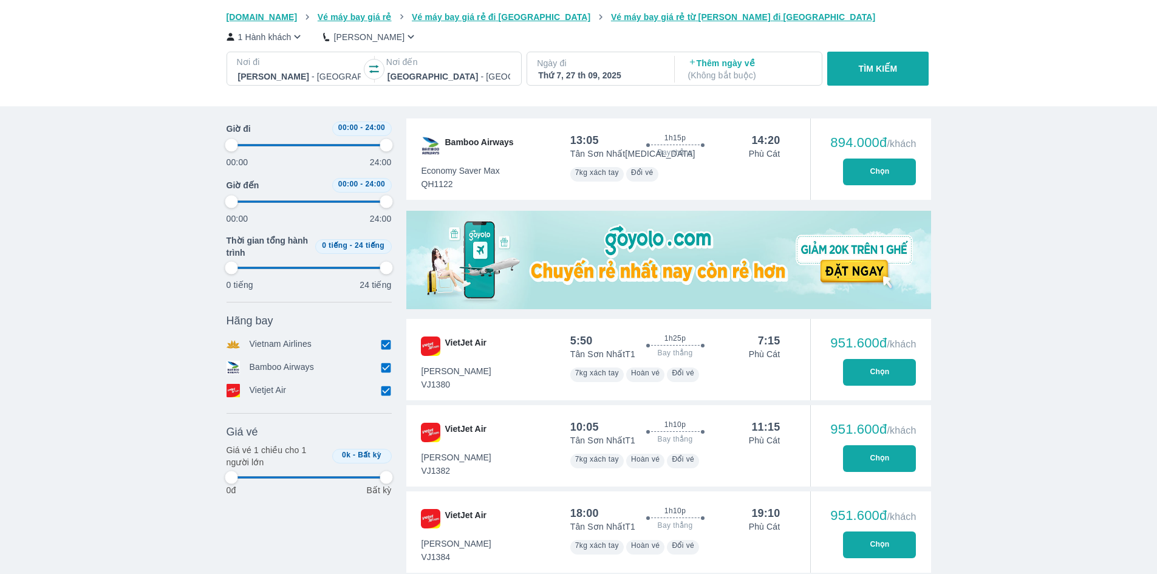
type input "97.9166666666667"
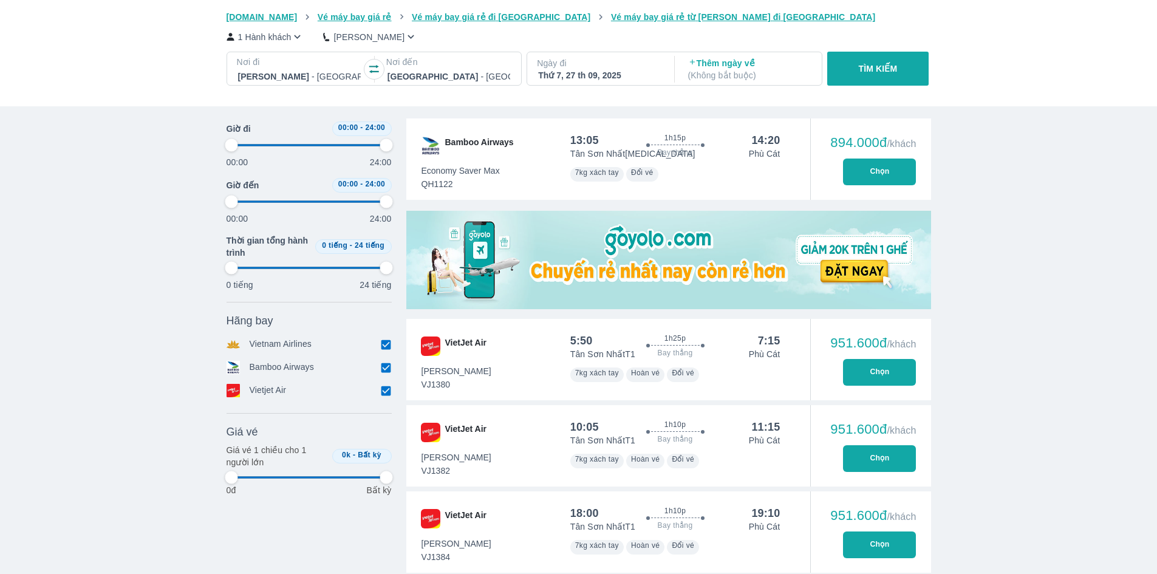
type input "97.9166666666667"
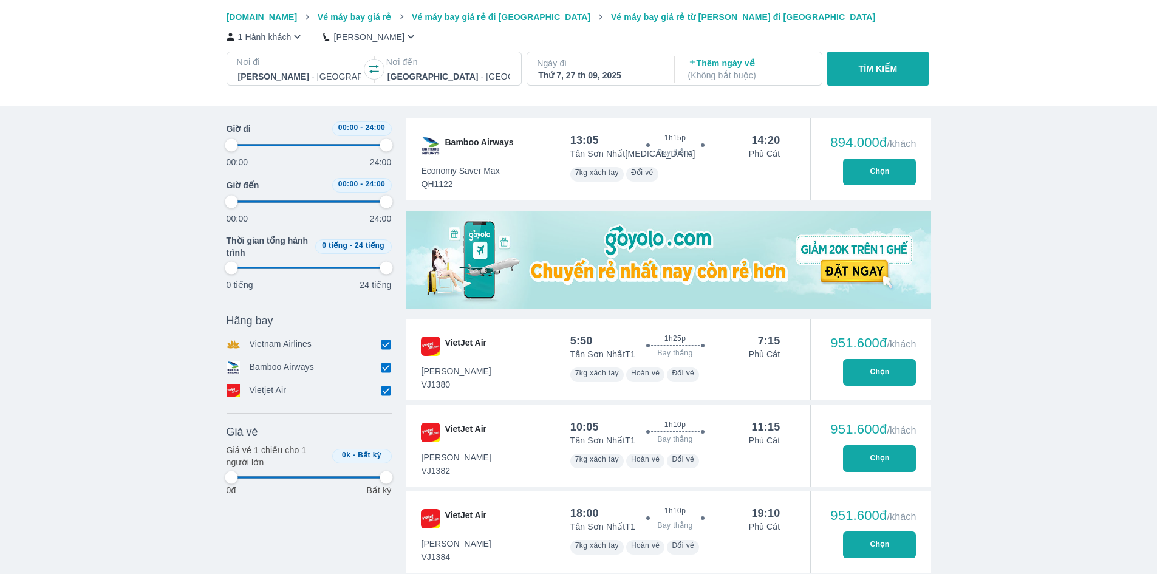
type input "97.9166666666667"
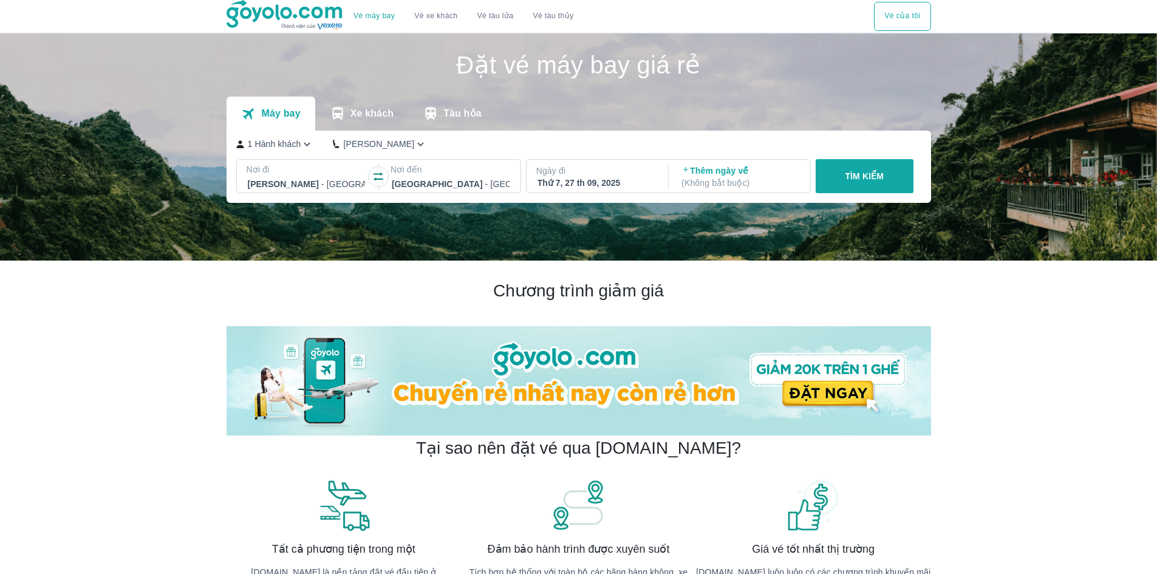
click at [590, 179] on div "Thứ 7, 27 th 09, 2025" at bounding box center [597, 183] width 118 height 12
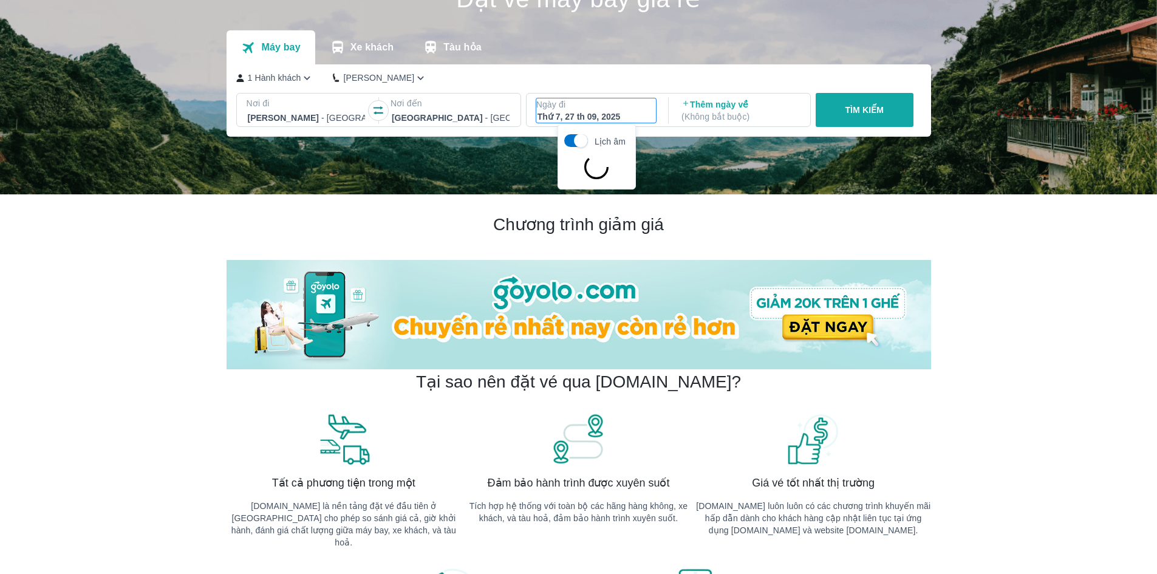
scroll to position [70, 0]
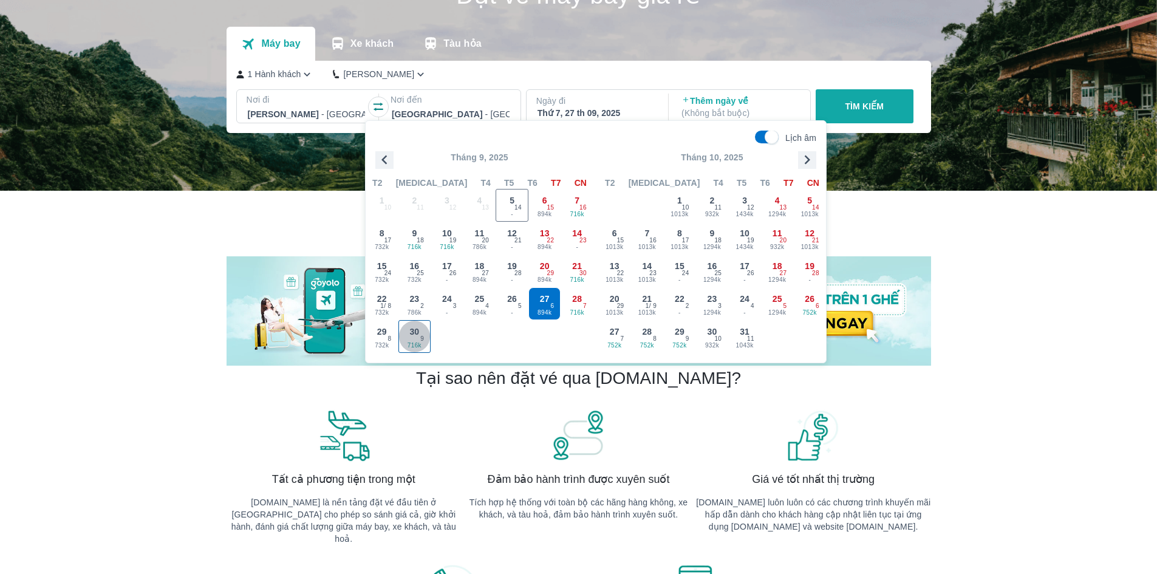
click at [414, 345] on span "716k" at bounding box center [415, 346] width 32 height 10
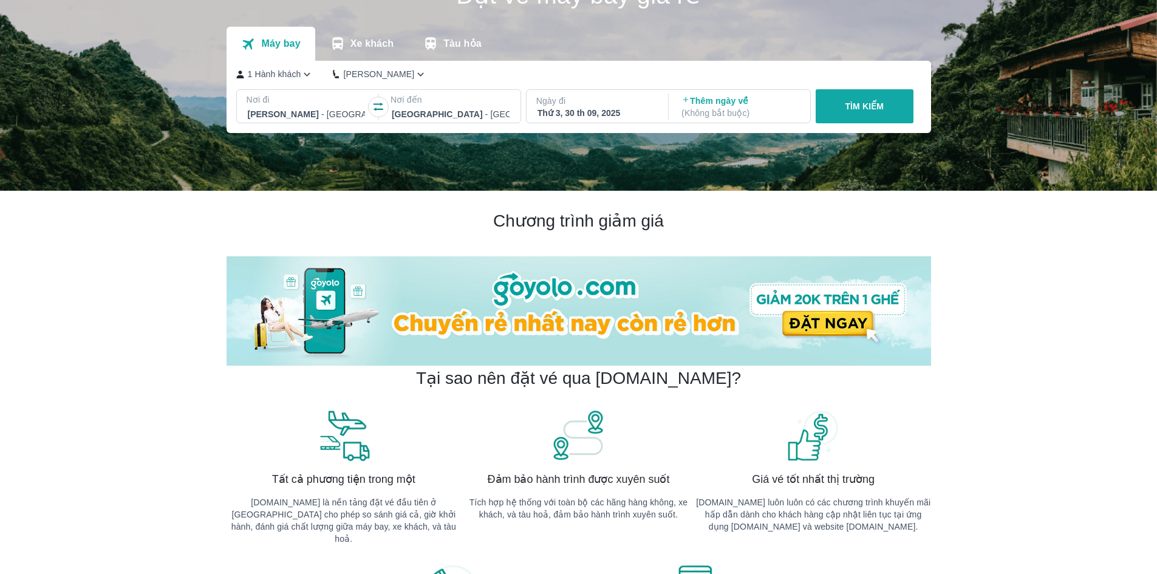
click at [383, 106] on icon "button" at bounding box center [378, 107] width 12 height 12
click at [865, 101] on button "TÌM KIẾM" at bounding box center [865, 106] width 98 height 34
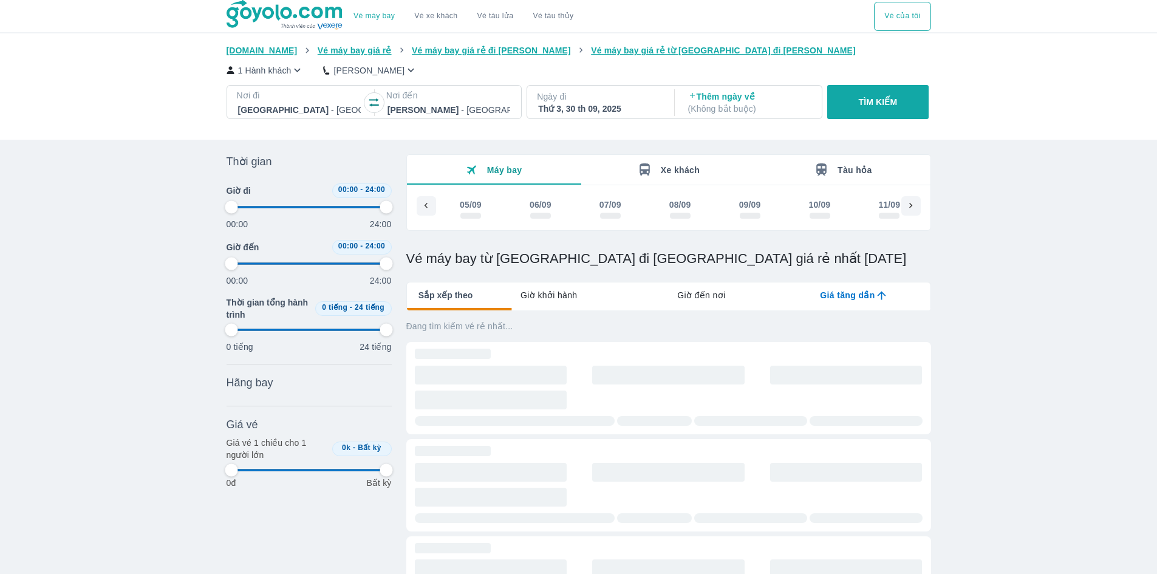
scroll to position [0, 1462]
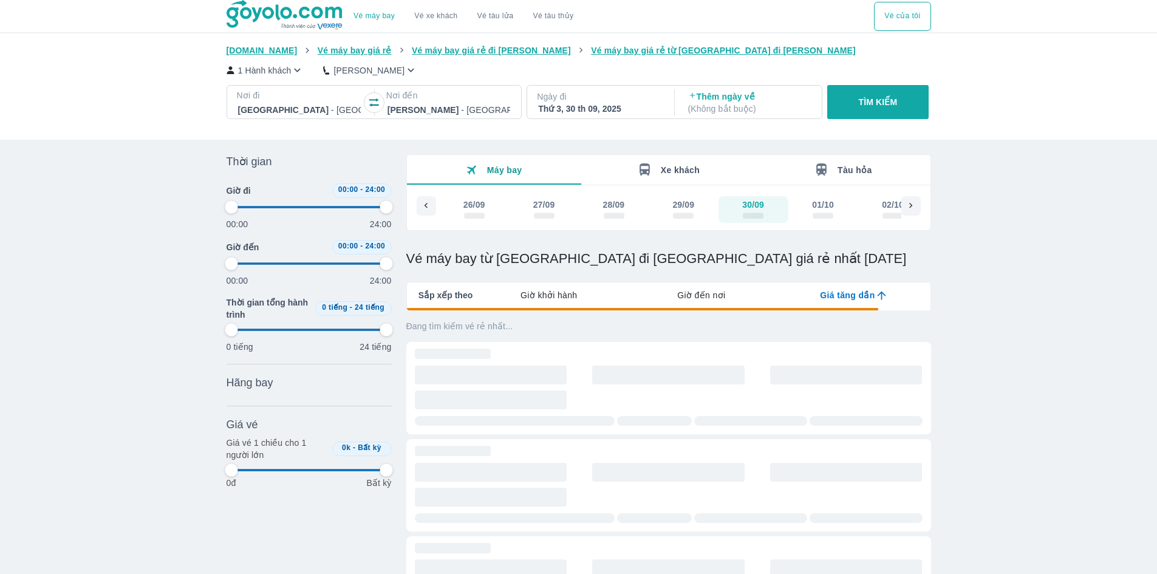
type input "97.9166666666667"
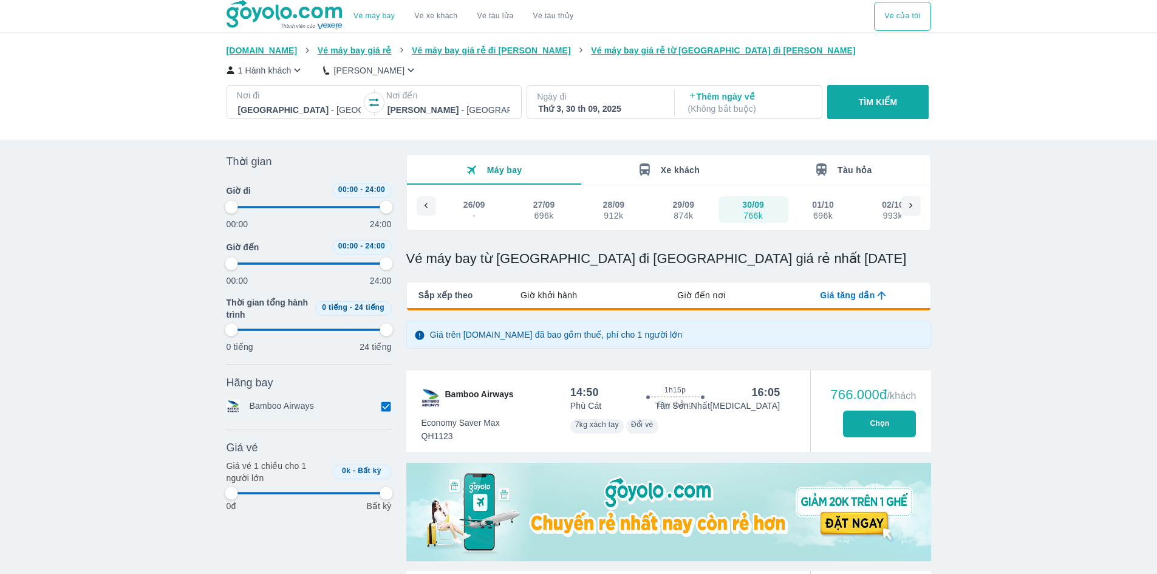
type input "97.9166666666667"
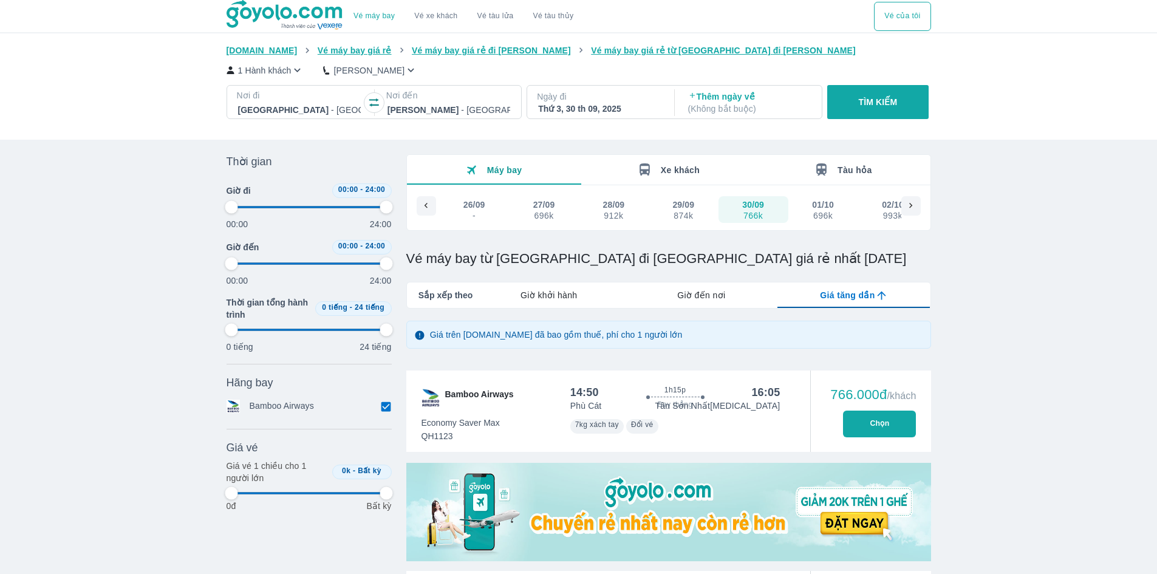
type input "97.9166666666667"
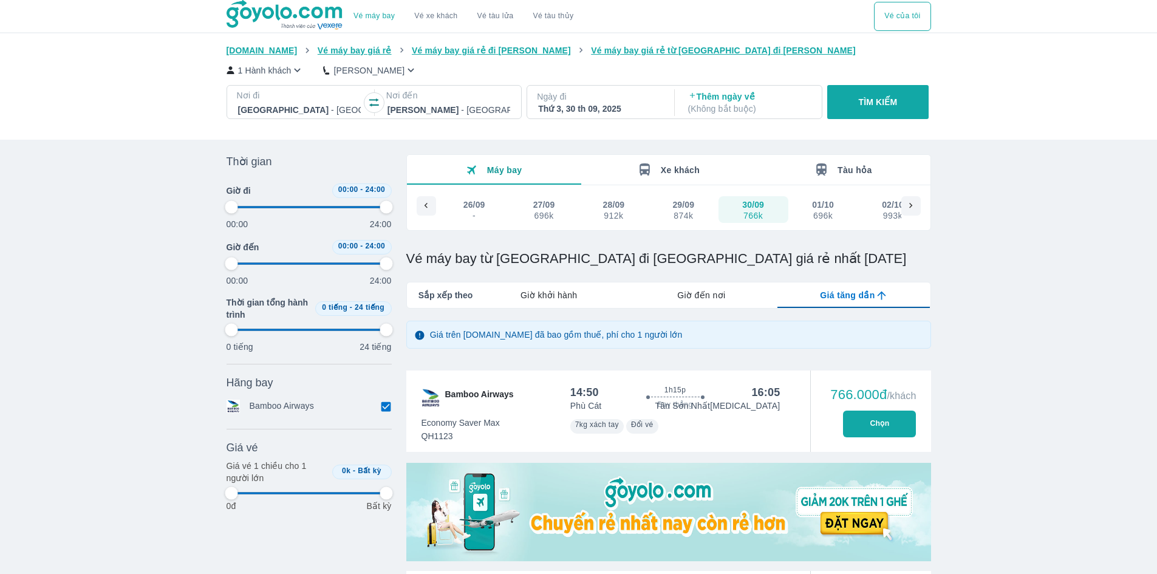
type input "97.9166666666667"
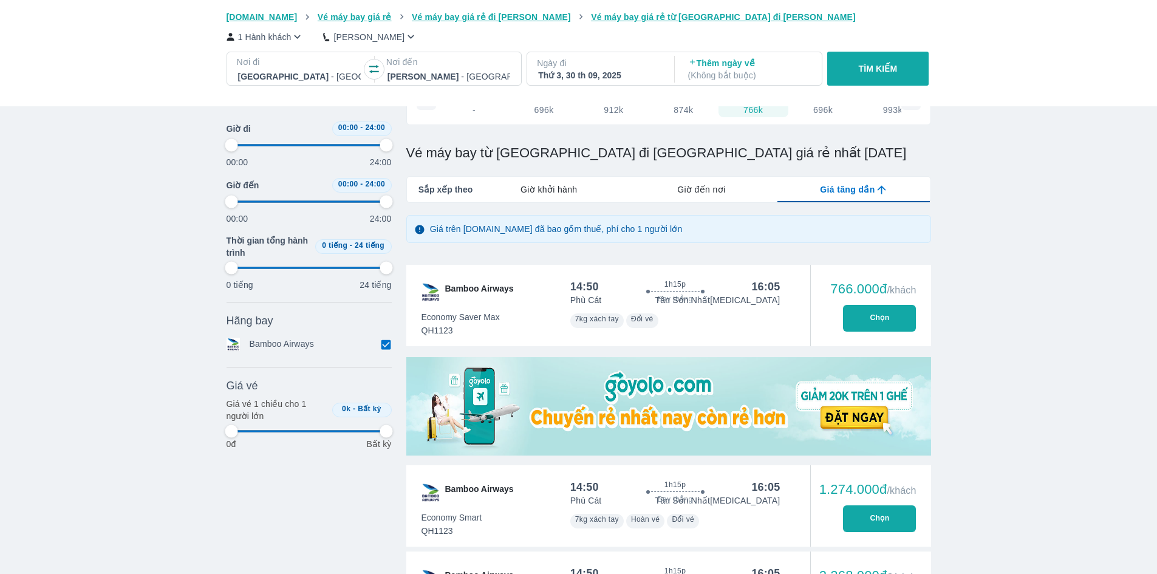
scroll to position [182, 0]
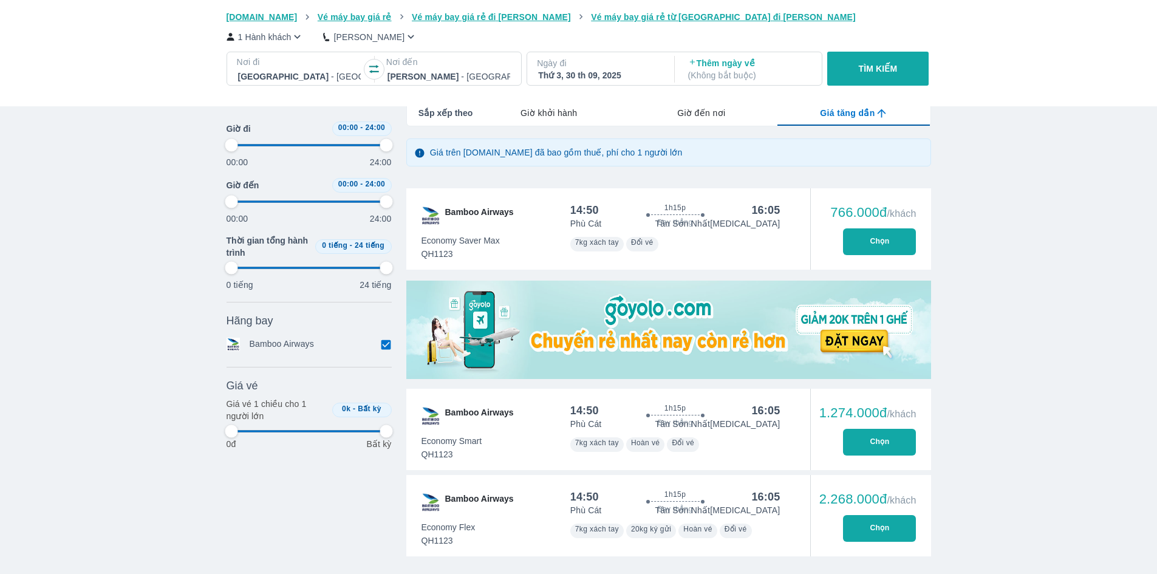
type input "97.9166666666667"
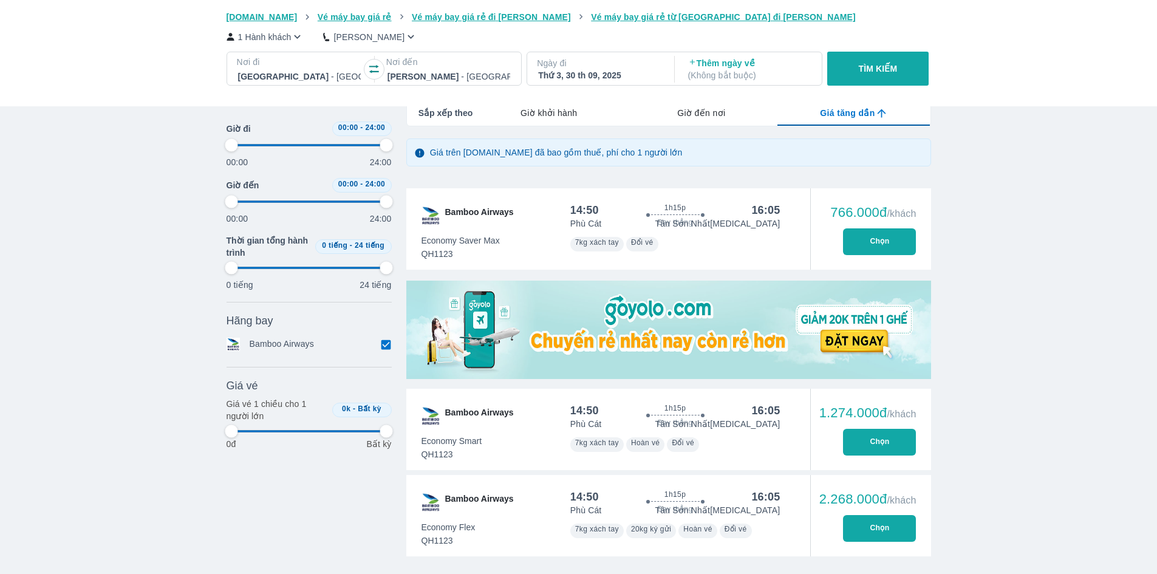
type input "97.9166666666667"
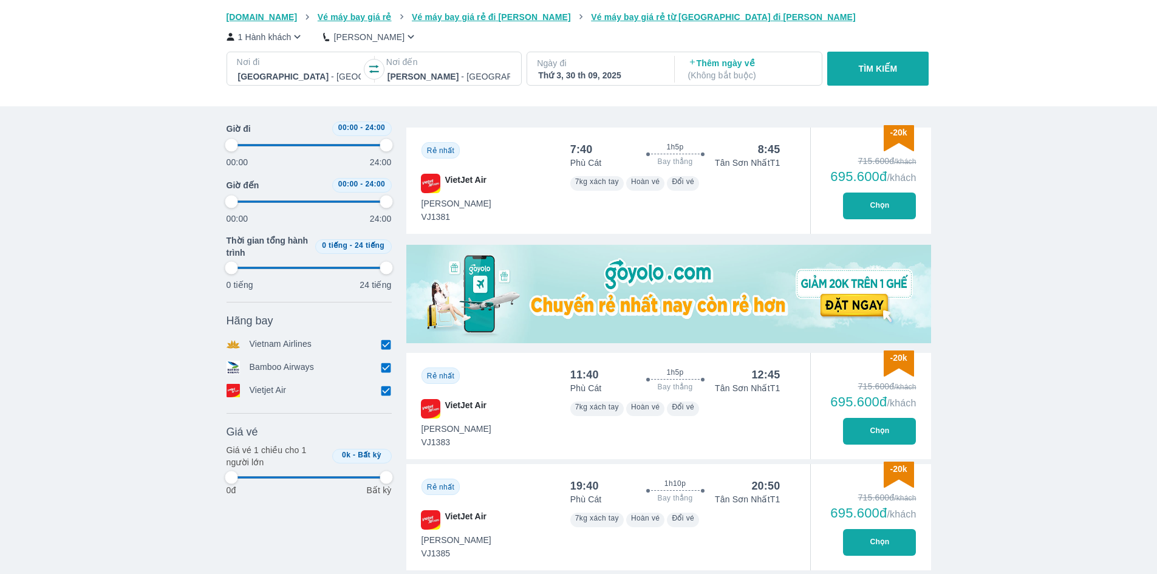
scroll to position [304, 0]
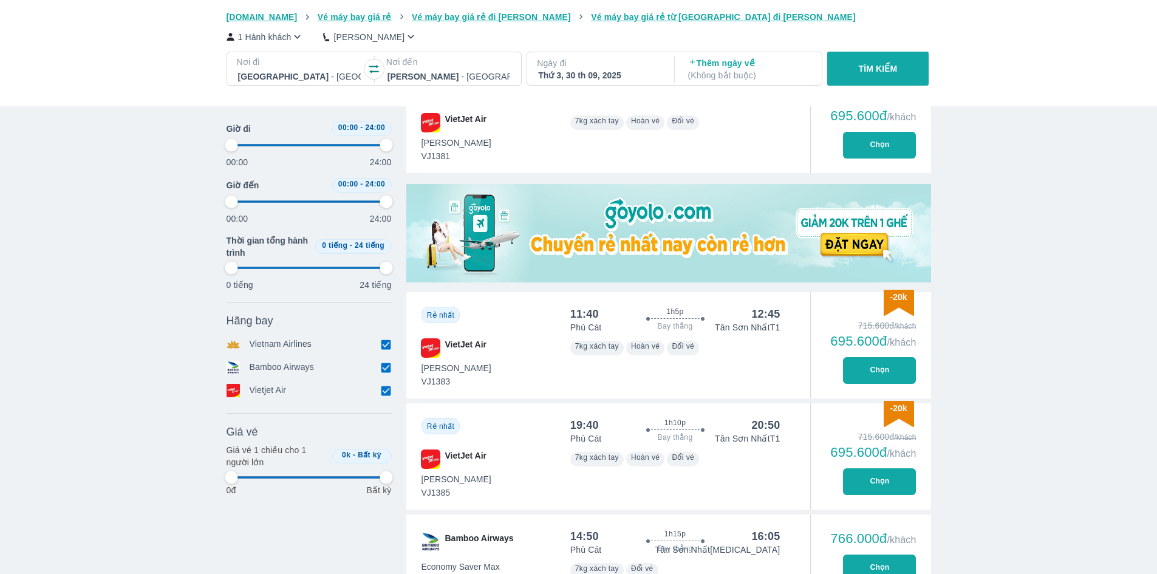
type input "97.9166666666667"
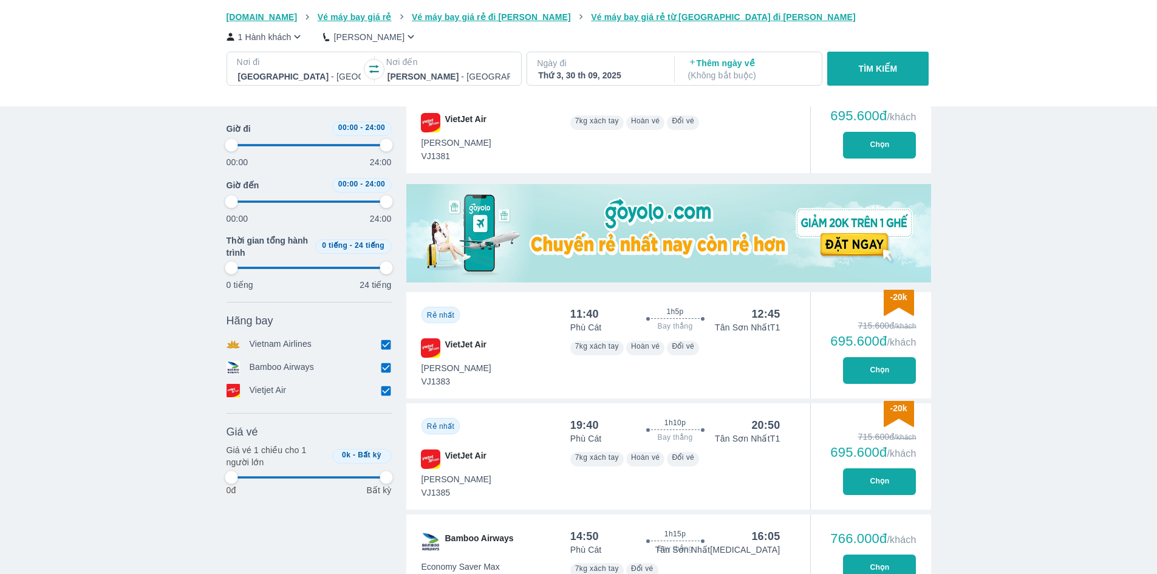
type input "97.9166666666667"
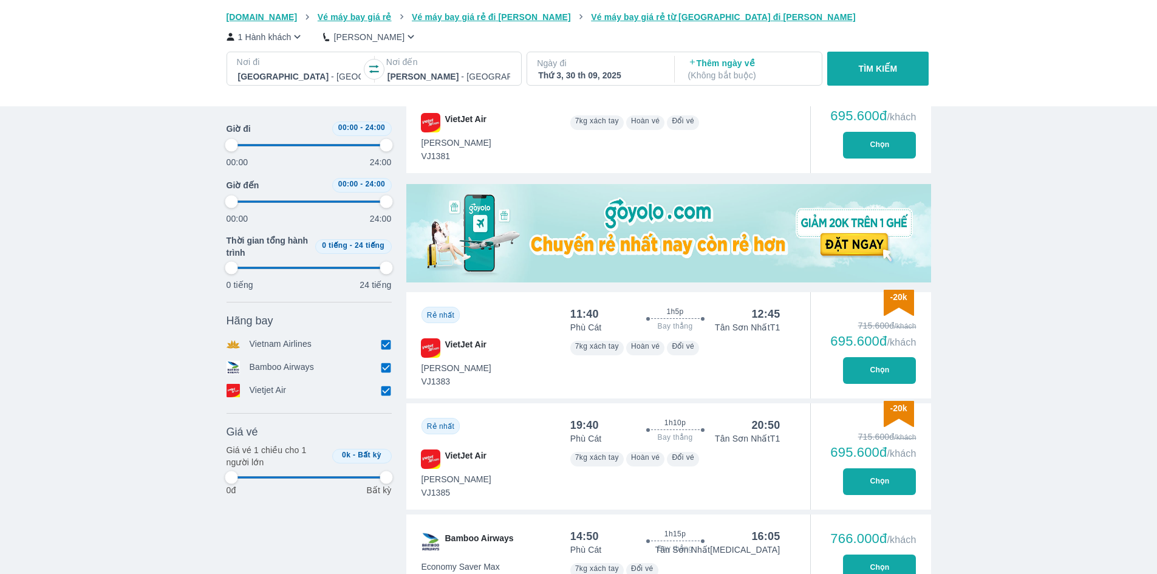
type input "97.9166666666667"
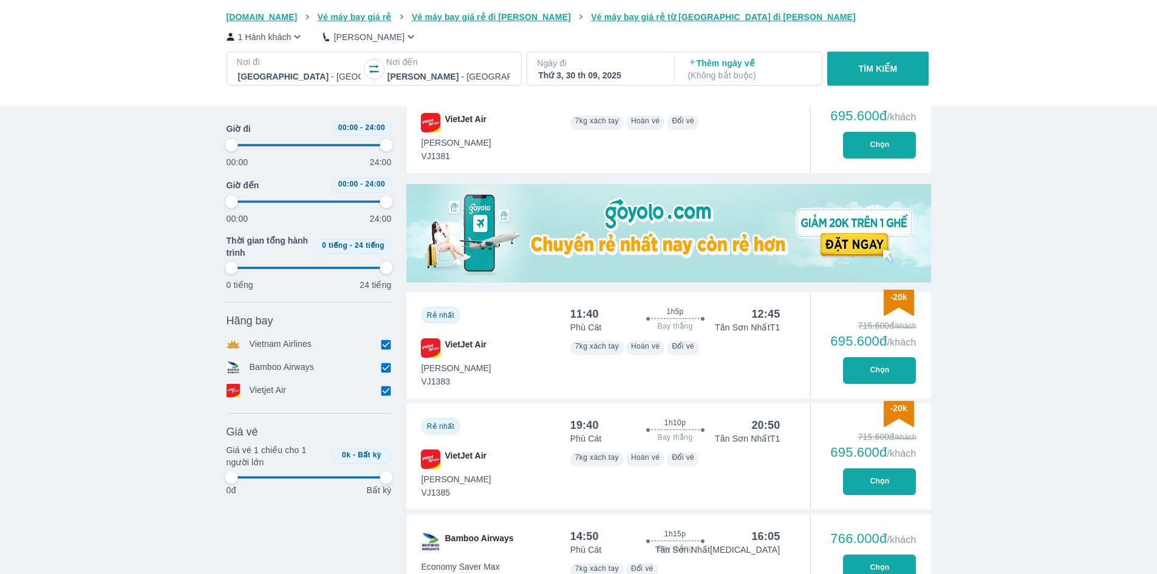
type input "97.9166666666667"
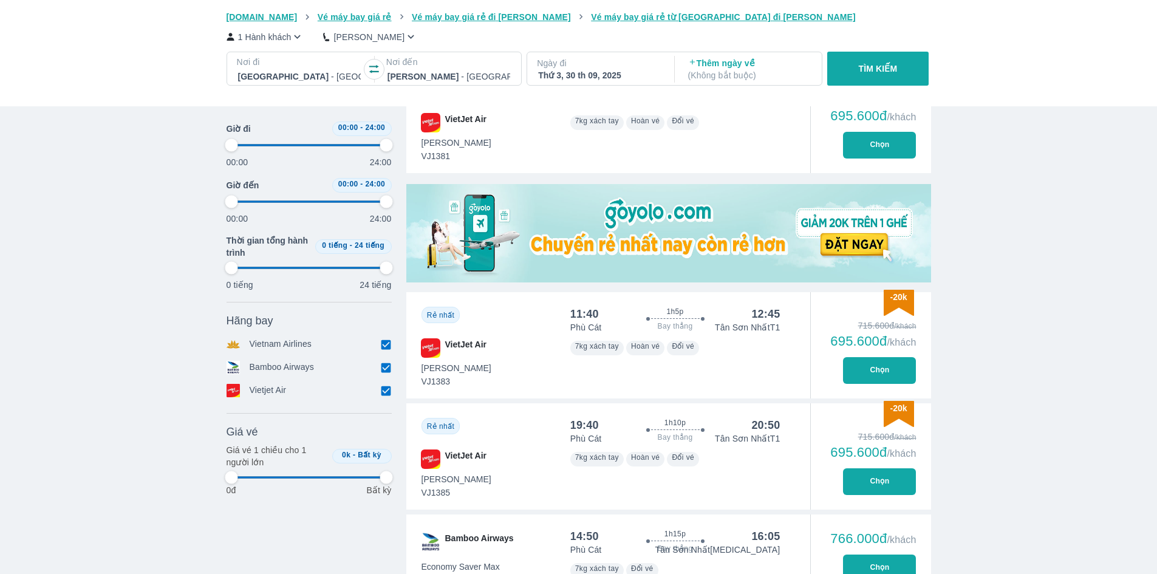
type input "97.9166666666667"
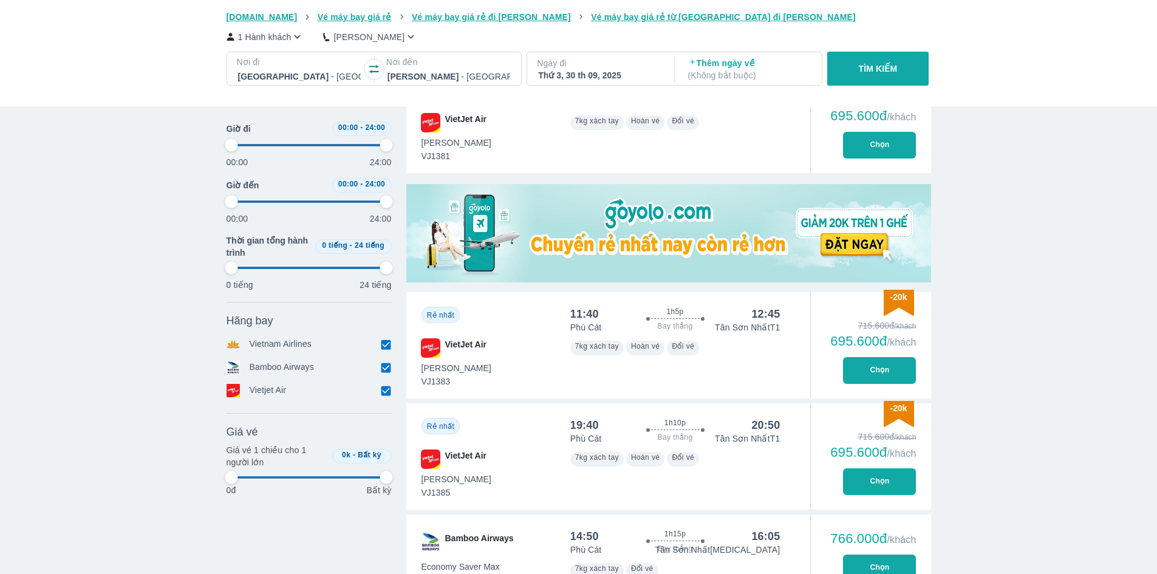
type input "97.9166666666667"
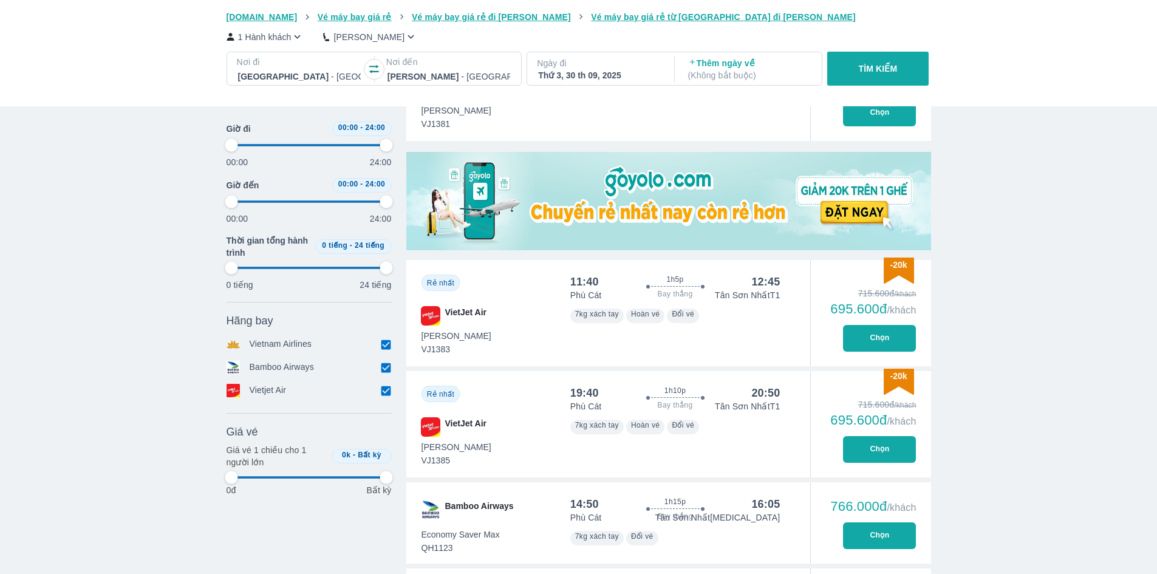
type input "97.9166666666667"
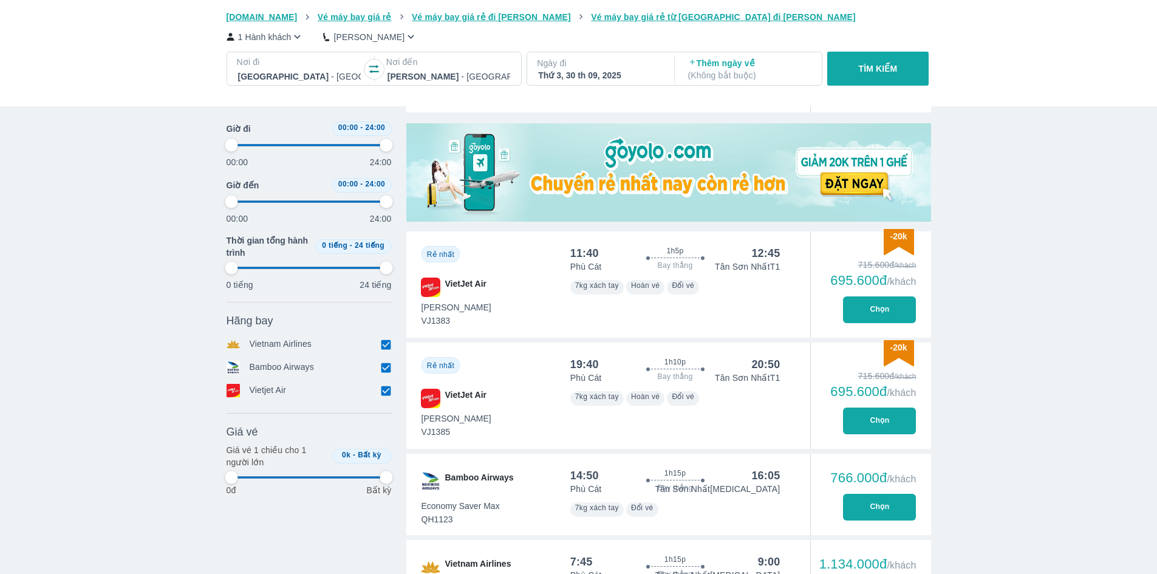
type input "97.9166666666667"
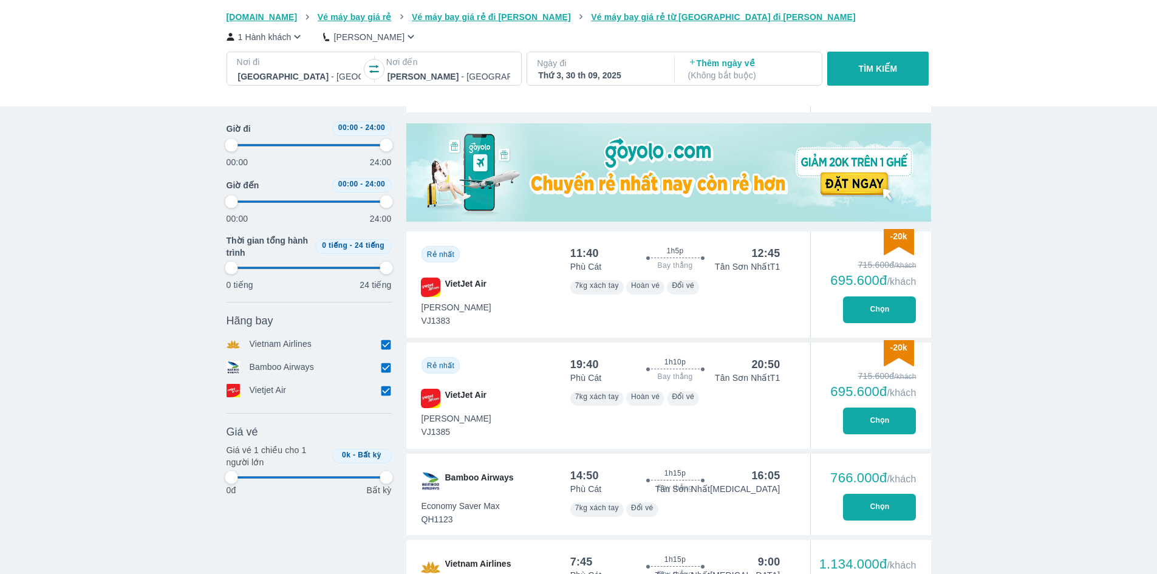
type input "97.9166666666667"
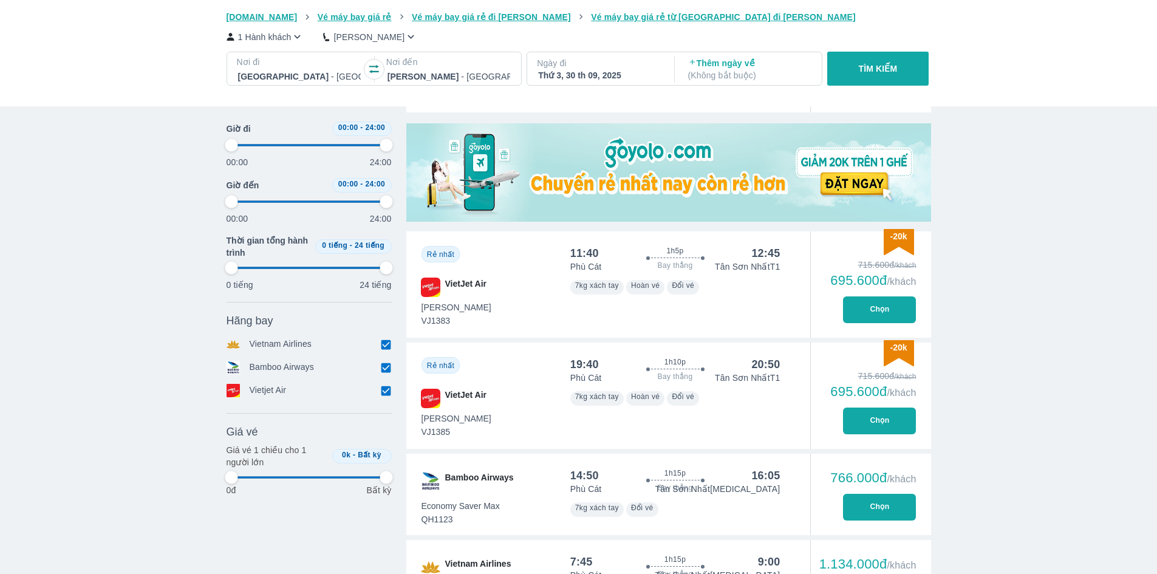
type input "97.9166666666667"
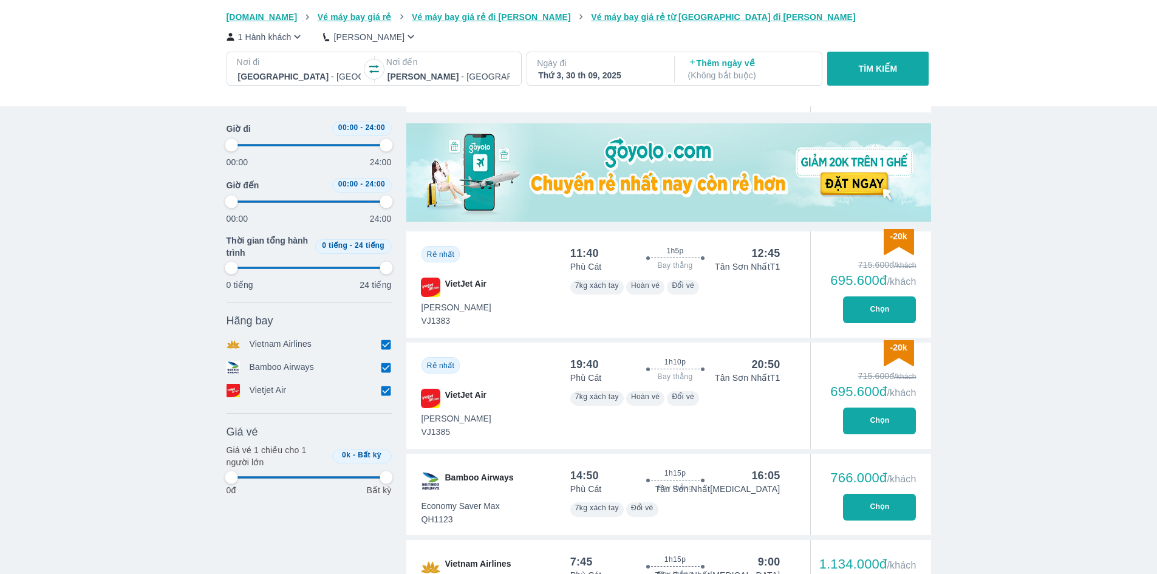
type input "97.9166666666667"
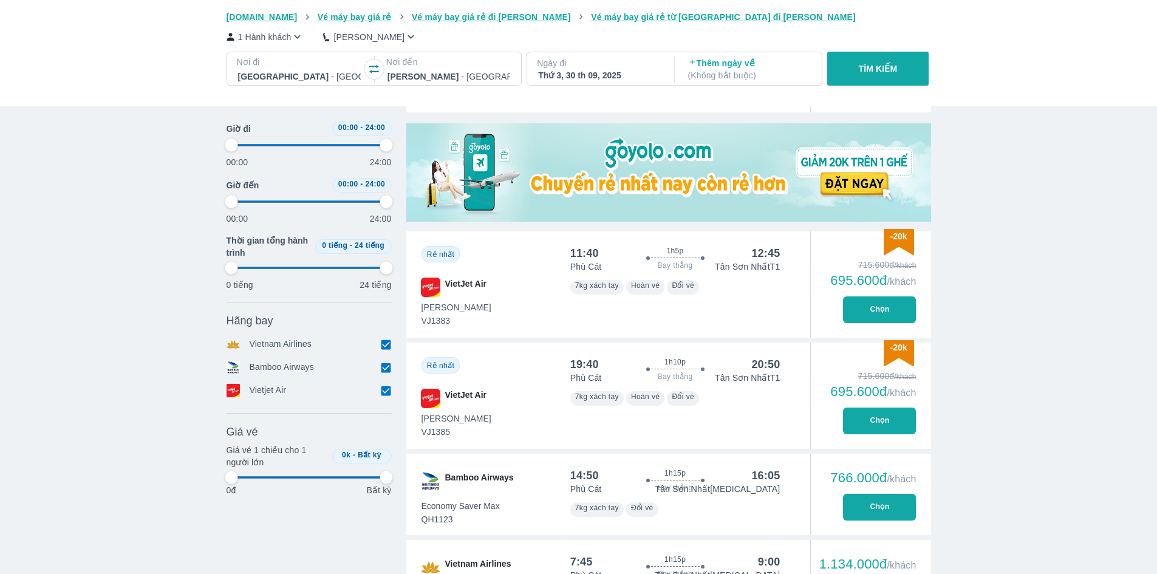
type input "97.9166666666667"
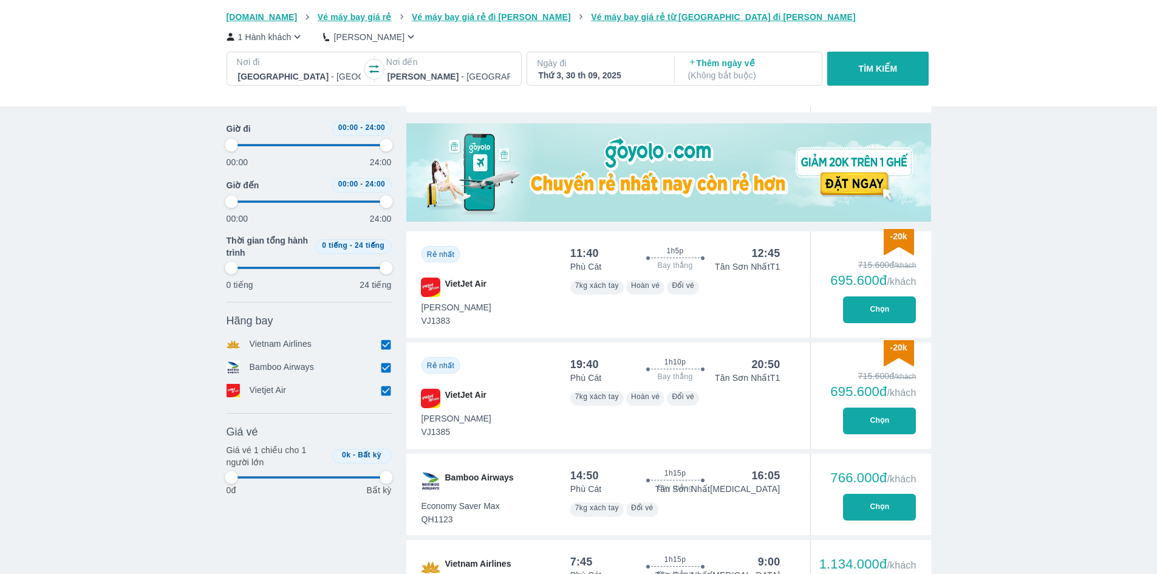
type input "97.9166666666667"
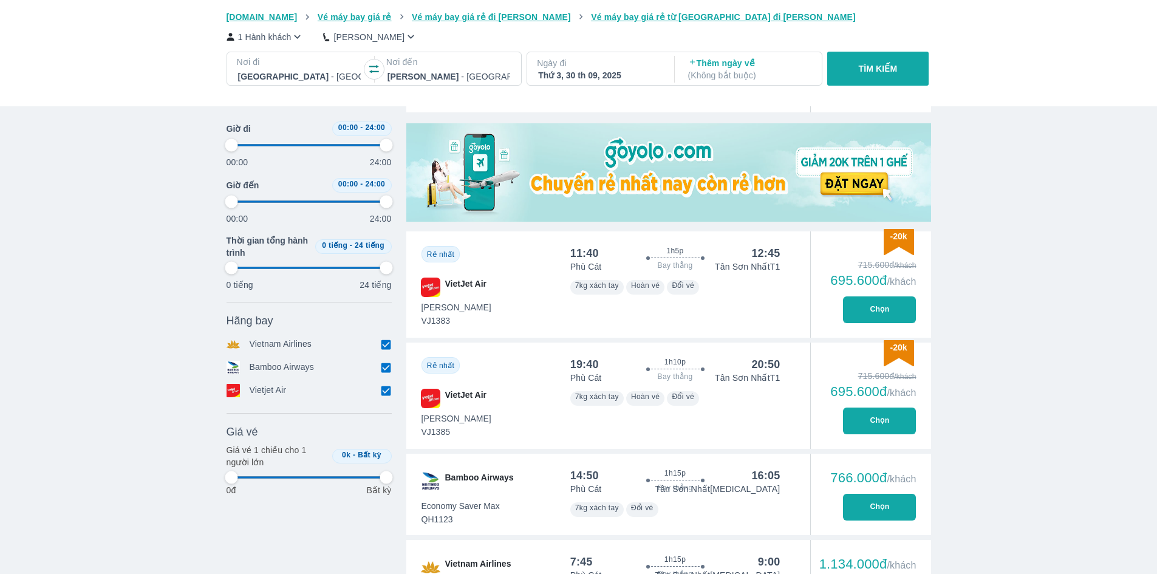
type input "97.9166666666667"
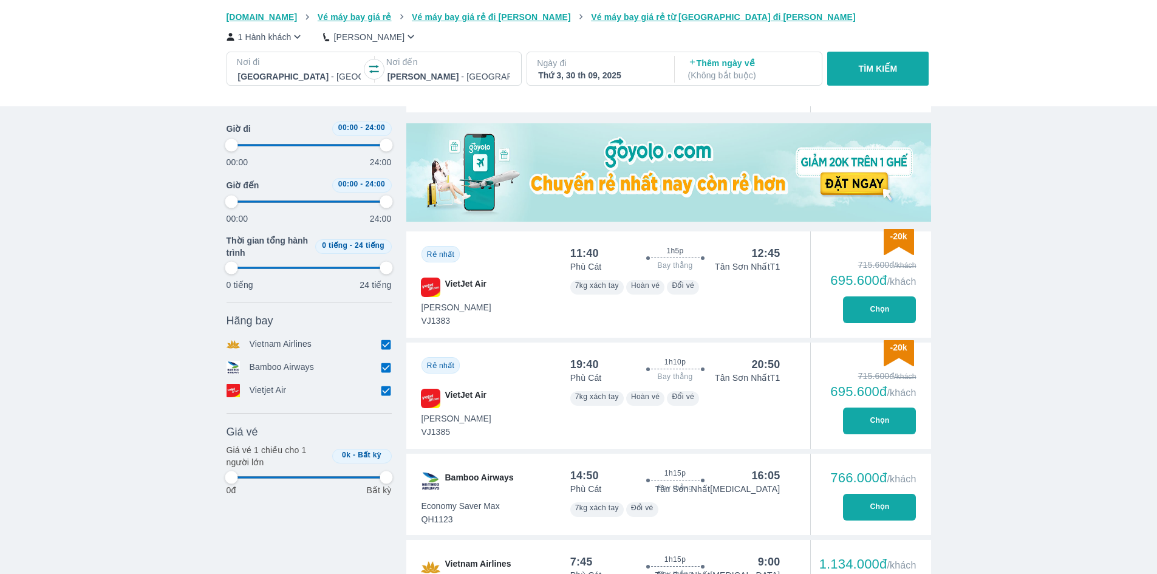
type input "97.9166666666667"
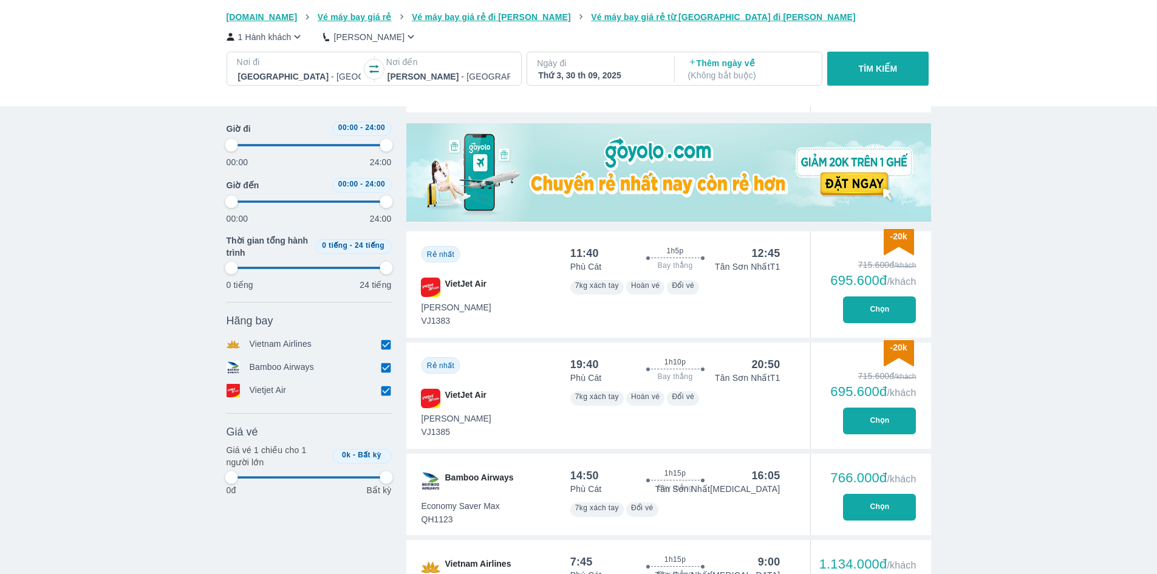
type input "97.9166666666667"
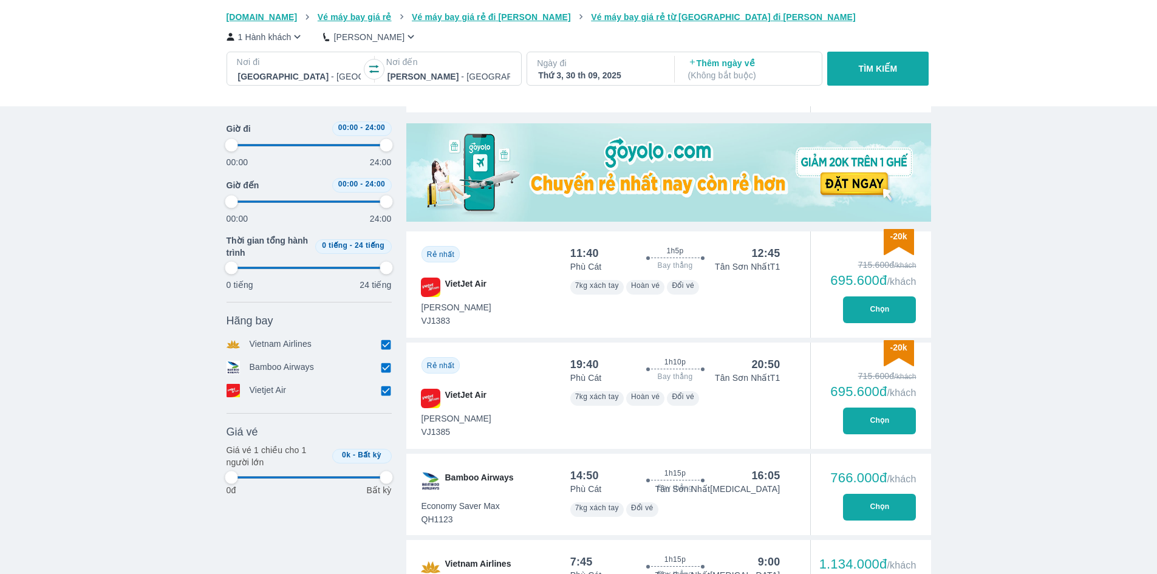
type input "97.9166666666667"
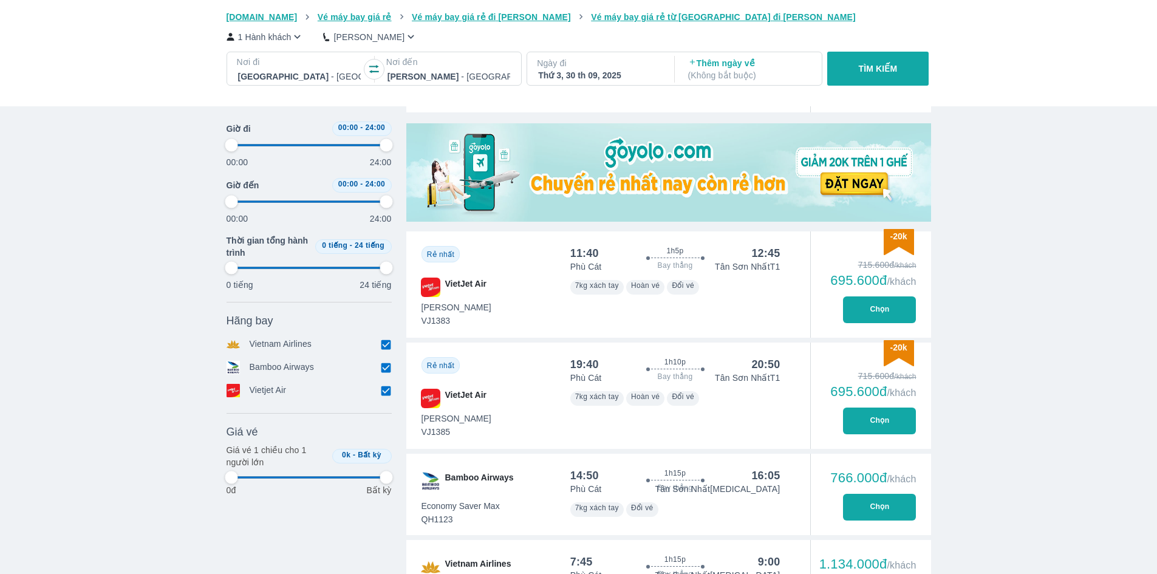
type input "97.9166666666667"
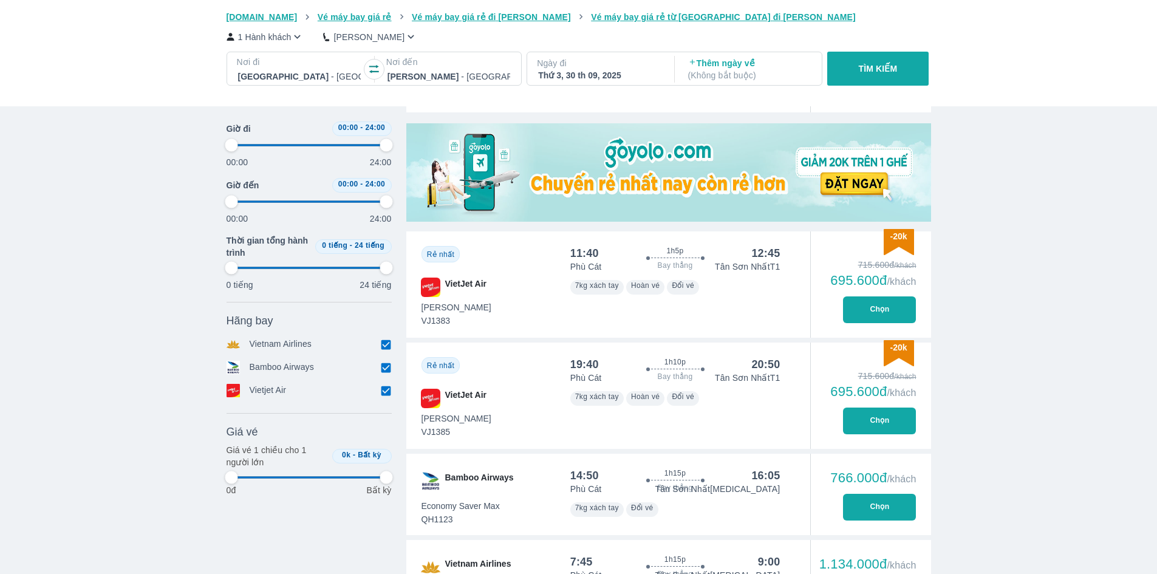
type input "97.9166666666667"
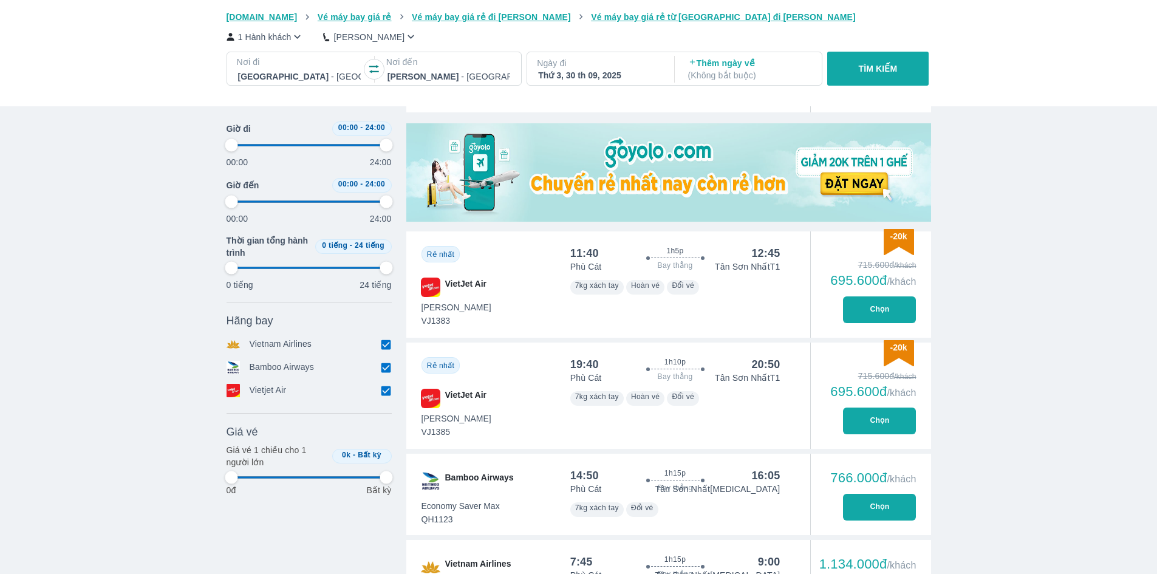
type input "97.9166666666667"
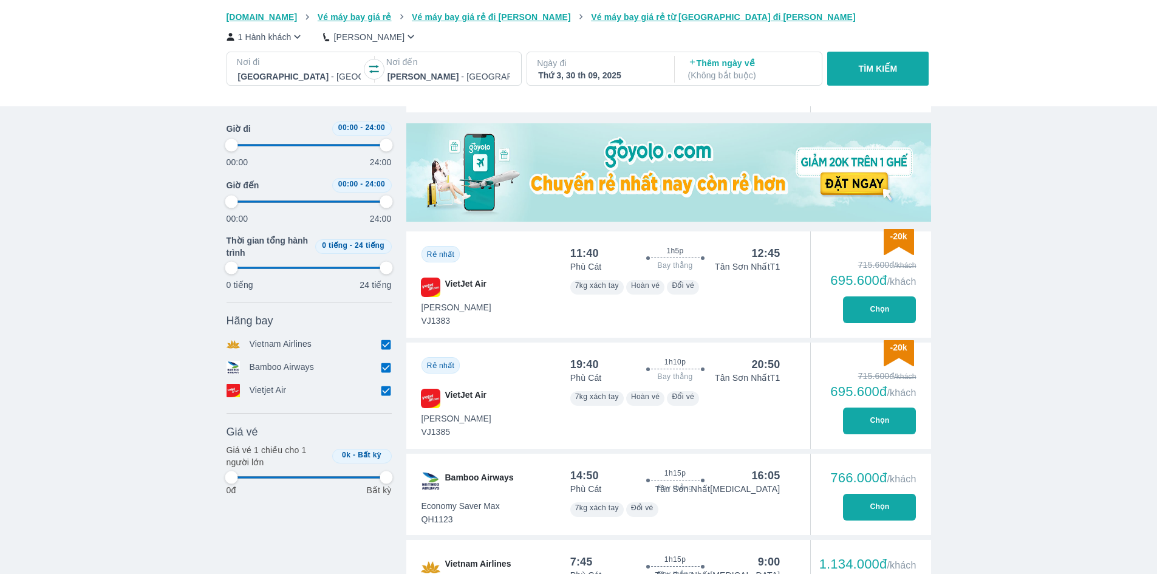
type input "97.9166666666667"
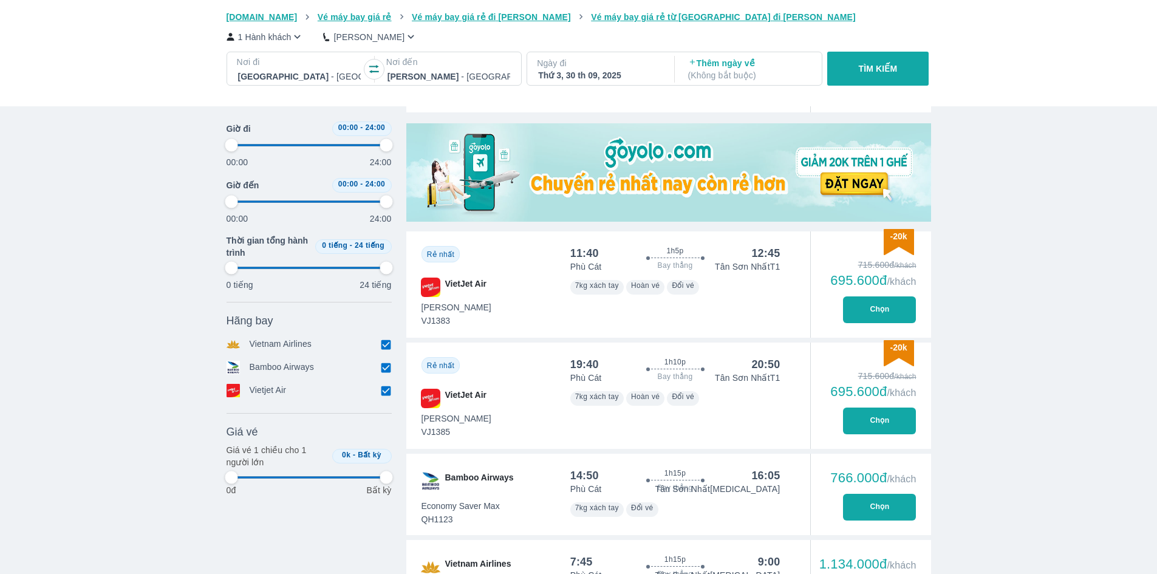
type input "97.9166666666667"
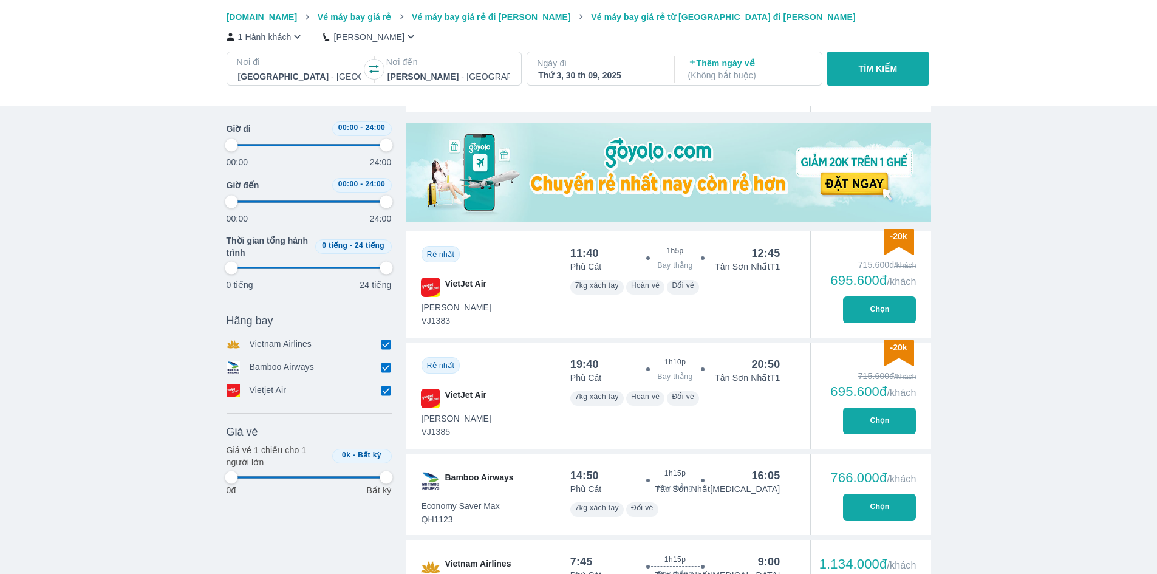
type input "97.9166666666667"
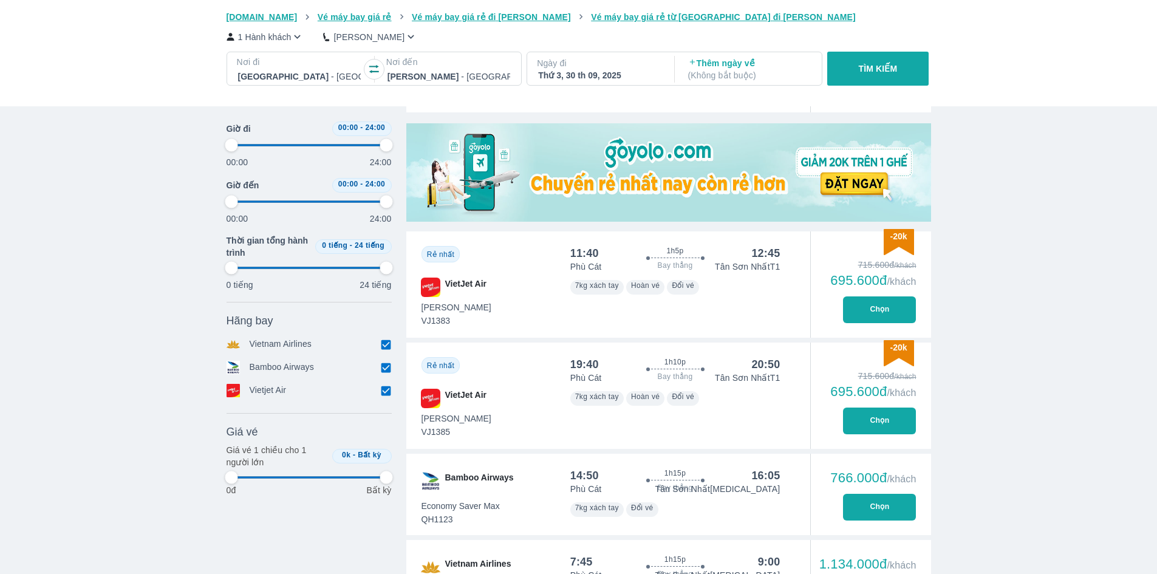
type input "97.9166666666667"
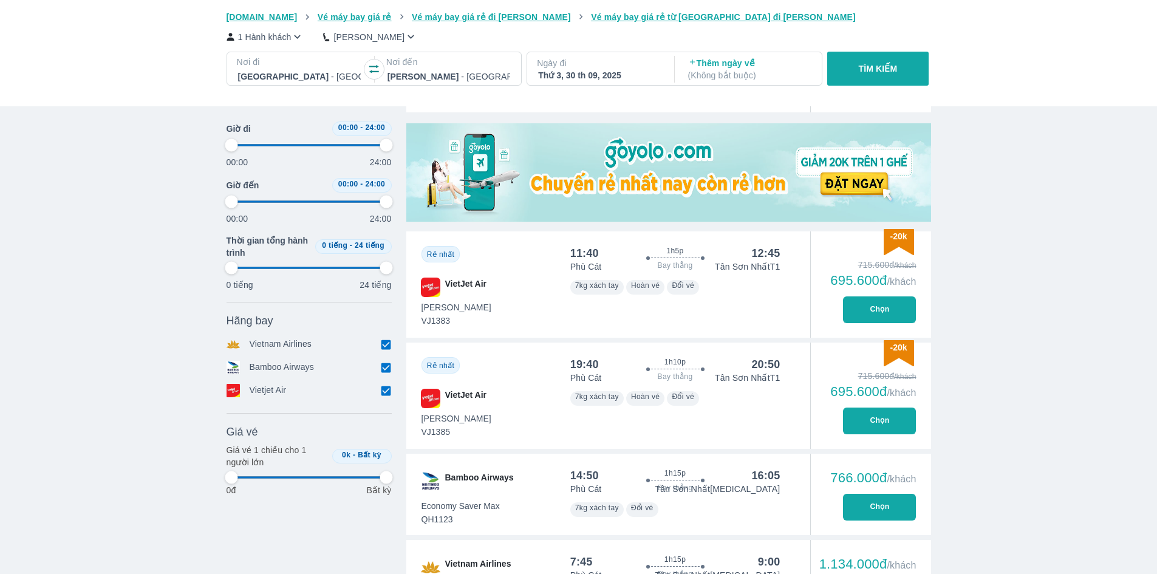
type input "97.9166666666667"
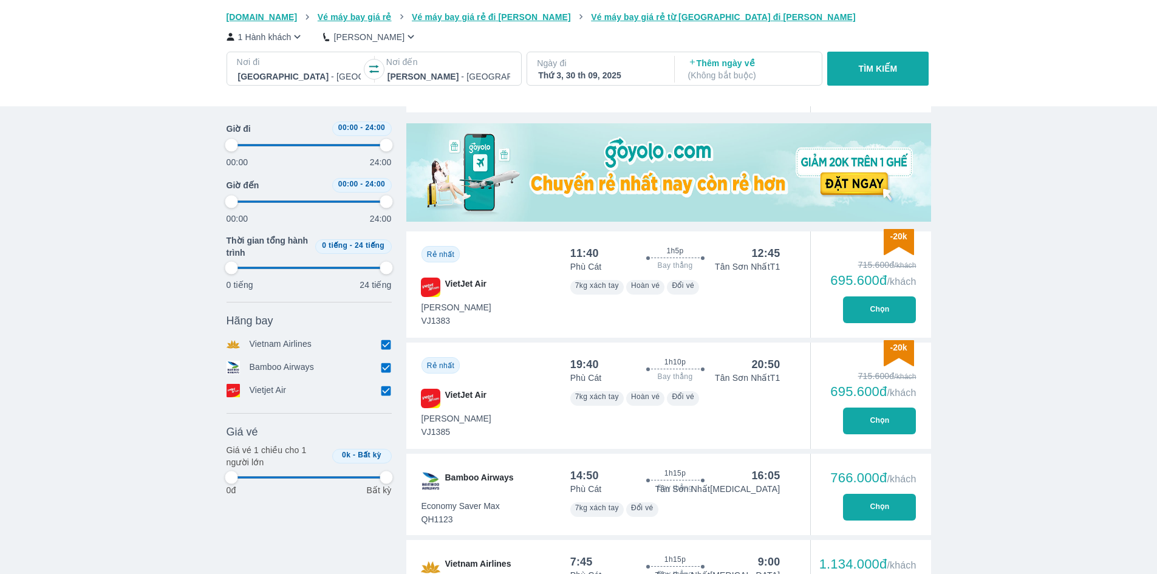
type input "97.9166666666667"
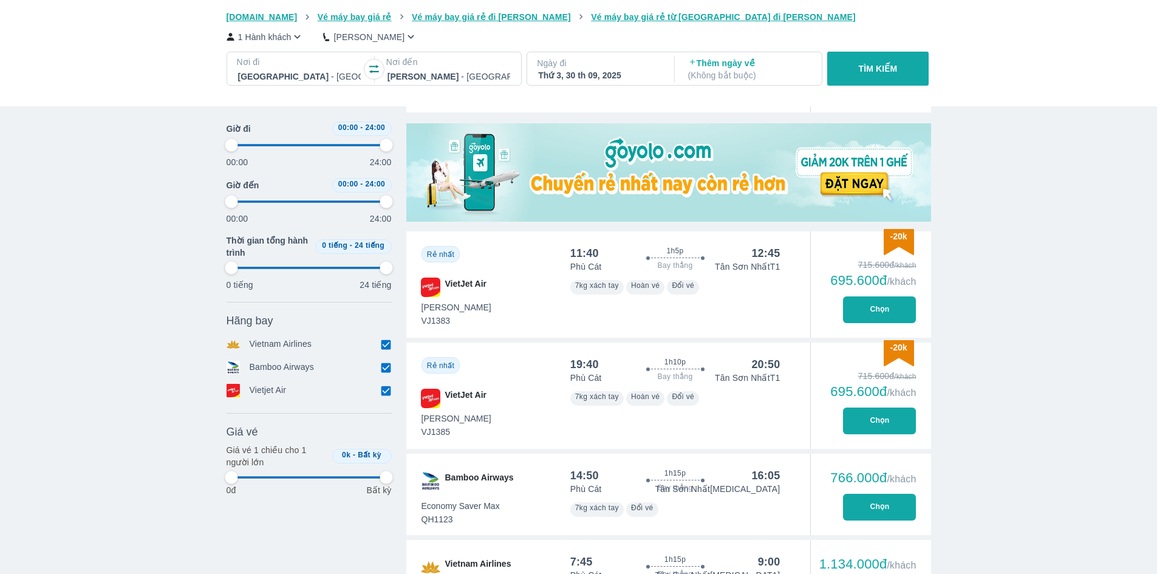
type input "97.9166666666667"
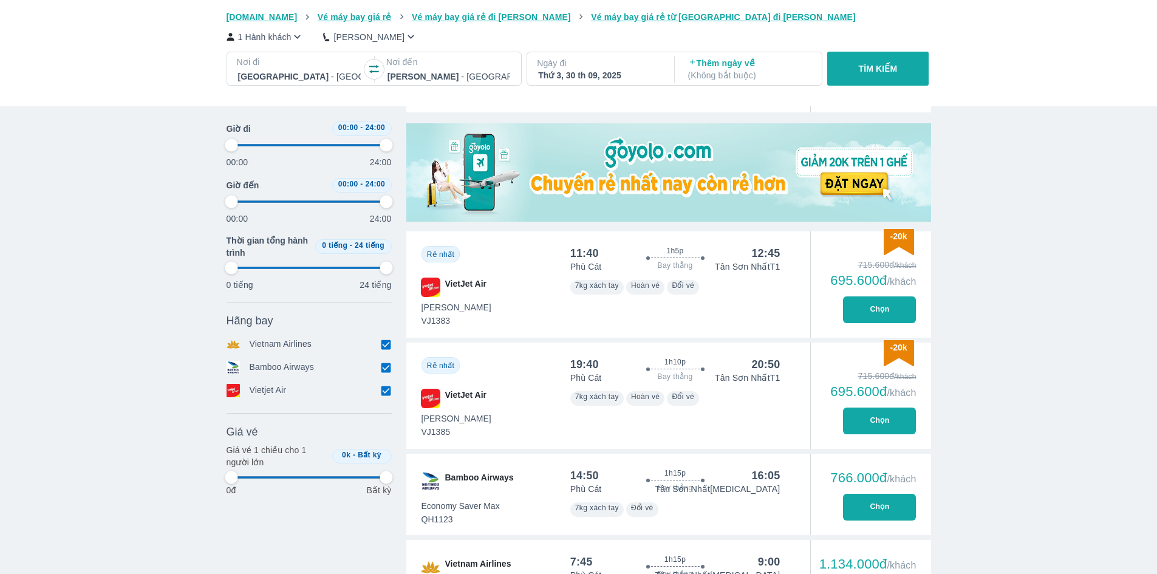
type input "97.9166666666667"
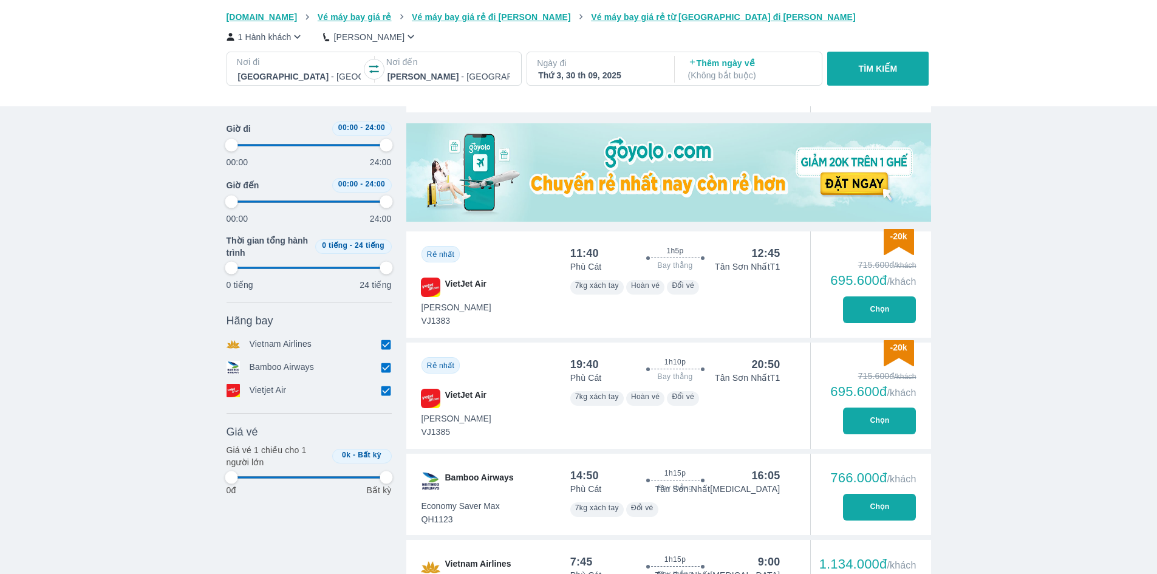
type input "97.9166666666667"
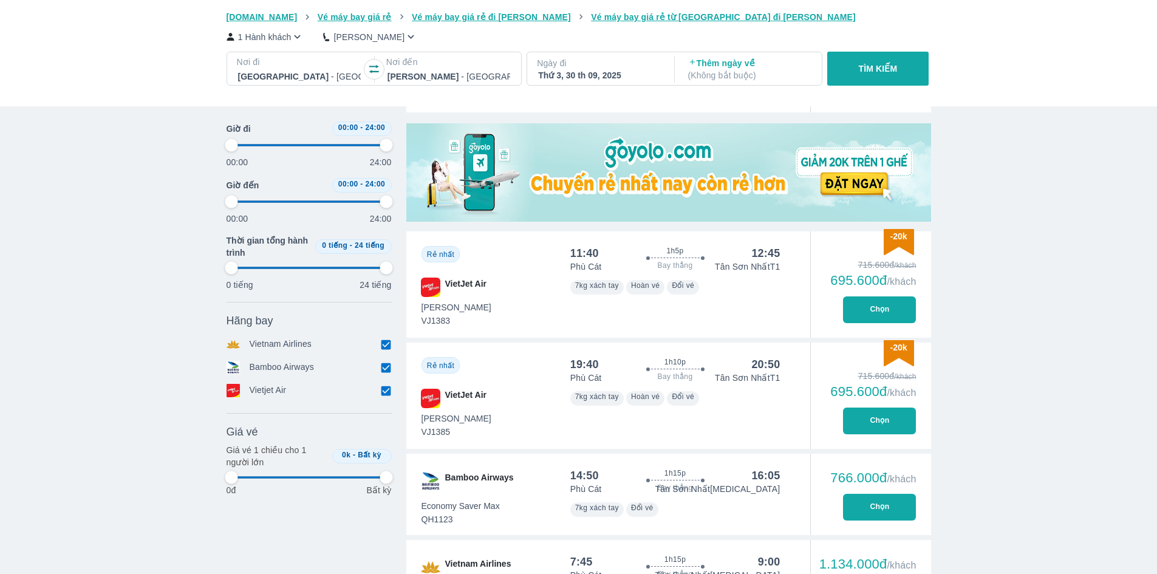
type input "97.9166666666667"
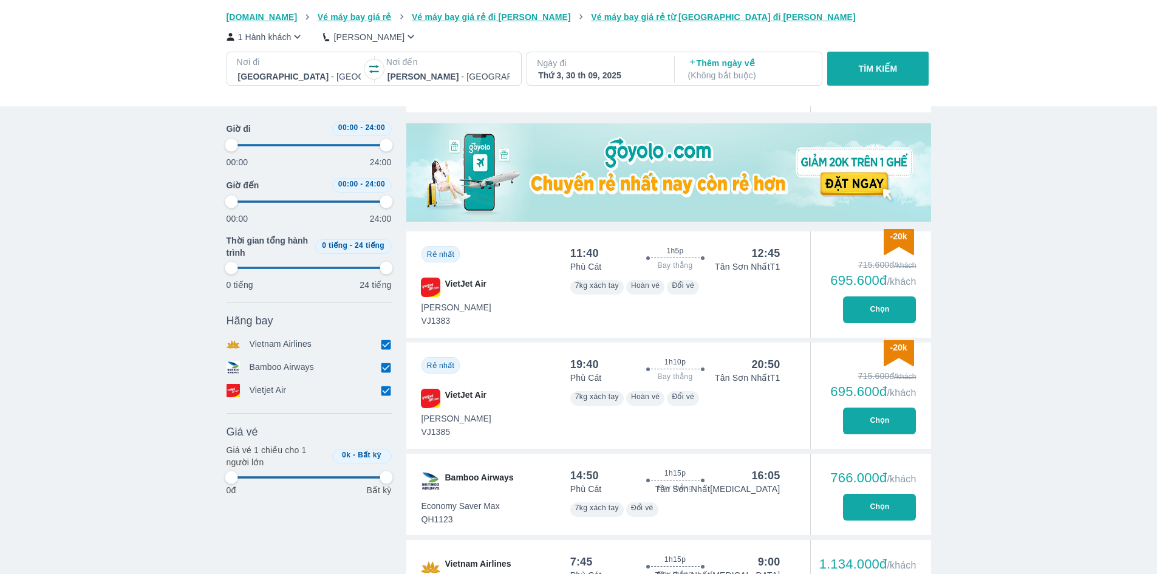
type input "97.9166666666667"
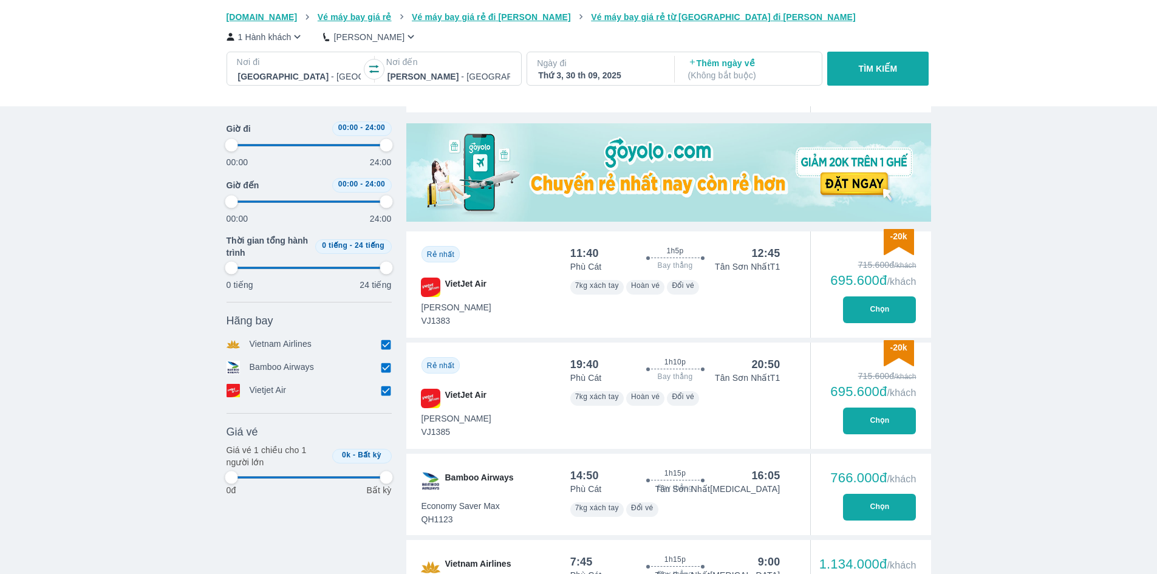
type input "97.9166666666667"
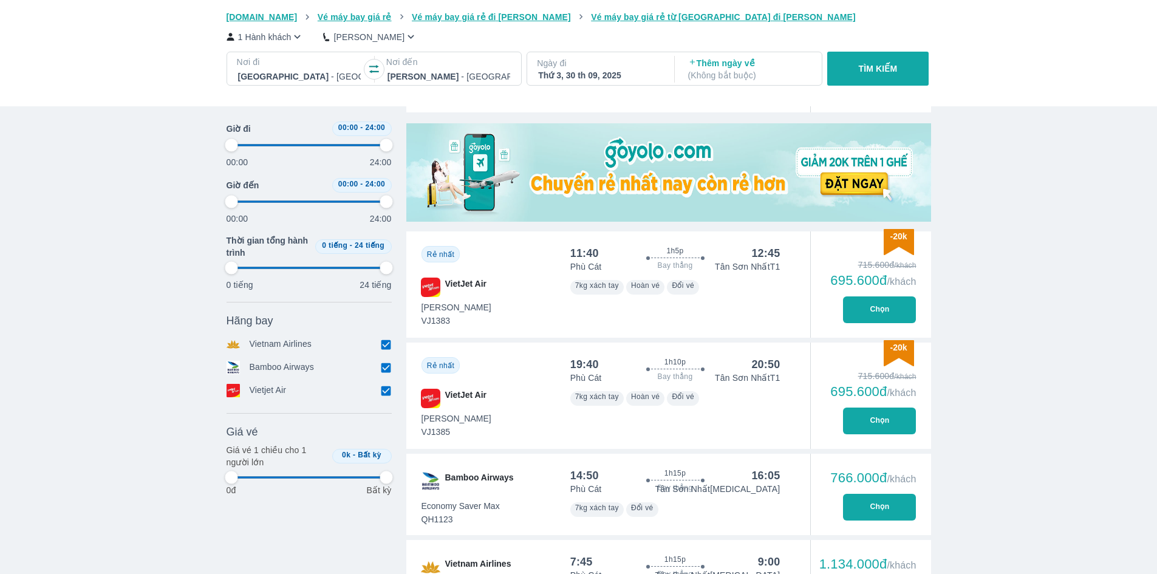
type input "97.9166666666667"
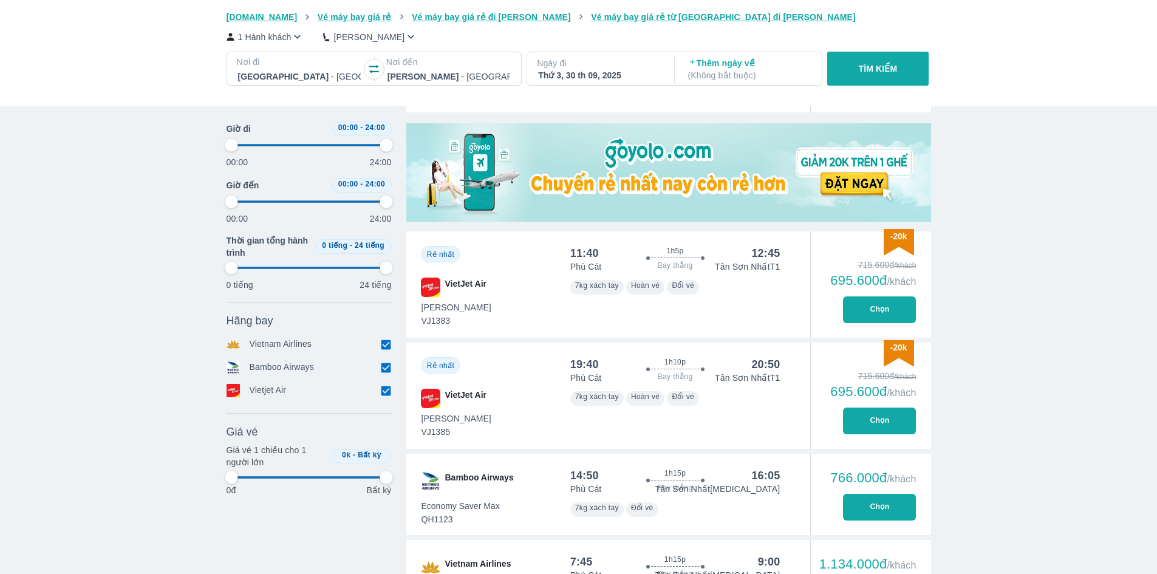
type input "97.9166666666667"
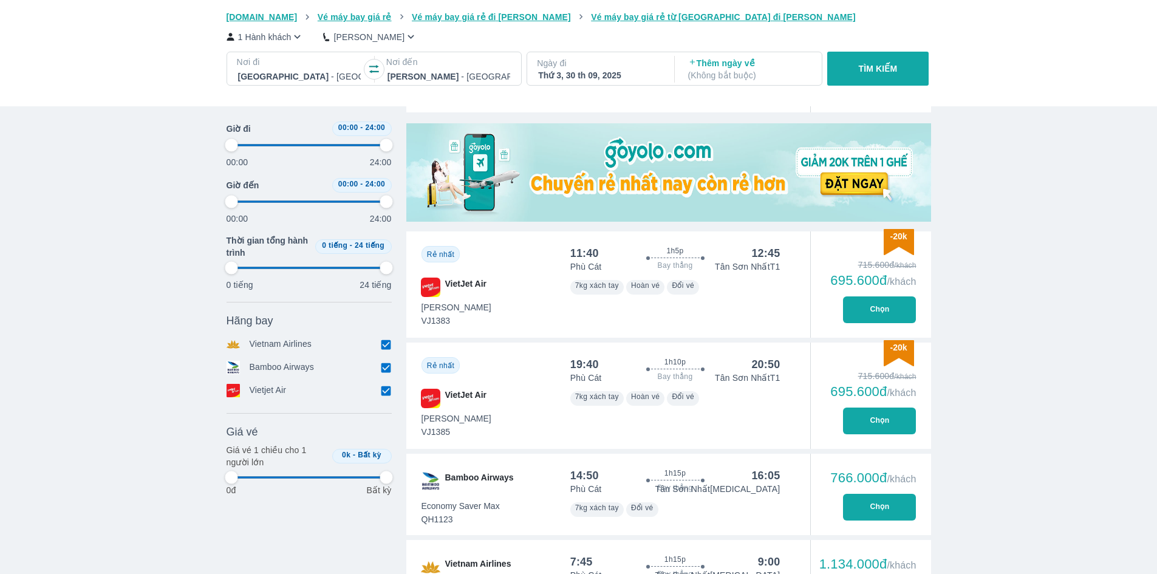
type input "97.9166666666667"
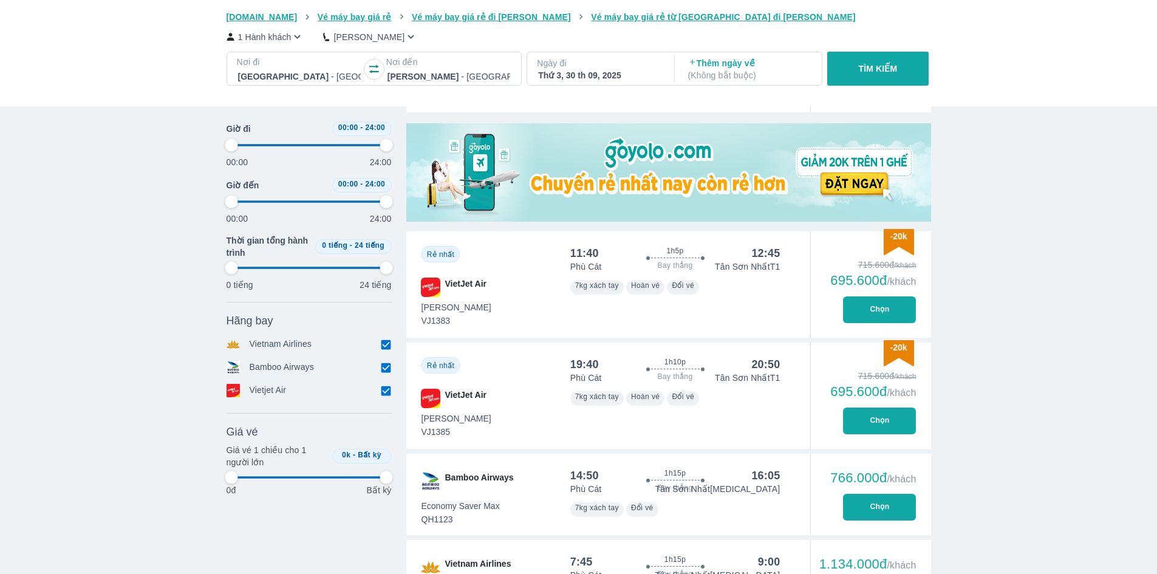
type input "97.9166666666667"
